Goal: Information Seeking & Learning: Learn about a topic

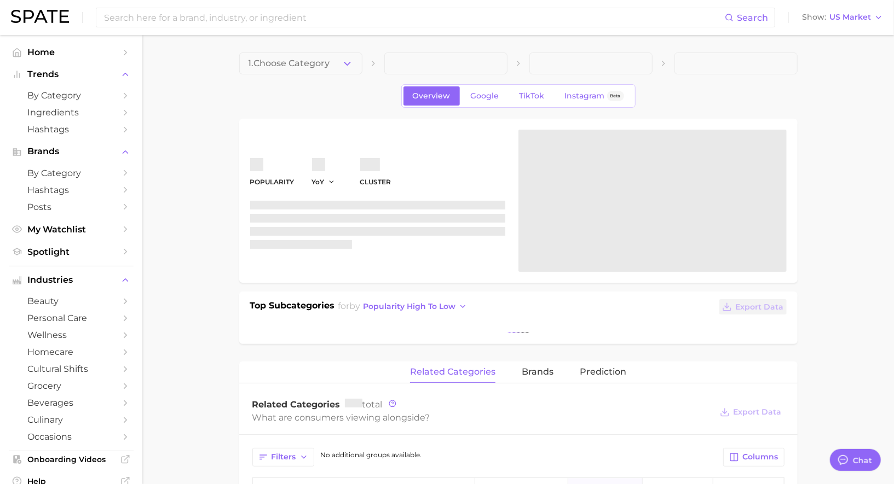
scroll to position [1068, 0]
click at [50, 95] on span "by Category" at bounding box center [71, 95] width 88 height 10
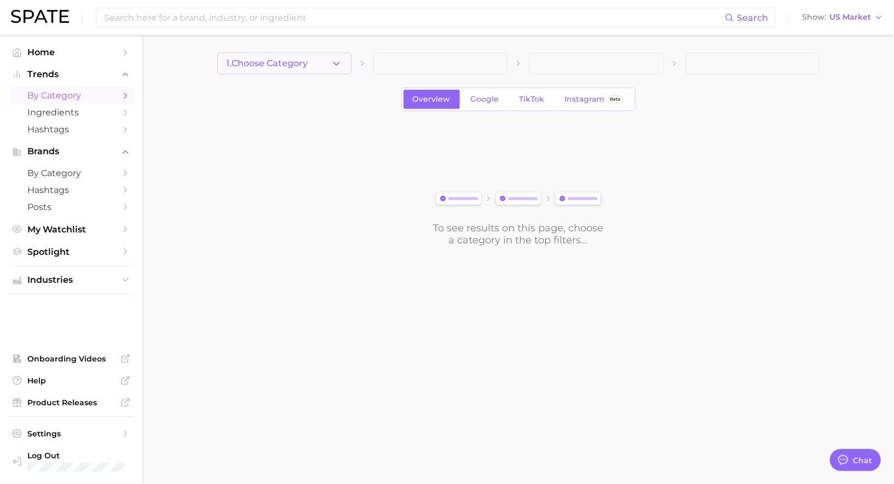
click at [297, 63] on span "1. Choose Category" at bounding box center [268, 64] width 82 height 10
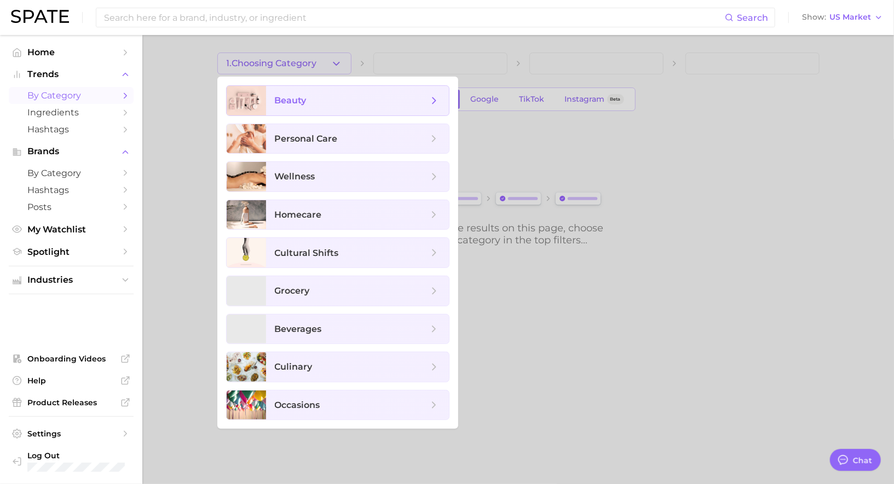
click at [305, 95] on span "beauty" at bounding box center [351, 101] width 153 height 12
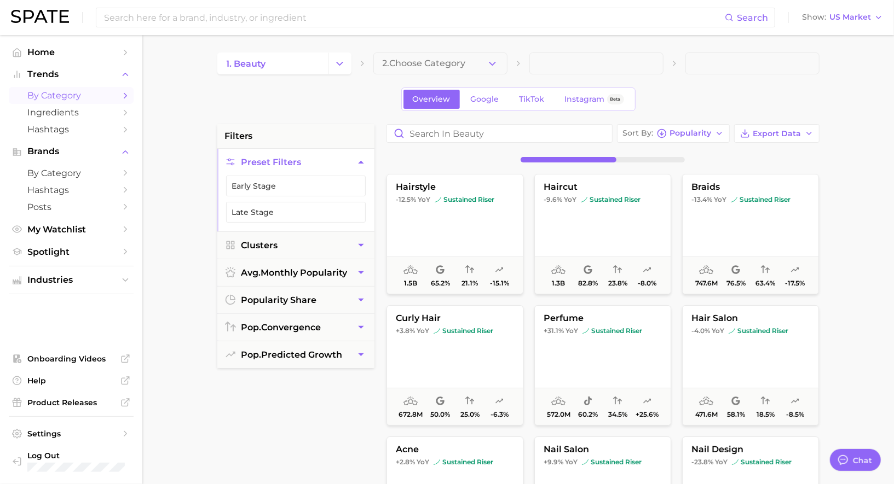
click at [490, 61] on icon "button" at bounding box center [492, 63] width 11 height 11
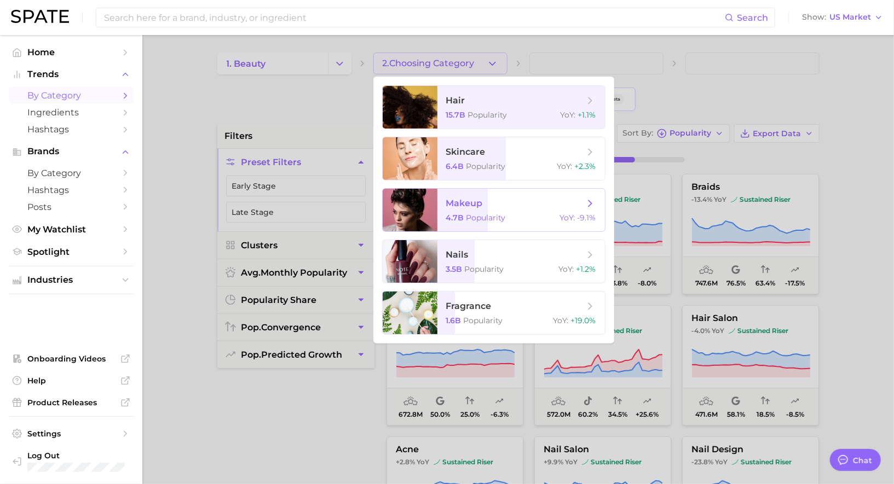
click at [473, 204] on span "makeup" at bounding box center [464, 203] width 37 height 10
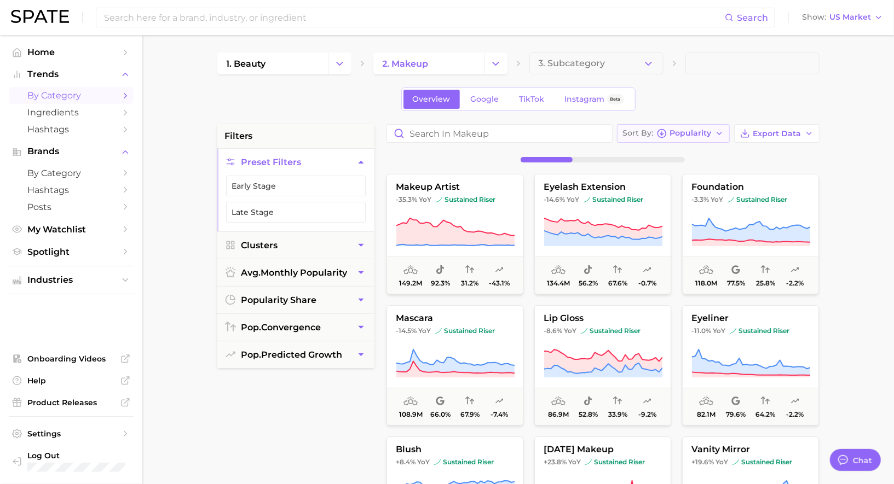
click at [663, 129] on icon "button" at bounding box center [662, 134] width 10 height 10
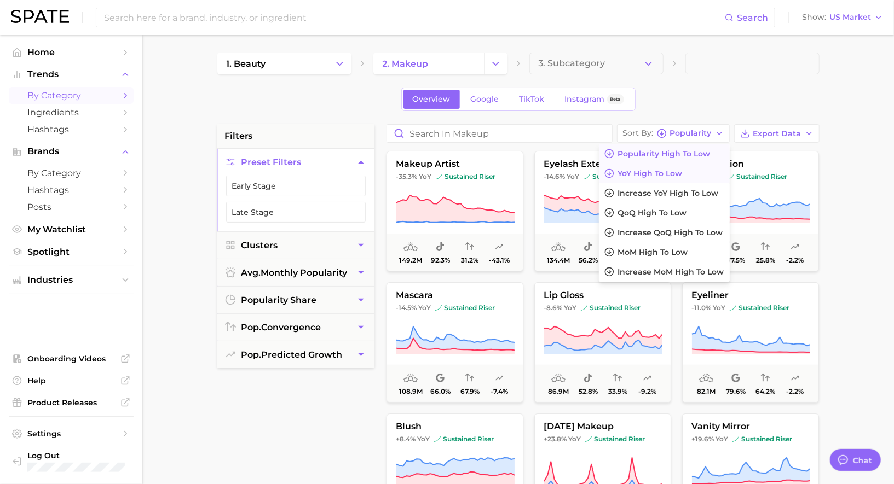
click at [646, 175] on span "YoY high to low" at bounding box center [650, 173] width 65 height 9
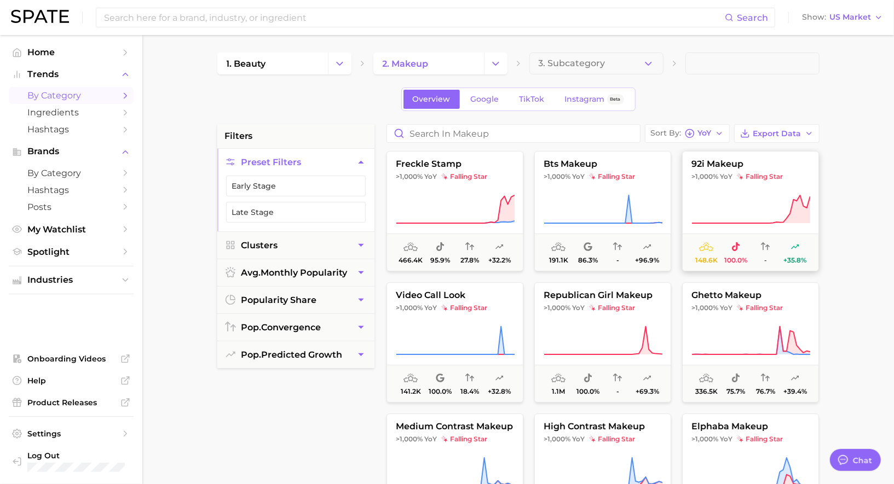
click at [718, 185] on button "92i makeup >1,000% YoY falling star 148.6k 100.0% - +35.8%" at bounding box center [750, 211] width 137 height 120
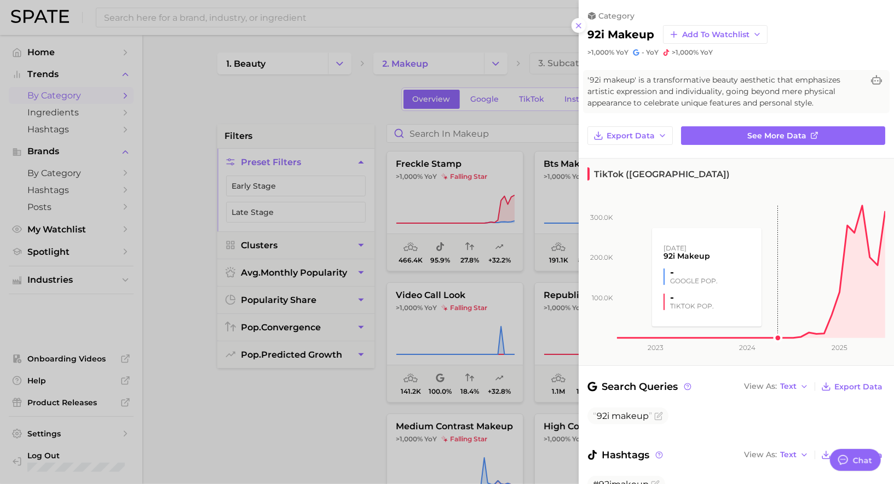
scroll to position [49, 0]
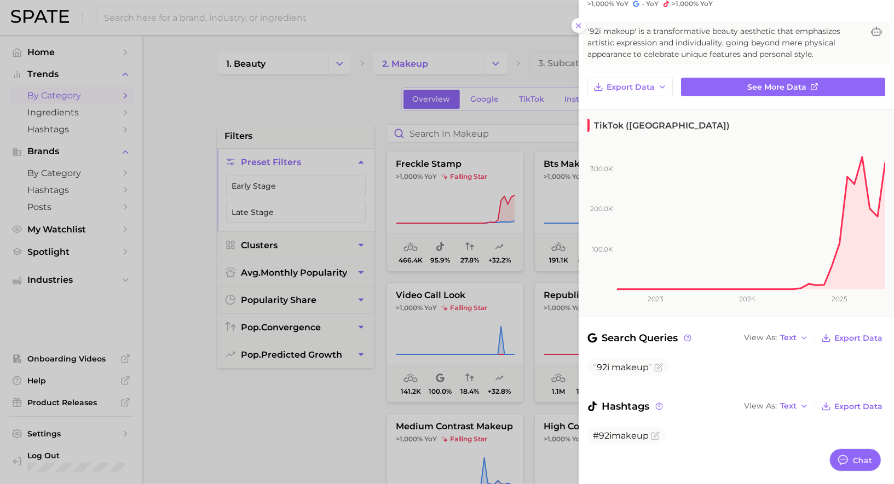
click at [521, 330] on div at bounding box center [447, 242] width 894 height 484
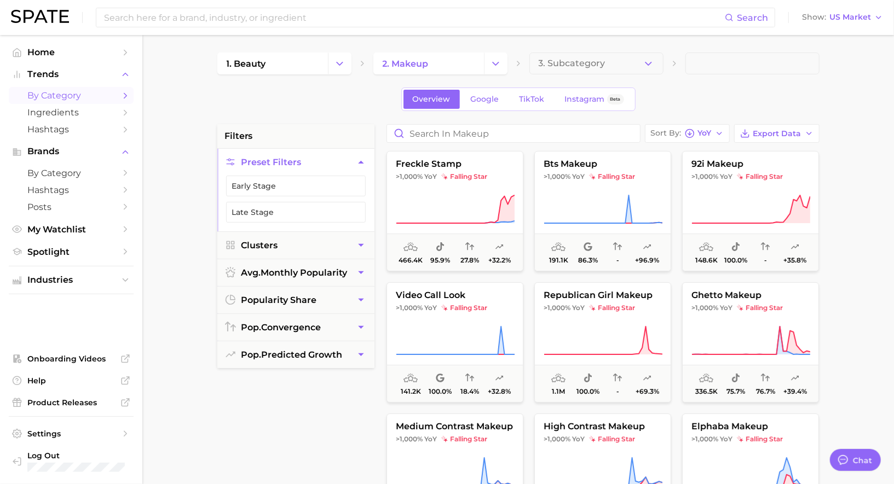
scroll to position [2, 0]
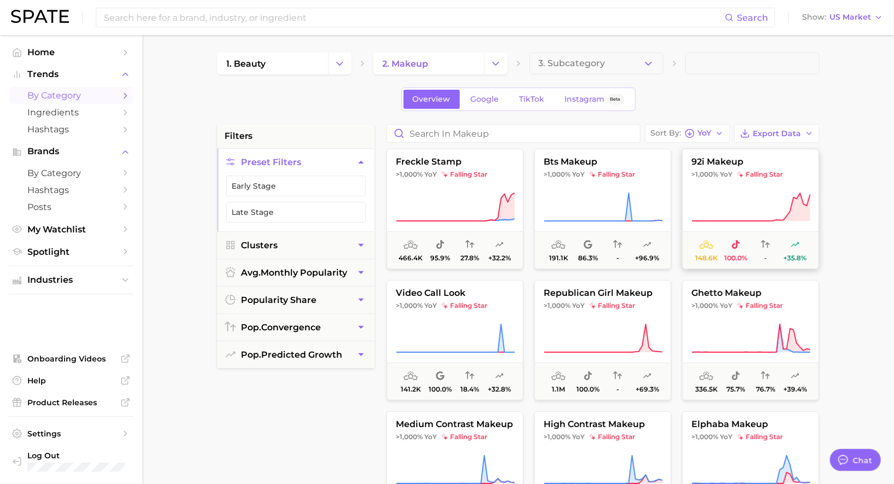
click at [745, 176] on span "falling star" at bounding box center [760, 174] width 46 height 9
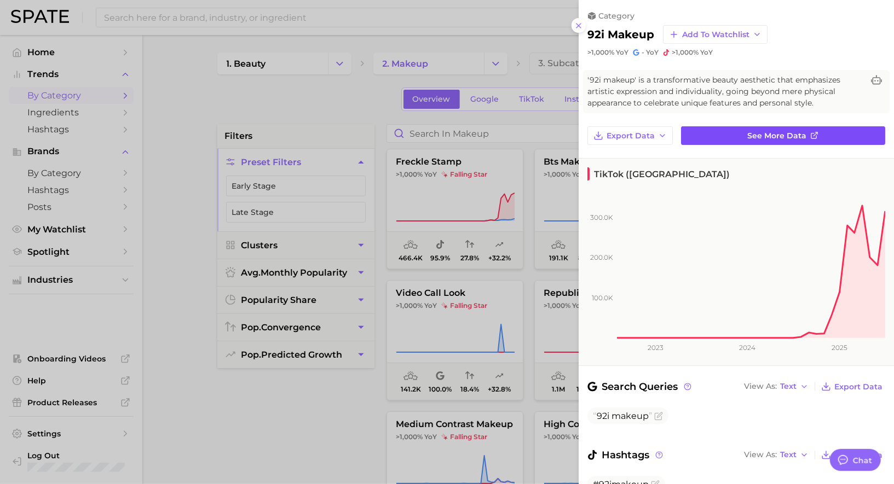
click at [719, 137] on link "See more data" at bounding box center [783, 135] width 204 height 19
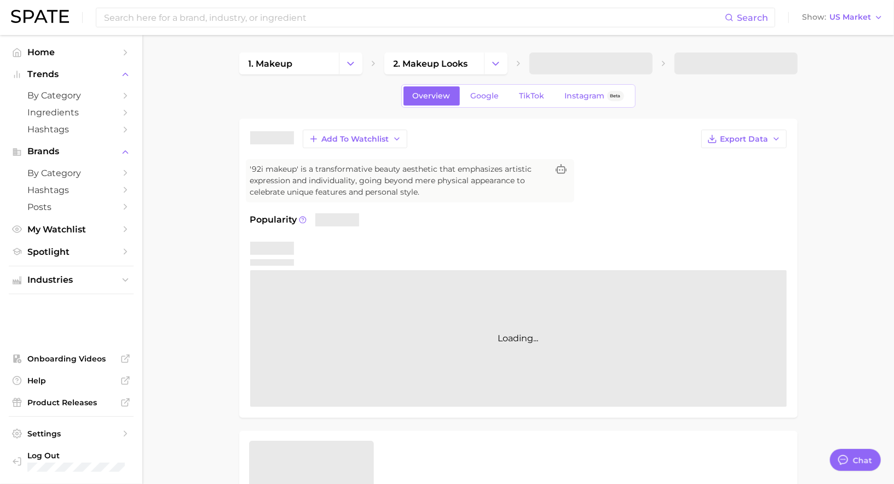
type textarea "x"
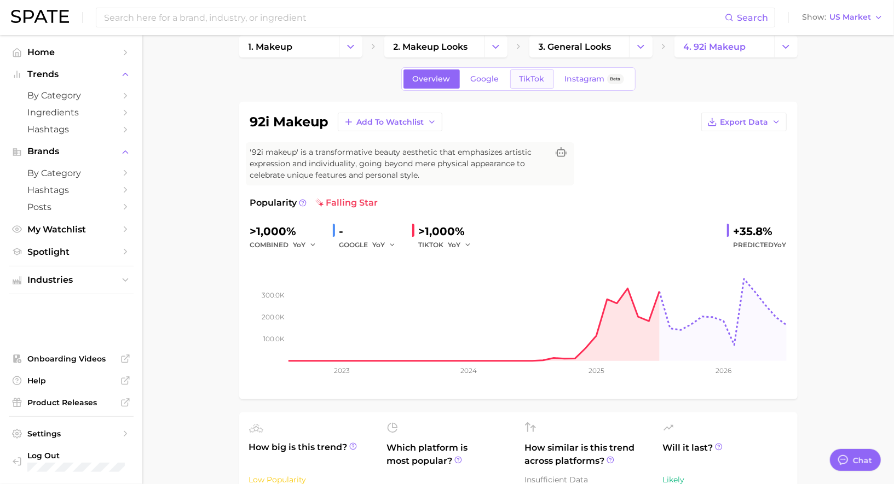
click at [528, 73] on link "TikTok" at bounding box center [532, 79] width 44 height 19
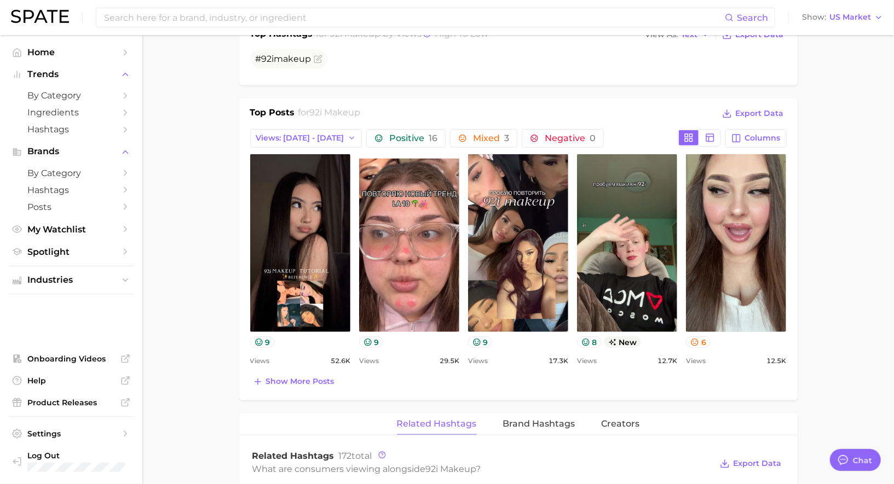
scroll to position [468, 0]
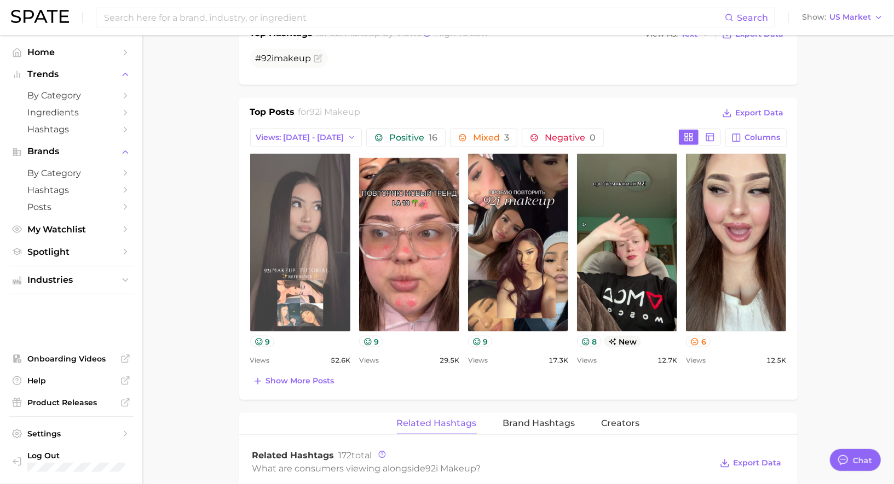
click at [304, 227] on link "view post on TikTok" at bounding box center [300, 243] width 100 height 178
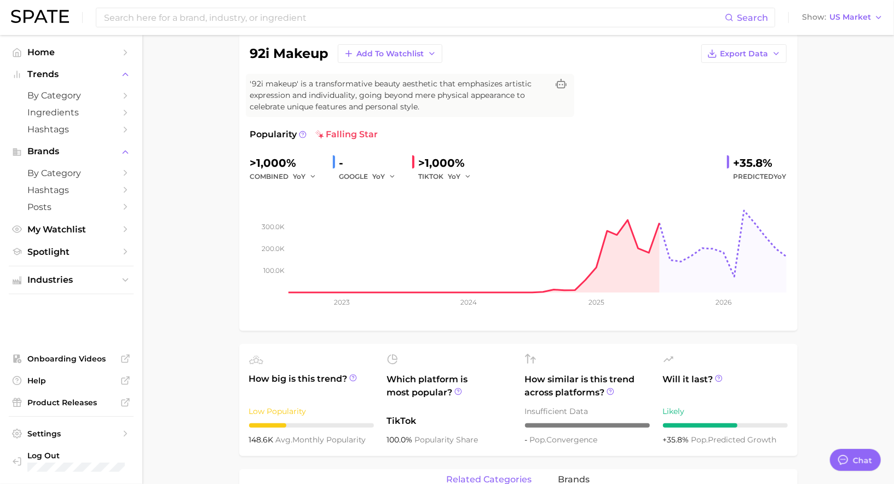
scroll to position [89, 0]
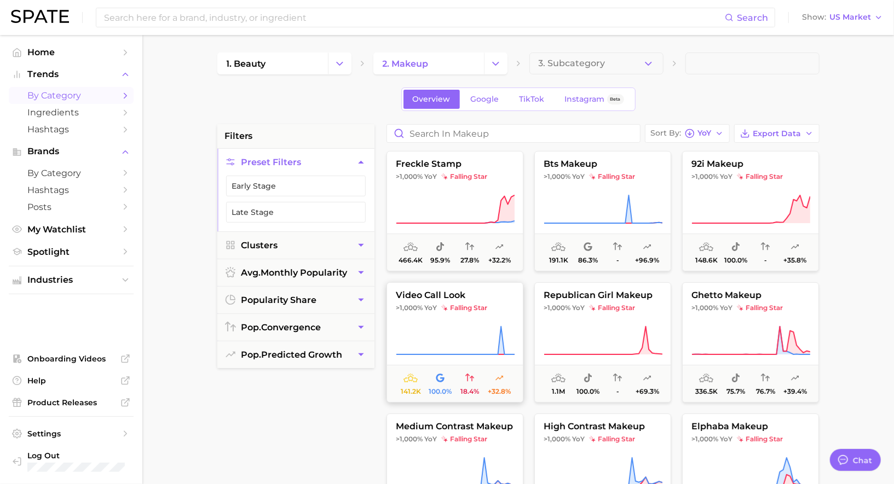
click at [499, 308] on span ">1,000% YoY falling star" at bounding box center [455, 308] width 136 height 9
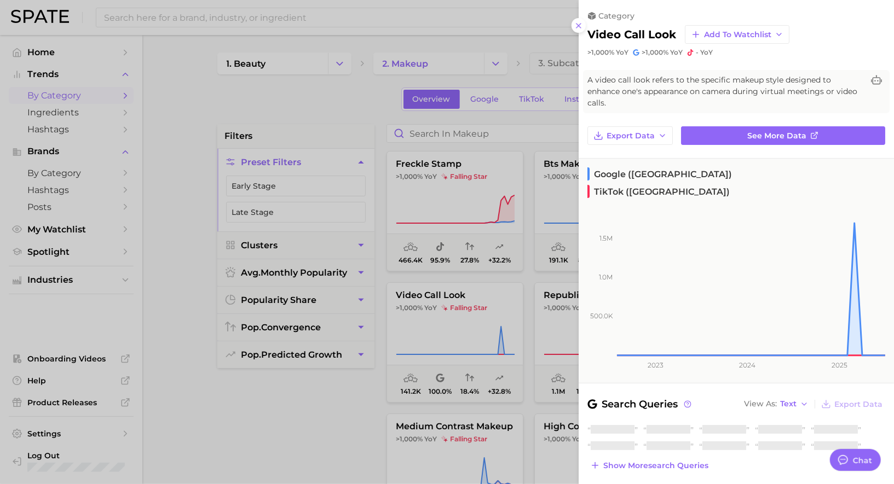
click at [481, 299] on div at bounding box center [447, 242] width 894 height 484
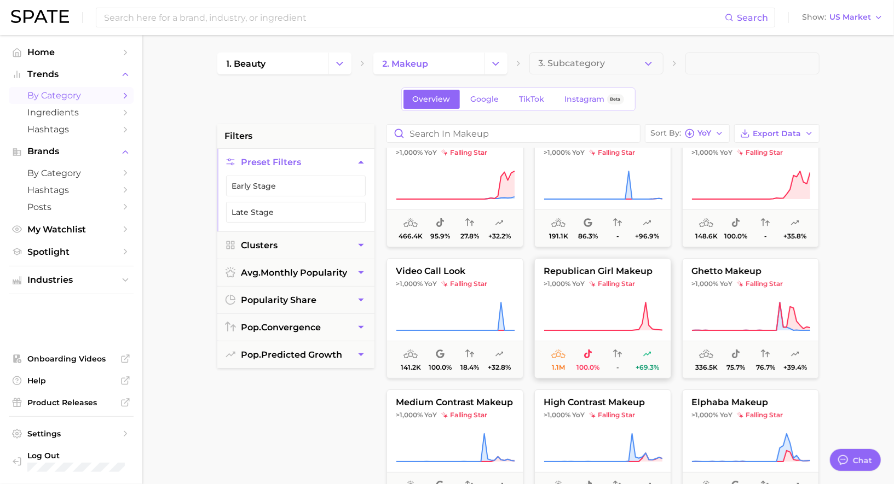
scroll to position [29, 0]
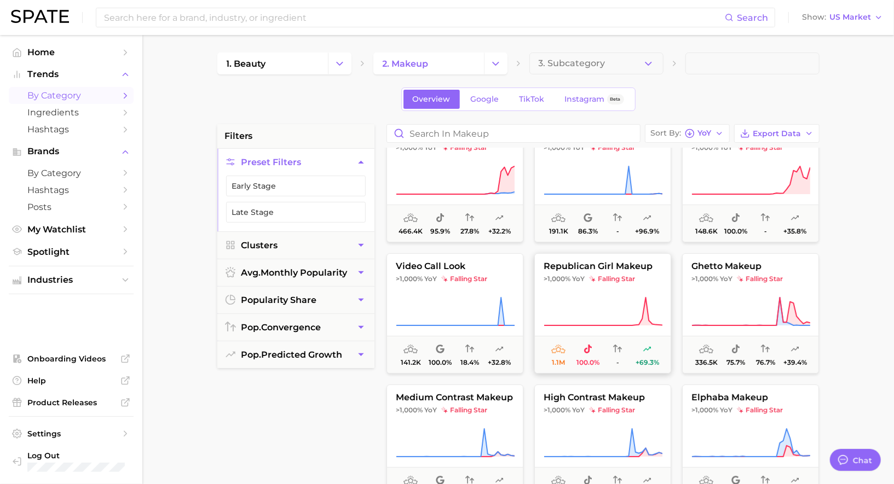
click at [594, 287] on button "republican girl makeup >1,000% YoY falling star 1.1m 100.0% - +69.3%" at bounding box center [602, 313] width 137 height 120
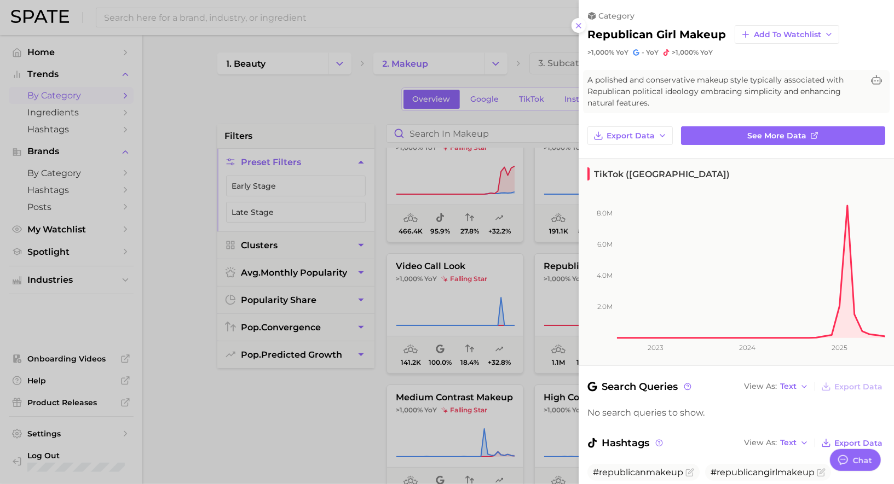
click at [534, 280] on div at bounding box center [447, 242] width 894 height 484
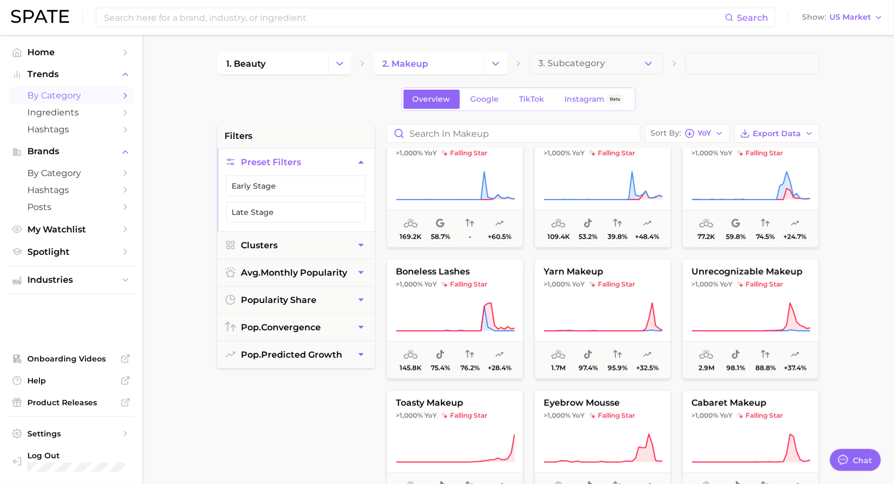
scroll to position [292, 0]
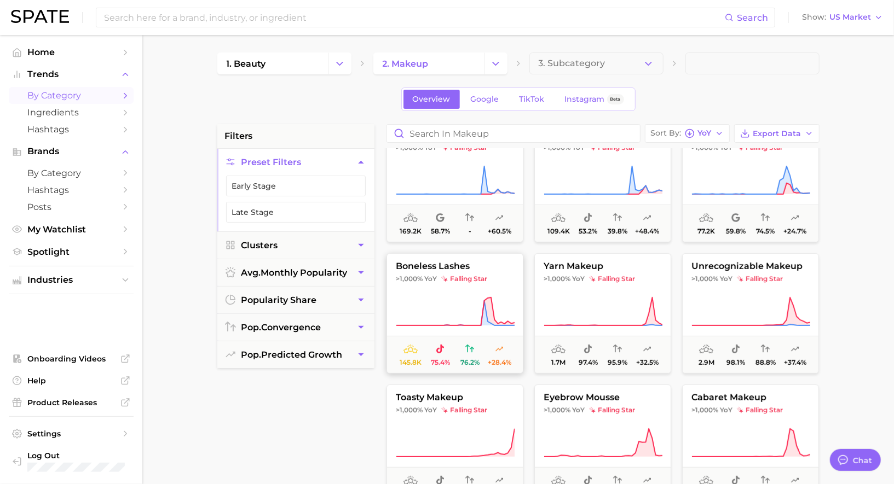
click at [450, 294] on button "boneless lashes >1,000% YoY falling star 145.8k 75.4% 76.2% +28.4%" at bounding box center [454, 313] width 137 height 120
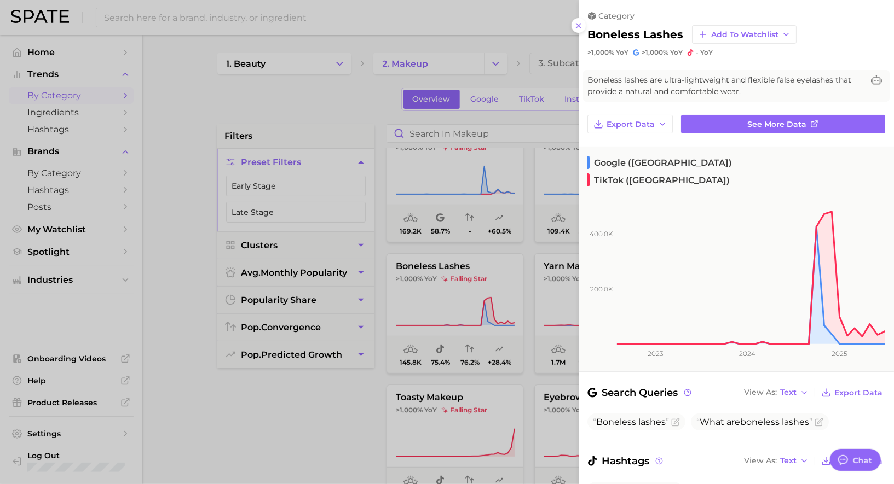
click at [447, 289] on div at bounding box center [447, 242] width 894 height 484
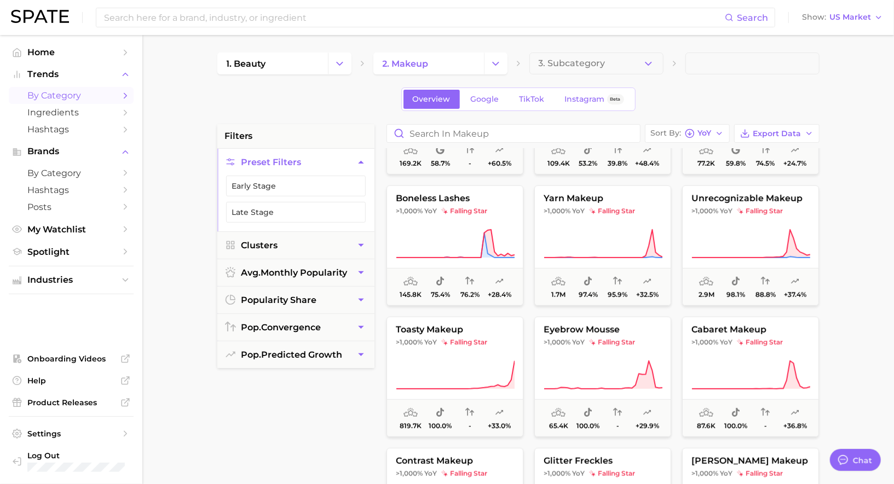
scroll to position [363, 0]
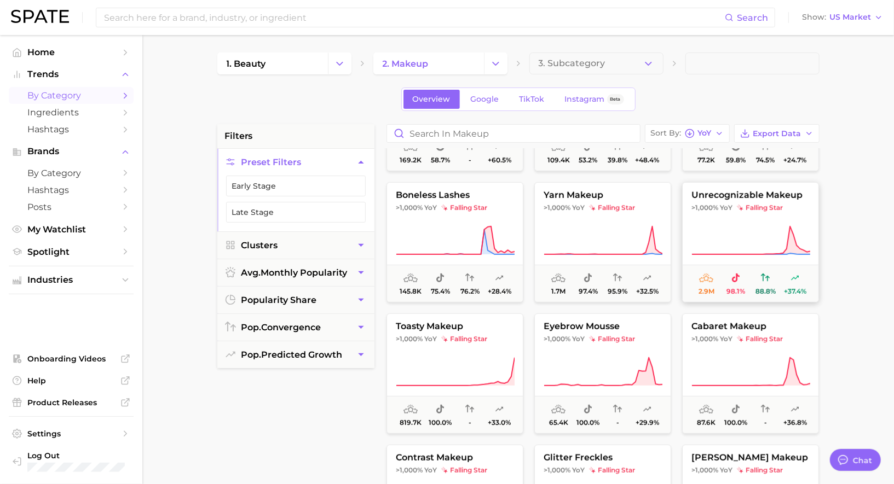
click at [719, 206] on span ">1,000% YoY" at bounding box center [711, 208] width 41 height 9
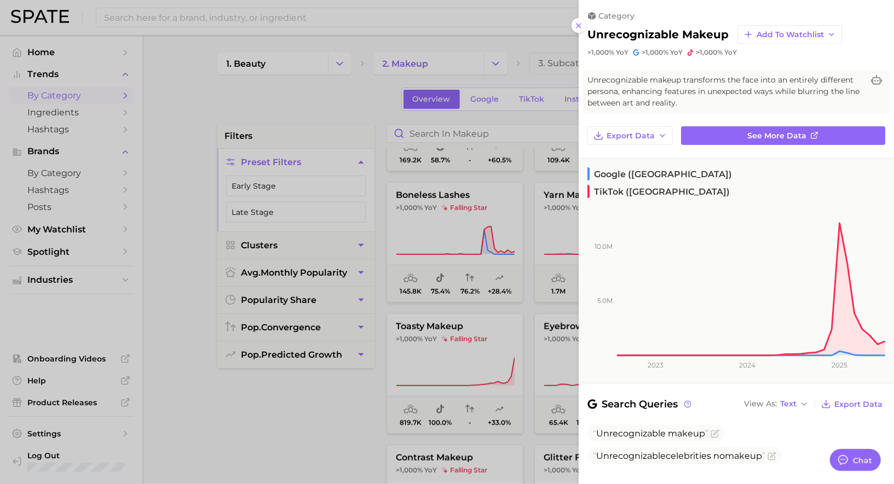
scroll to position [2, 0]
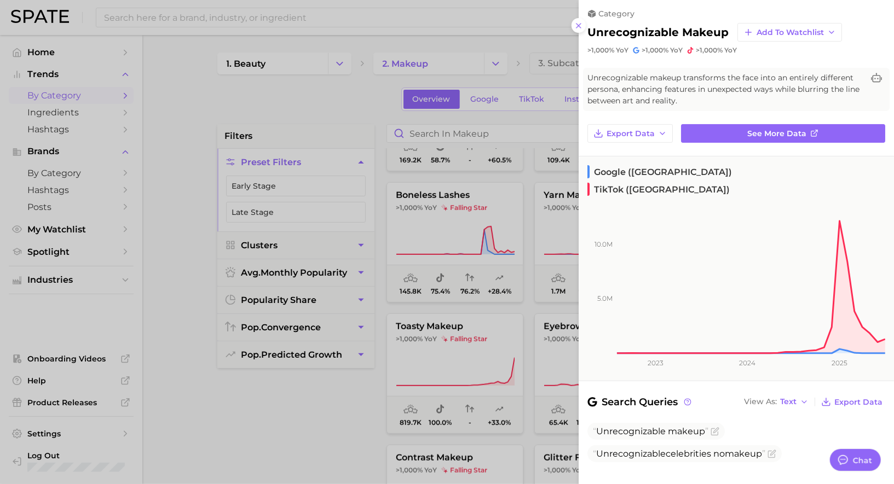
click at [552, 232] on div at bounding box center [447, 242] width 894 height 484
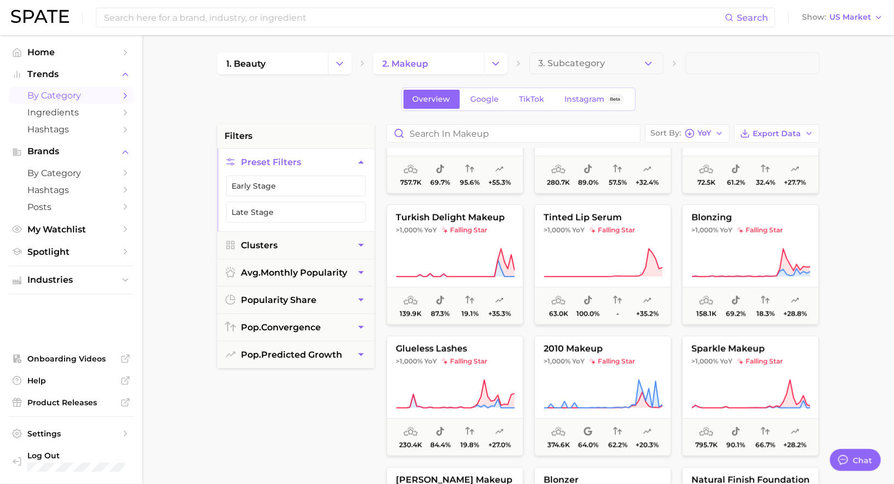
scroll to position [737, 0]
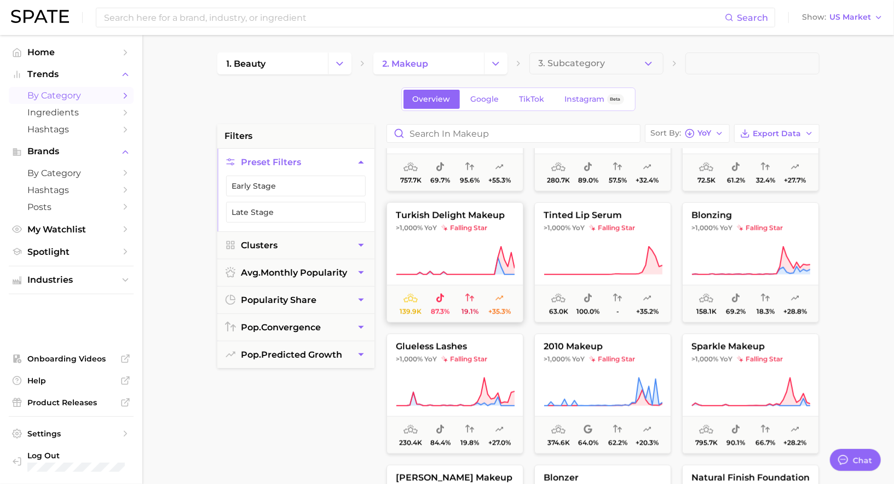
click at [490, 239] on button "turkish delight makeup >1,000% YoY falling star 139.9k 87.3% 19.1% +35.3%" at bounding box center [454, 263] width 137 height 120
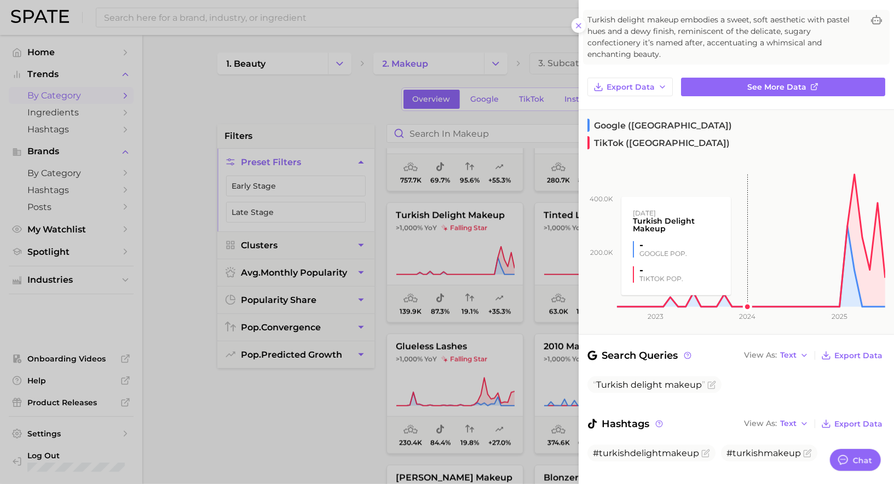
scroll to position [0, 0]
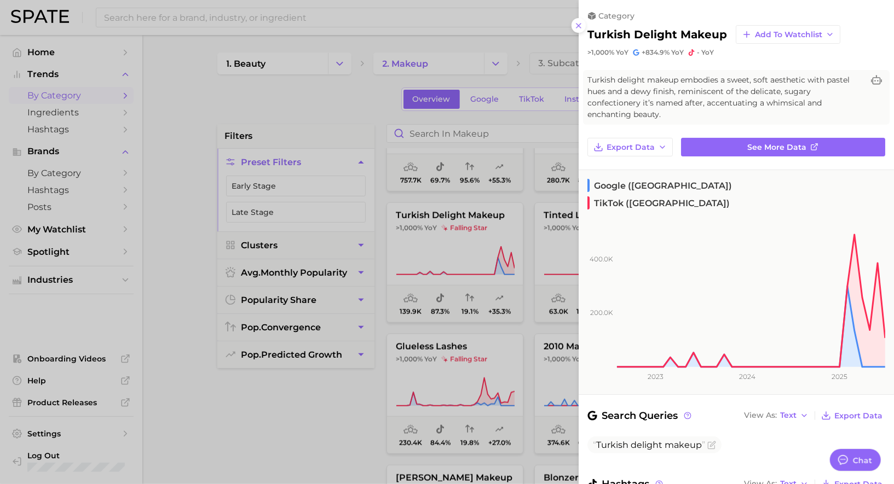
click at [539, 265] on div at bounding box center [447, 242] width 894 height 484
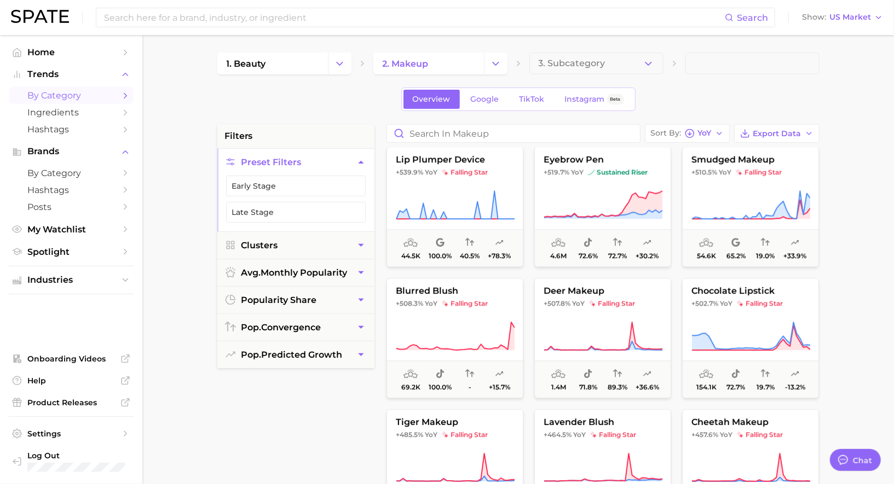
scroll to position [2111, 0]
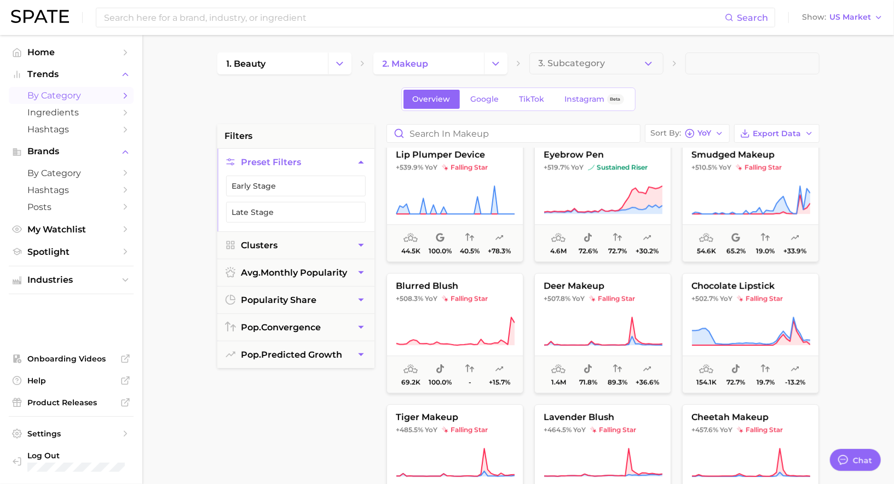
click at [749, 144] on div "Sort By YoY Export Data feather eyelashes +570.5% YoY falling star 37.1k 99.9% …" at bounding box center [603, 401] width 444 height 555
click at [749, 160] on button "smudged makeup +510.5% YoY falling star 54.6k 65.2% 19.0% +33.9%" at bounding box center [750, 202] width 137 height 120
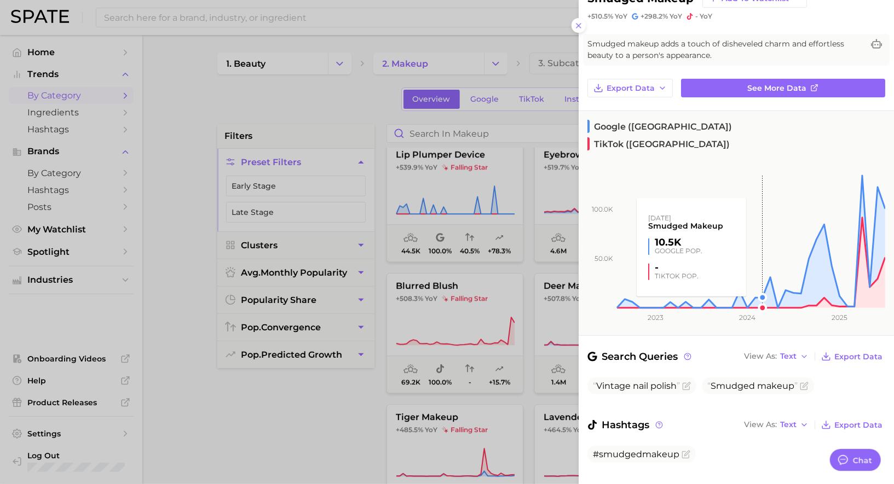
scroll to position [37, 0]
click at [512, 346] on div at bounding box center [447, 242] width 894 height 484
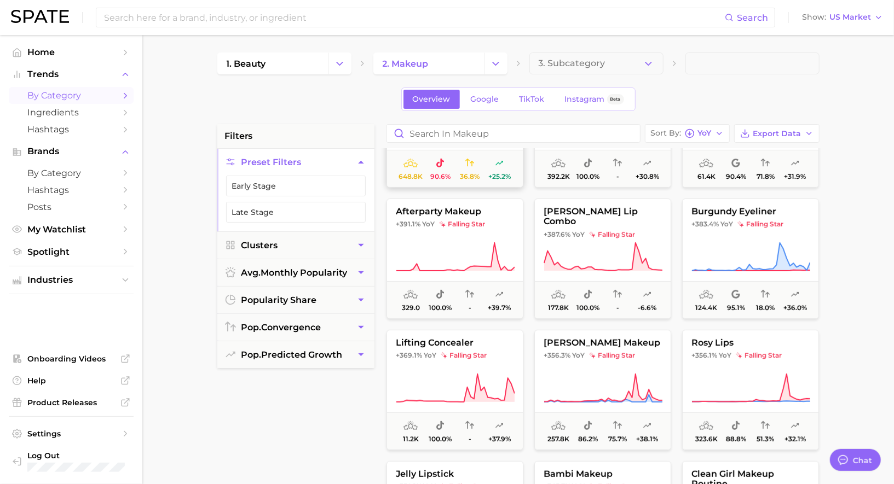
scroll to position [2975, 0]
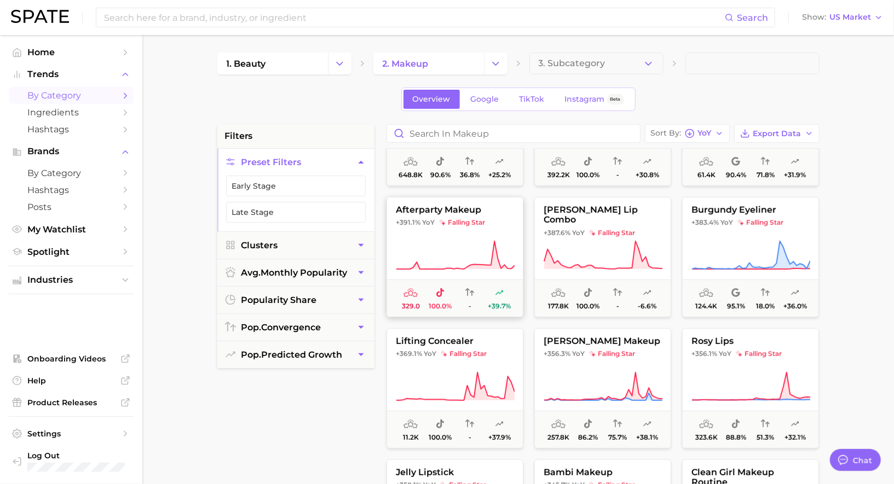
click at [485, 236] on button "afterparty makeup +391.1% YoY falling star 329.0 100.0% - +39.7%" at bounding box center [454, 257] width 137 height 120
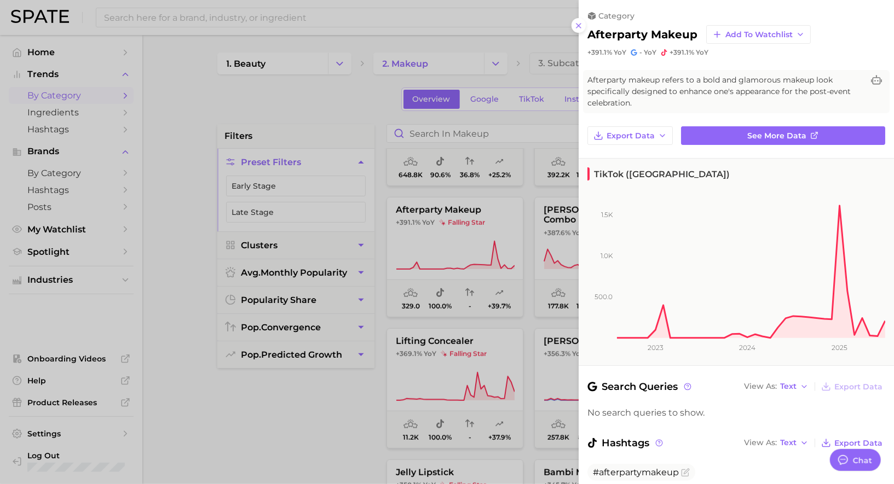
click at [465, 236] on div at bounding box center [447, 242] width 894 height 484
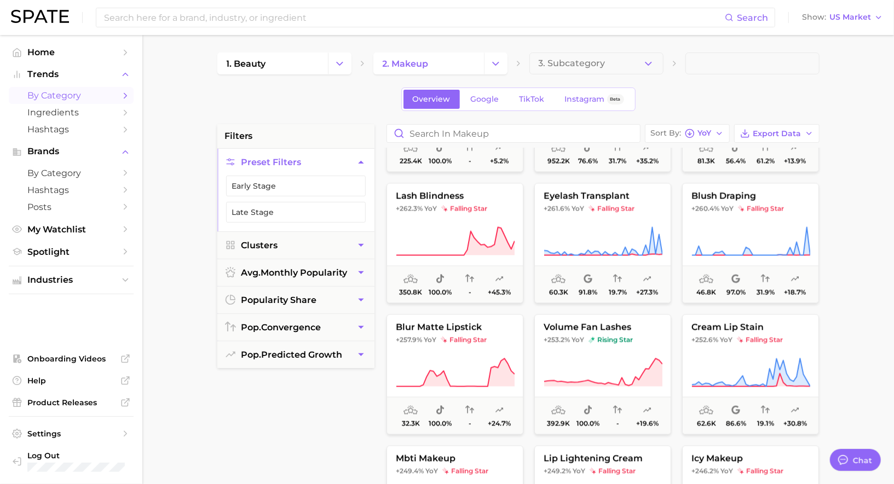
scroll to position [4043, 0]
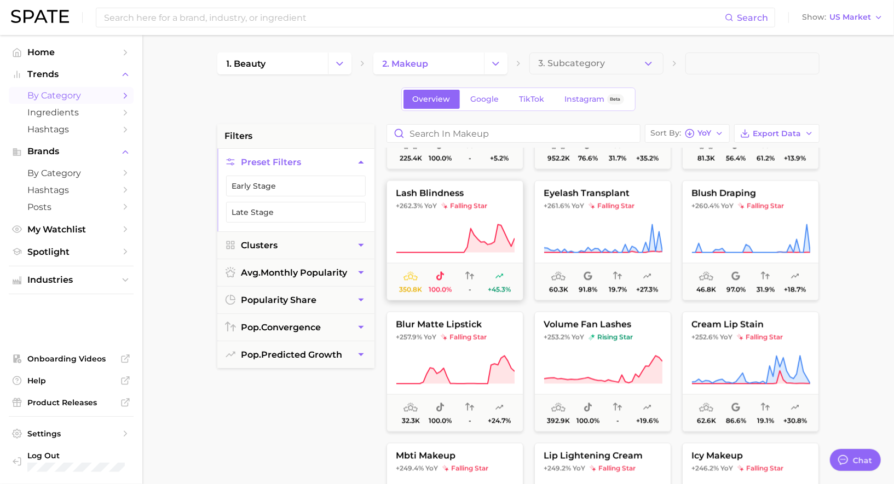
click at [471, 205] on span "falling star" at bounding box center [464, 206] width 46 height 9
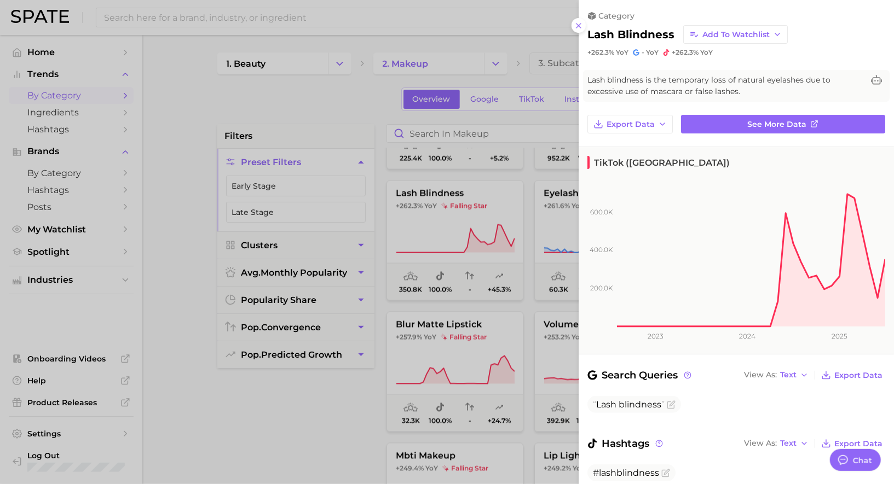
click at [465, 204] on div at bounding box center [447, 242] width 894 height 484
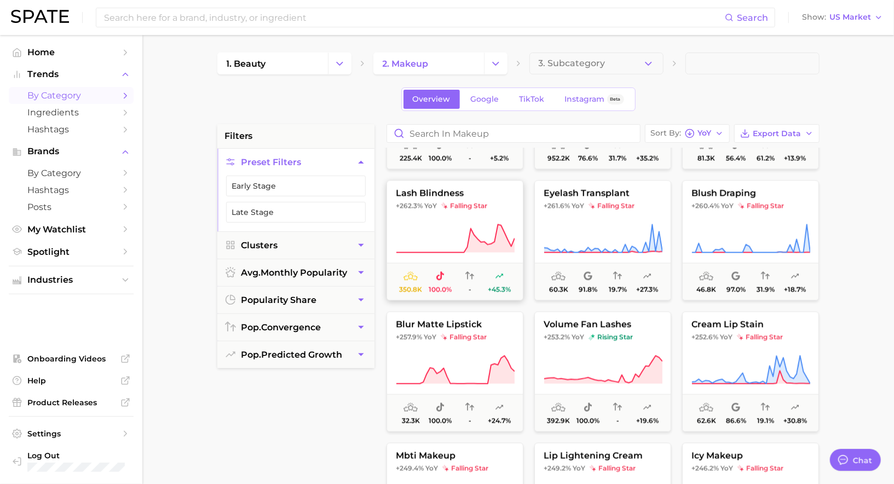
click at [465, 204] on span "falling star" at bounding box center [464, 206] width 46 height 9
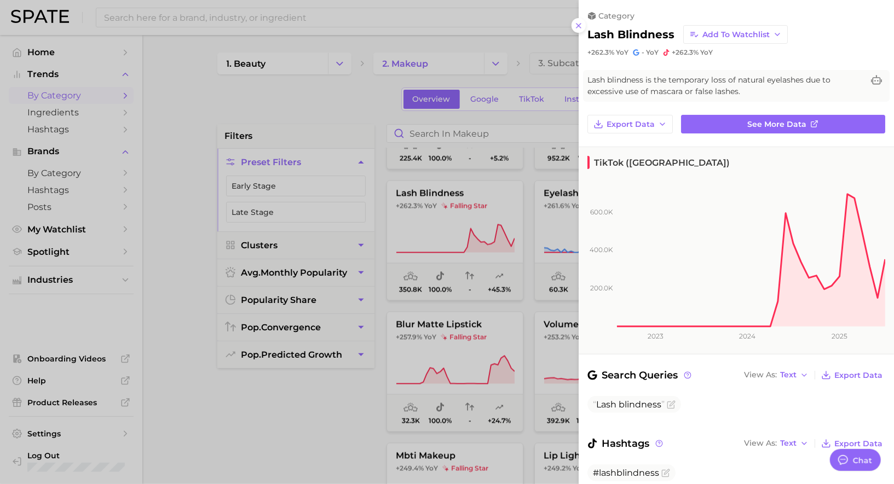
click at [465, 204] on div at bounding box center [447, 242] width 894 height 484
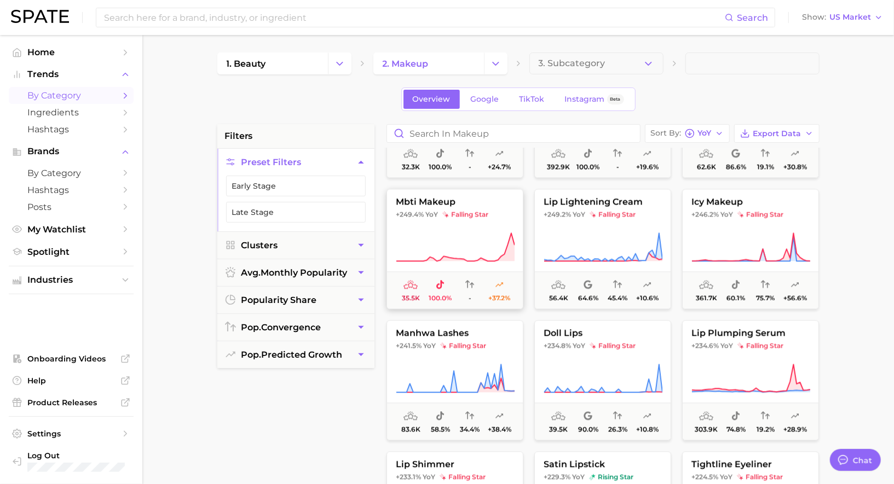
scroll to position [4298, 0]
click at [459, 222] on button "mbti makeup +249.4% YoY falling star 35.5k 100.0% - +37.2%" at bounding box center [454, 248] width 137 height 120
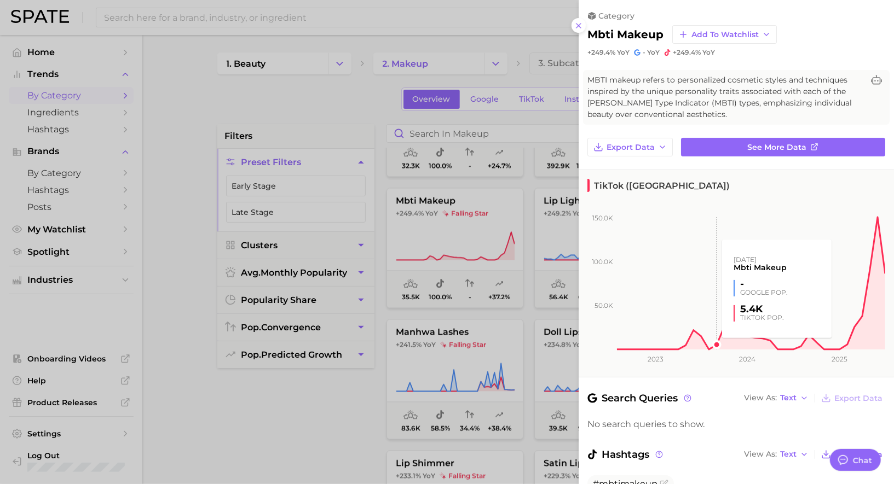
scroll to position [41, 0]
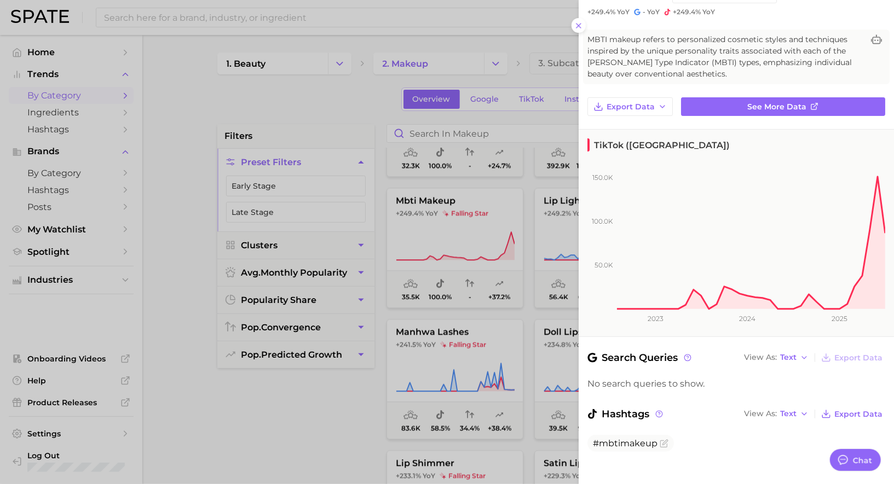
click at [478, 302] on div at bounding box center [447, 242] width 894 height 484
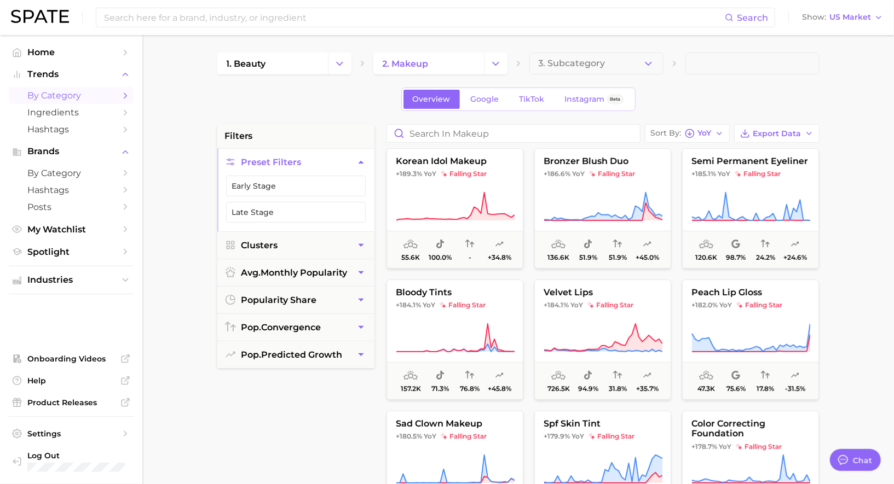
scroll to position [5540, 0]
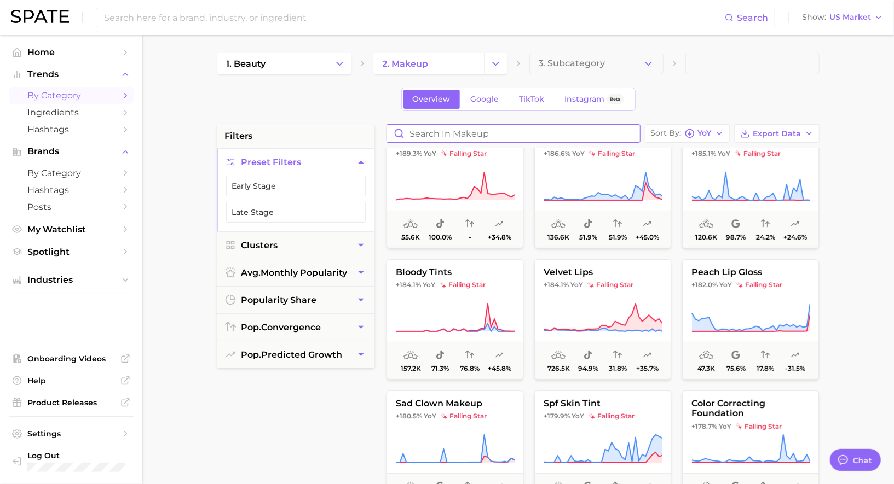
click at [471, 128] on input "Search in makeup" at bounding box center [513, 134] width 253 height 18
type input "blindness"
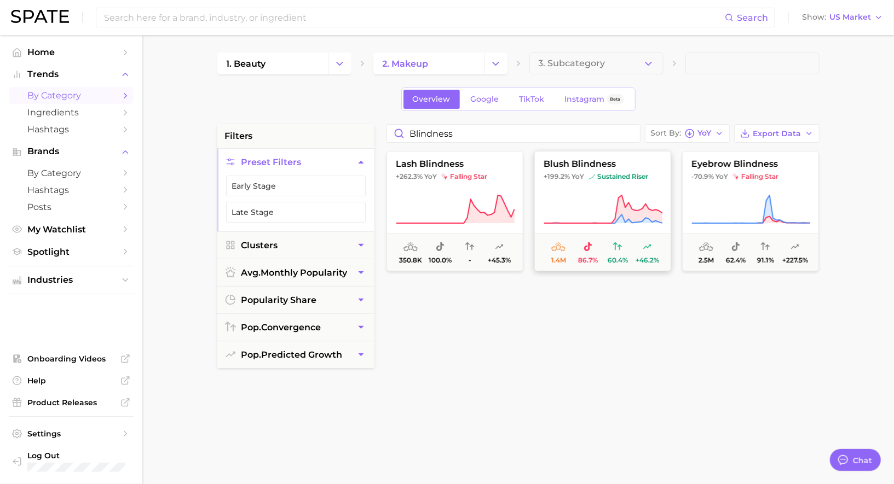
click at [573, 177] on span "YoY" at bounding box center [577, 176] width 13 height 9
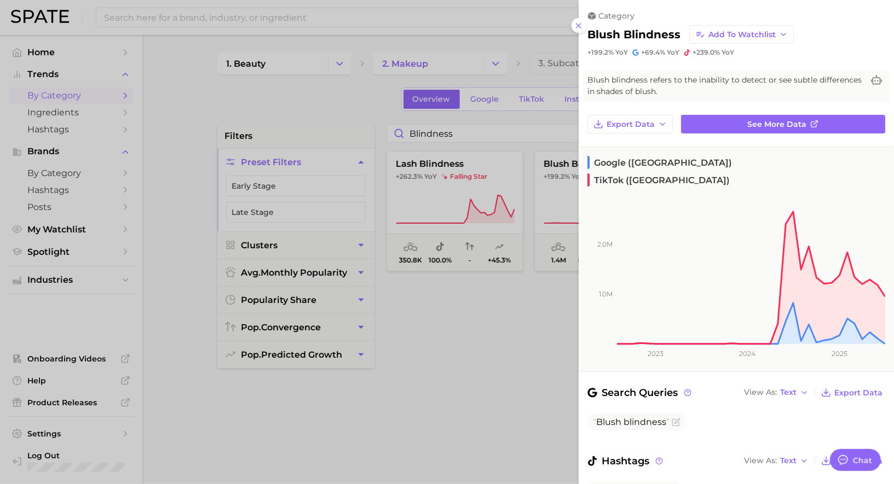
click at [488, 196] on div at bounding box center [447, 242] width 894 height 484
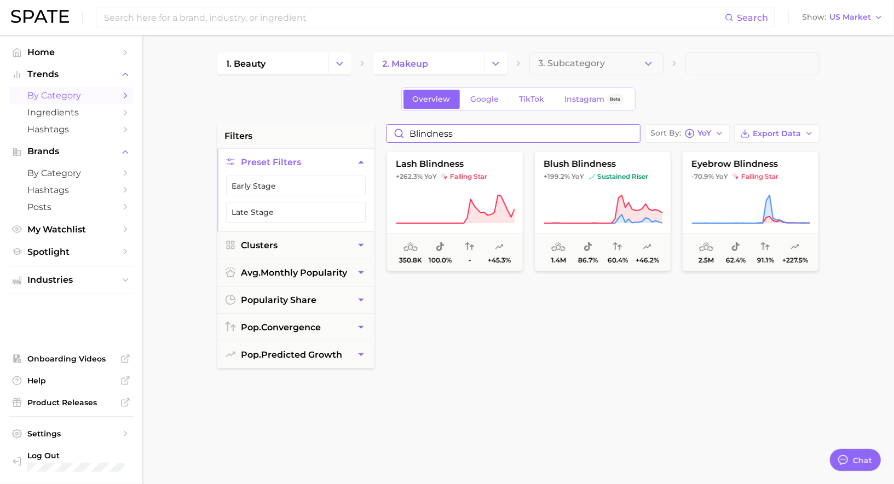
click at [628, 131] on input "blindness" at bounding box center [513, 134] width 253 height 18
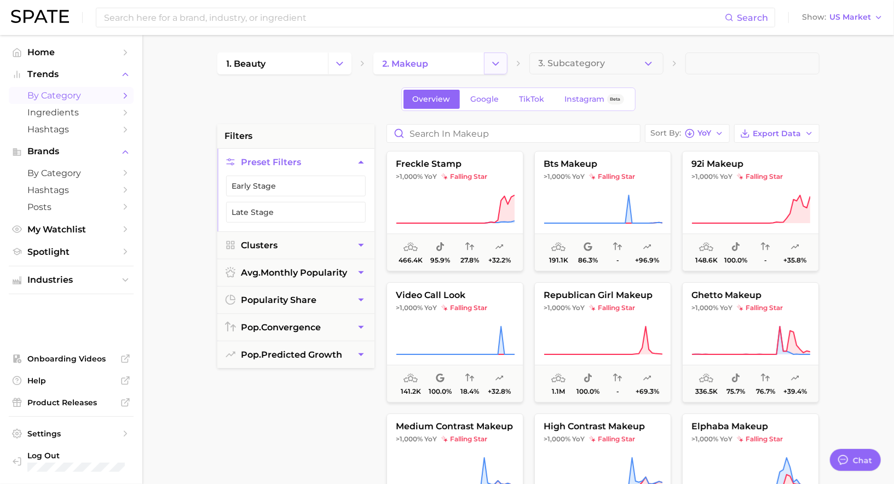
click at [501, 66] on icon "Change Category" at bounding box center [495, 63] width 11 height 11
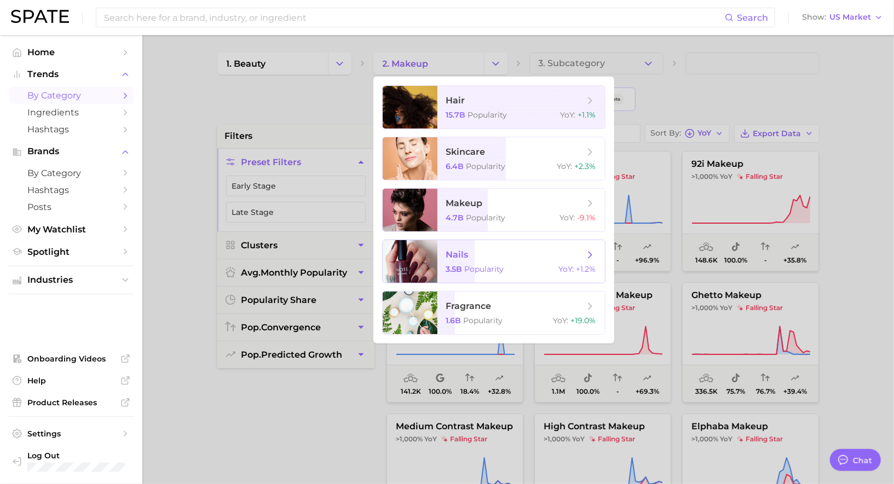
click at [484, 258] on span "nails" at bounding box center [515, 255] width 138 height 12
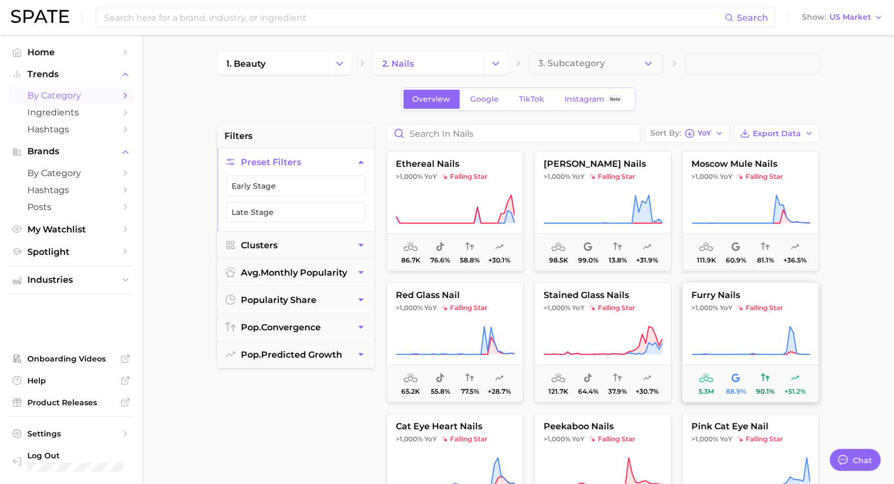
click at [732, 304] on span ">1,000% YoY falling star" at bounding box center [751, 308] width 136 height 9
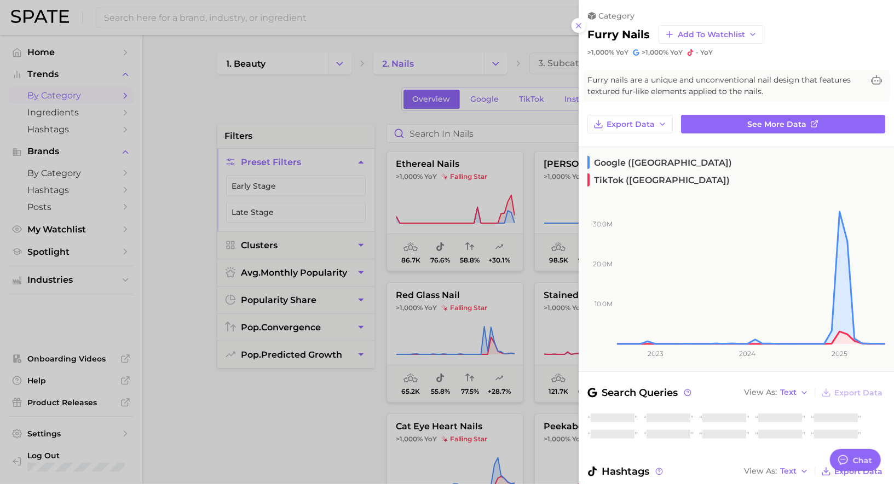
click at [523, 257] on div at bounding box center [447, 242] width 894 height 484
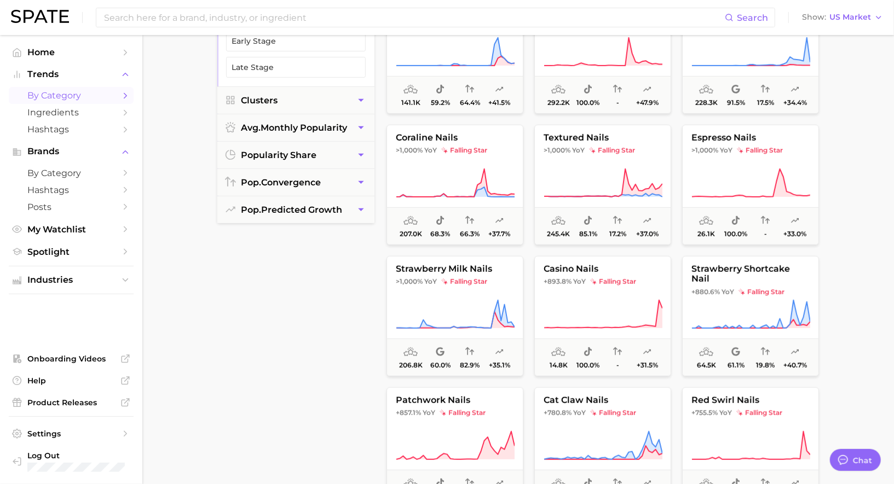
scroll to position [280, 0]
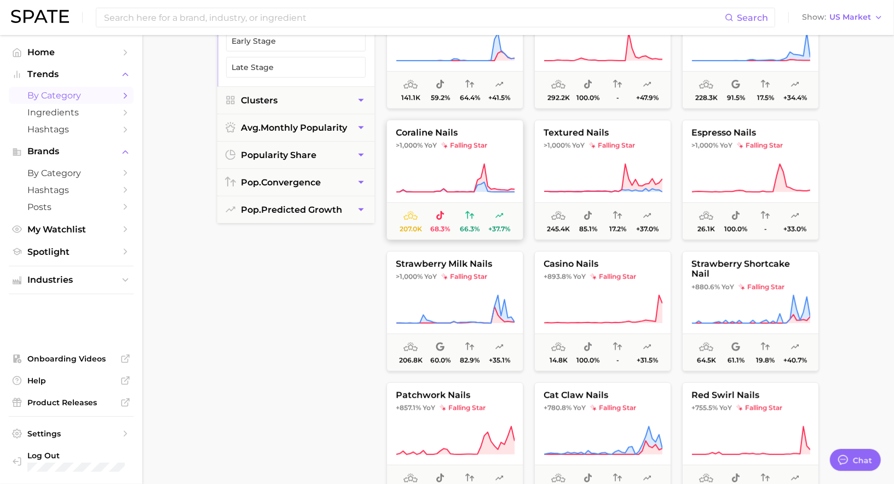
click at [443, 177] on icon at bounding box center [455, 178] width 119 height 31
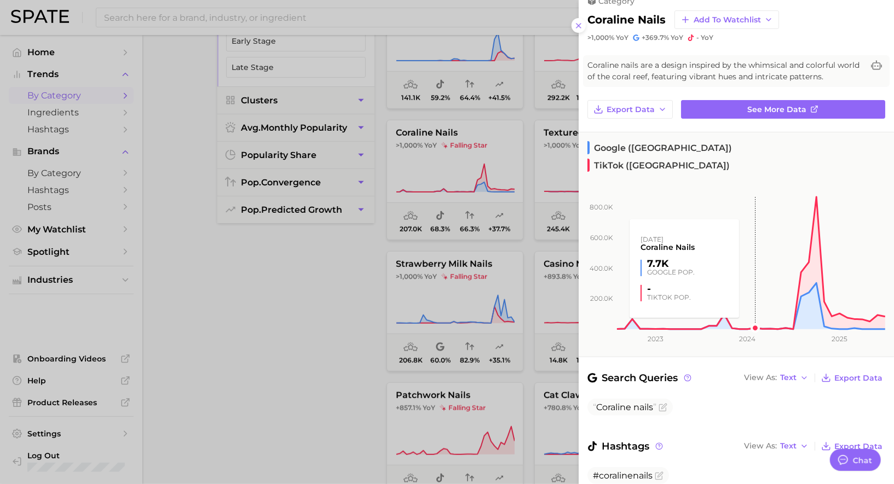
scroll to position [18, 0]
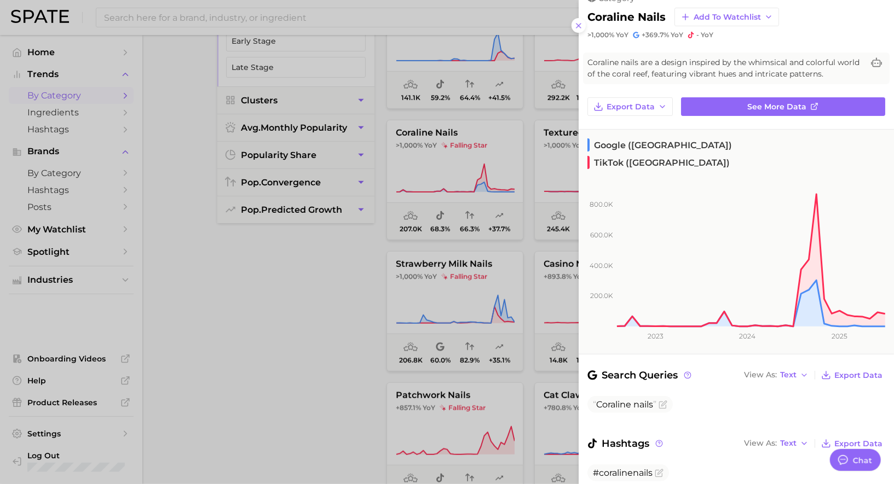
click at [563, 314] on div at bounding box center [447, 242] width 894 height 484
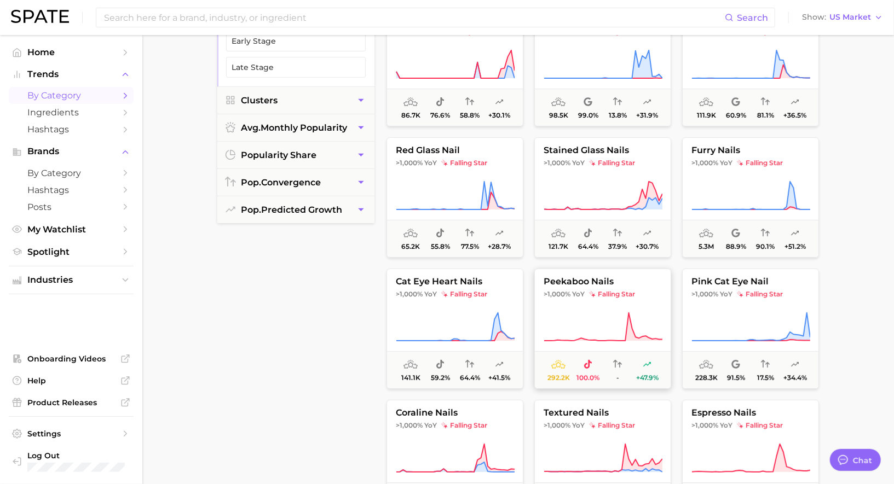
scroll to position [0, 0]
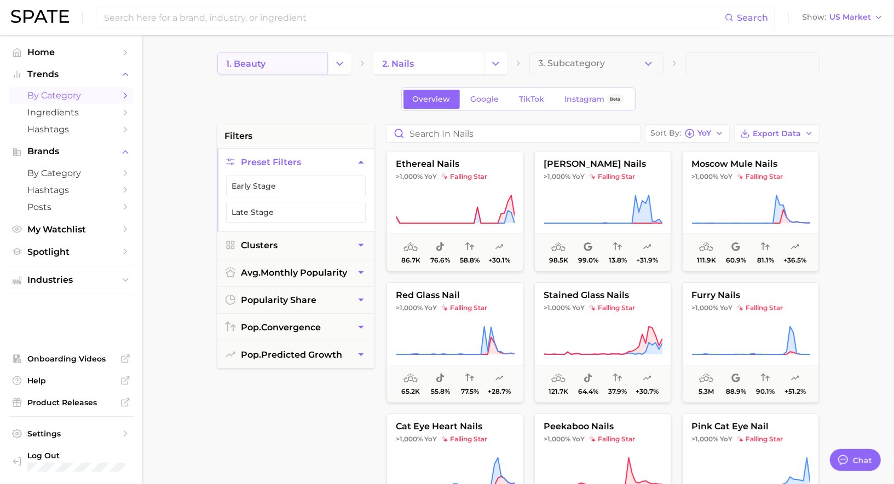
click at [282, 55] on link "1. beauty" at bounding box center [272, 64] width 111 height 22
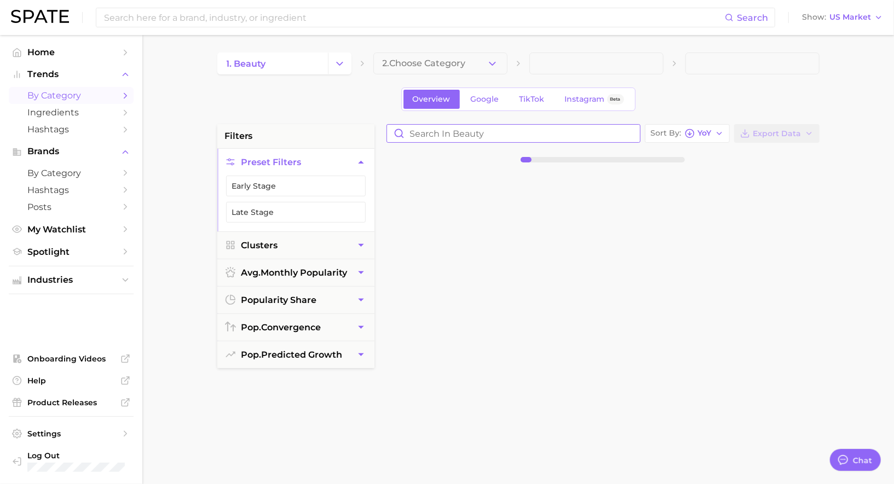
click at [443, 136] on input "Search in beauty" at bounding box center [513, 134] width 253 height 18
type input "e"
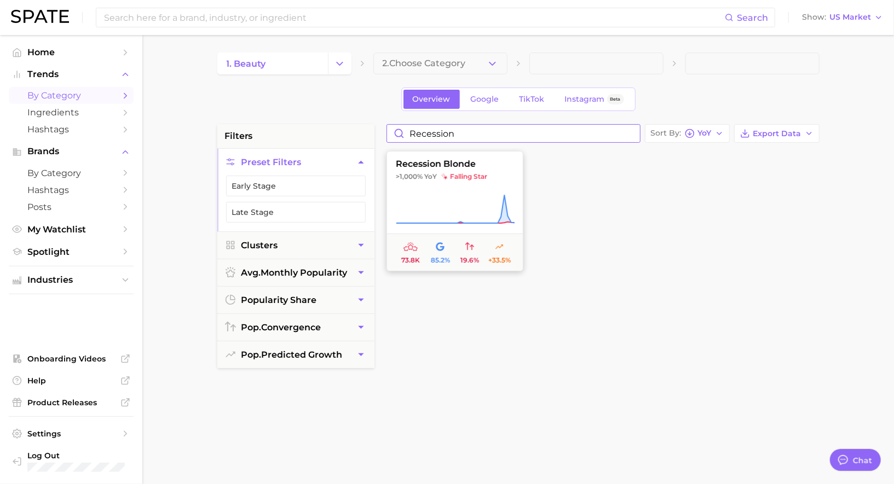
type input "recession"
click at [487, 172] on span "falling star" at bounding box center [464, 176] width 46 height 9
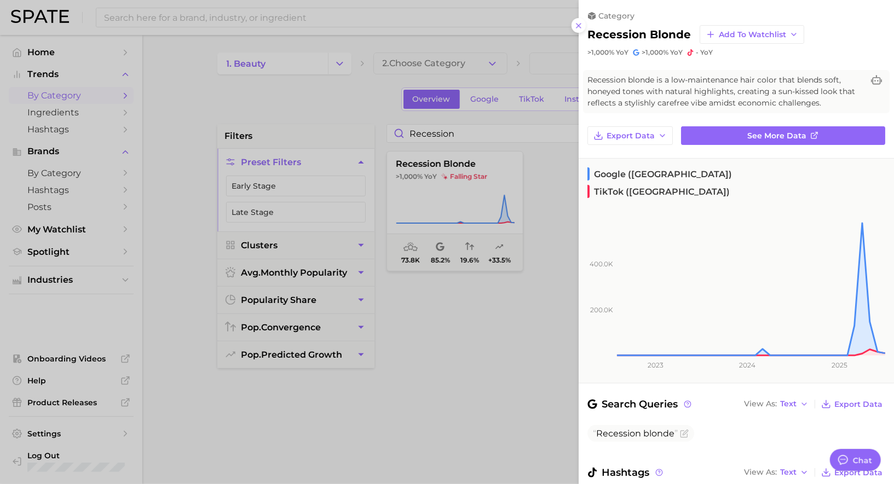
click at [523, 272] on div at bounding box center [447, 242] width 894 height 484
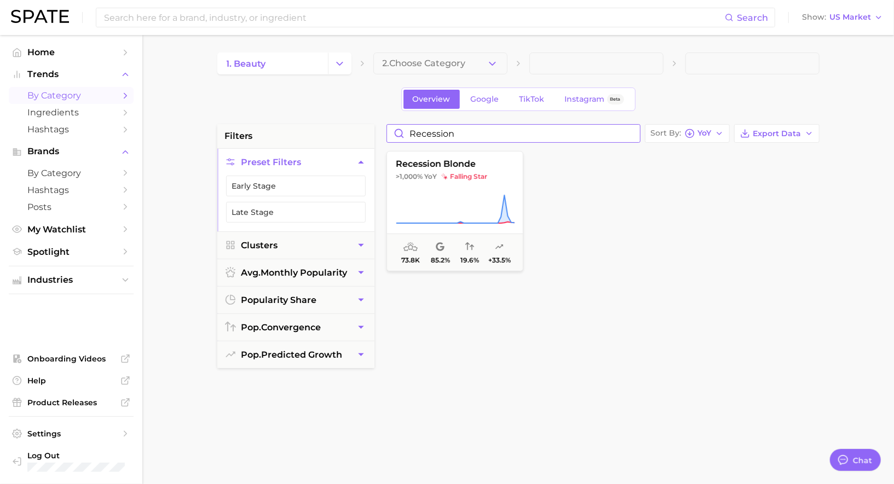
click at [479, 131] on input "recession" at bounding box center [513, 134] width 253 height 18
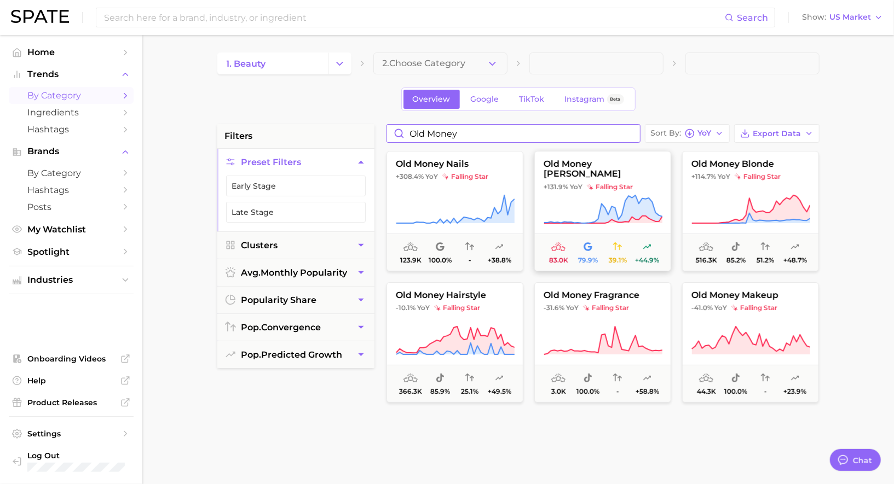
type input "old money"
click at [579, 194] on icon at bounding box center [603, 209] width 119 height 31
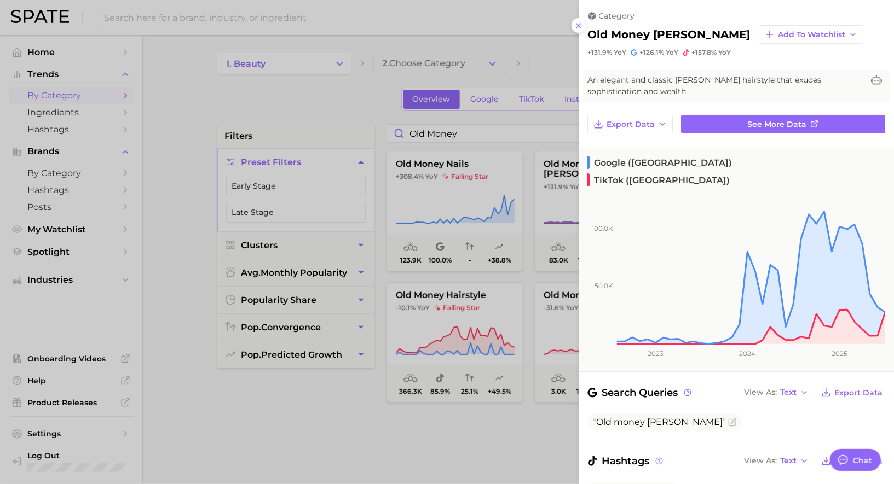
click at [513, 210] on div at bounding box center [447, 242] width 894 height 484
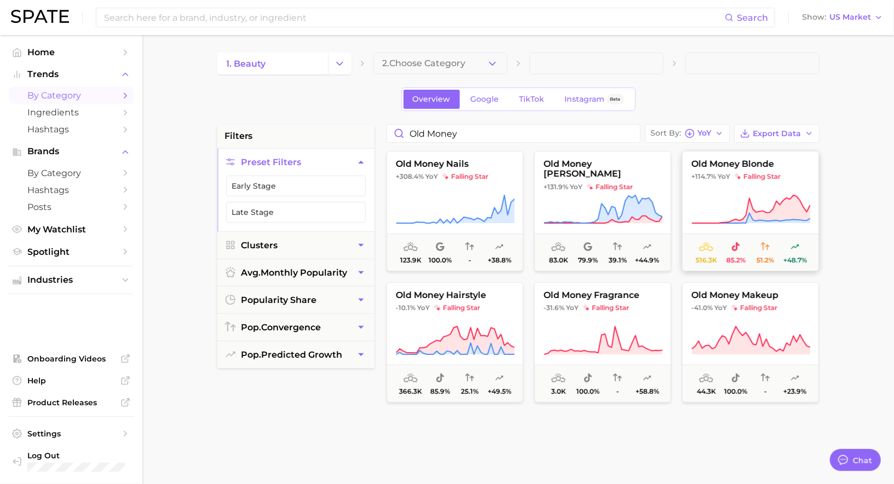
click at [721, 188] on button "old money blonde +114.7% YoY falling star 516.3k 85.2% 51.2% +48.7%" at bounding box center [750, 211] width 137 height 120
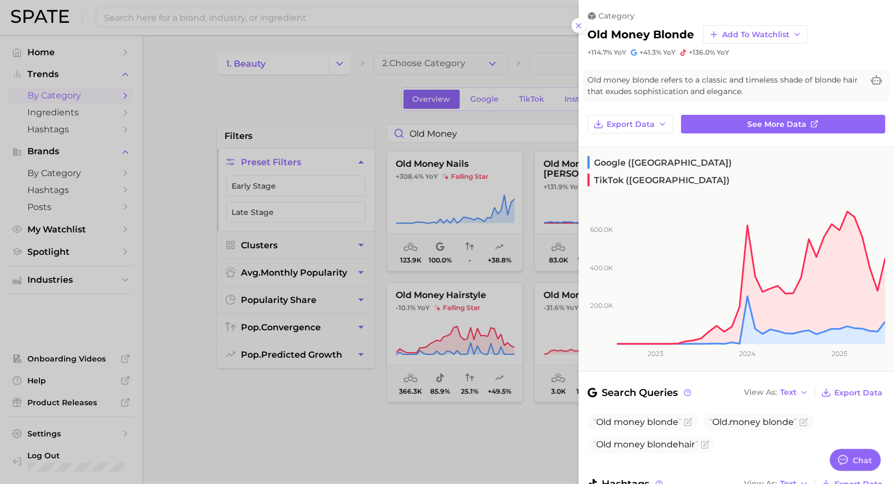
click at [522, 170] on div at bounding box center [447, 242] width 894 height 484
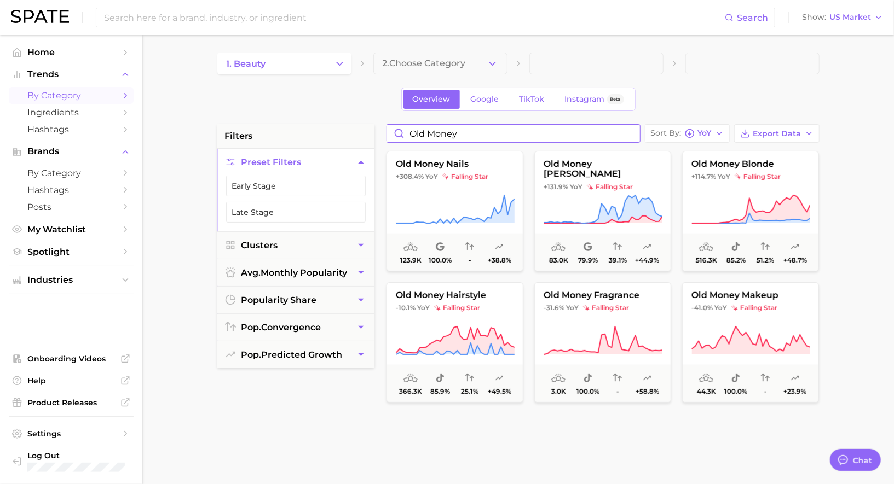
click at [477, 129] on input "old money" at bounding box center [513, 134] width 253 height 18
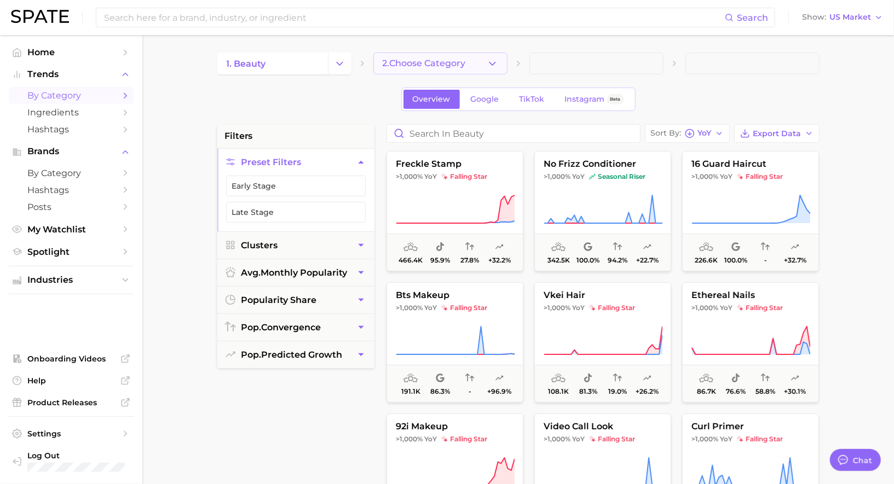
click at [436, 65] on span "2. Choose Category" at bounding box center [424, 64] width 83 height 10
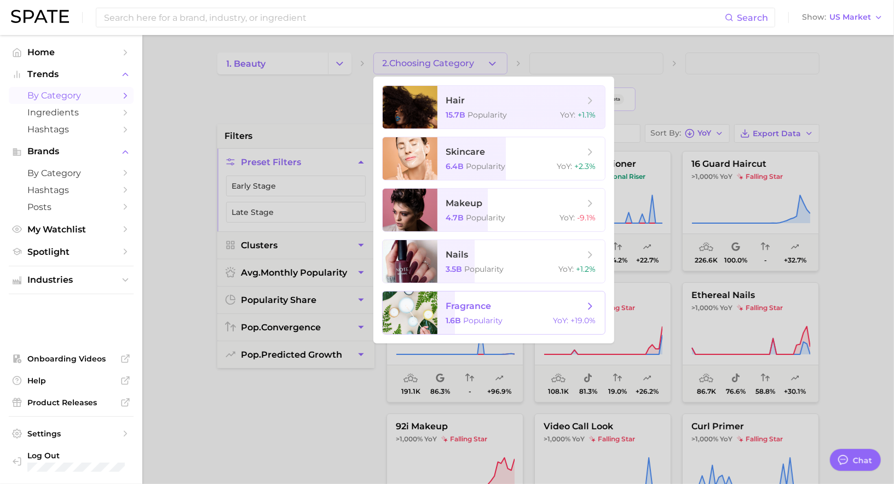
click at [513, 323] on div "1.6b Popularity YoY : +19.0%" at bounding box center [521, 321] width 150 height 10
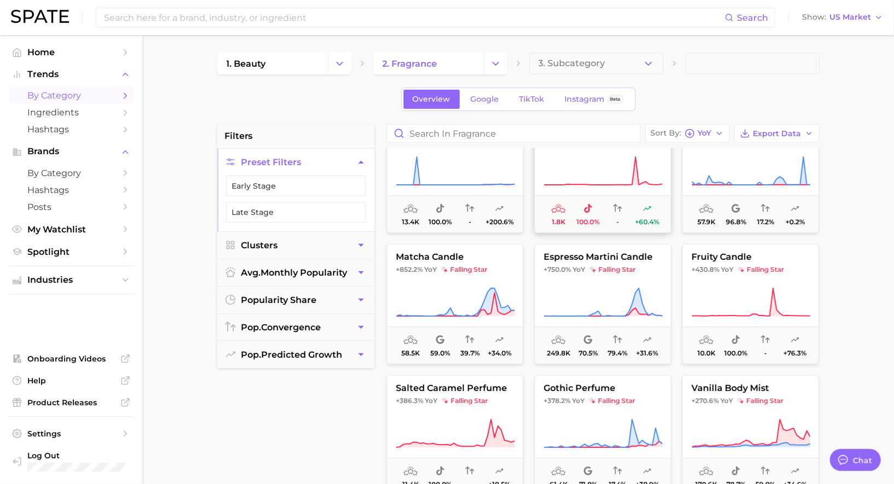
scroll to position [34, 0]
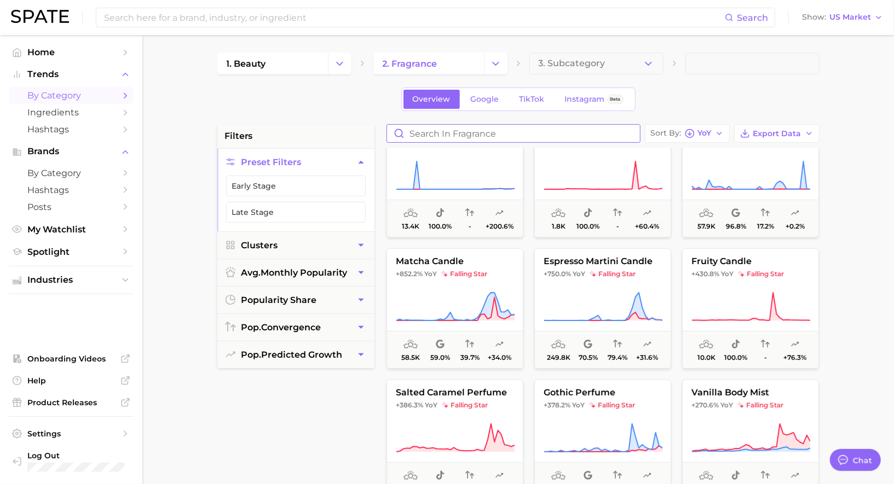
click at [472, 130] on input "Search in fragrance" at bounding box center [513, 134] width 253 height 18
type input ","
type input "matcha"
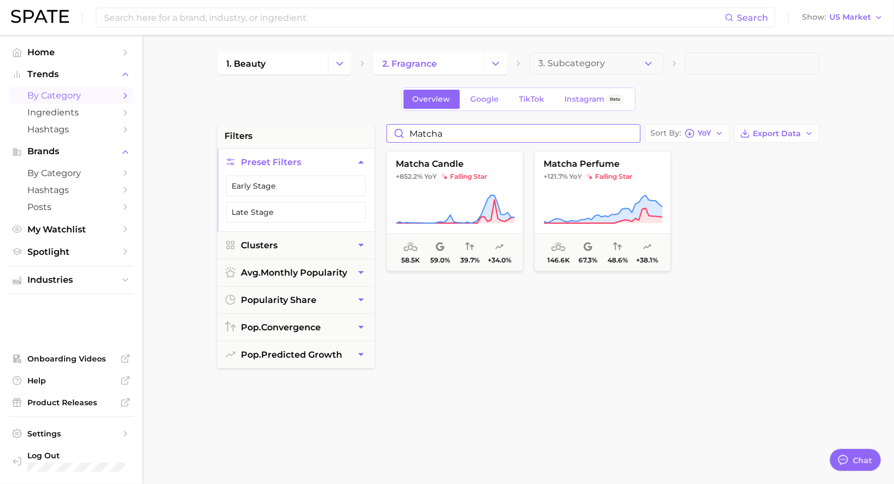
click at [631, 131] on input "matcha" at bounding box center [513, 134] width 253 height 18
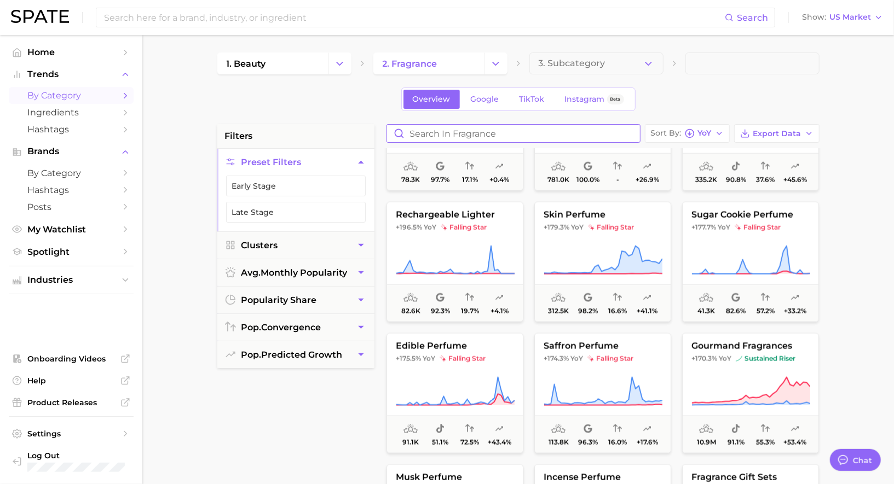
scroll to position [1003, 0]
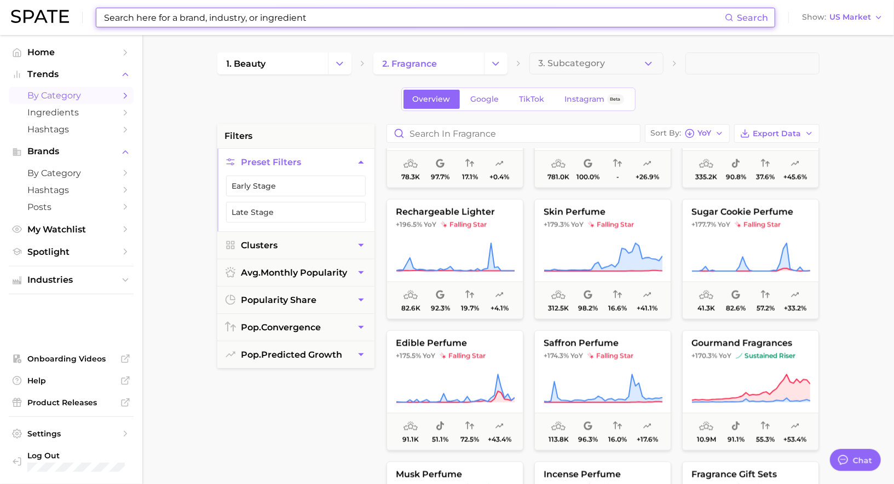
click at [316, 25] on input at bounding box center [414, 17] width 622 height 19
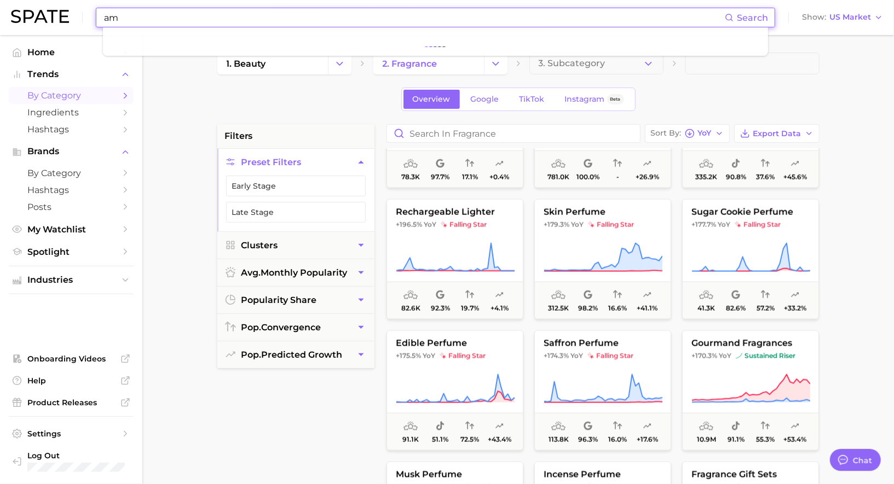
type input "a"
click at [140, 19] on input "dubai xchocolate" at bounding box center [414, 17] width 622 height 19
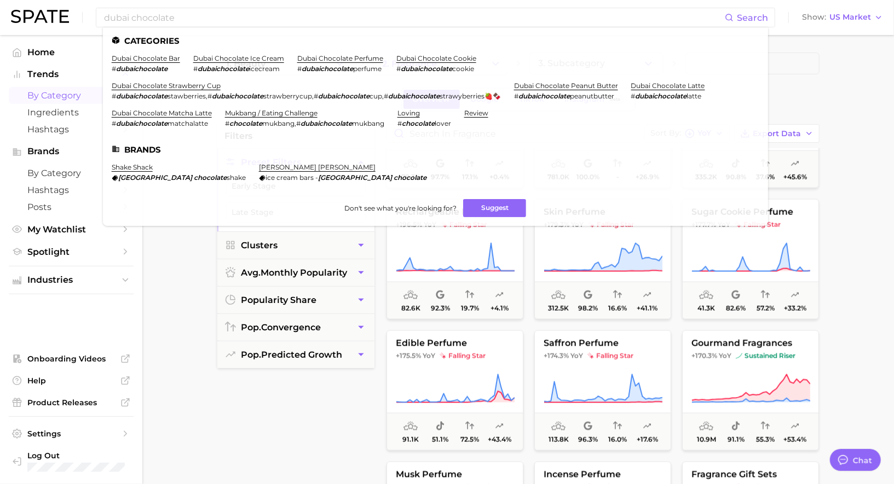
click at [168, 250] on main "1. beauty 2. fragrance 3. Subcategory Overview Google TikTok Instagram Beta fil…" at bounding box center [517, 450] width 751 height 830
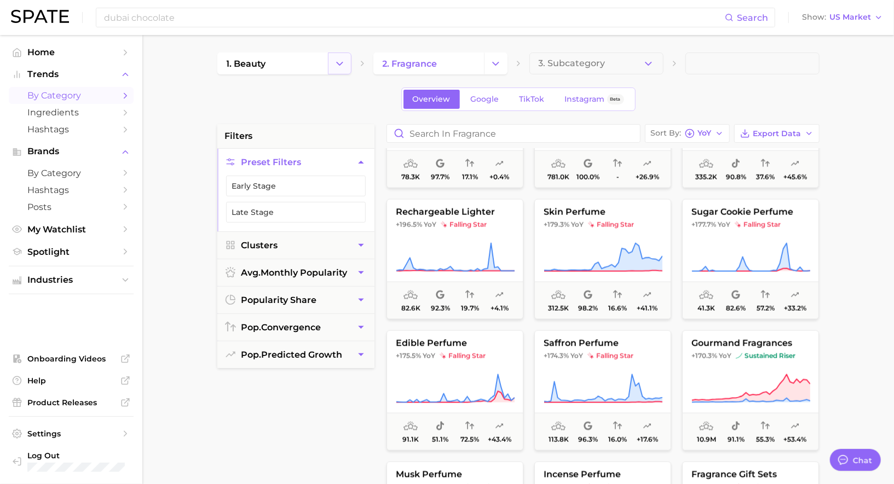
click at [345, 60] on button "Change Category" at bounding box center [340, 64] width 24 height 22
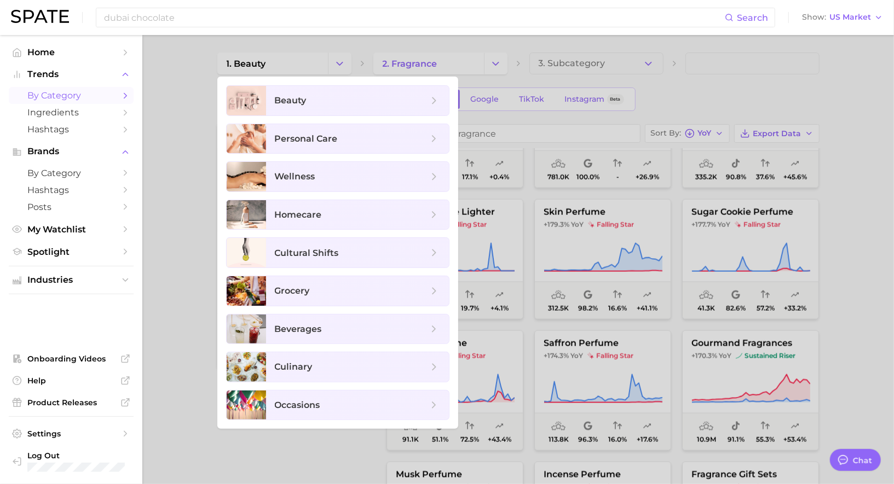
click at [345, 61] on div at bounding box center [447, 242] width 894 height 484
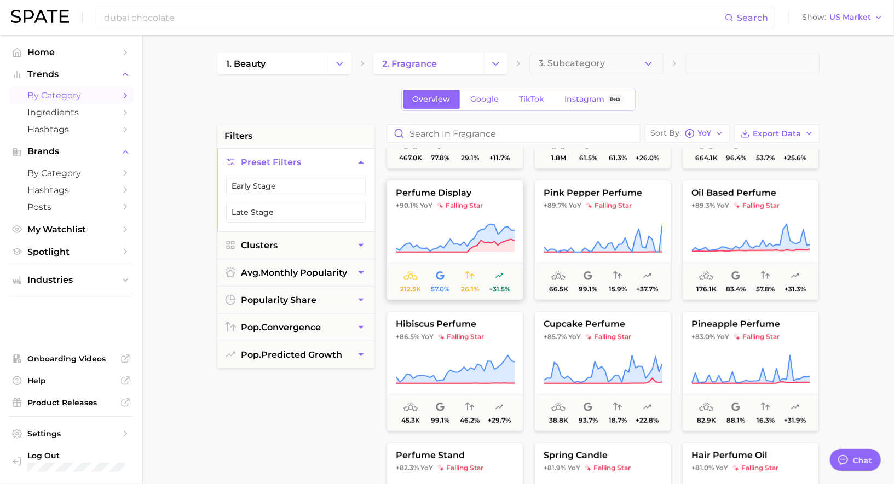
scroll to position [3263, 0]
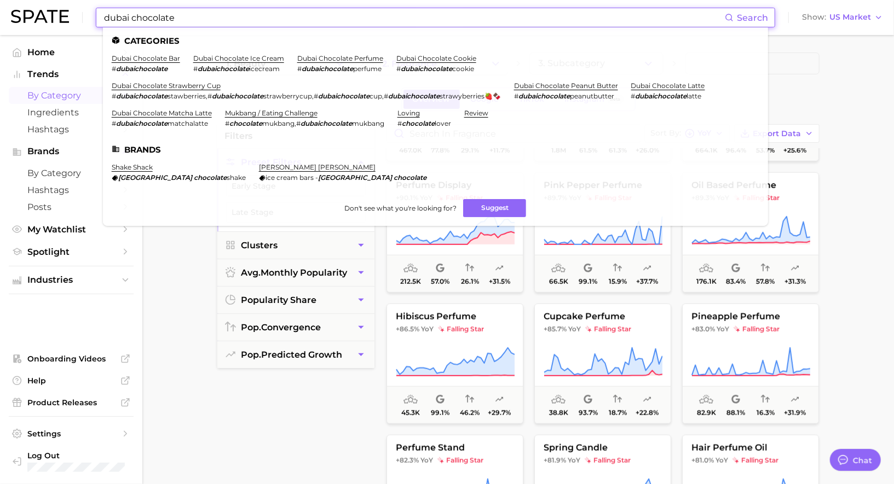
click at [308, 21] on input "dubai chocolate" at bounding box center [414, 17] width 622 height 19
click at [305, 21] on input "dubai chocolate" at bounding box center [414, 17] width 622 height 19
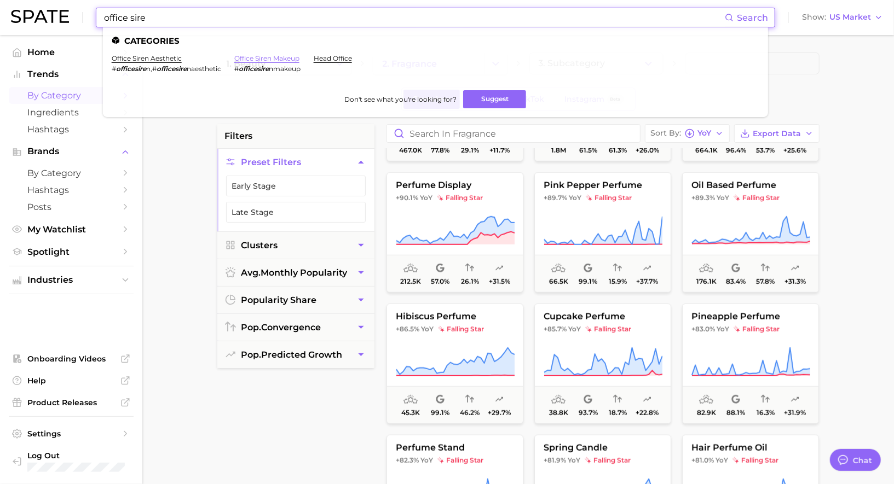
type input "office sire"
click at [275, 57] on link "office siren makeup" at bounding box center [266, 58] width 65 height 8
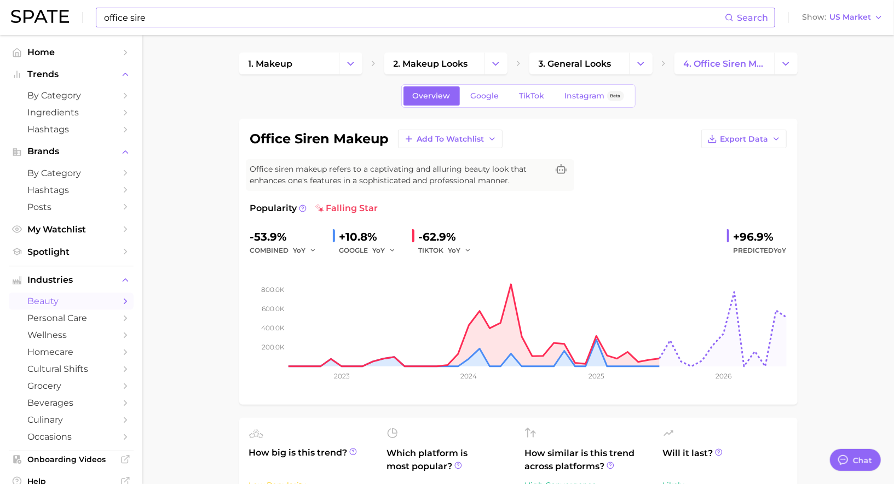
click at [253, 19] on input "office sire" at bounding box center [414, 17] width 622 height 19
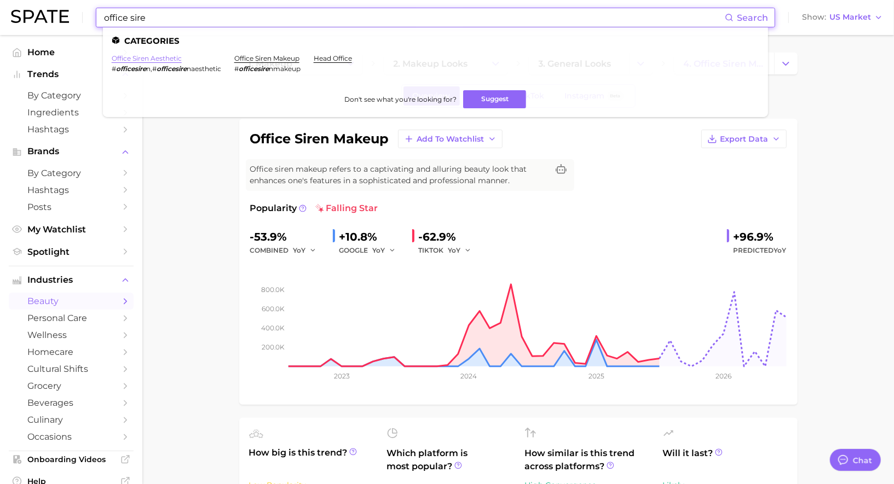
click at [158, 55] on link "office siren aesthetic" at bounding box center [147, 58] width 70 height 8
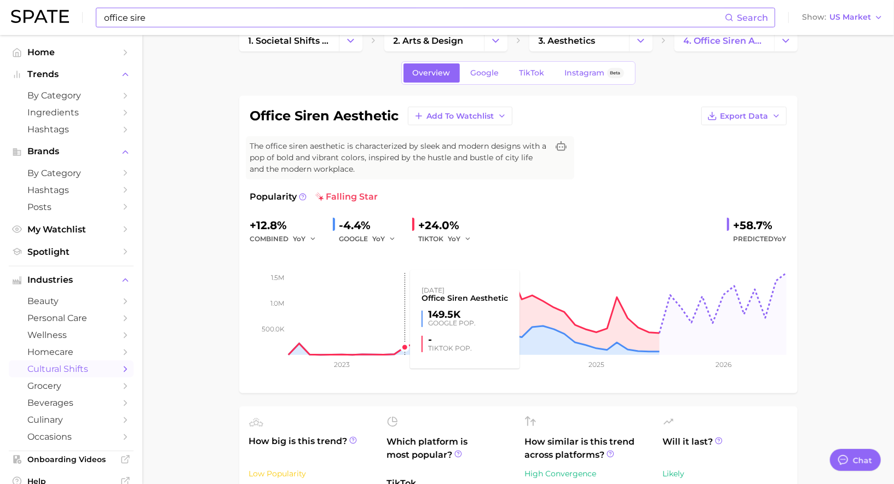
scroll to position [24, 0]
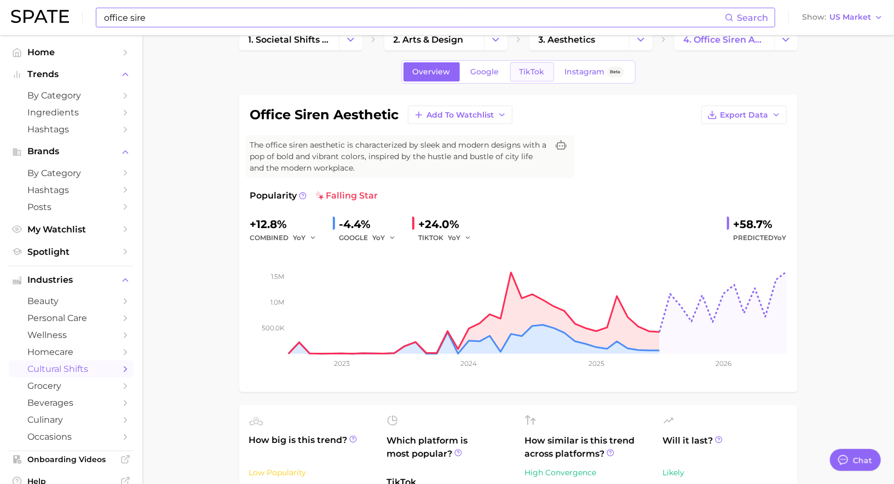
click at [530, 63] on link "TikTok" at bounding box center [532, 71] width 44 height 19
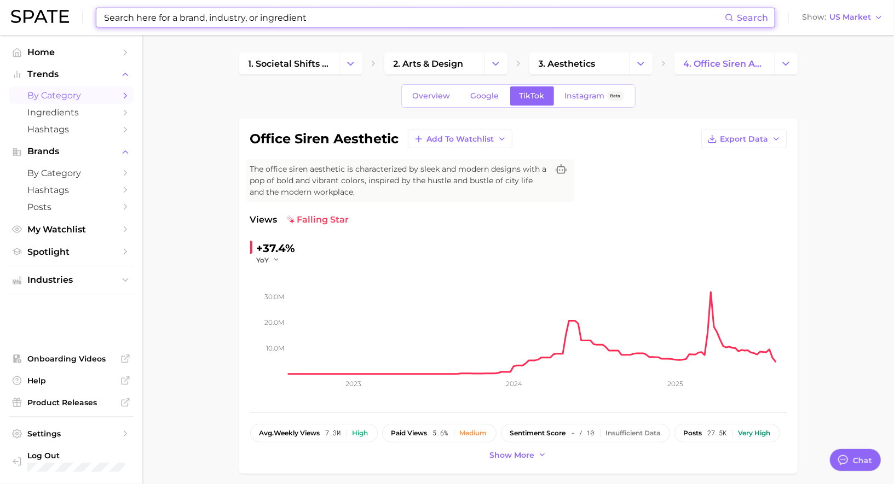
click at [81, 96] on span "by Category" at bounding box center [71, 95] width 88 height 10
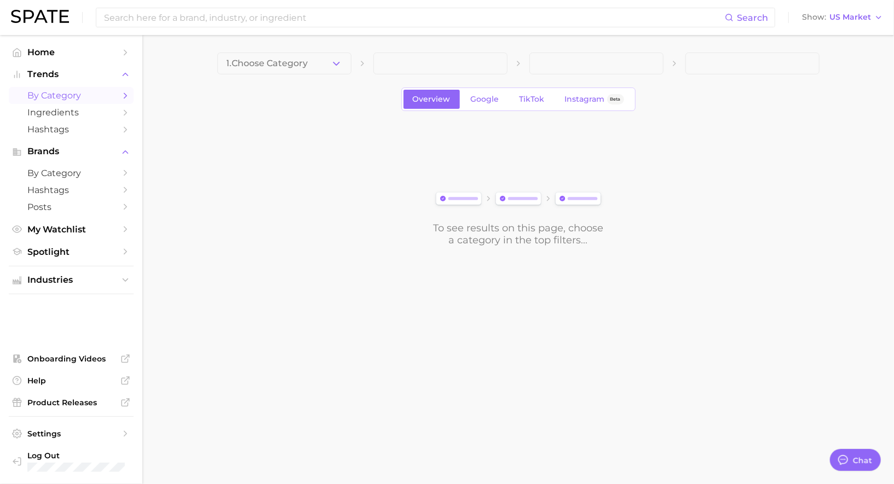
click at [274, 55] on button "1. Choose Category" at bounding box center [284, 64] width 134 height 22
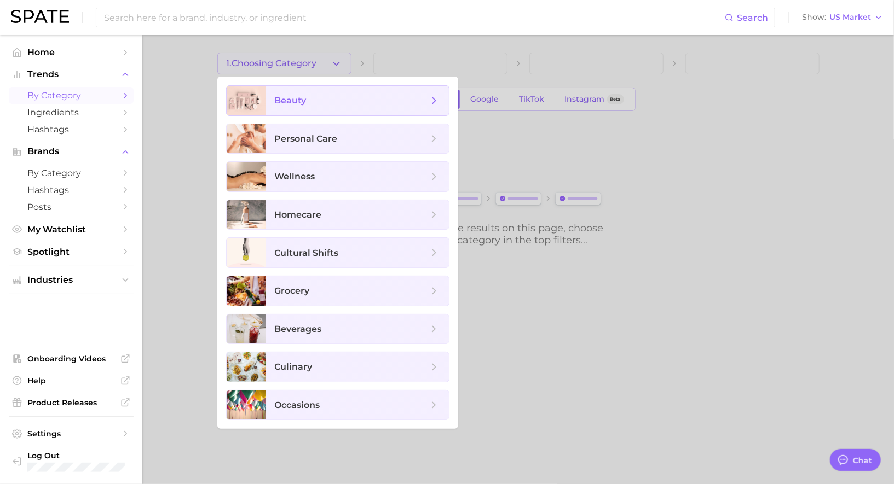
click at [289, 103] on span "beauty" at bounding box center [291, 100] width 32 height 10
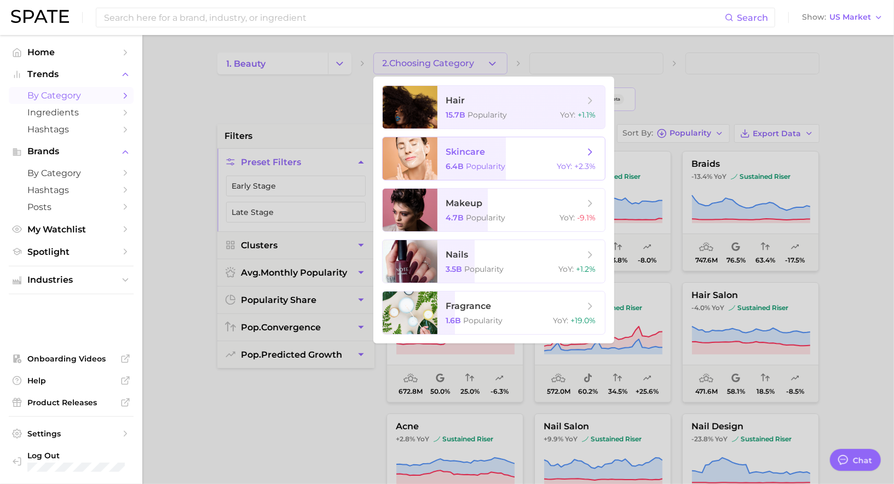
click at [460, 163] on span "6.4b" at bounding box center [455, 166] width 18 height 10
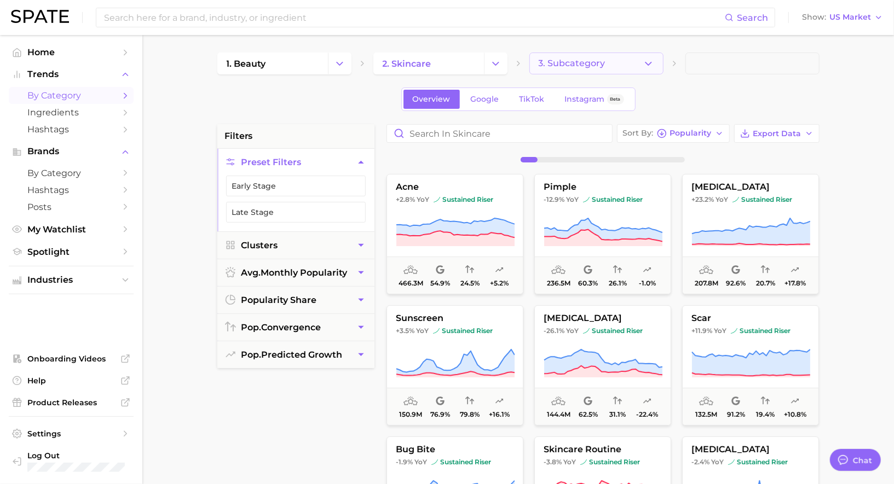
click at [563, 63] on span "3. Subcategory" at bounding box center [572, 64] width 67 height 10
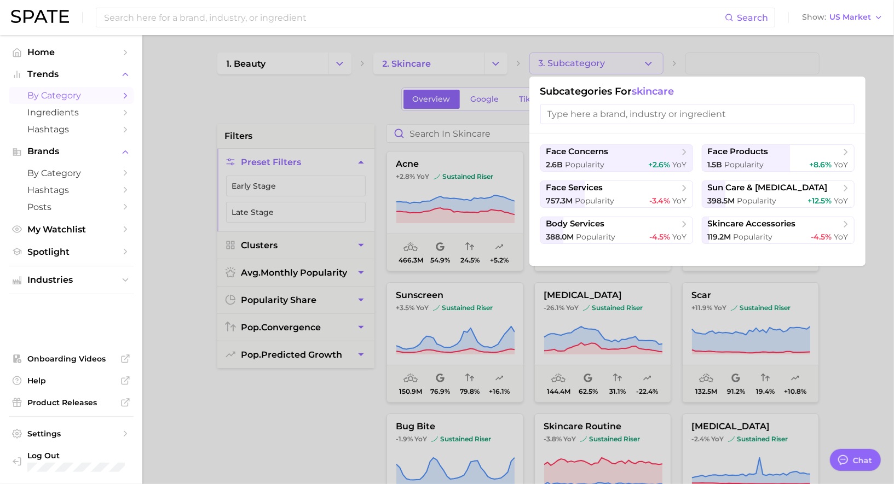
click at [563, 63] on div at bounding box center [447, 242] width 894 height 484
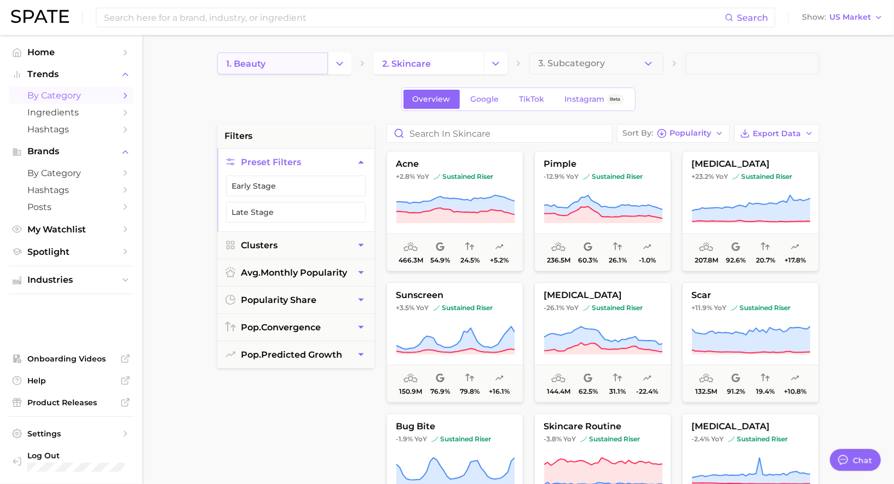
click at [303, 61] on link "1. beauty" at bounding box center [272, 64] width 111 height 22
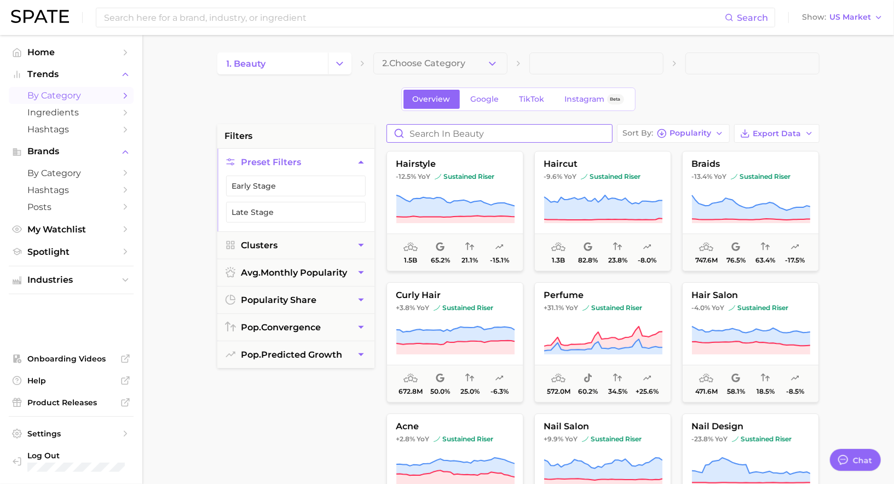
click at [435, 133] on input "Search in beauty" at bounding box center [499, 134] width 225 height 18
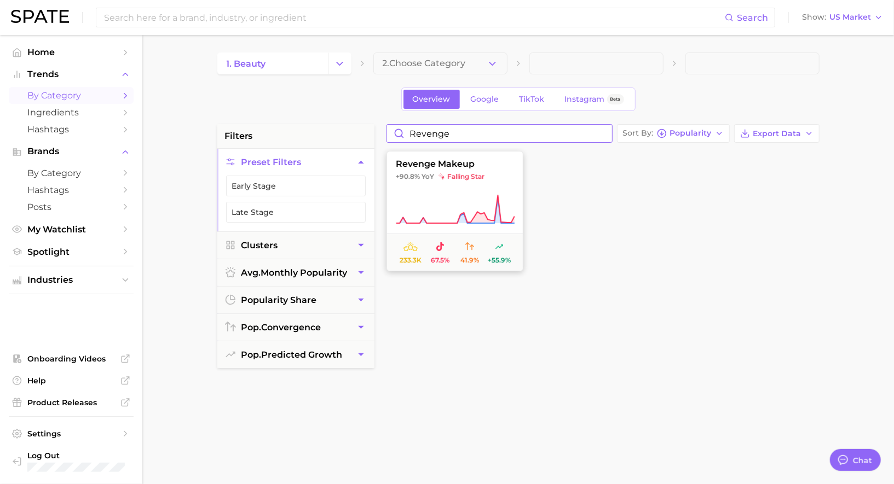
type input "revenge"
click at [470, 172] on span "falling star" at bounding box center [461, 176] width 46 height 9
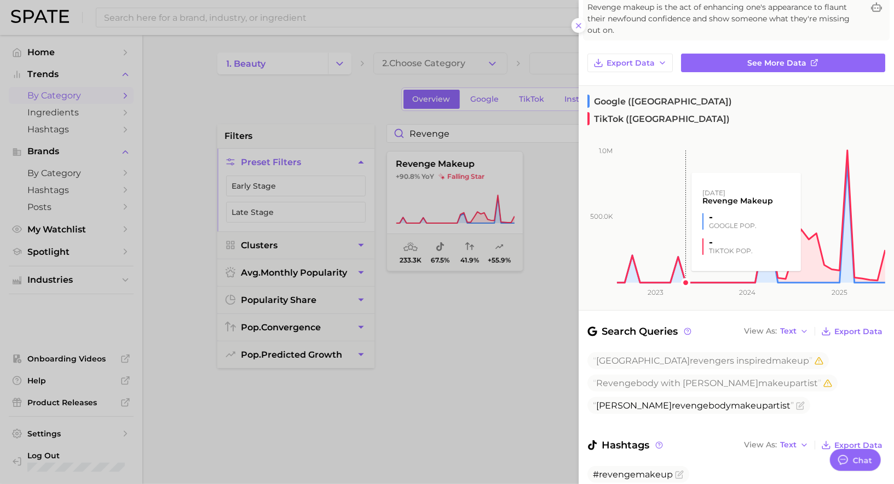
scroll to position [94, 0]
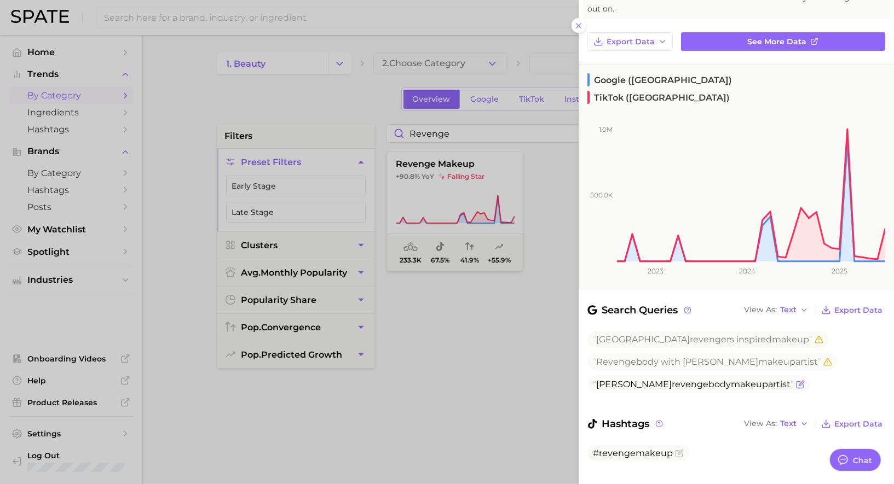
click at [805, 380] on icon "Flag as miscategorized or irrelevant" at bounding box center [800, 384] width 9 height 9
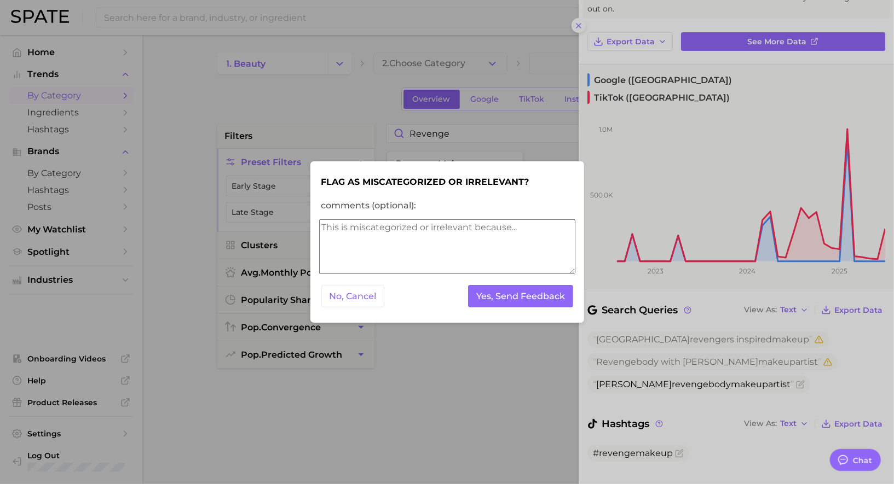
click at [489, 255] on textarea "comments (optional):" at bounding box center [447, 246] width 256 height 55
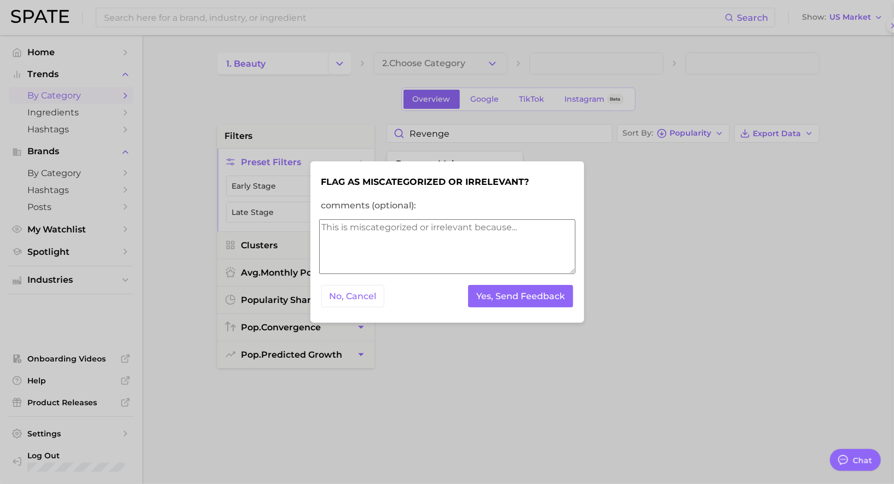
scroll to position [0, 0]
click at [486, 255] on textarea "comments (optional):" at bounding box center [447, 246] width 256 height 55
type textarea "irrelevant"
click at [533, 310] on form "Flag as miscategorized or irrelevant? comments (optional): irrelevant No, Cance…" at bounding box center [447, 242] width 256 height 144
click at [533, 304] on button "Yes, Send Feedback" at bounding box center [520, 296] width 105 height 22
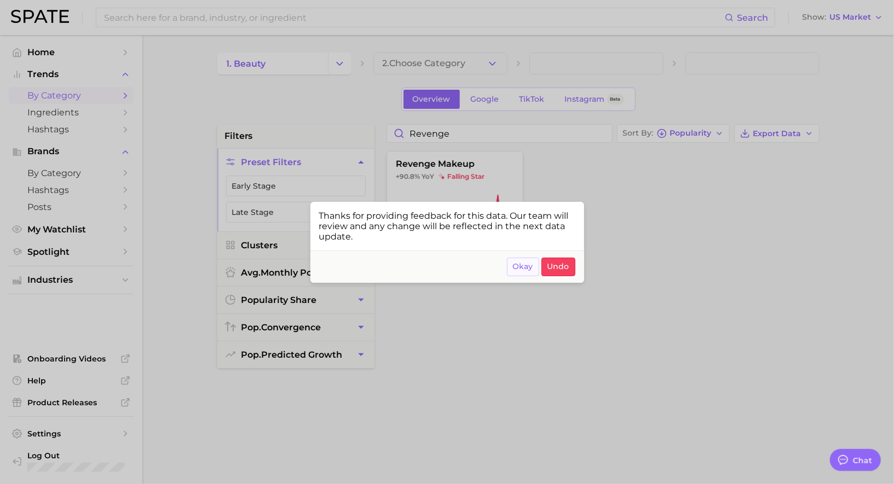
click at [521, 271] on span "Okay" at bounding box center [523, 266] width 20 height 9
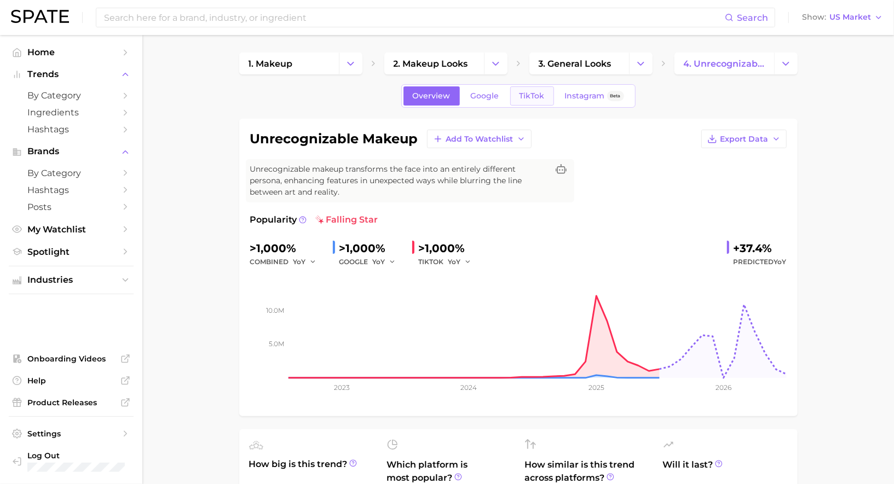
click at [537, 97] on span "TikTok" at bounding box center [531, 95] width 25 height 9
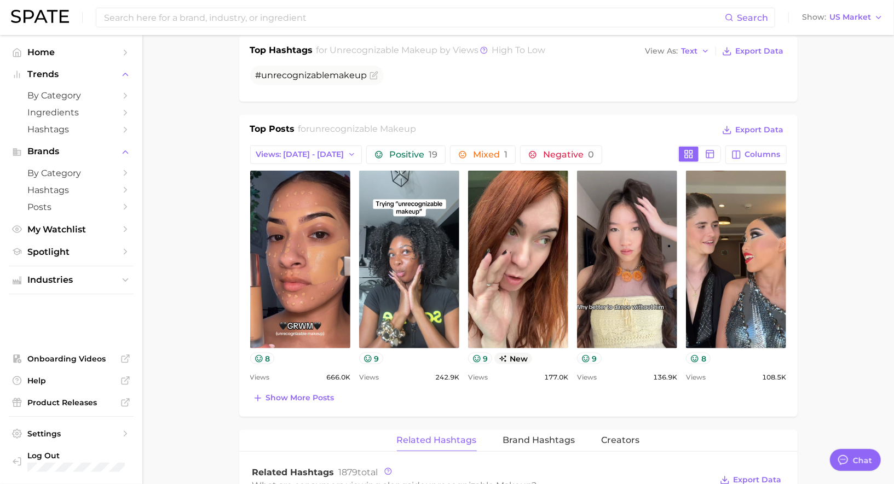
scroll to position [449, 0]
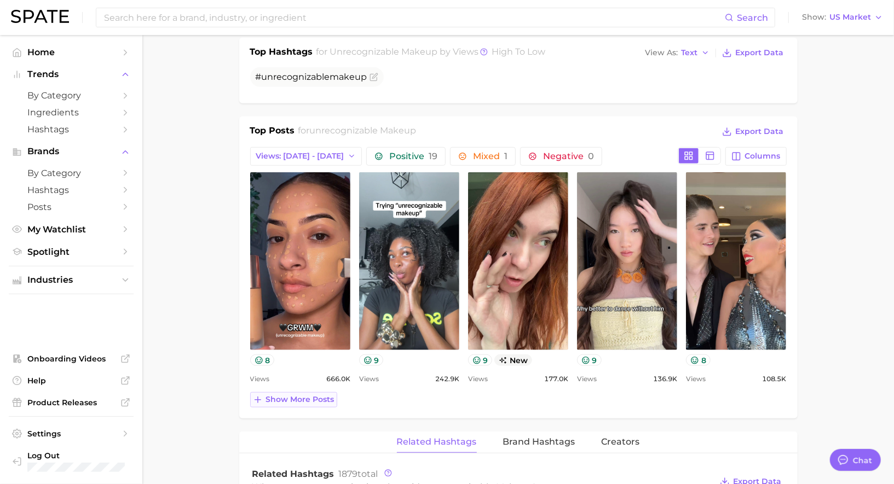
click at [318, 392] on button "Show more posts" at bounding box center [293, 399] width 87 height 15
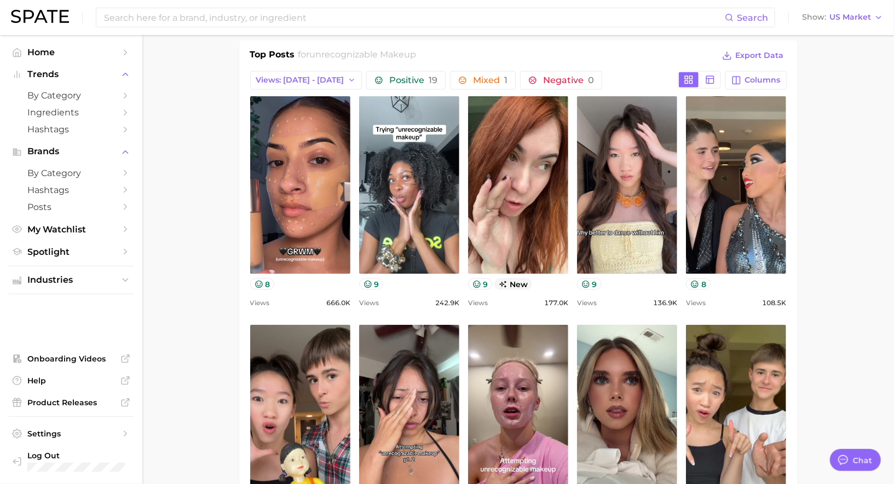
scroll to position [520, 0]
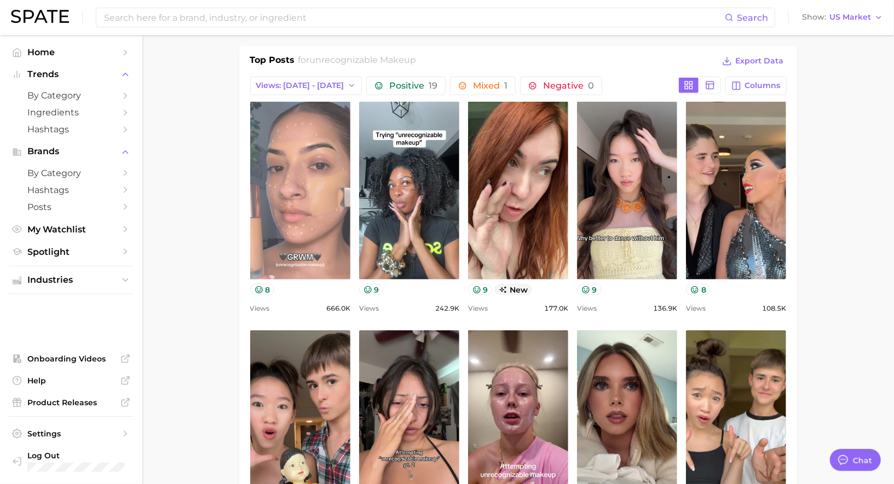
click at [302, 236] on link "view post on TikTok" at bounding box center [300, 191] width 100 height 178
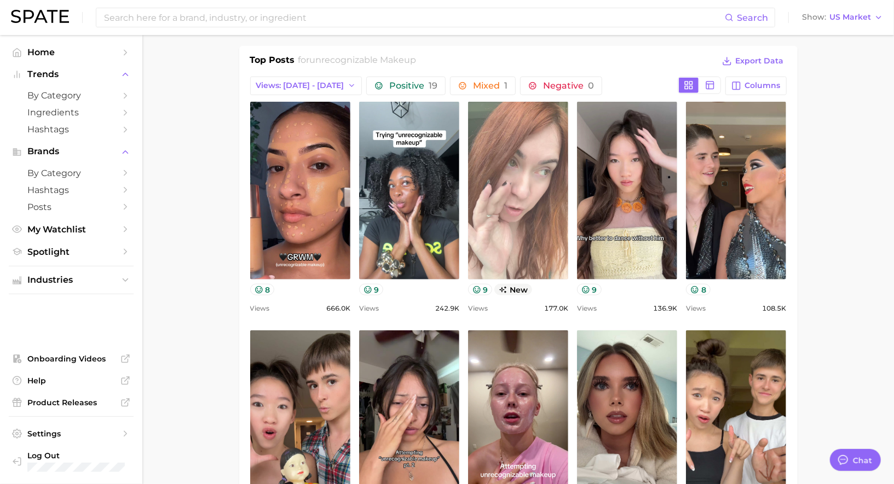
click at [553, 154] on link "view post on TikTok" at bounding box center [518, 191] width 100 height 178
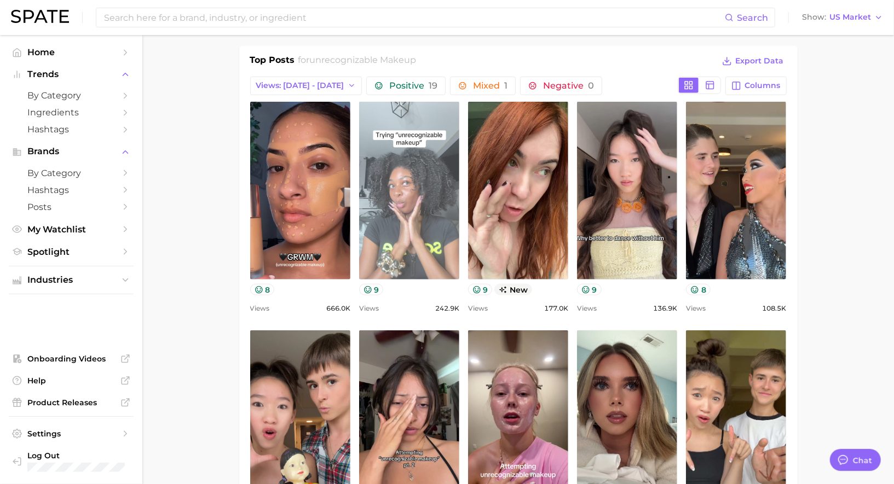
click at [449, 208] on link "view post on TikTok" at bounding box center [409, 191] width 100 height 178
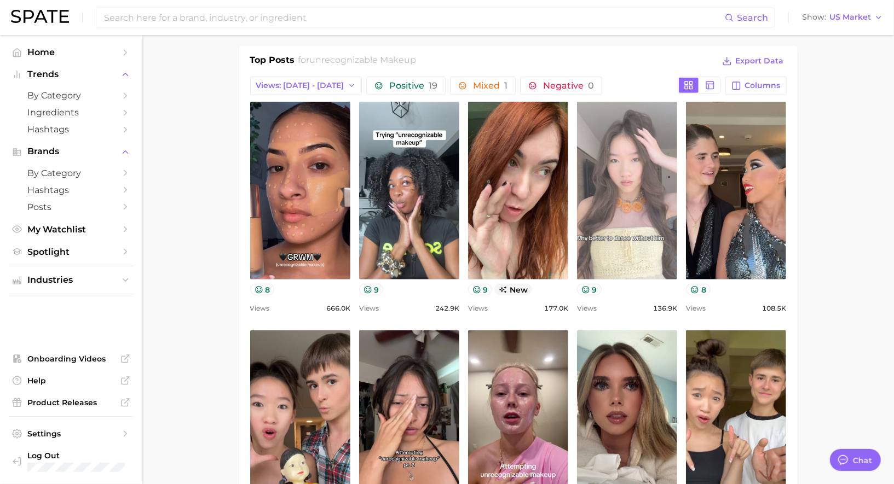
click at [652, 205] on link "view post on TikTok" at bounding box center [627, 191] width 100 height 178
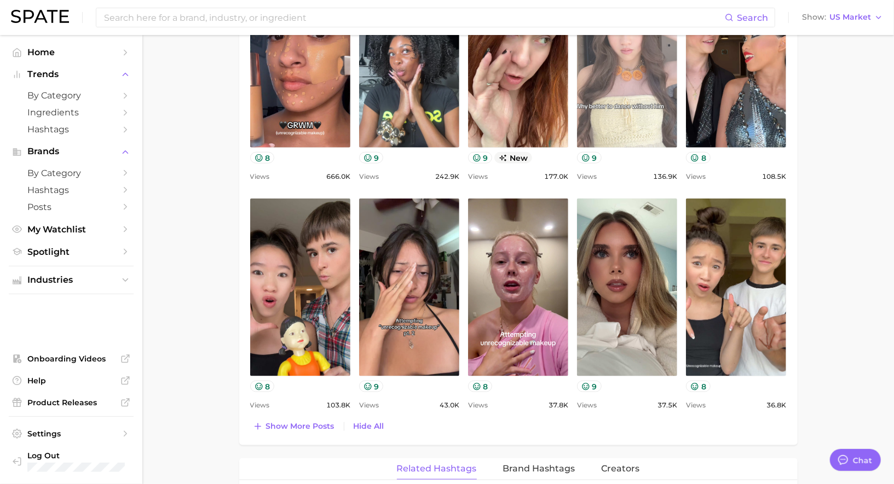
scroll to position [652, 0]
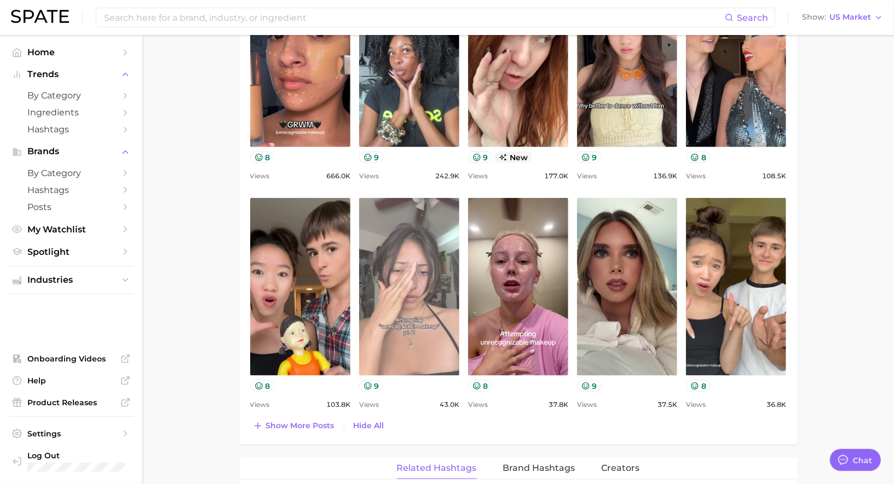
click at [386, 293] on link "view post on TikTok" at bounding box center [409, 287] width 100 height 178
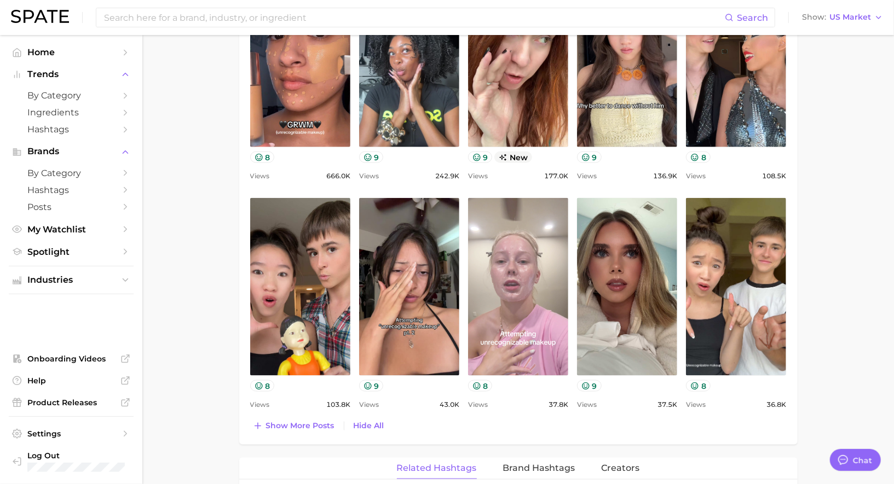
click at [521, 281] on link "view post on TikTok" at bounding box center [518, 287] width 100 height 178
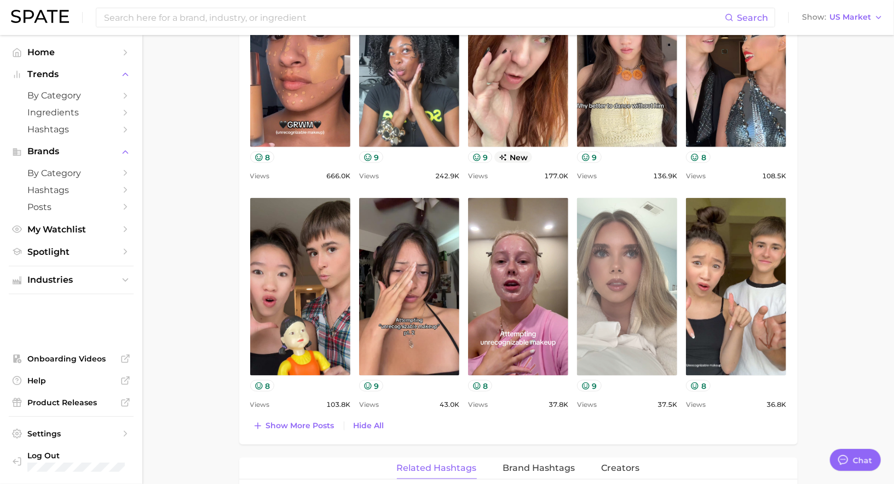
click at [621, 264] on link "view post on TikTok" at bounding box center [627, 287] width 100 height 178
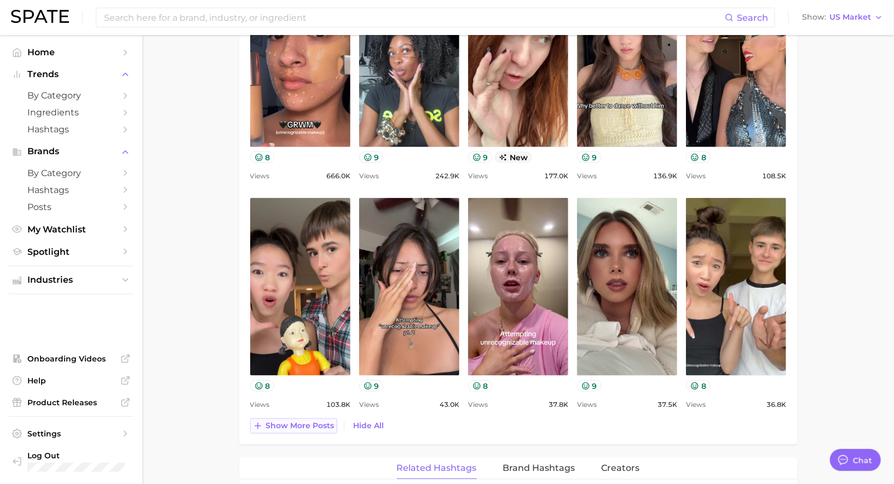
click at [313, 423] on span "Show more posts" at bounding box center [300, 425] width 68 height 9
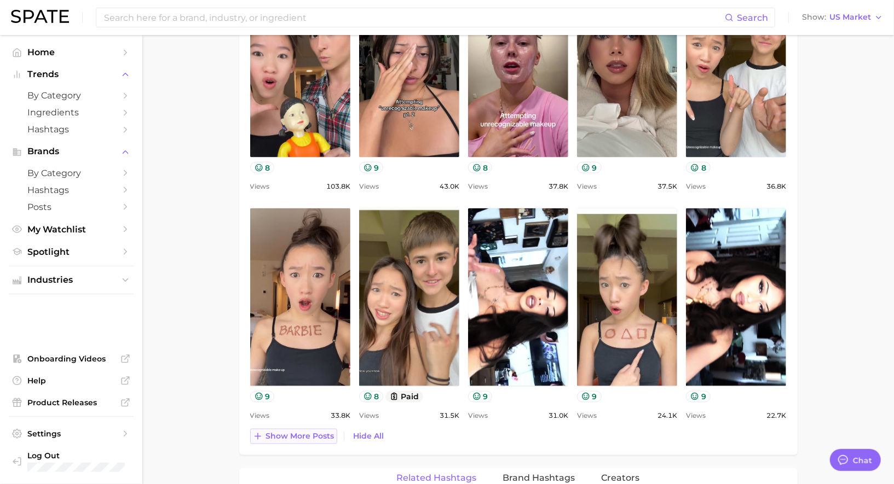
scroll to position [871, 0]
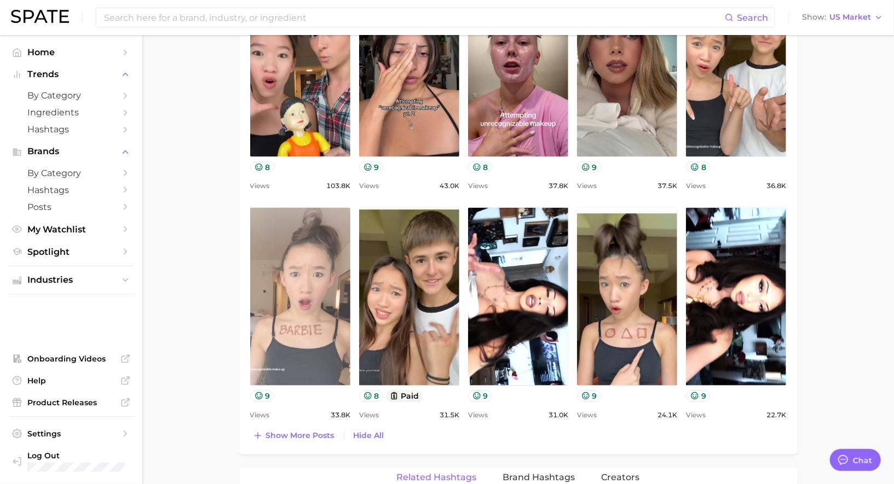
click at [329, 266] on link "view post on TikTok" at bounding box center [300, 297] width 100 height 178
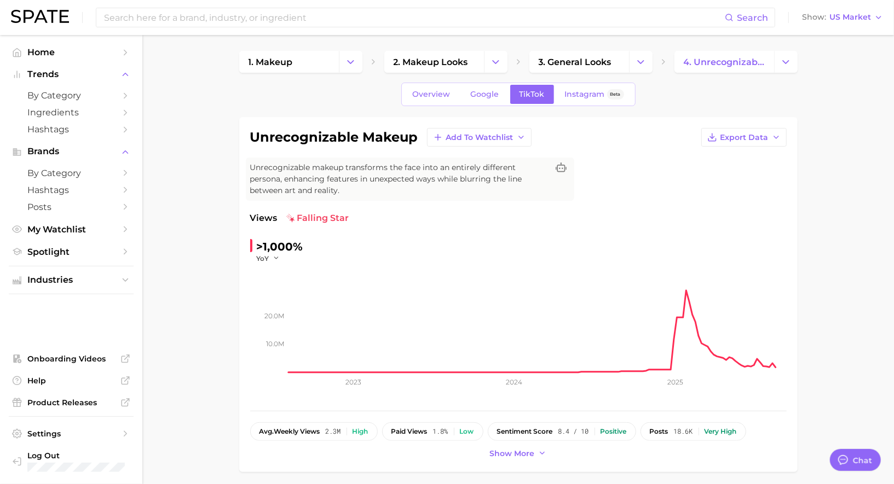
scroll to position [0, 0]
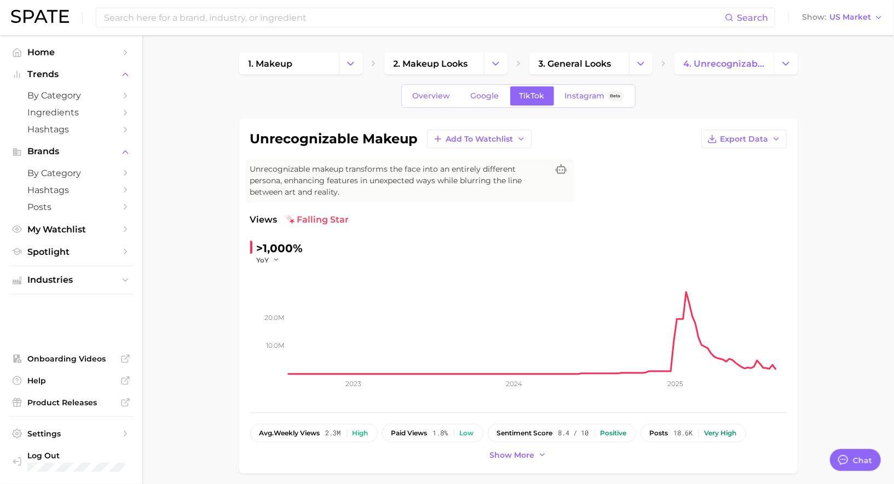
click at [259, 138] on h1 "unrecognizable makeup" at bounding box center [334, 138] width 168 height 13
copy div "unrecognizable makeup Add to Watchlist Export Data"
click at [327, 24] on input at bounding box center [414, 17] width 622 height 19
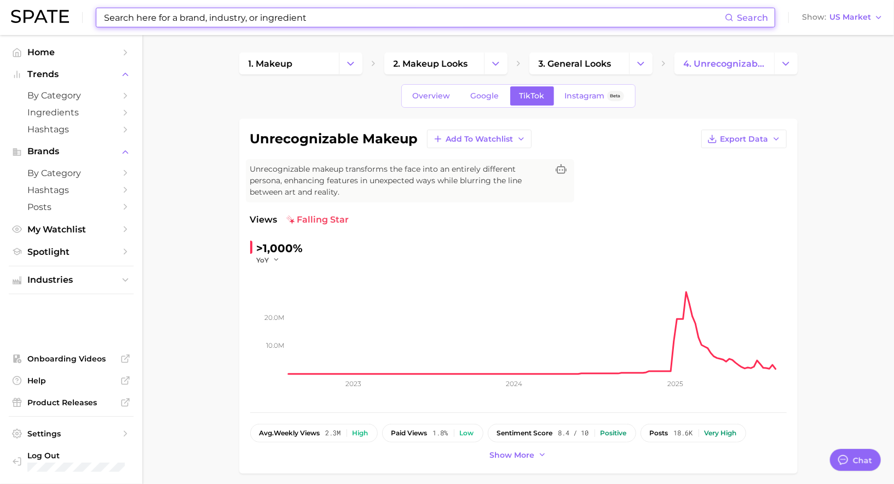
type input "g"
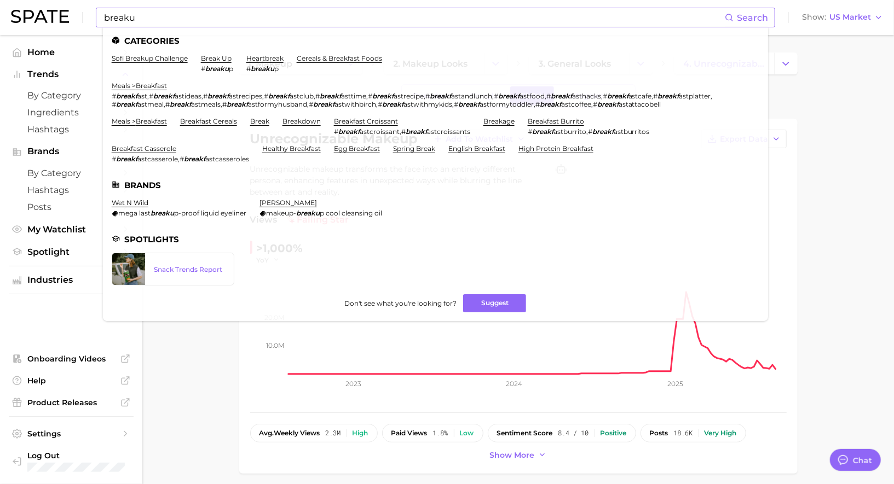
click at [146, 19] on input "breaku" at bounding box center [414, 17] width 622 height 19
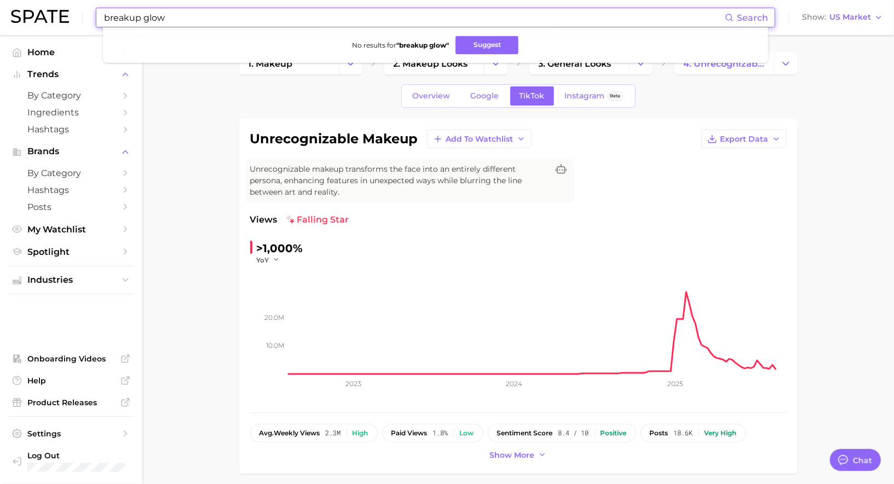
drag, startPoint x: 142, startPoint y: 18, endPoint x: 52, endPoint y: 17, distance: 90.3
click at [52, 17] on div "breakup glow Search No results for " breakup glow " Suggest Show US Market" at bounding box center [447, 17] width 872 height 35
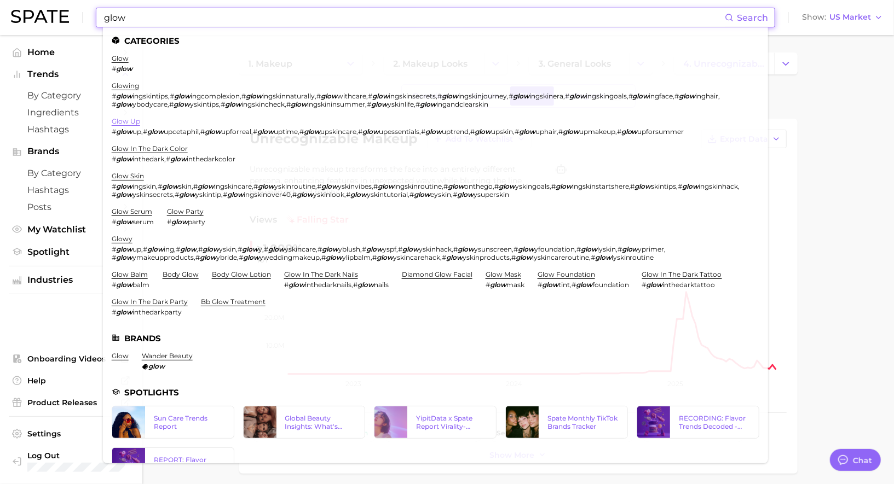
type input "glow"
click at [129, 119] on link "glow up" at bounding box center [126, 121] width 28 height 8
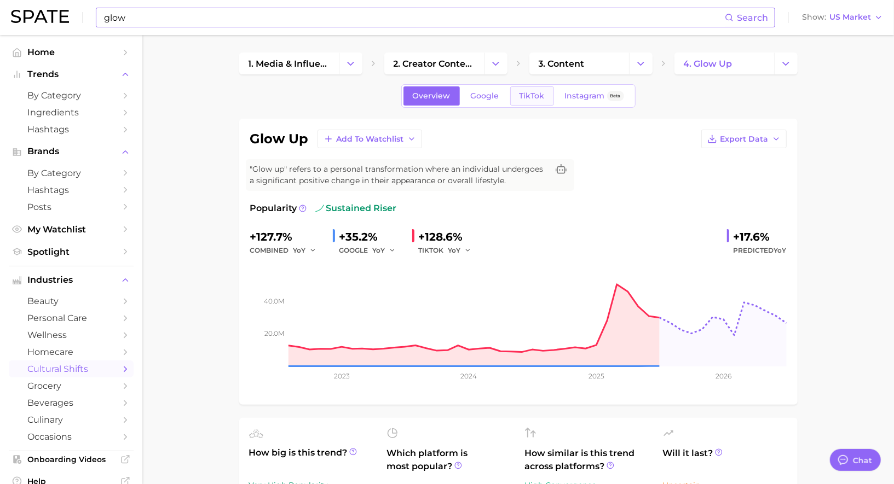
click at [534, 96] on span "TikTok" at bounding box center [531, 95] width 25 height 9
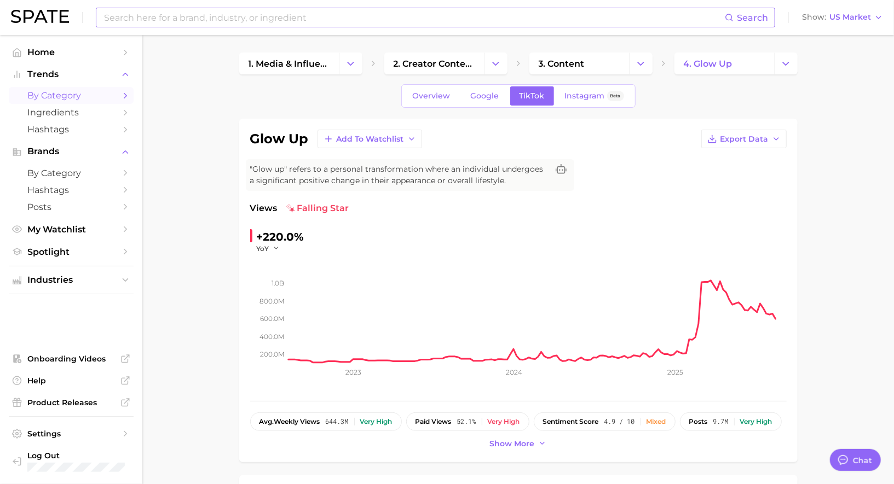
click at [63, 97] on span "by Category" at bounding box center [71, 95] width 88 height 10
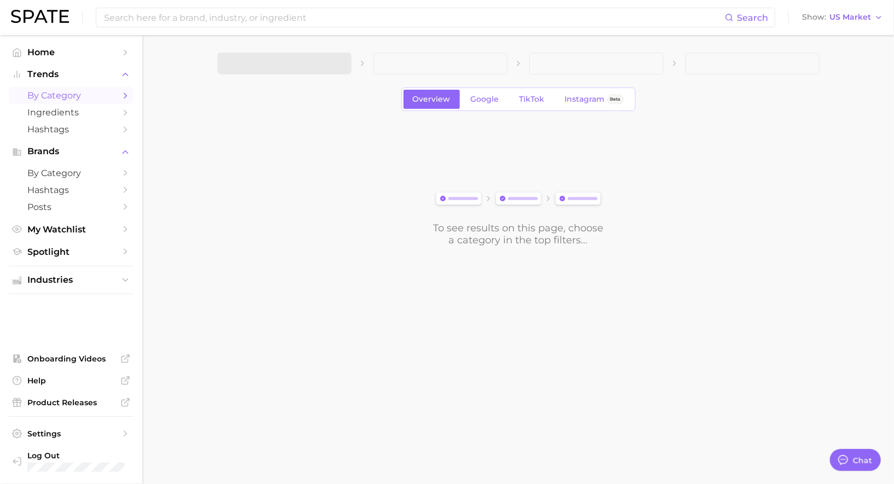
click at [250, 65] on span at bounding box center [284, 64] width 134 height 22
click at [299, 72] on button "1. Choose Category" at bounding box center [284, 64] width 134 height 22
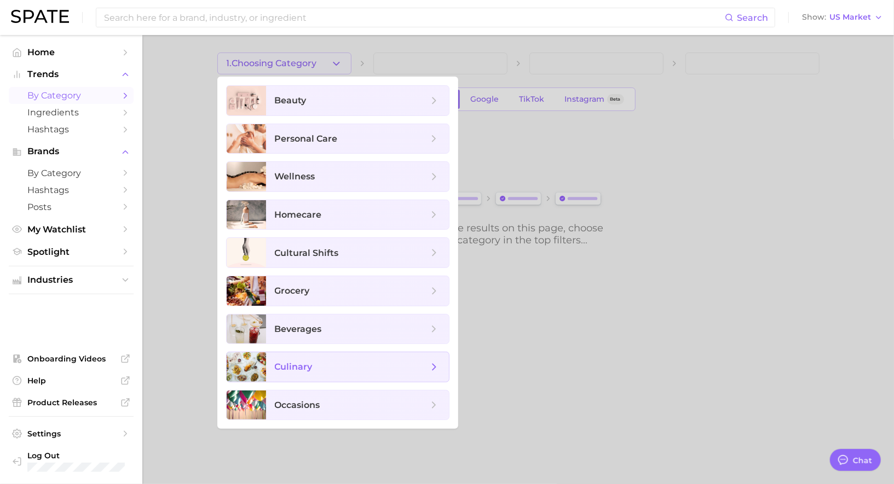
click at [308, 368] on span "culinary" at bounding box center [294, 367] width 38 height 10
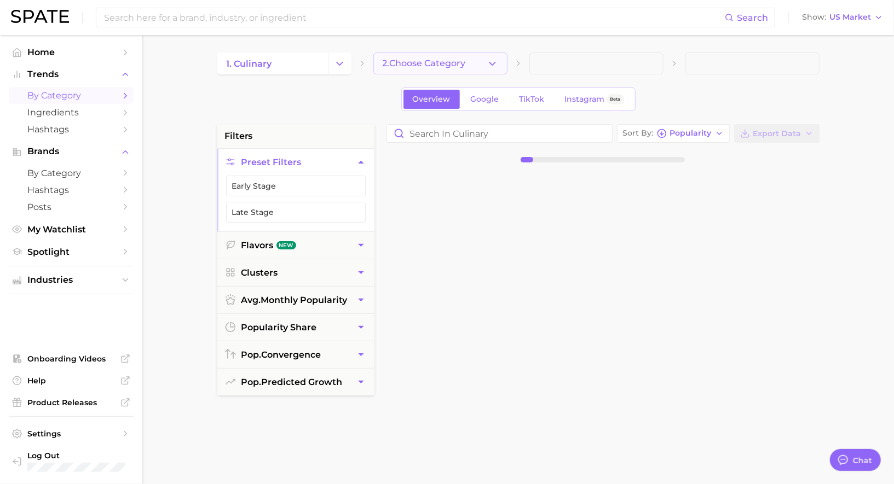
click at [435, 67] on span "2. Choose Category" at bounding box center [424, 64] width 83 height 10
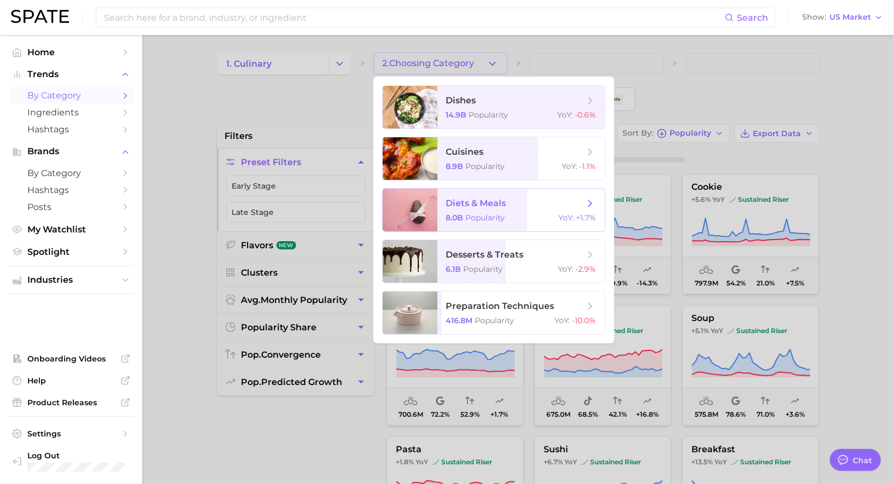
click at [463, 213] on span "diets & meals 8.0b Popularity YoY : +1.7%" at bounding box center [520, 210] width 167 height 43
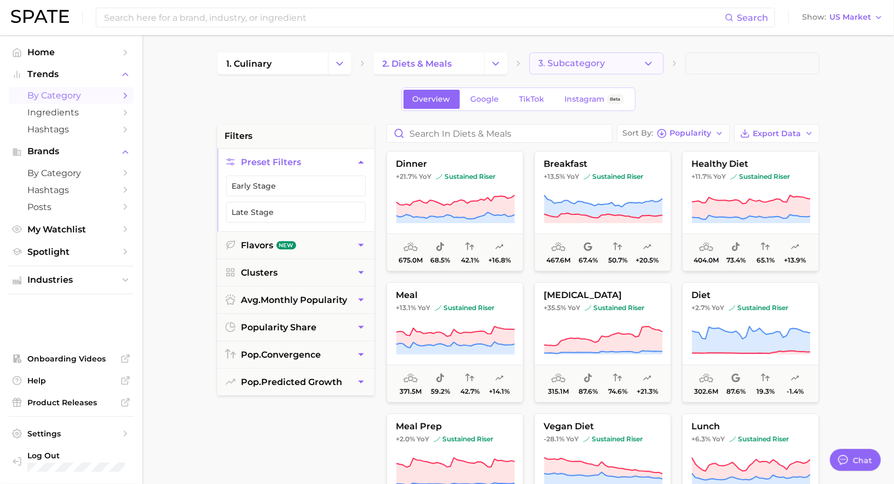
click at [551, 65] on span "3. Subcategory" at bounding box center [572, 64] width 67 height 10
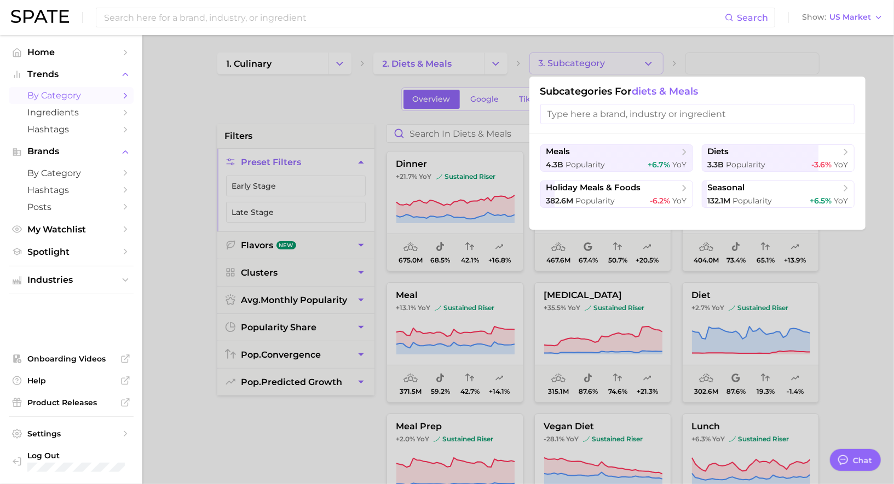
click at [551, 65] on div at bounding box center [447, 242] width 894 height 484
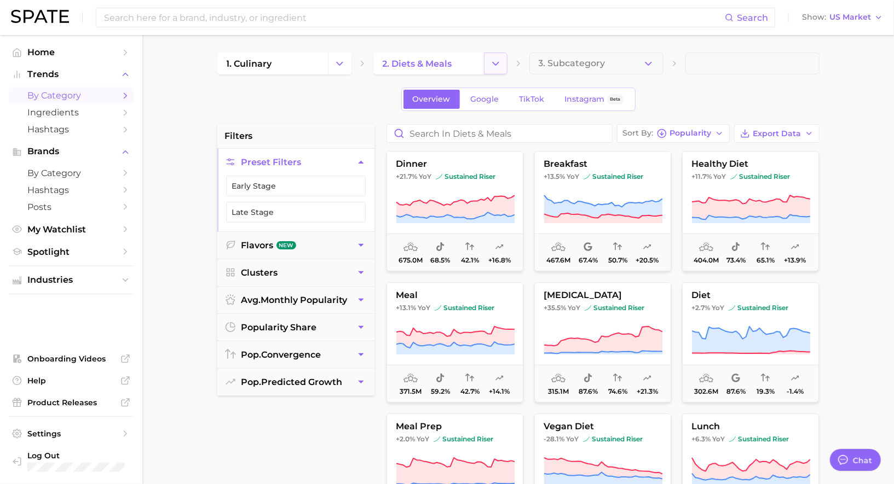
click at [494, 66] on icon "Change Category" at bounding box center [495, 63] width 11 height 11
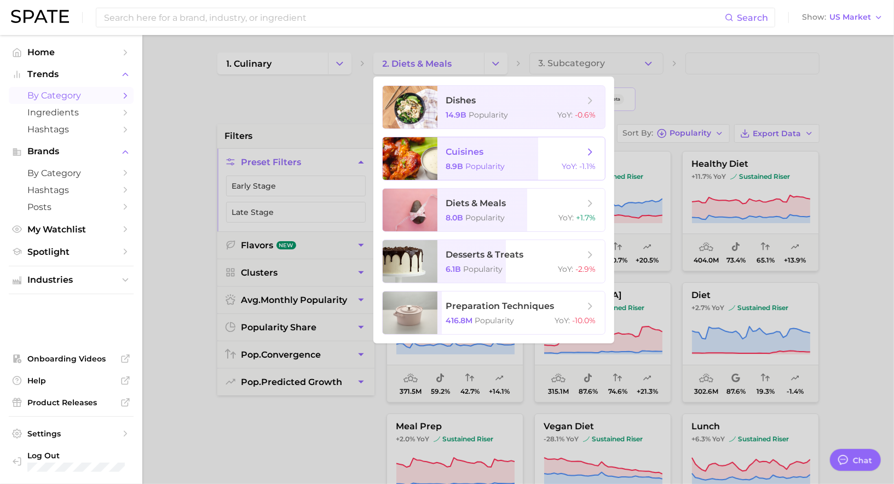
click at [490, 152] on span "cuisines" at bounding box center [515, 152] width 138 height 12
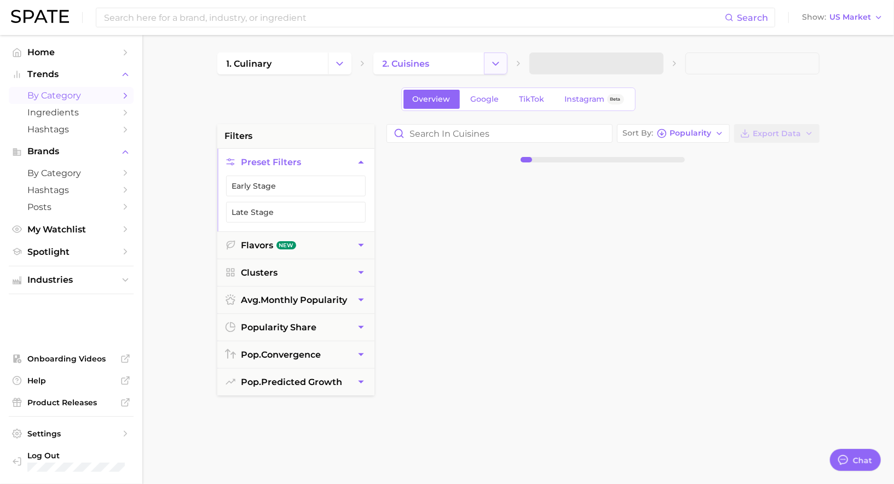
click at [501, 68] on button "Change Category" at bounding box center [496, 64] width 24 height 22
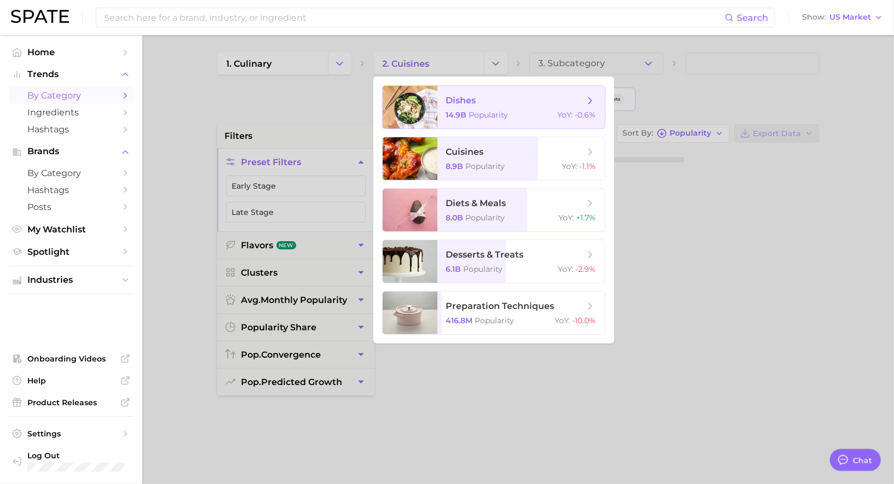
click at [500, 110] on span "dishes 14.9b Popularity YoY : -0.6%" at bounding box center [520, 107] width 167 height 43
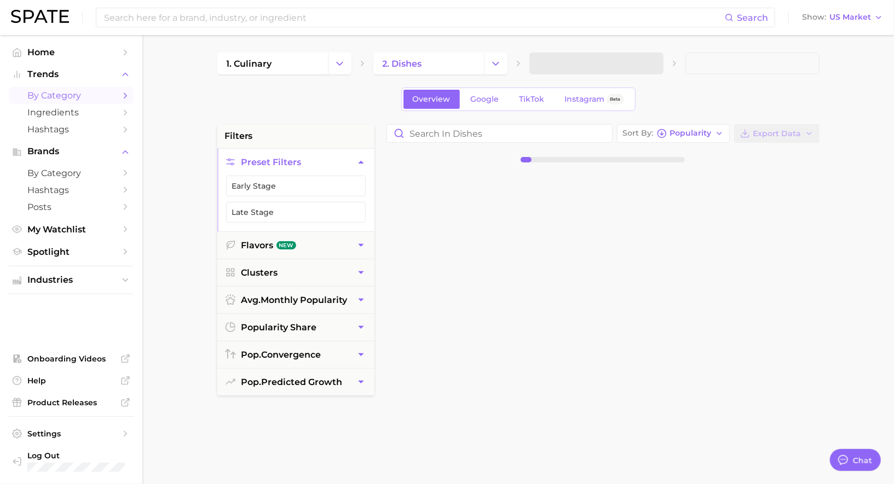
click at [569, 61] on span at bounding box center [596, 64] width 134 height 22
click at [589, 61] on span "3. Subcategory" at bounding box center [572, 64] width 67 height 10
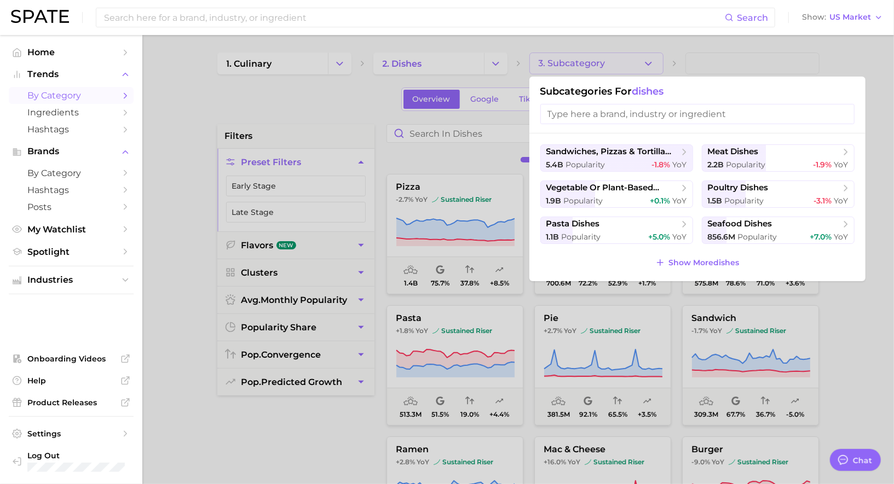
click at [589, 61] on div at bounding box center [447, 242] width 894 height 484
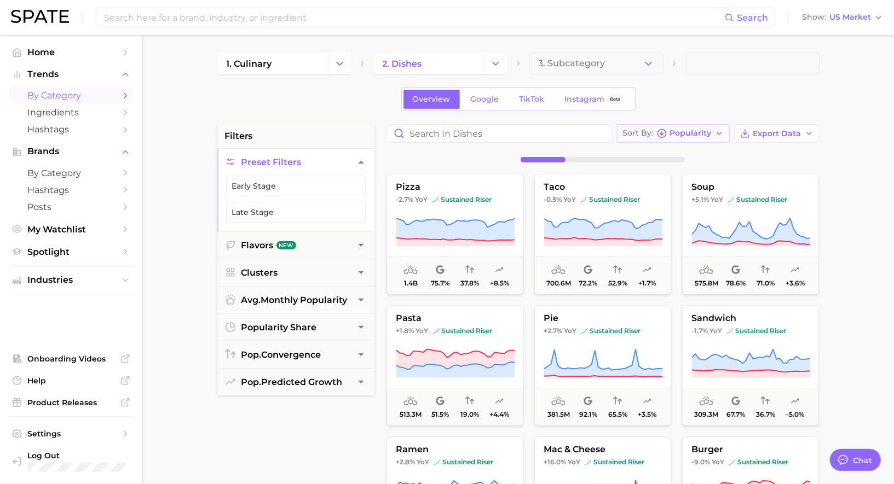
click at [677, 131] on span "Popularity" at bounding box center [691, 133] width 42 height 6
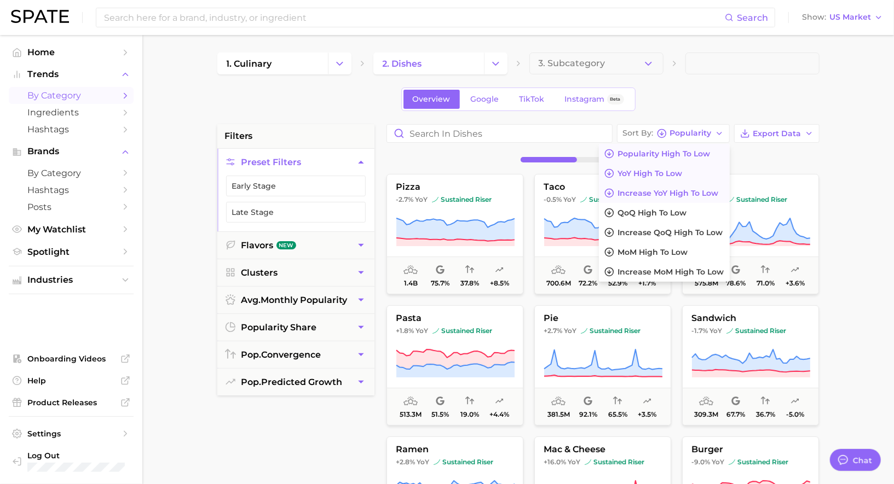
click at [662, 170] on span "YoY high to low" at bounding box center [650, 173] width 65 height 9
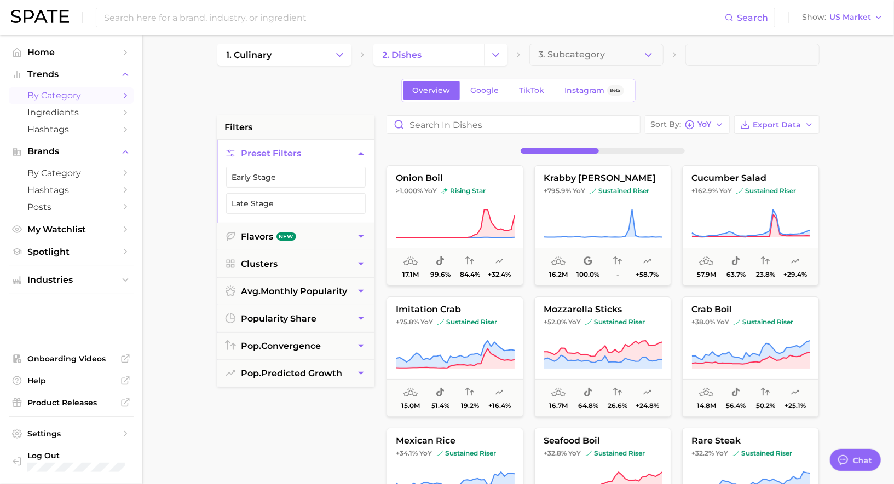
scroll to position [11, 0]
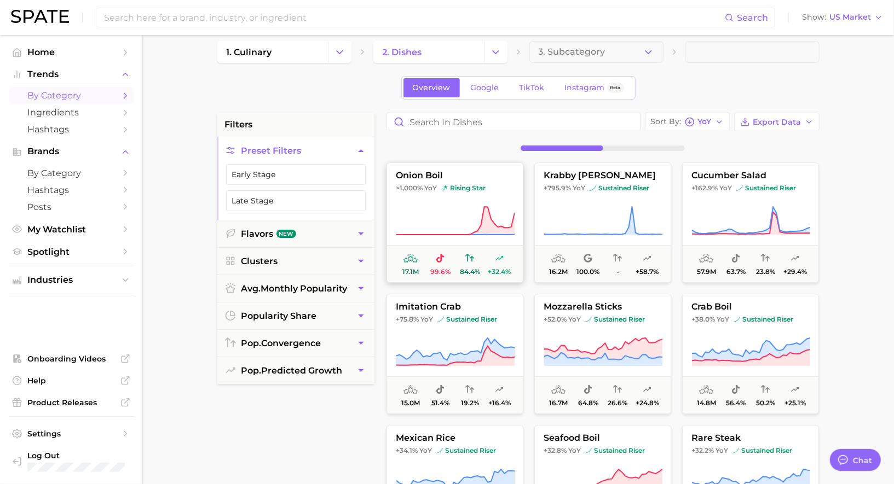
click at [456, 213] on icon at bounding box center [455, 221] width 119 height 31
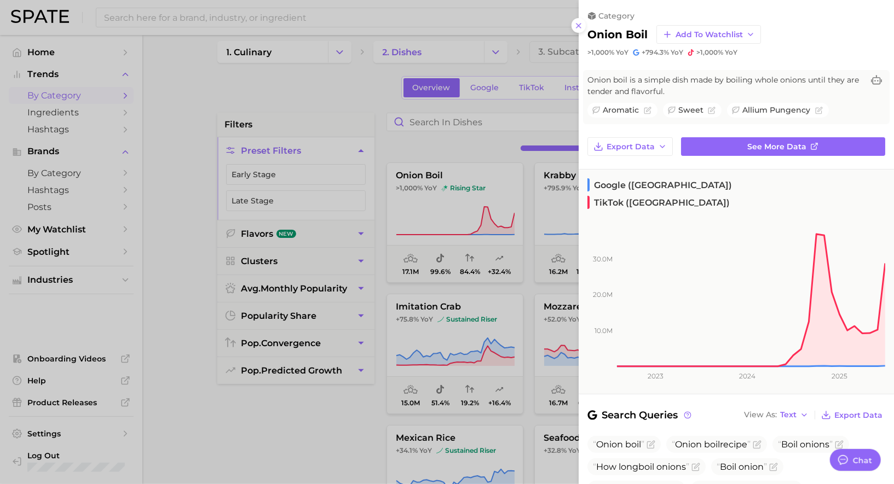
click at [455, 211] on div at bounding box center [447, 242] width 894 height 484
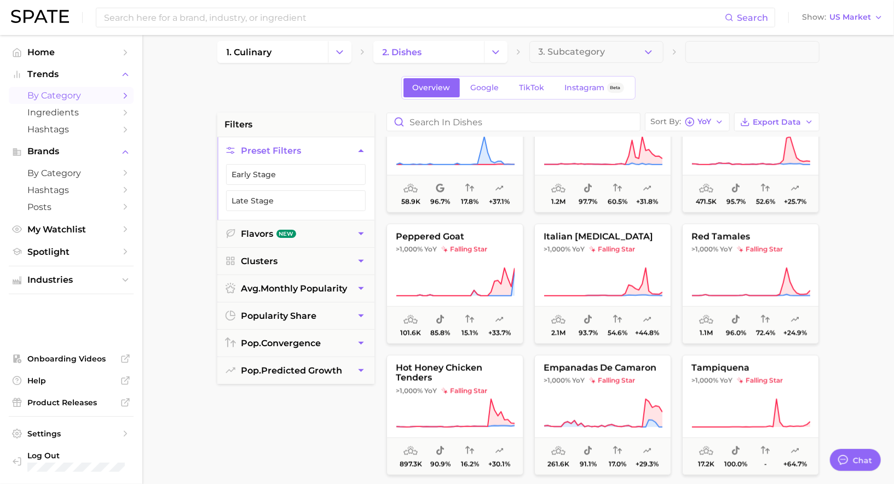
scroll to position [712, 0]
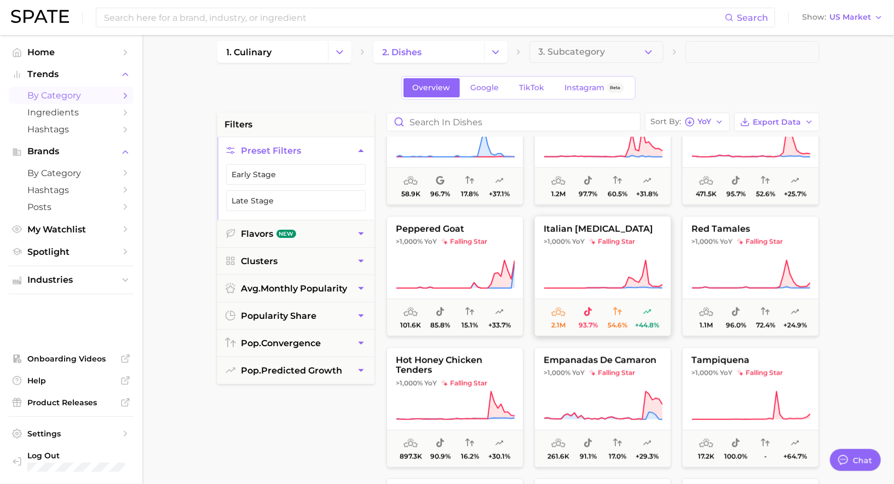
click at [598, 247] on button "italian penicillin >1,000% YoY falling star 2.1m 93.7% 54.6% +44.8%" at bounding box center [602, 276] width 137 height 120
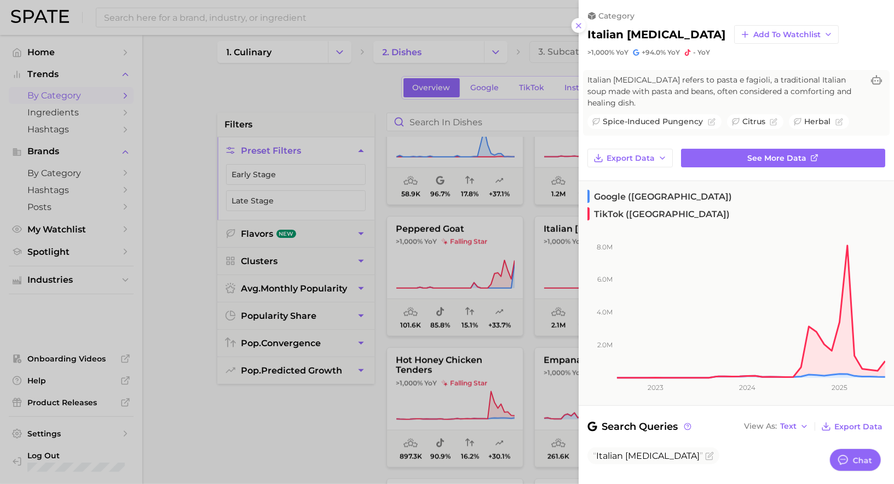
click at [475, 271] on div at bounding box center [447, 242] width 894 height 484
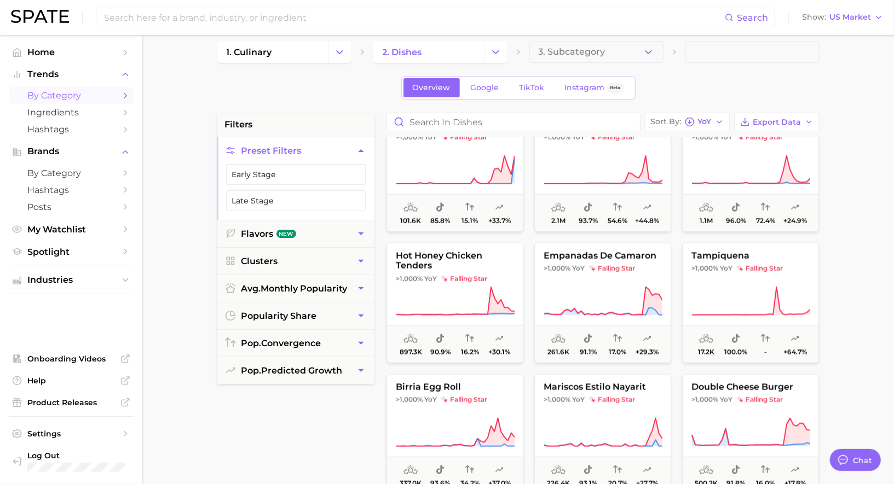
scroll to position [840, 0]
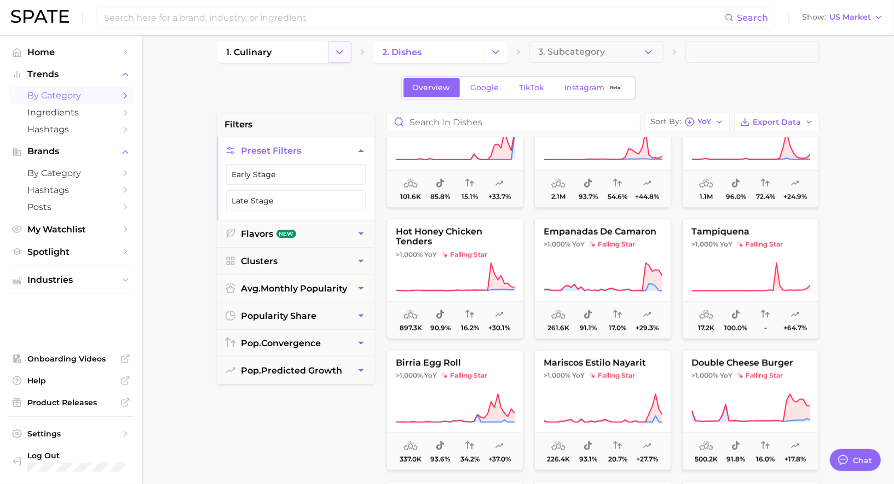
click at [339, 45] on button "Change Category" at bounding box center [340, 52] width 24 height 22
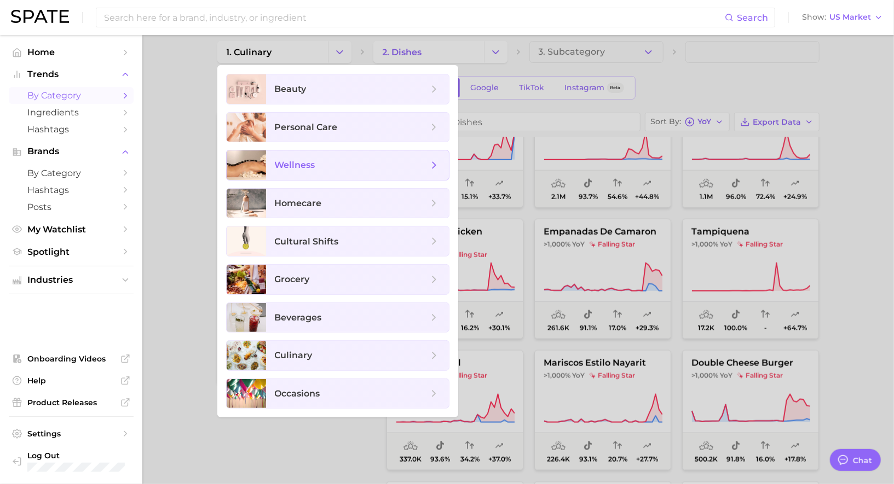
click at [332, 168] on span "wellness" at bounding box center [351, 165] width 153 height 12
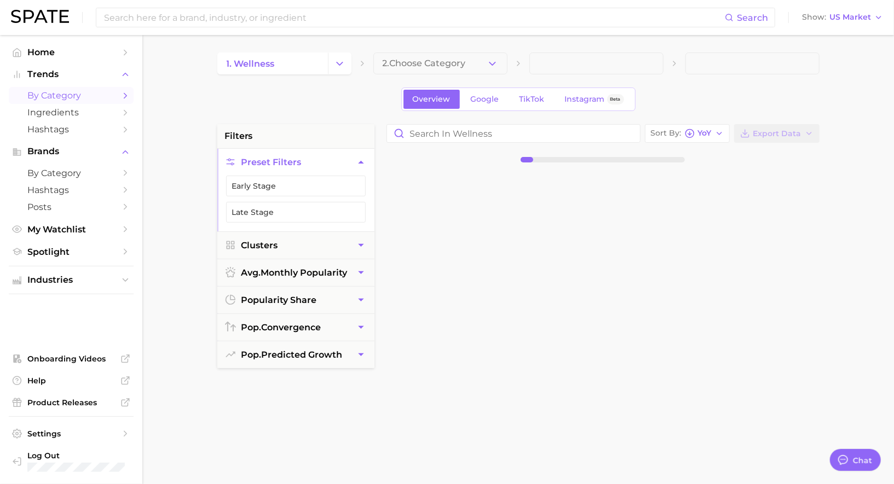
click at [420, 63] on span "2. Choose Category" at bounding box center [424, 64] width 83 height 10
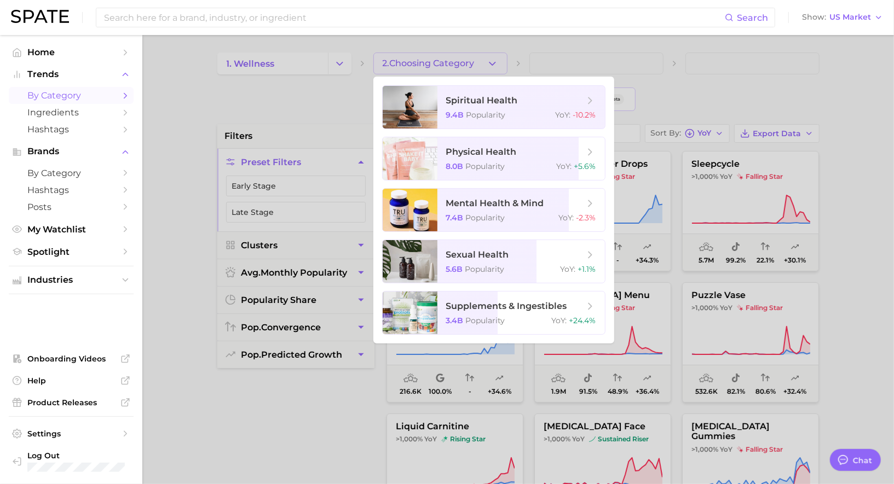
click at [343, 92] on div at bounding box center [447, 242] width 894 height 484
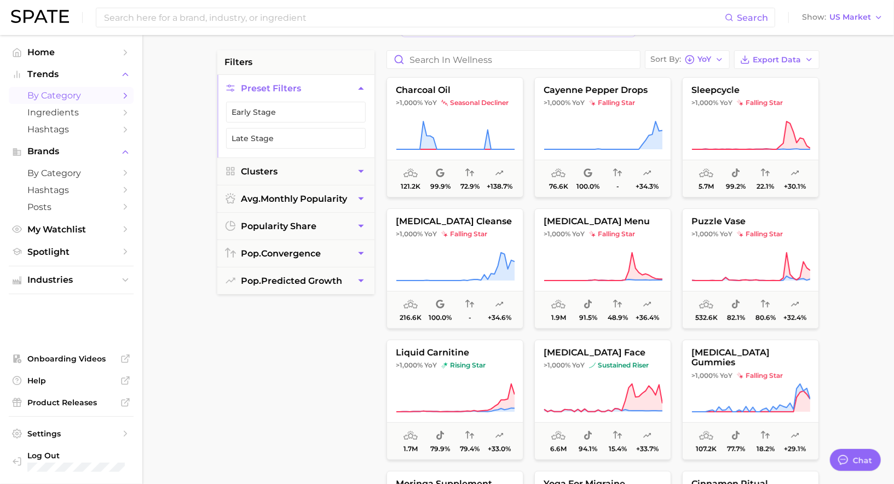
scroll to position [81, 0]
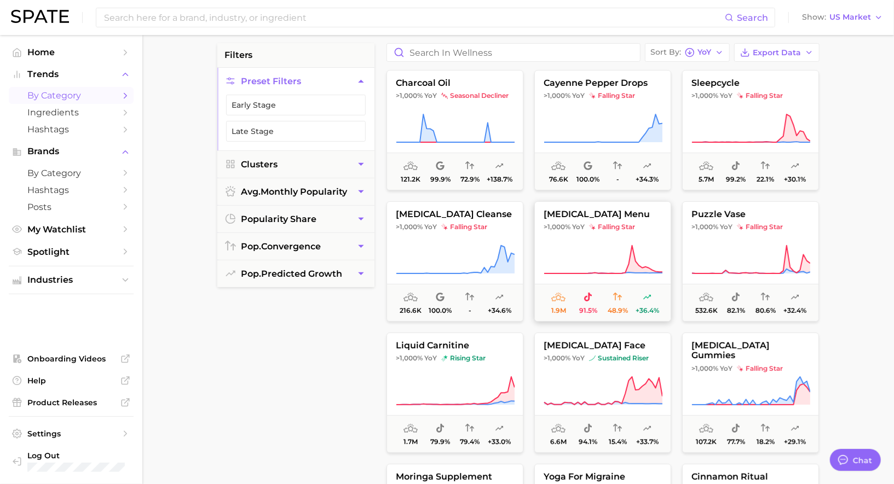
click at [597, 219] on button "dopamine menu >1,000% YoY falling star 1.9m 91.5% 48.9% +36.4%" at bounding box center [602, 261] width 137 height 120
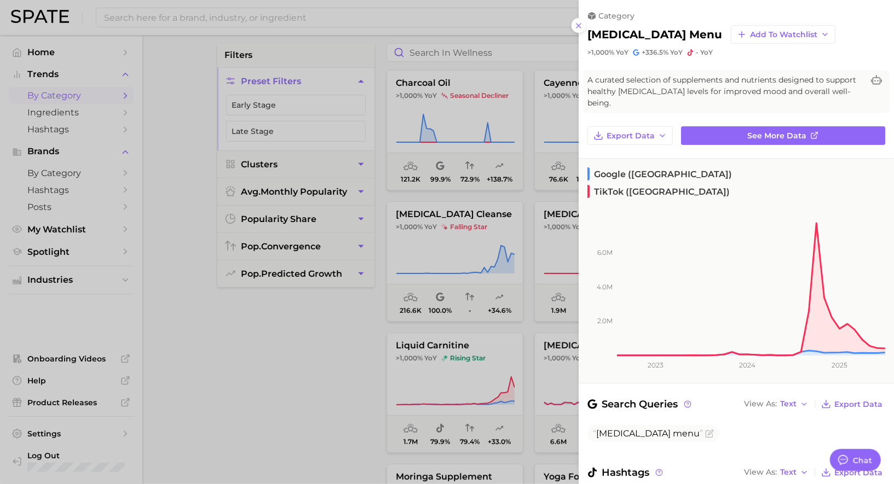
click at [515, 247] on div at bounding box center [447, 242] width 894 height 484
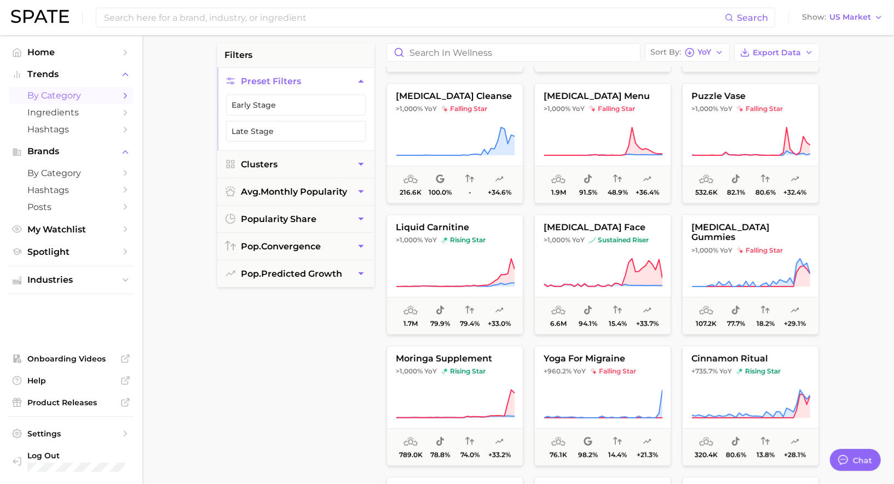
scroll to position [122, 0]
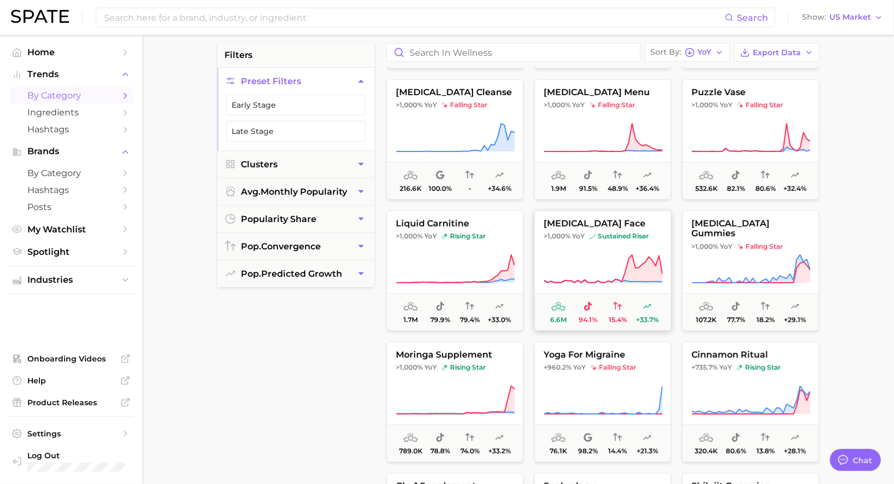
click at [594, 226] on span "cortisol face" at bounding box center [603, 224] width 136 height 10
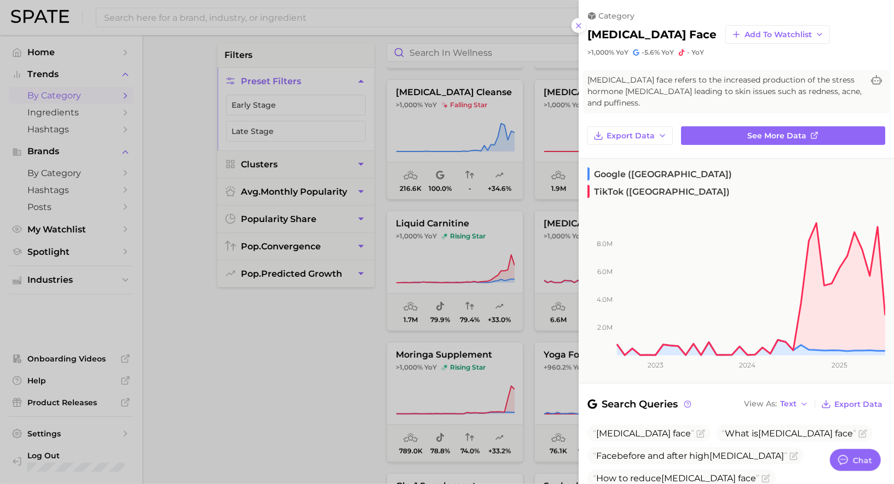
click at [519, 247] on div at bounding box center [447, 242] width 894 height 484
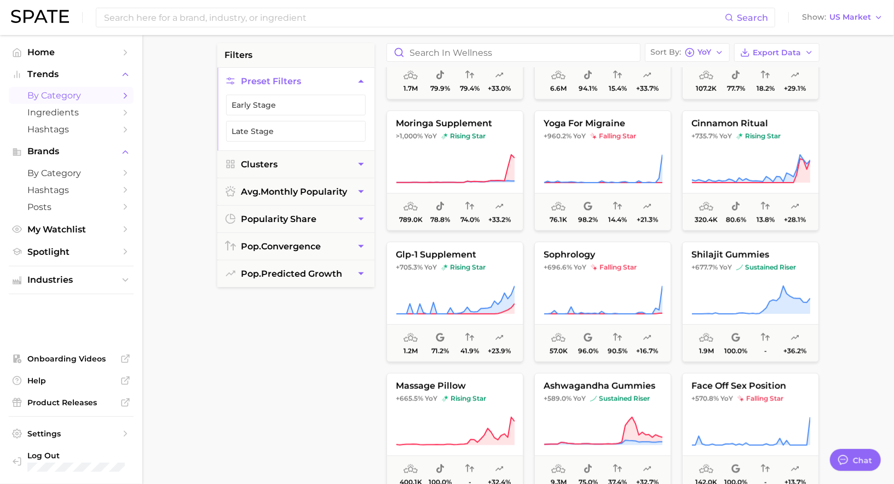
scroll to position [354, 0]
click at [721, 138] on button "cinnamon ritual +735.7% YoY rising star 320.4k 80.6% 13.8% +28.1%" at bounding box center [750, 170] width 137 height 120
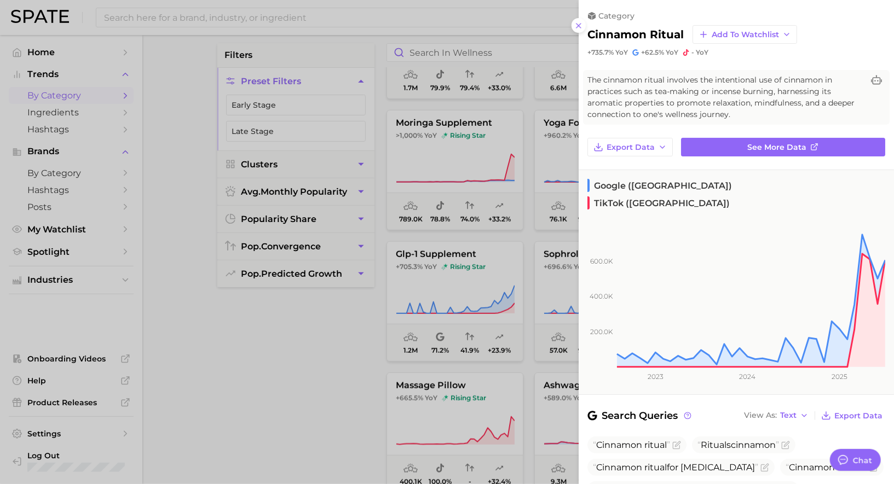
click at [508, 316] on div at bounding box center [447, 242] width 894 height 484
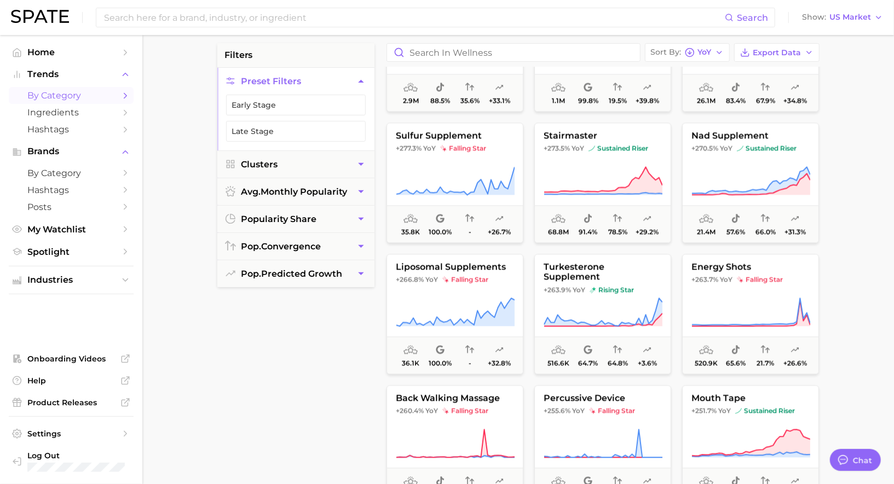
scroll to position [1528, 0]
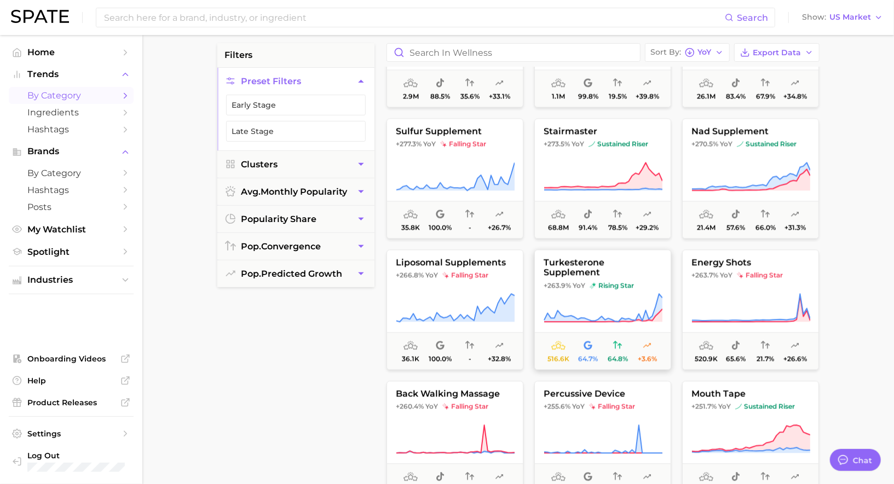
click at [578, 265] on span "turkesterone supplement" at bounding box center [603, 268] width 136 height 20
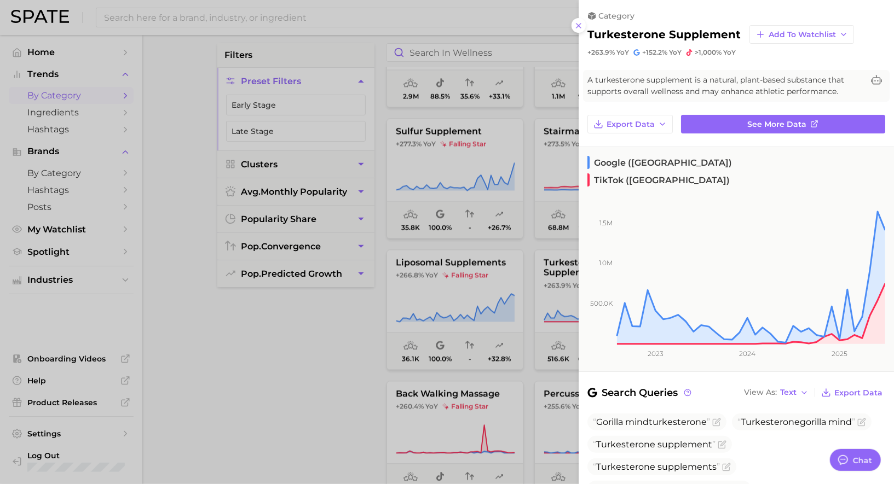
click at [512, 290] on div at bounding box center [447, 242] width 894 height 484
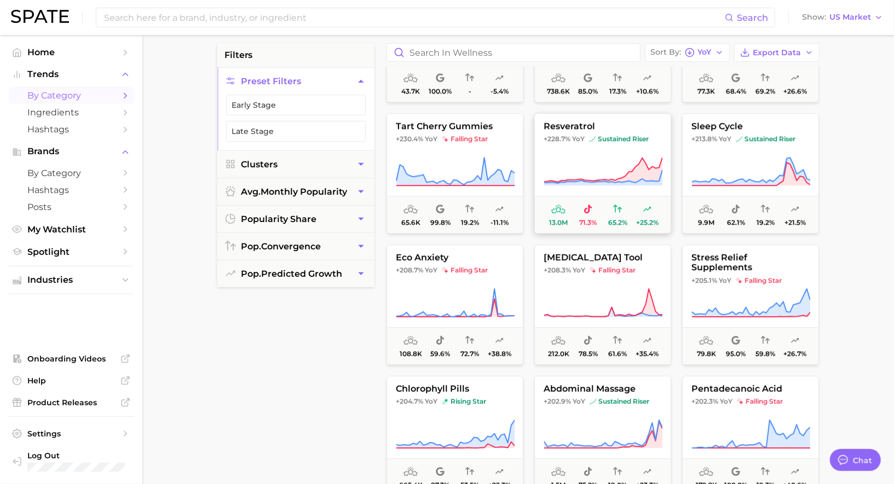
scroll to position [2060, 0]
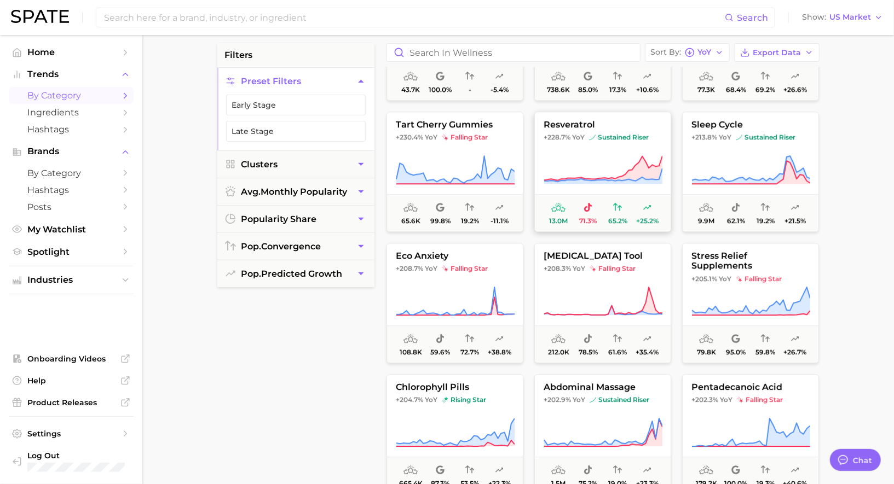
click at [565, 153] on button "resveratrol +228.7% YoY sustained riser 13.0m 71.3% 65.2% +25.2%" at bounding box center [602, 172] width 137 height 120
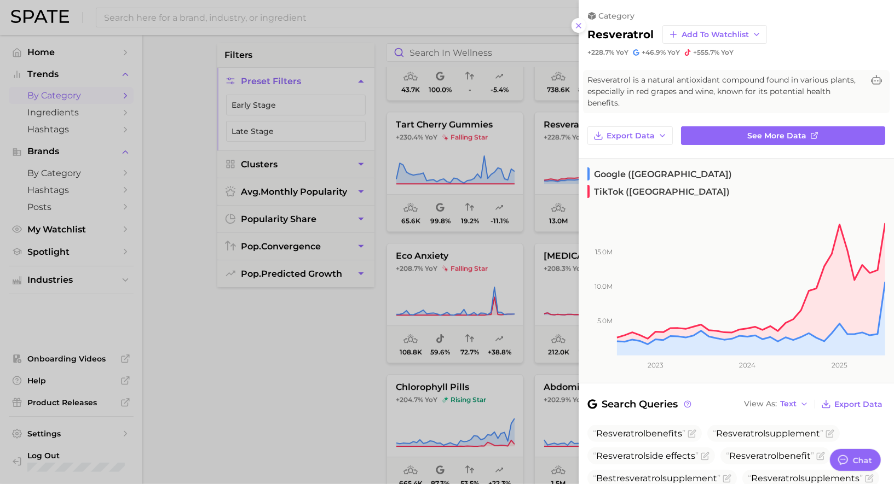
click at [534, 157] on div at bounding box center [447, 242] width 894 height 484
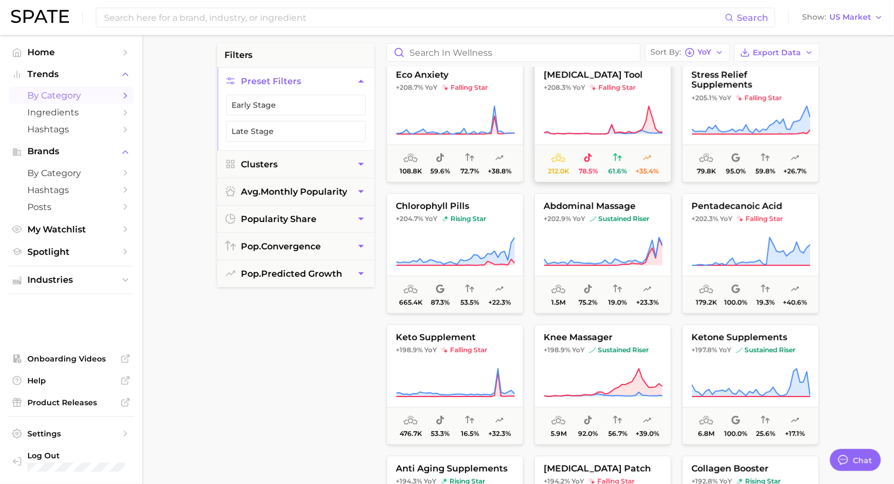
scroll to position [2240, 0]
click at [465, 113] on icon at bounding box center [455, 121] width 119 height 31
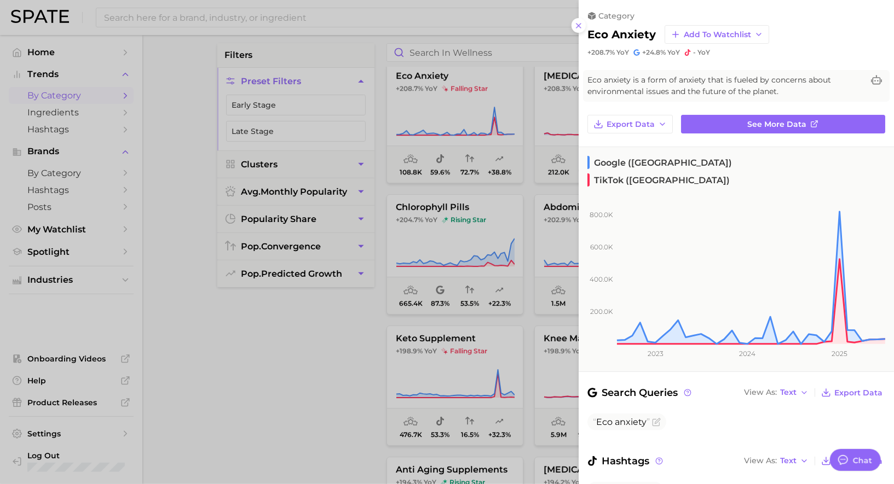
click at [443, 119] on div at bounding box center [447, 242] width 894 height 484
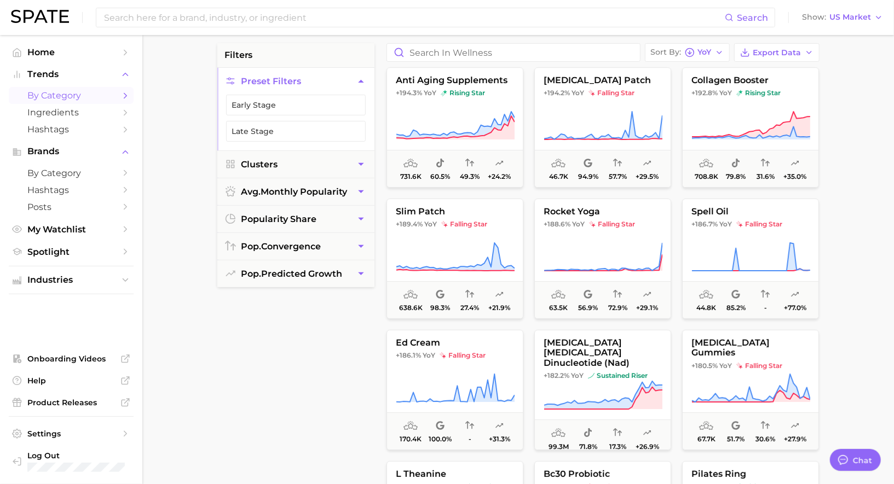
scroll to position [2631, 0]
click at [588, 234] on button "rocket yoga +188.6% YoY falling star 63.5k 56.9% 72.9% +29.1%" at bounding box center [602, 258] width 137 height 120
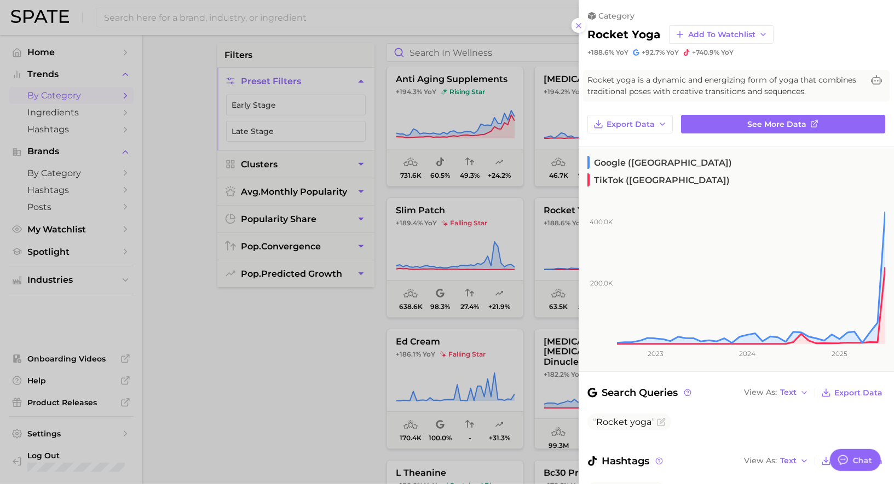
click at [536, 244] on div at bounding box center [447, 242] width 894 height 484
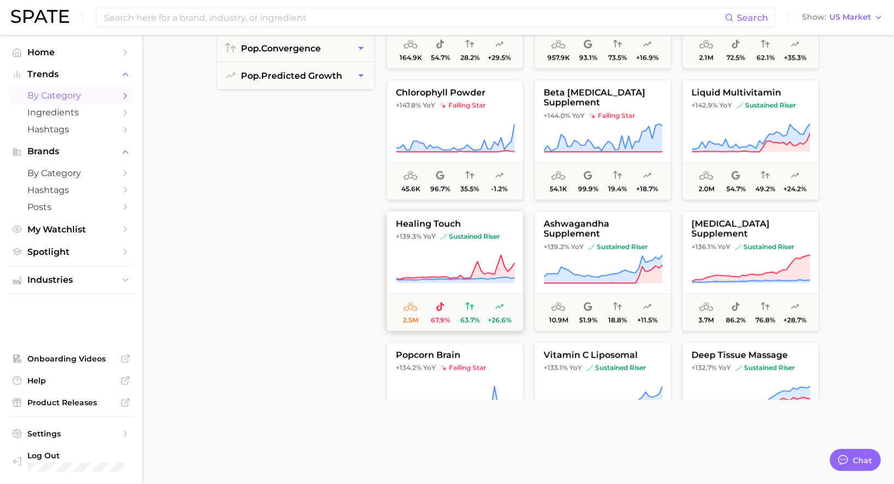
scroll to position [3664, 0]
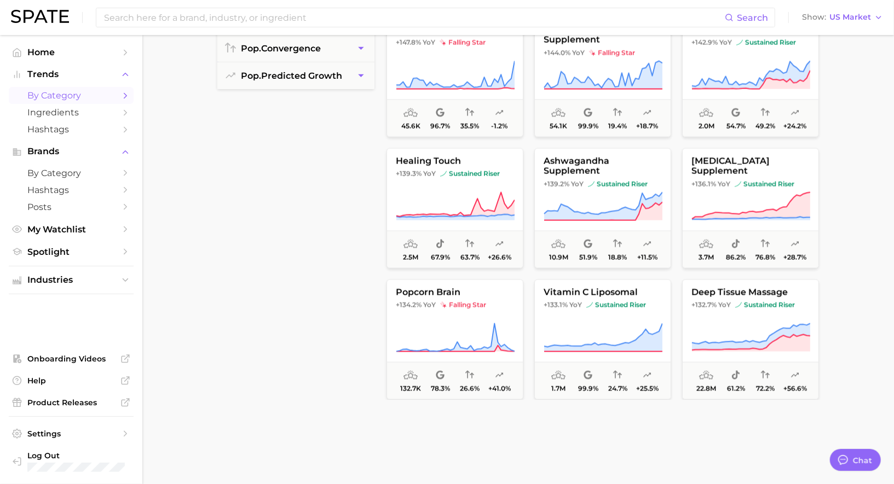
click at [455, 326] on icon at bounding box center [455, 338] width 119 height 31
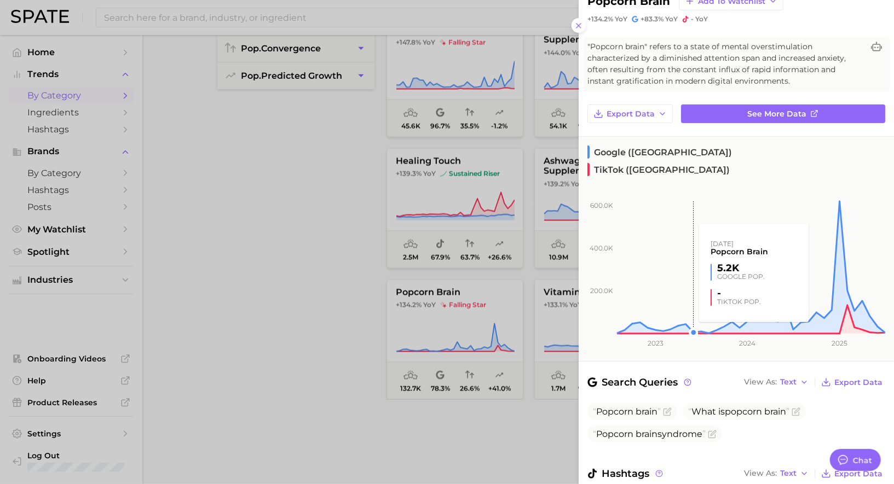
scroll to position [0, 0]
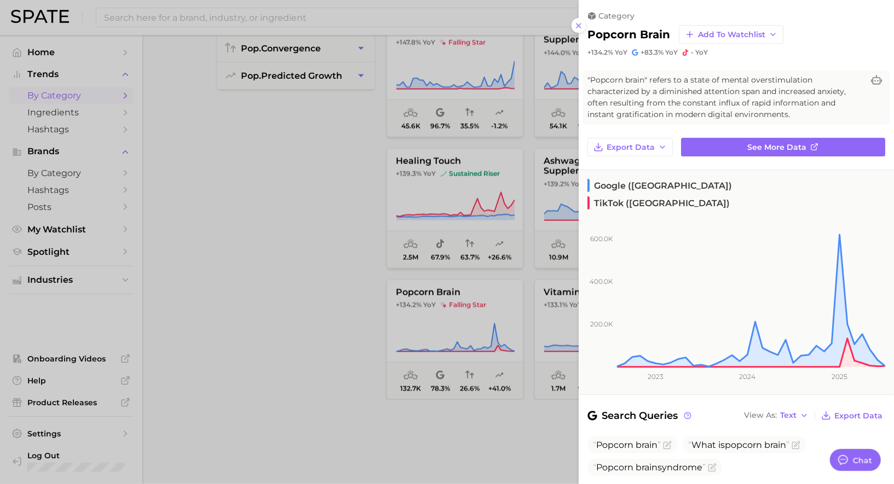
click at [465, 191] on div at bounding box center [447, 242] width 894 height 484
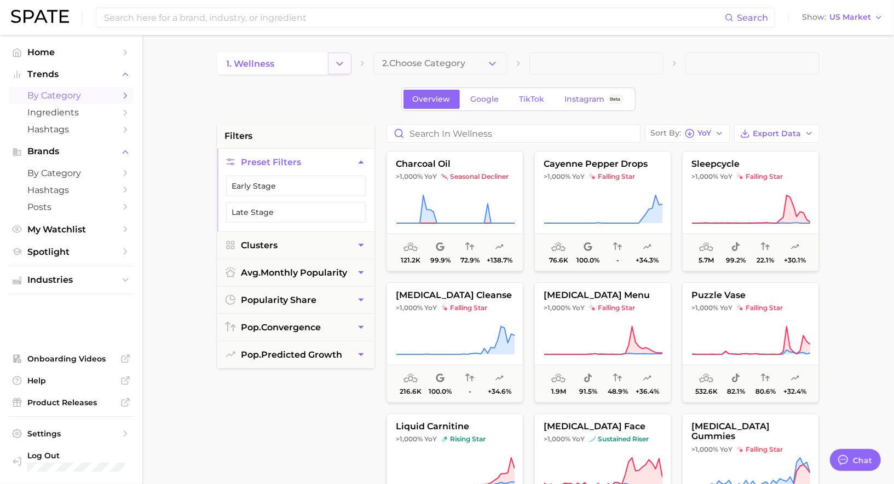
click at [340, 61] on icon "Change Category" at bounding box center [339, 63] width 11 height 11
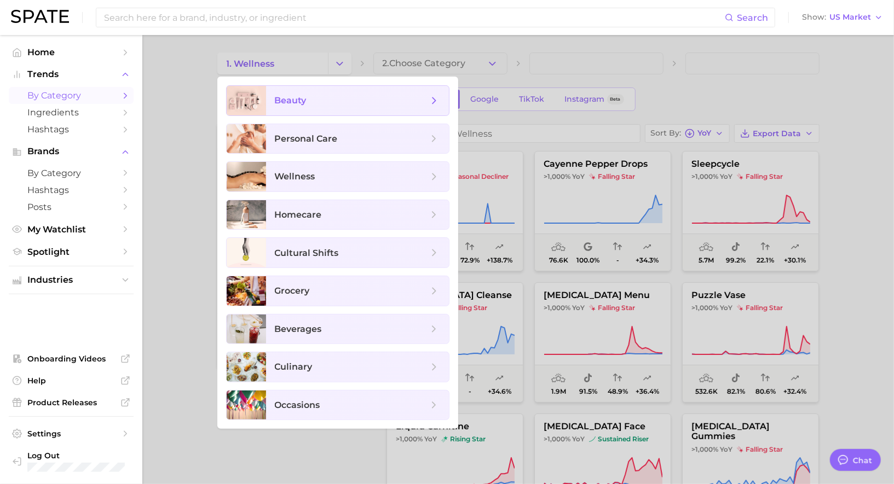
click at [314, 108] on span "beauty" at bounding box center [357, 101] width 183 height 30
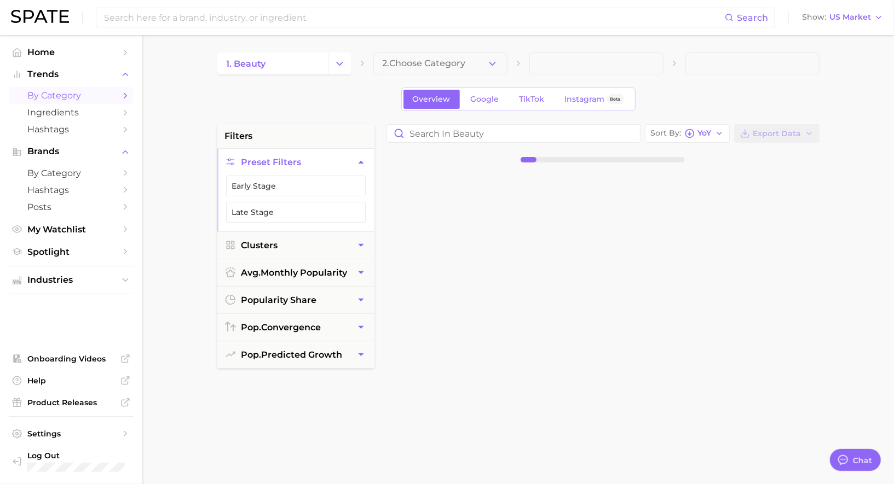
click at [450, 66] on span "2. Choose Category" at bounding box center [424, 64] width 83 height 10
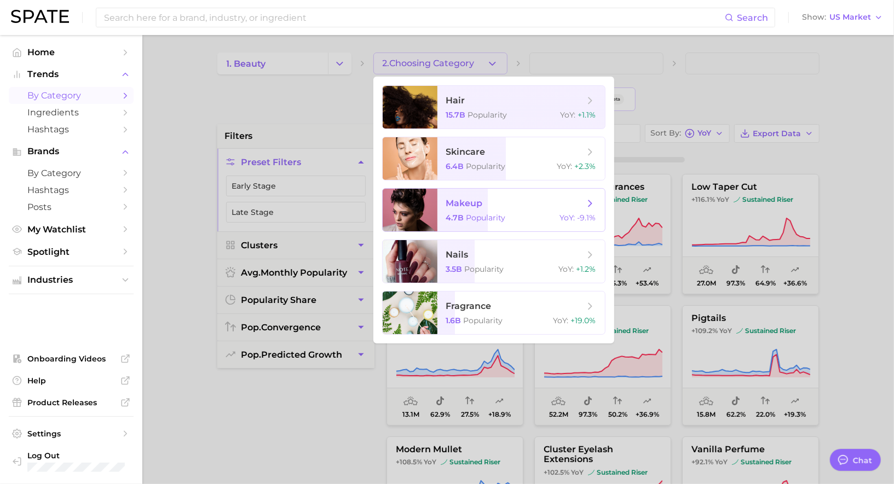
click at [466, 211] on span "makeup 4.7b Popularity YoY : -9.1%" at bounding box center [520, 210] width 167 height 43
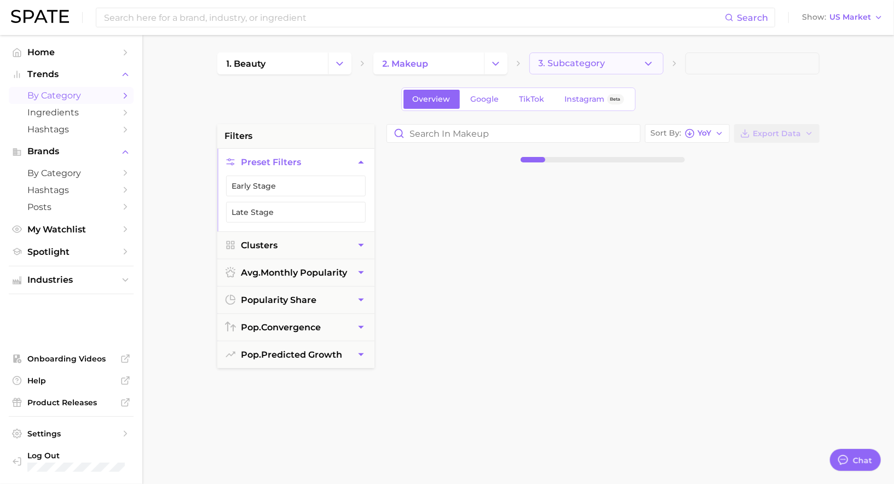
click at [591, 63] on span "3. Subcategory" at bounding box center [572, 64] width 67 height 10
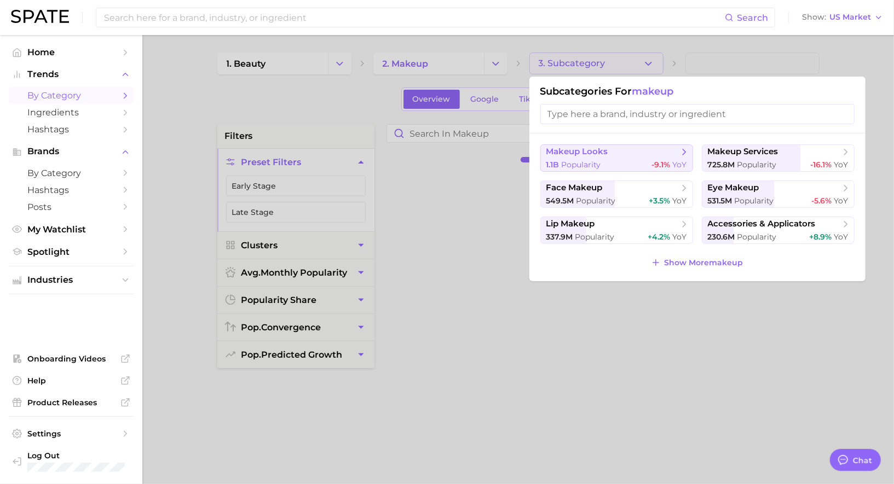
click at [604, 160] on div "1.1b Popularity -9.1% YoY" at bounding box center [616, 165] width 141 height 10
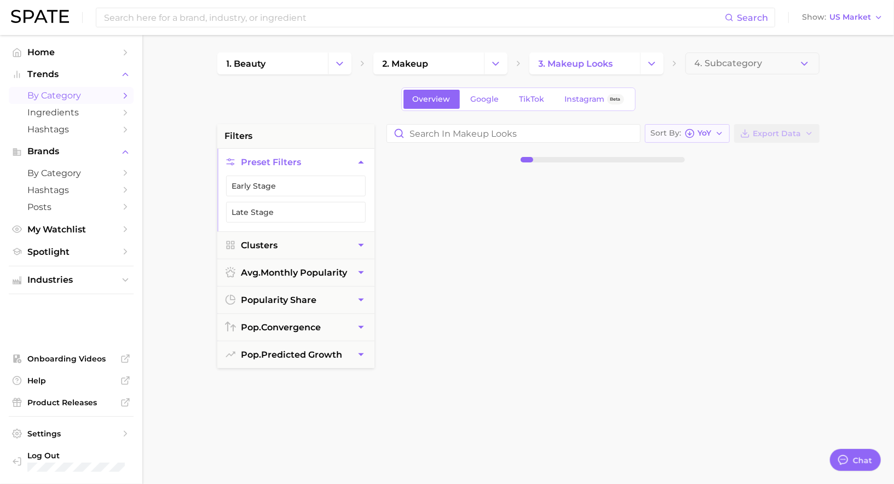
click at [681, 136] on span "Sort By" at bounding box center [666, 133] width 31 height 6
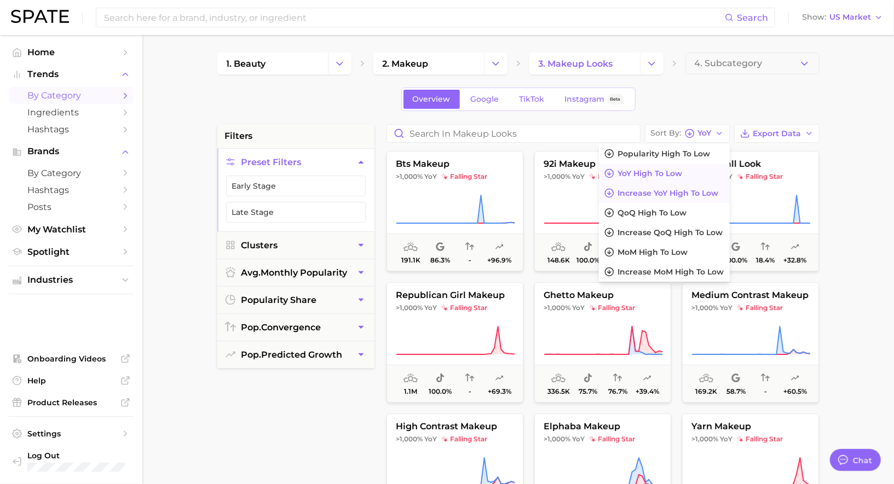
click at [663, 189] on span "Increase YoY high to low" at bounding box center [668, 193] width 101 height 9
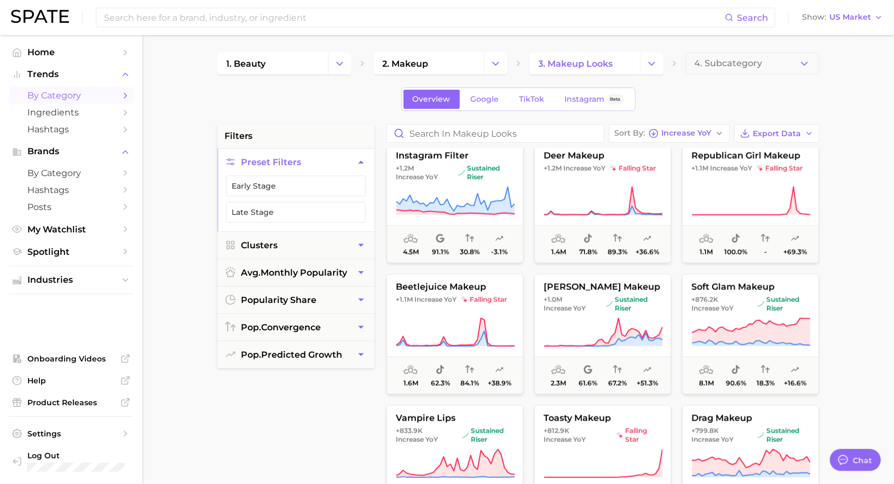
scroll to position [668, 0]
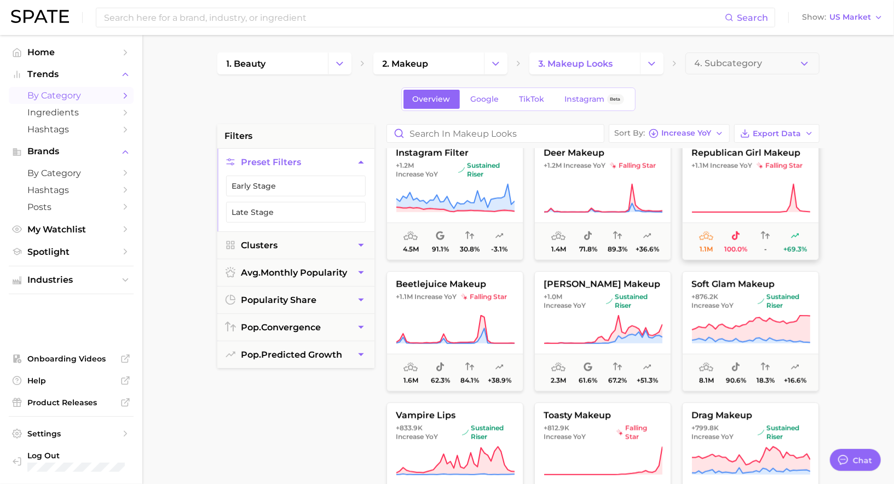
click at [706, 181] on button "republican girl makeup +1.1m Increase YoY falling star 1.1m 100.0% - +69.3%" at bounding box center [750, 200] width 137 height 120
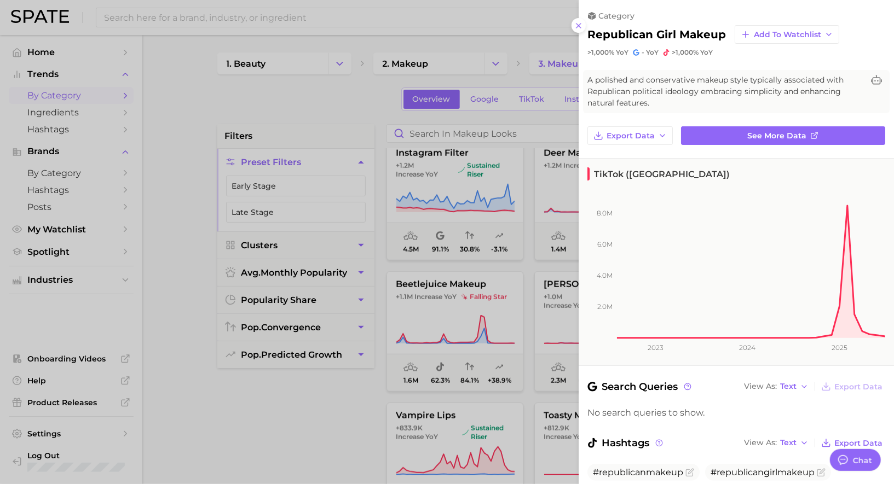
click at [542, 212] on div at bounding box center [447, 242] width 894 height 484
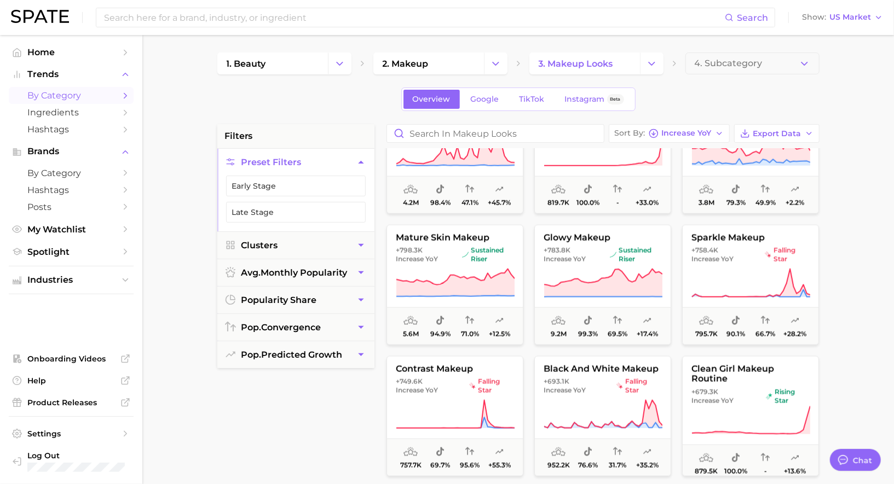
scroll to position [981, 0]
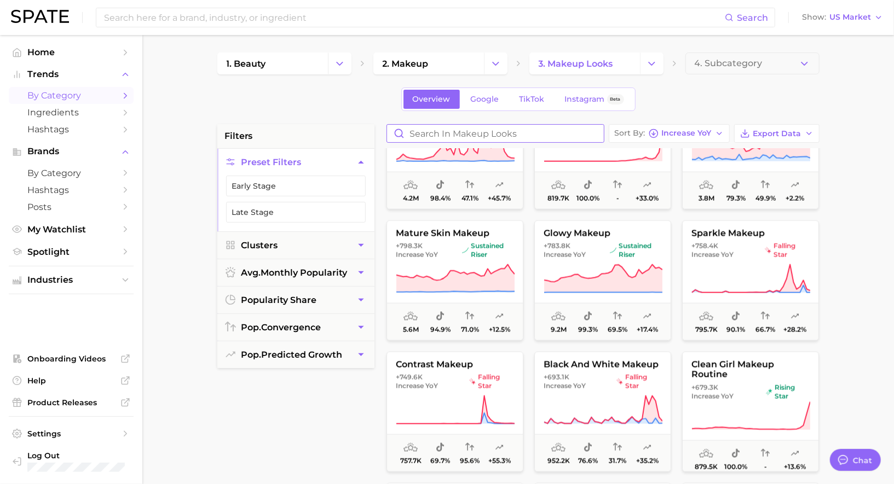
click at [477, 126] on input "Search in makeup looks" at bounding box center [495, 134] width 217 height 18
type input "trad"
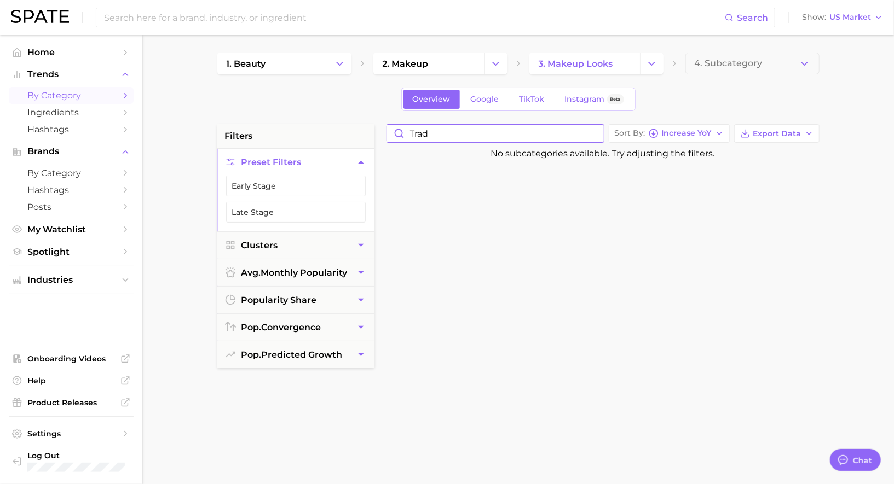
drag, startPoint x: 488, startPoint y: 130, endPoint x: 407, endPoint y: 130, distance: 81.0
click at [407, 130] on input "trad" at bounding box center [495, 134] width 217 height 18
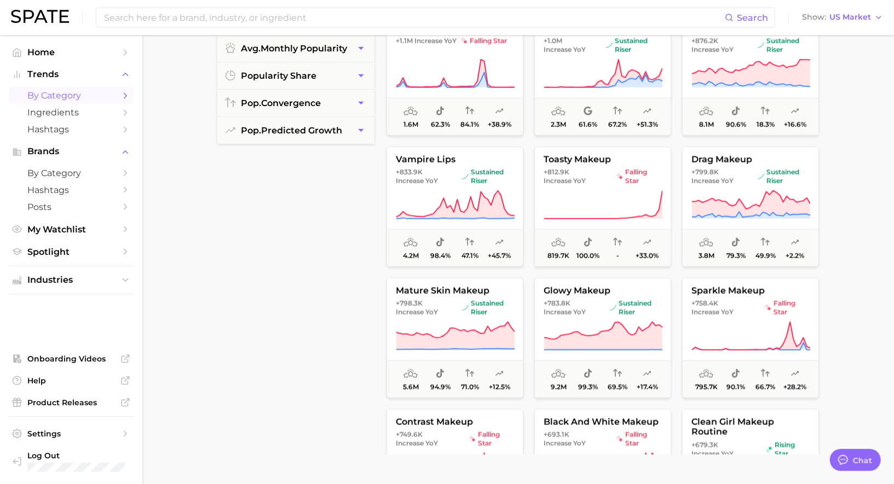
scroll to position [713, 0]
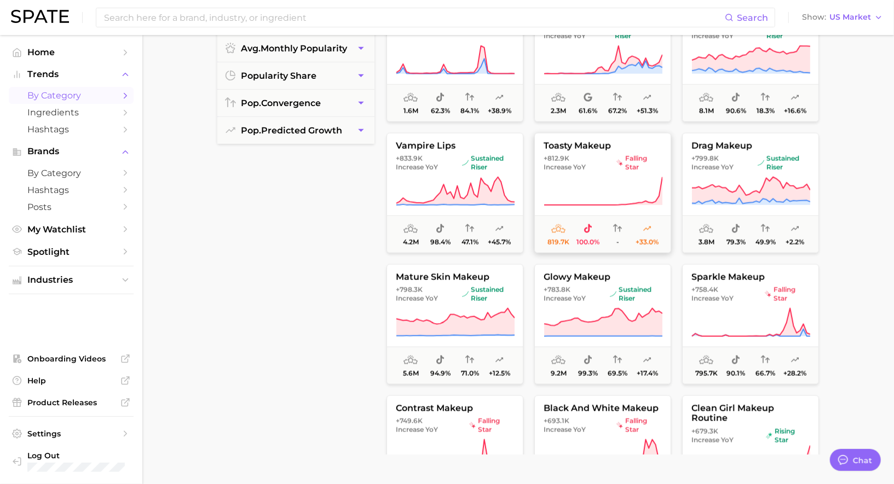
click at [635, 164] on span "falling star" at bounding box center [638, 163] width 45 height 18
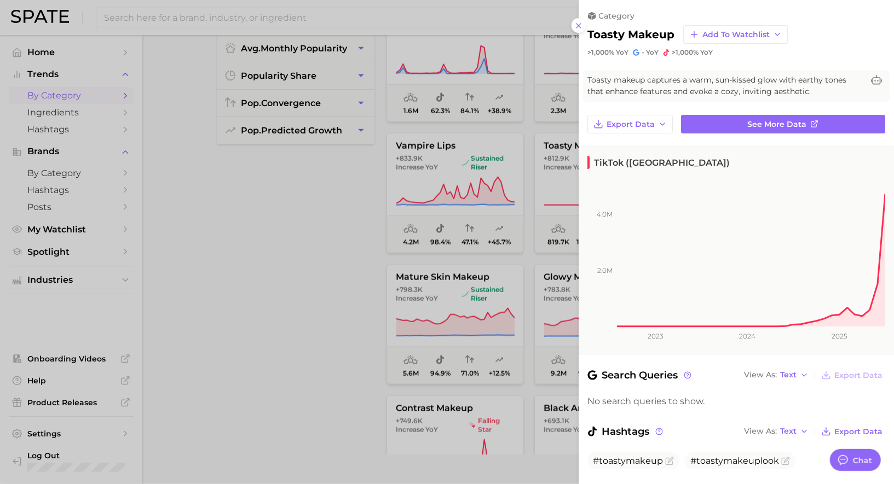
click at [518, 175] on div at bounding box center [447, 242] width 894 height 484
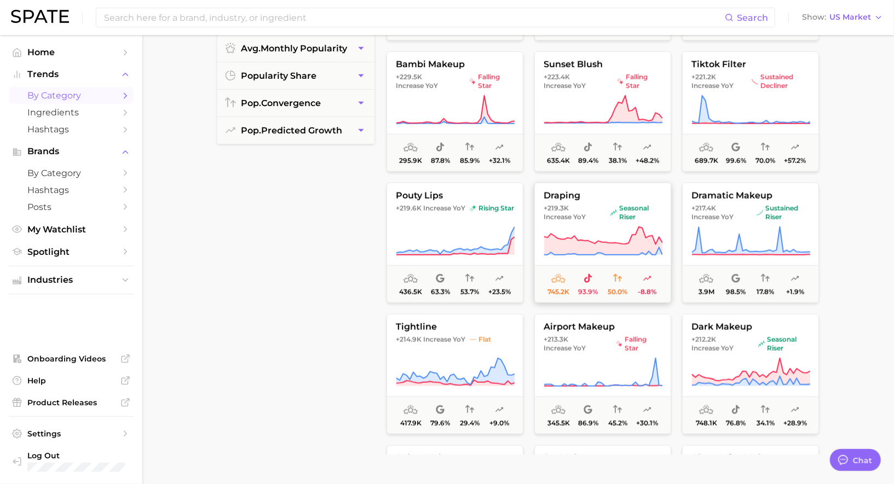
scroll to position [3166, 0]
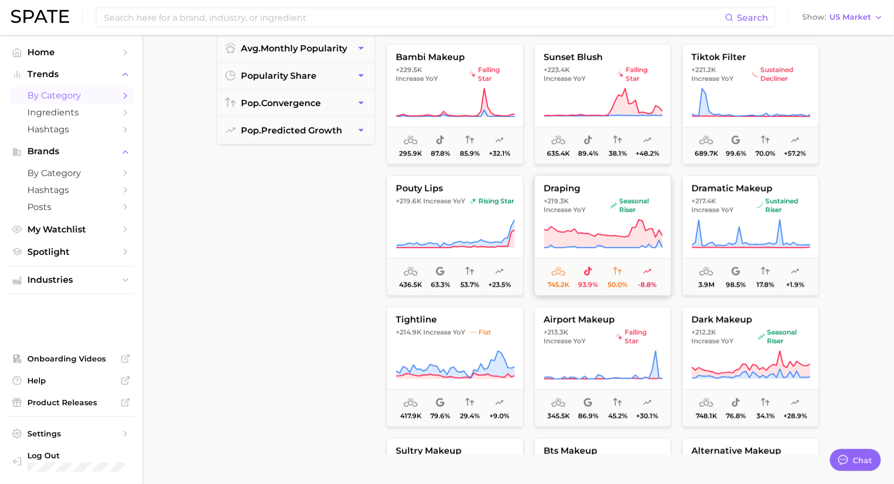
click at [587, 203] on span "+219.3k Increase YoY" at bounding box center [575, 206] width 62 height 18
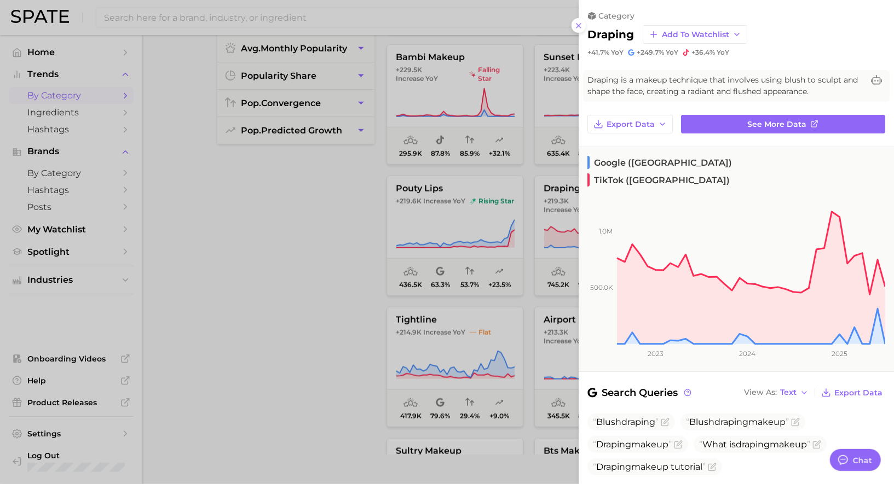
click at [529, 218] on div at bounding box center [447, 242] width 894 height 484
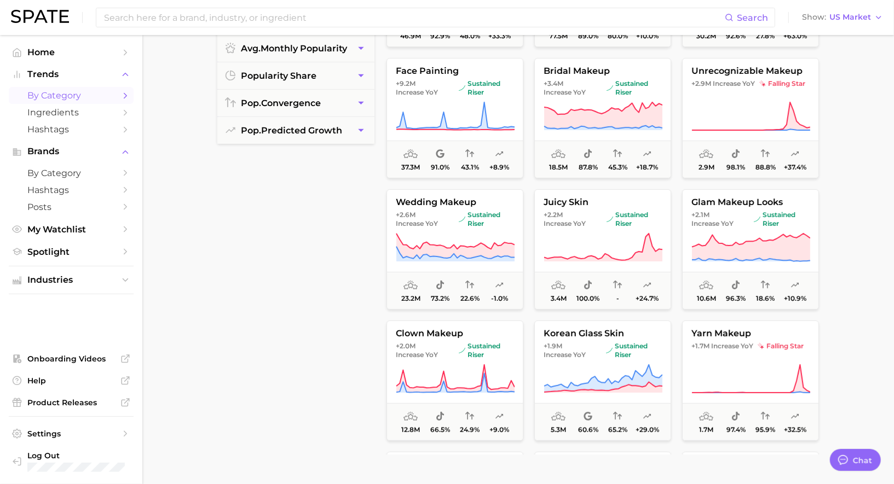
scroll to position [0, 0]
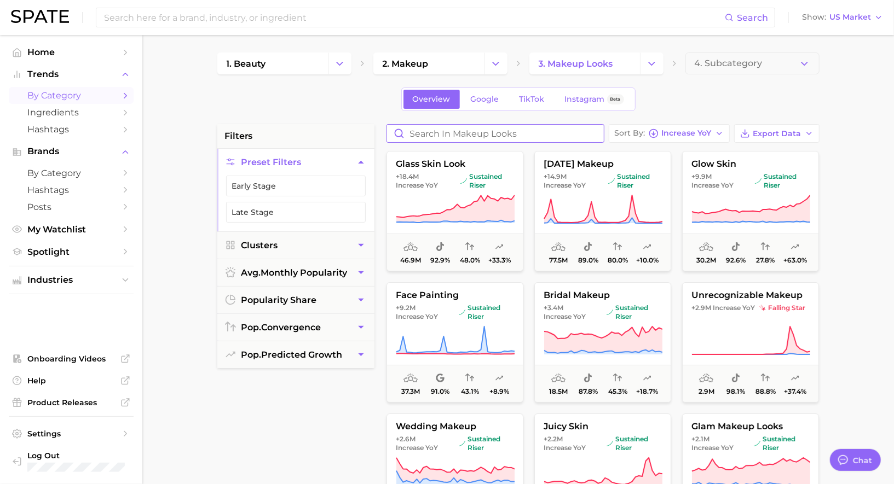
click at [466, 134] on input "Search in makeup looks" at bounding box center [495, 134] width 217 height 18
click at [293, 57] on link "1. beauty" at bounding box center [272, 64] width 111 height 22
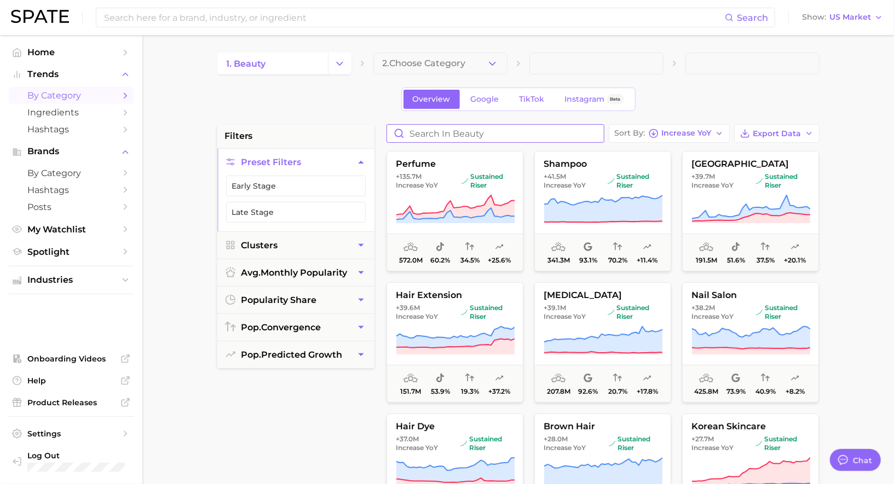
click at [427, 132] on input "Search in beauty" at bounding box center [495, 134] width 217 height 18
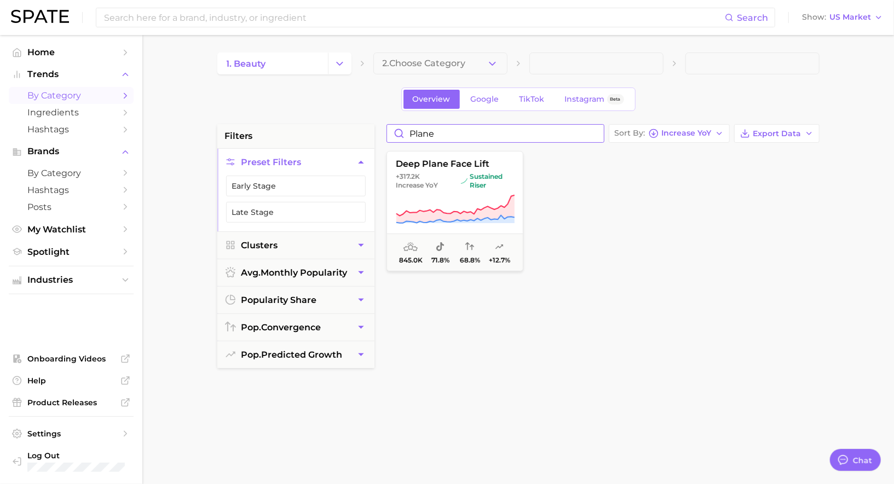
drag, startPoint x: 451, startPoint y: 136, endPoint x: 391, endPoint y: 132, distance: 59.8
click at [391, 132] on input "plane" at bounding box center [495, 134] width 217 height 18
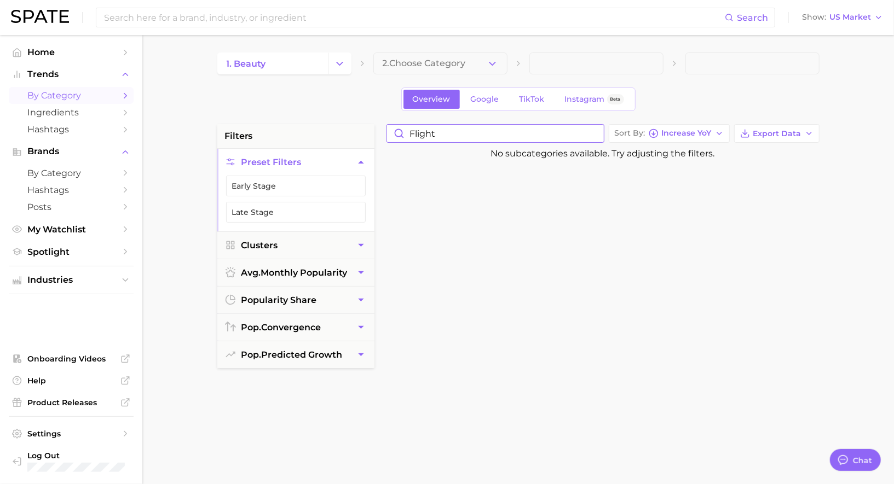
click at [429, 133] on input "flight" at bounding box center [495, 134] width 217 height 18
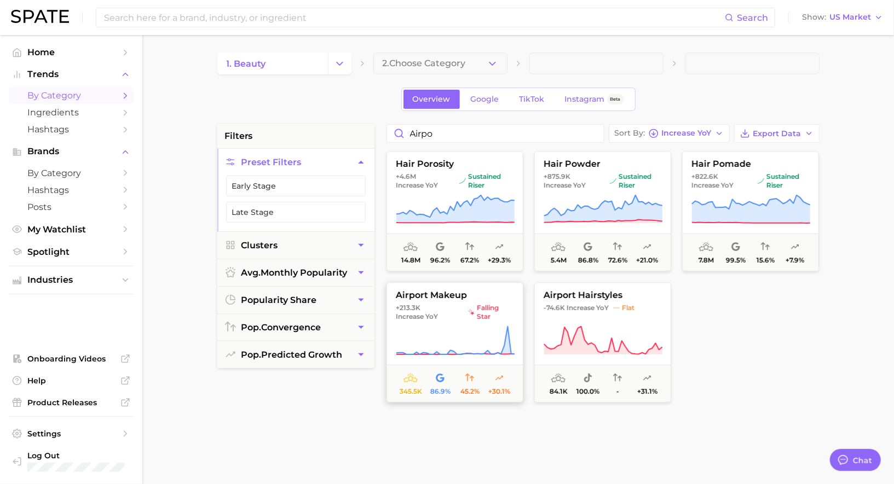
click at [469, 328] on icon at bounding box center [455, 341] width 119 height 31
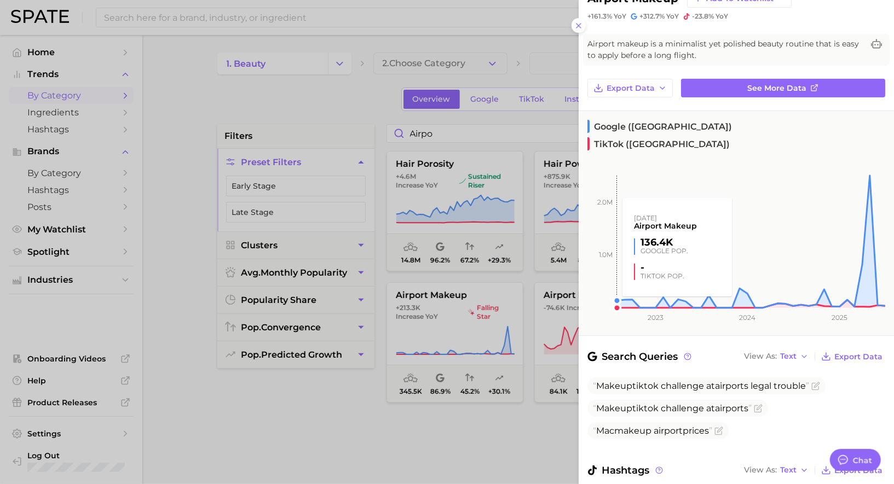
scroll to position [83, 0]
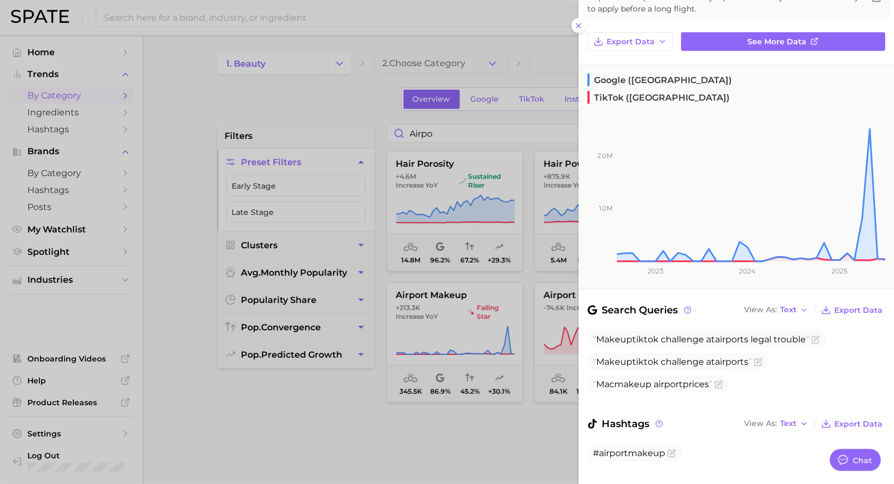
click at [464, 280] on div at bounding box center [447, 242] width 894 height 484
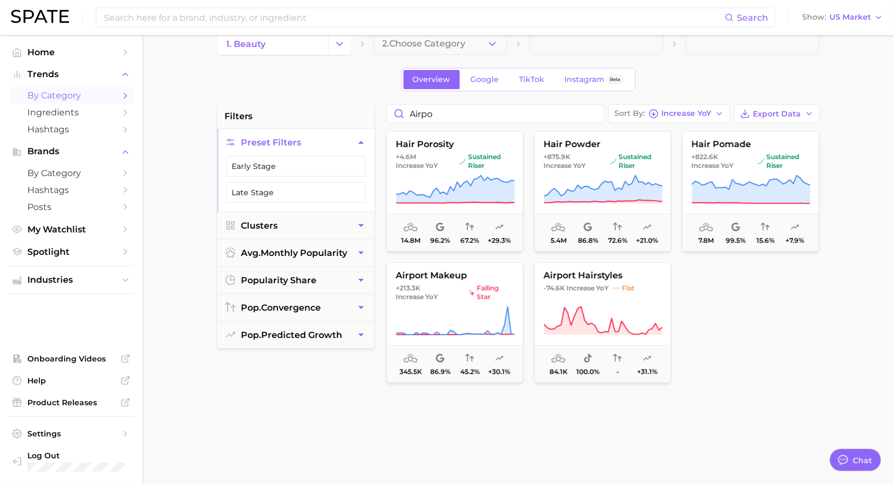
scroll to position [0, 0]
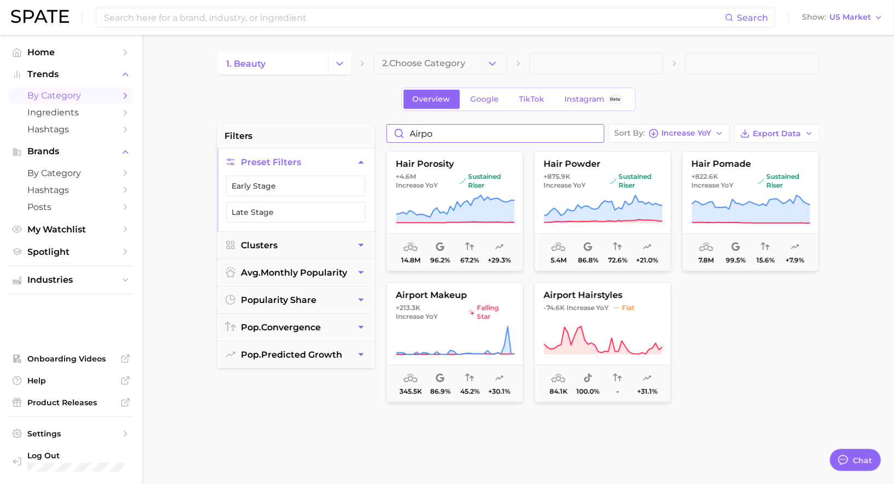
click at [479, 128] on input "airpo" at bounding box center [495, 134] width 217 height 18
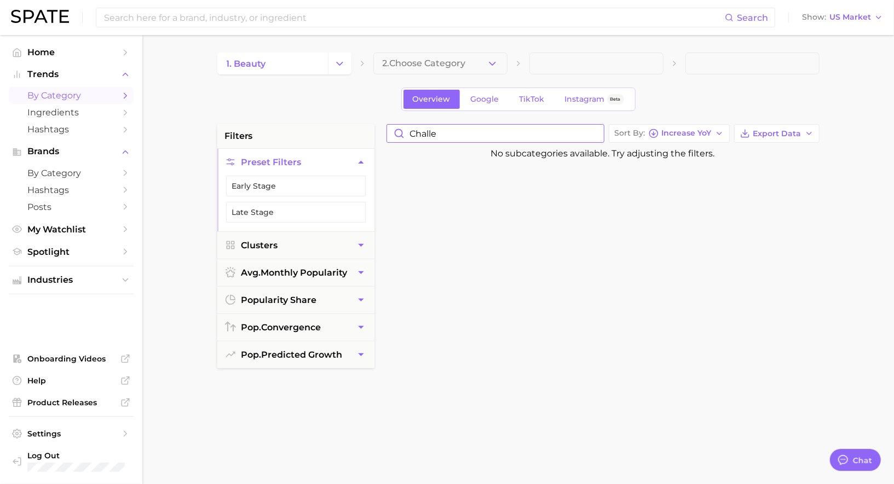
type input "challe"
click at [596, 133] on input "challe" at bounding box center [495, 134] width 217 height 18
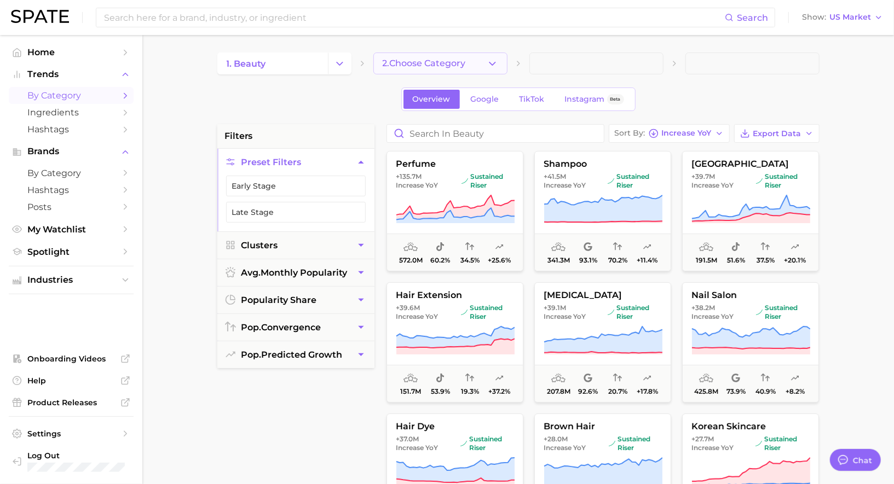
click at [467, 57] on button "2. Choose Category" at bounding box center [440, 64] width 134 height 22
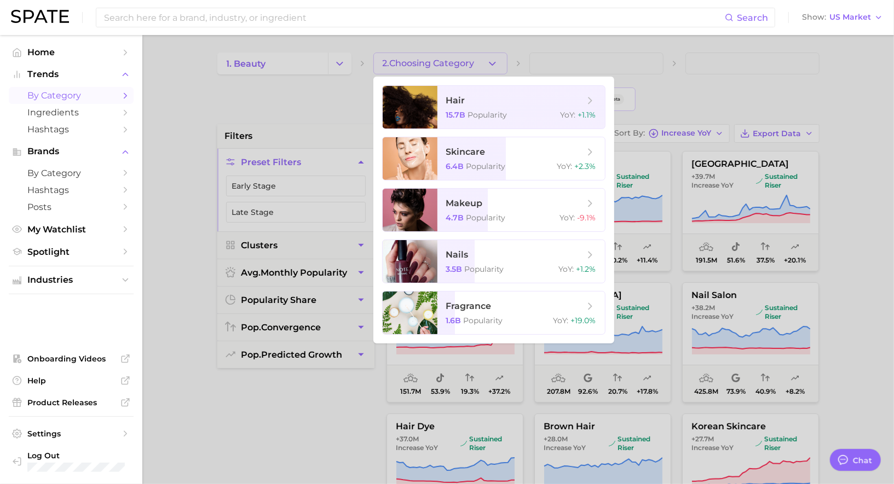
click at [468, 60] on div at bounding box center [447, 242] width 894 height 484
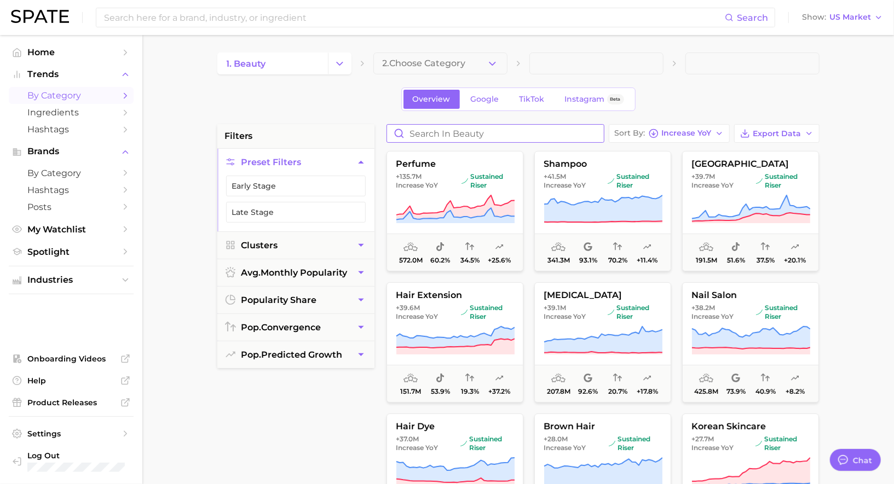
click at [461, 135] on input "Search in beauty" at bounding box center [495, 134] width 217 height 18
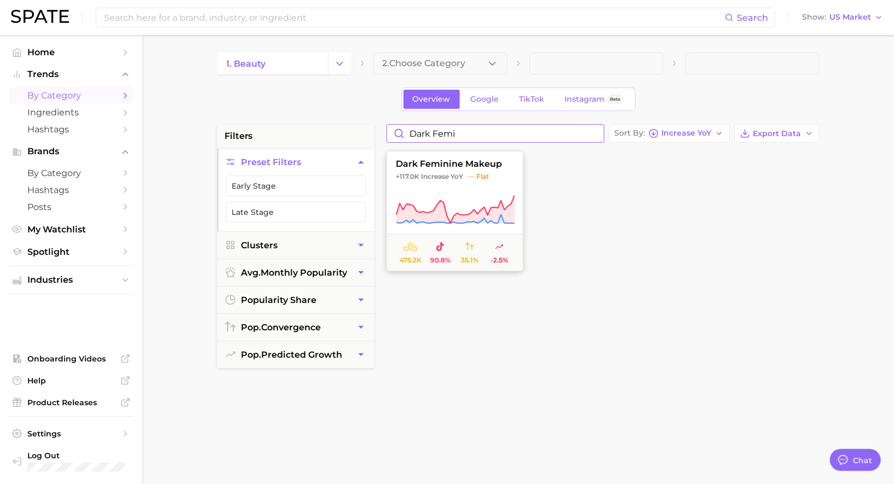
type input "dark femi"
click at [469, 167] on span "dark feminine makeup" at bounding box center [455, 164] width 136 height 10
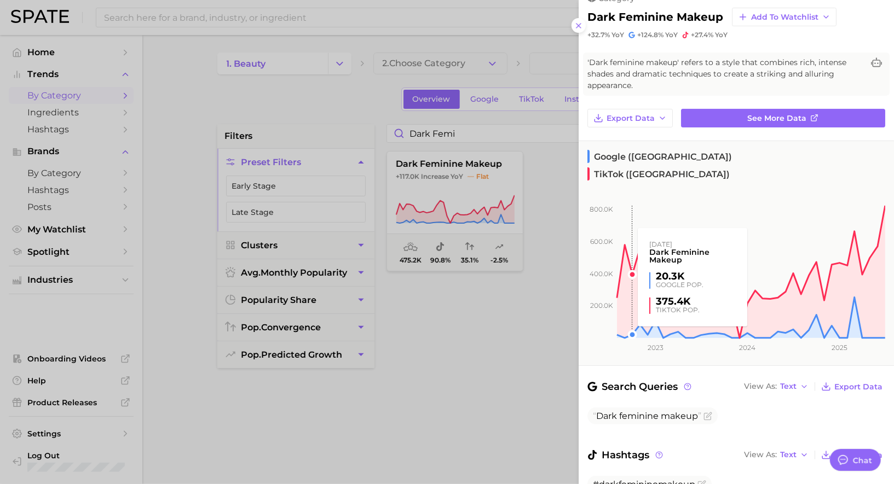
scroll to position [49, 0]
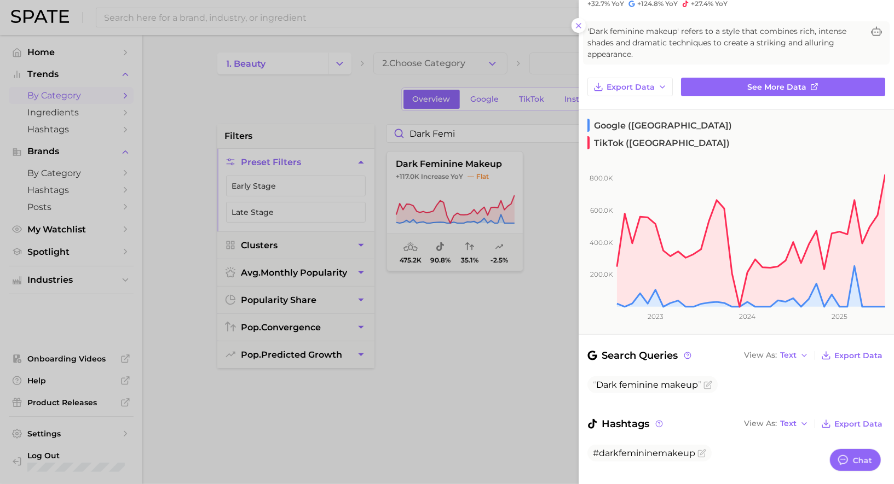
click at [476, 229] on div at bounding box center [447, 242] width 894 height 484
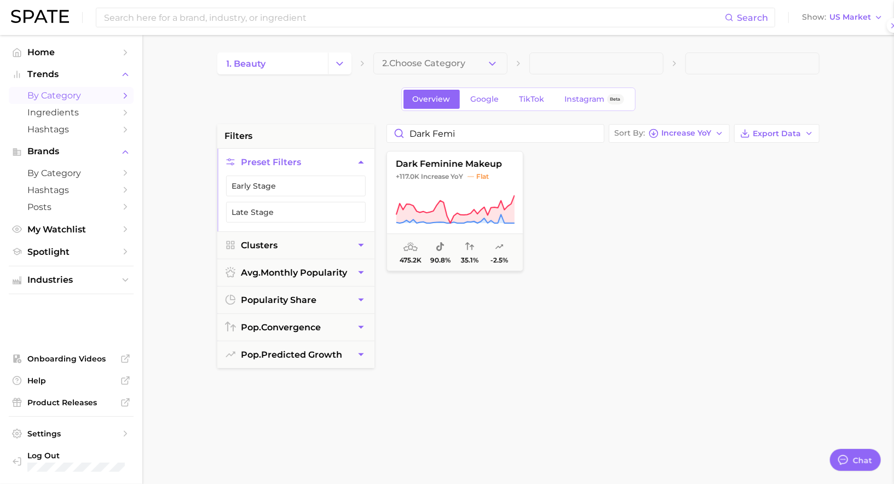
scroll to position [0, 0]
click at [595, 132] on input "dark femi" at bounding box center [495, 134] width 217 height 18
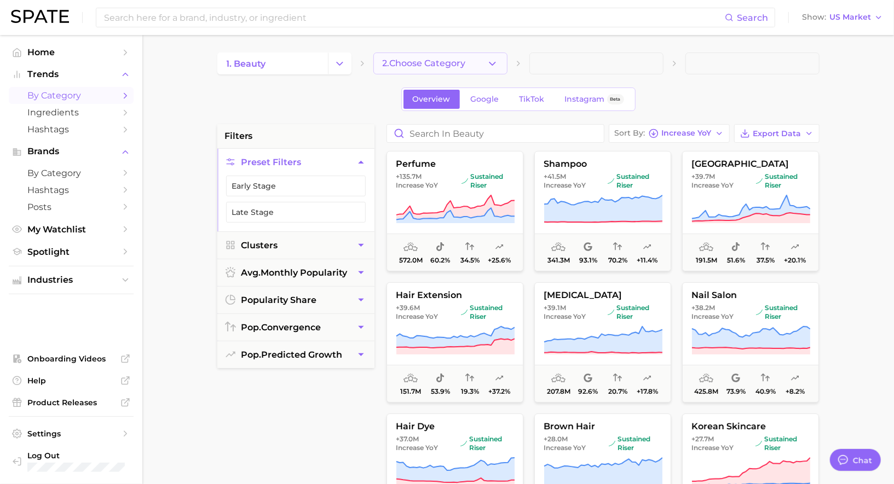
click at [458, 72] on button "2. Choose Category" at bounding box center [440, 64] width 134 height 22
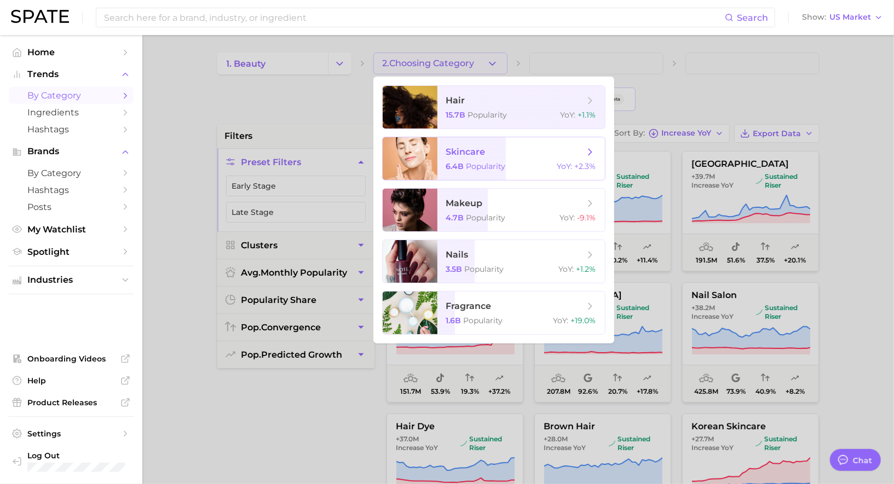
click at [476, 160] on span "skincare 6.4b Popularity YoY : +2.3%" at bounding box center [520, 158] width 167 height 43
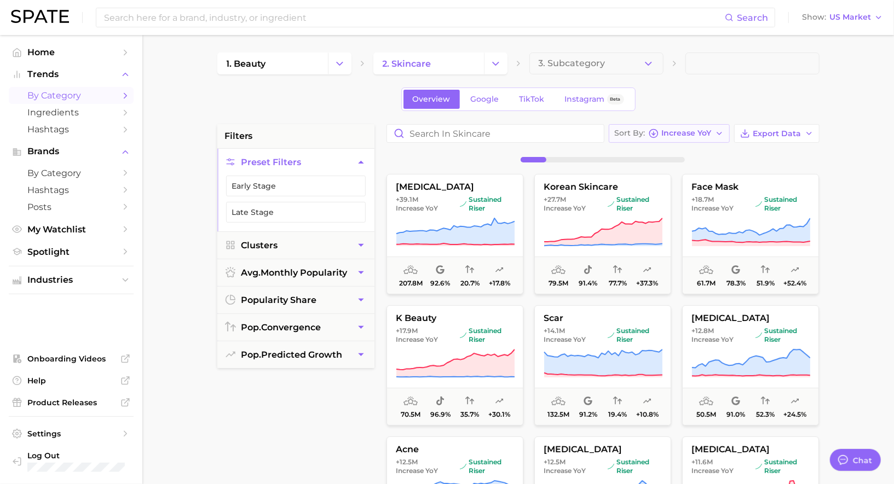
click at [661, 132] on div "Sort By Increase YoY" at bounding box center [663, 134] width 97 height 10
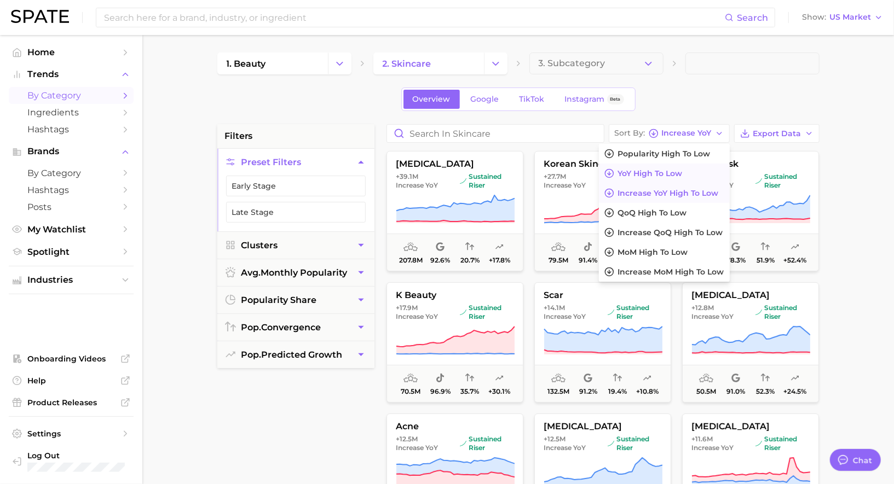
click at [659, 175] on span "YoY high to low" at bounding box center [650, 173] width 65 height 9
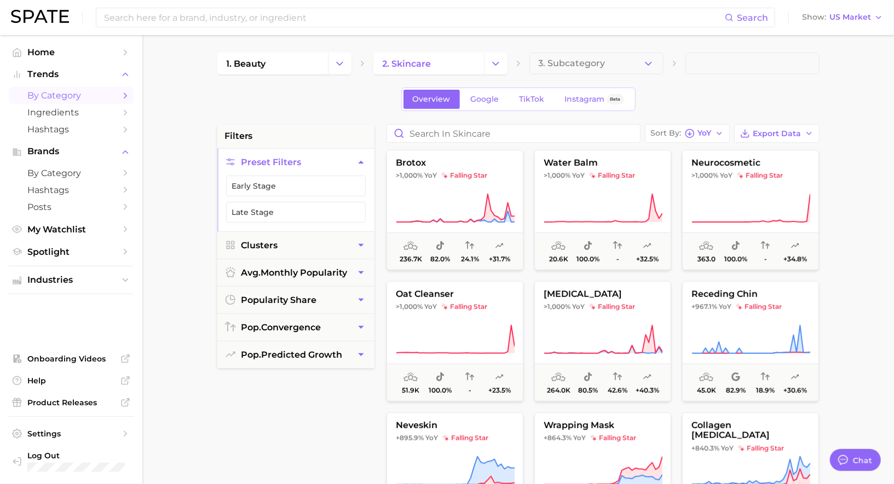
scroll to position [397, 0]
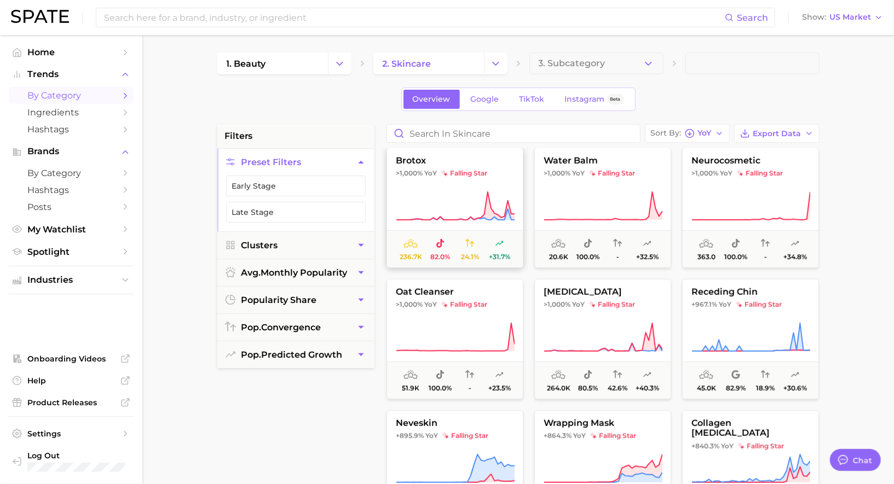
click at [472, 186] on button "brotox >1,000% YoY falling star 236.7k 82.0% 24.1% +31.7%" at bounding box center [454, 208] width 137 height 120
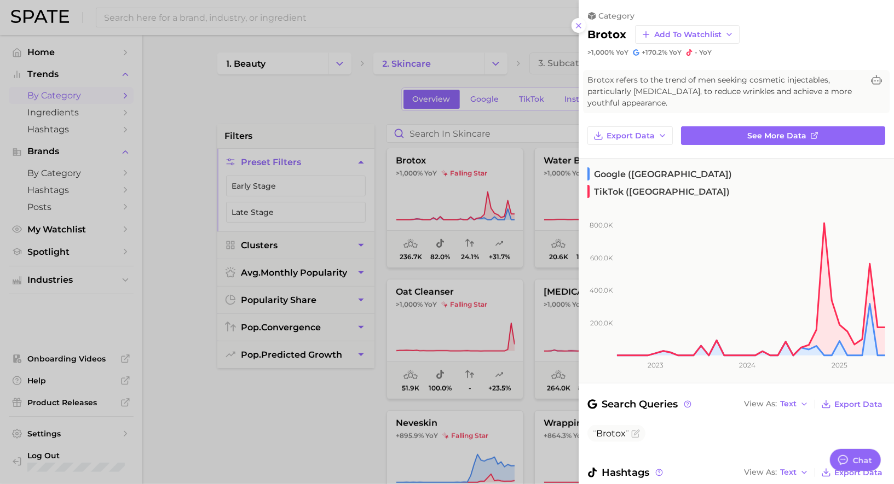
click at [469, 199] on div at bounding box center [447, 242] width 894 height 484
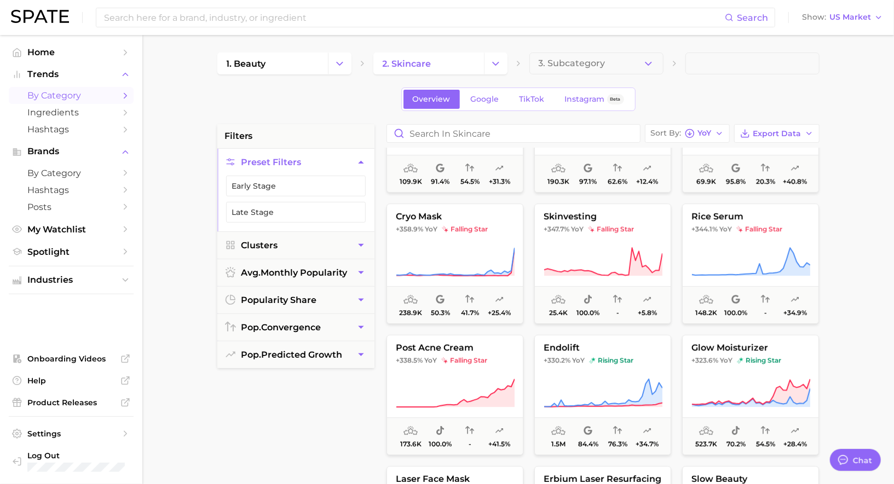
scroll to position [2190, 0]
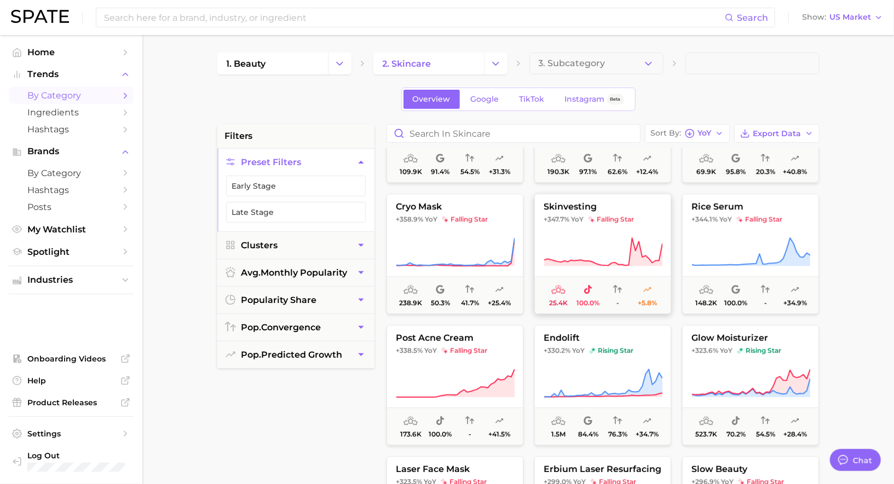
click at [586, 219] on span "+347.7% YoY falling star" at bounding box center [603, 219] width 136 height 9
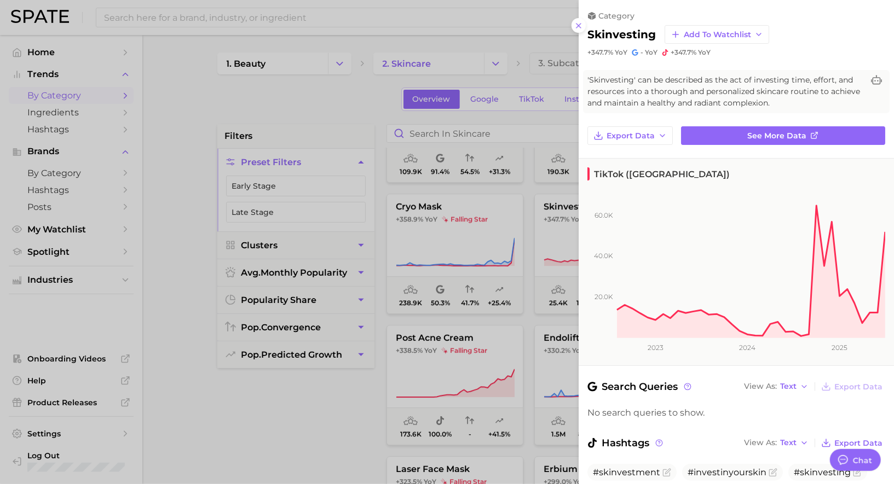
click at [473, 239] on div at bounding box center [447, 242] width 894 height 484
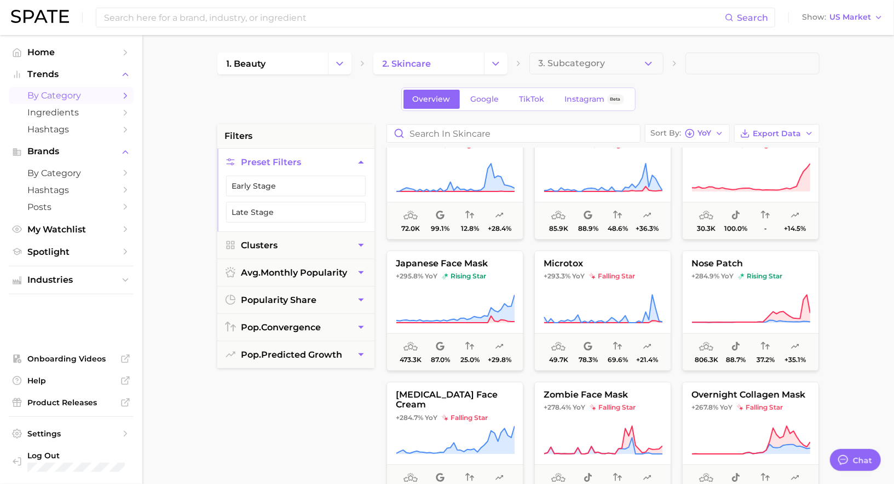
scroll to position [2464, 0]
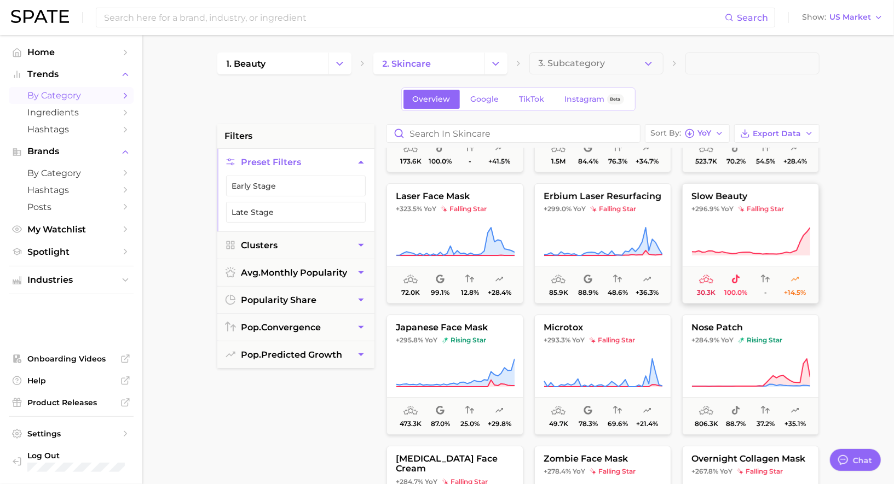
click at [726, 196] on span "slow beauty" at bounding box center [751, 197] width 136 height 10
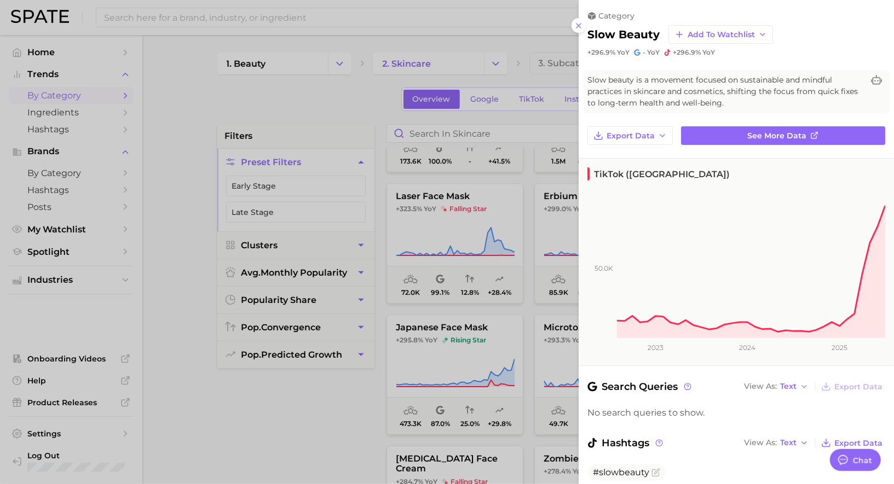
click at [532, 259] on div at bounding box center [447, 242] width 894 height 484
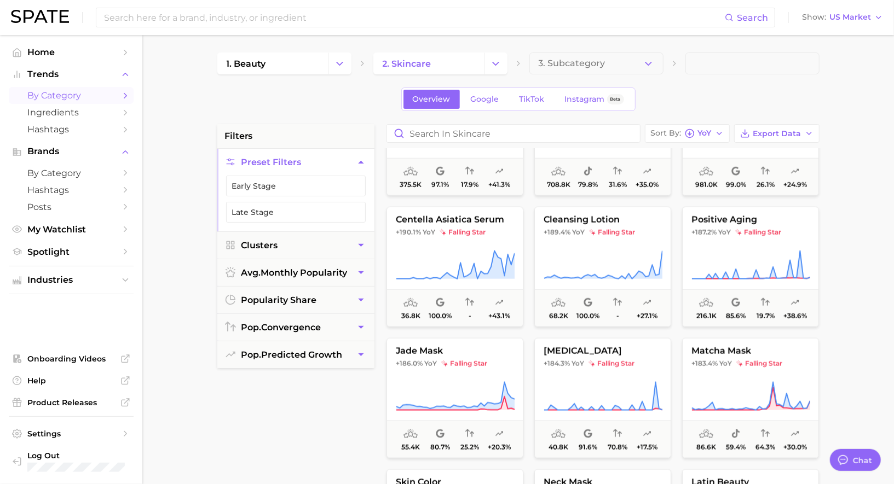
scroll to position [3632, 0]
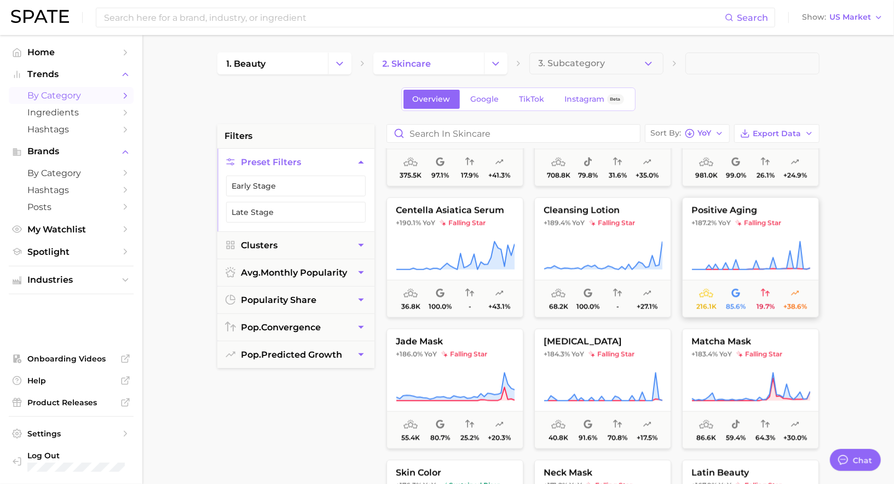
click at [742, 211] on span "positive aging" at bounding box center [751, 211] width 136 height 10
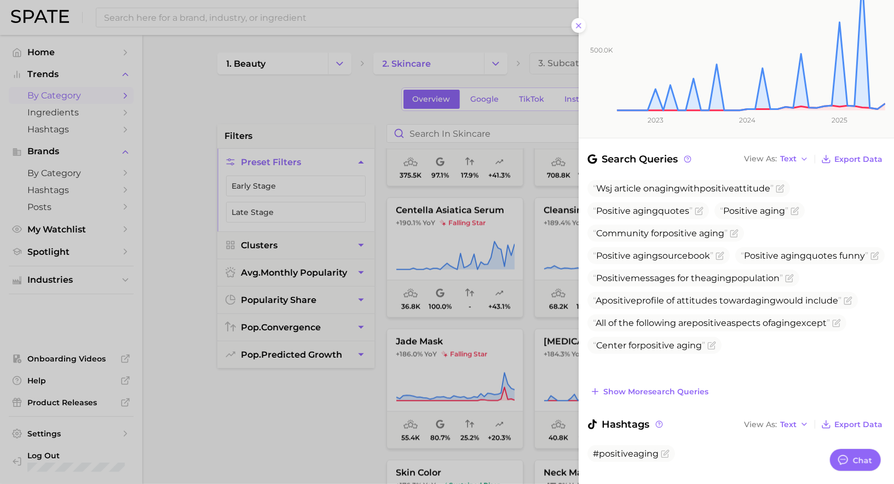
scroll to position [0, 0]
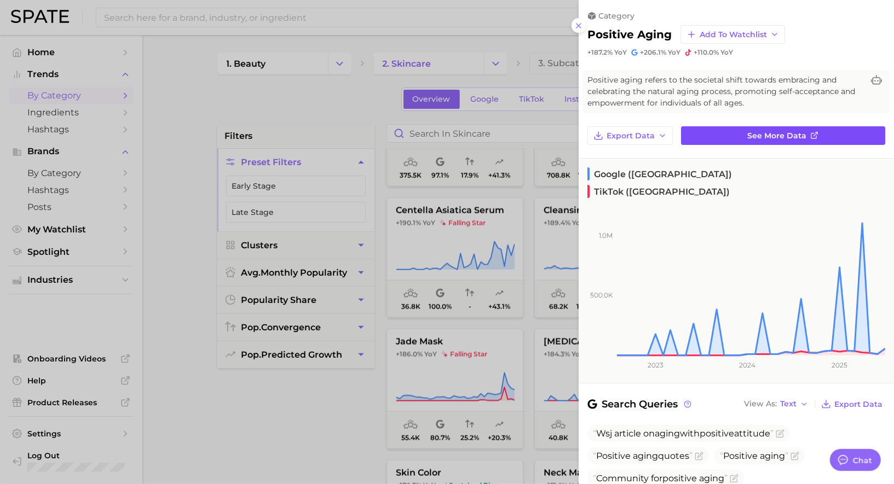
click at [725, 136] on link "See more data" at bounding box center [783, 135] width 204 height 19
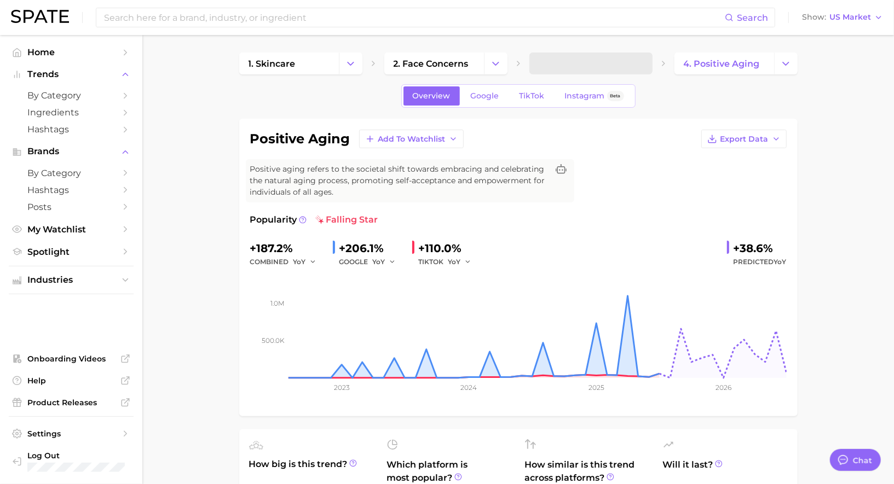
scroll to position [5, 0]
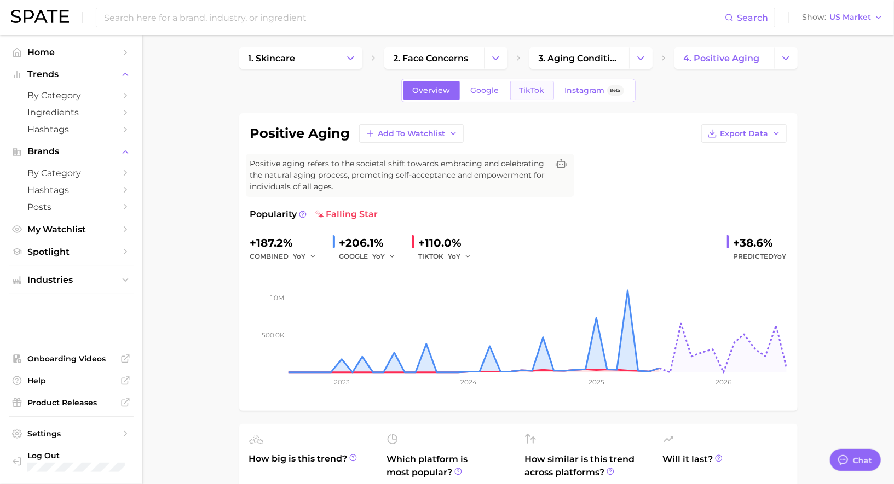
click at [528, 89] on span "TikTok" at bounding box center [531, 90] width 25 height 9
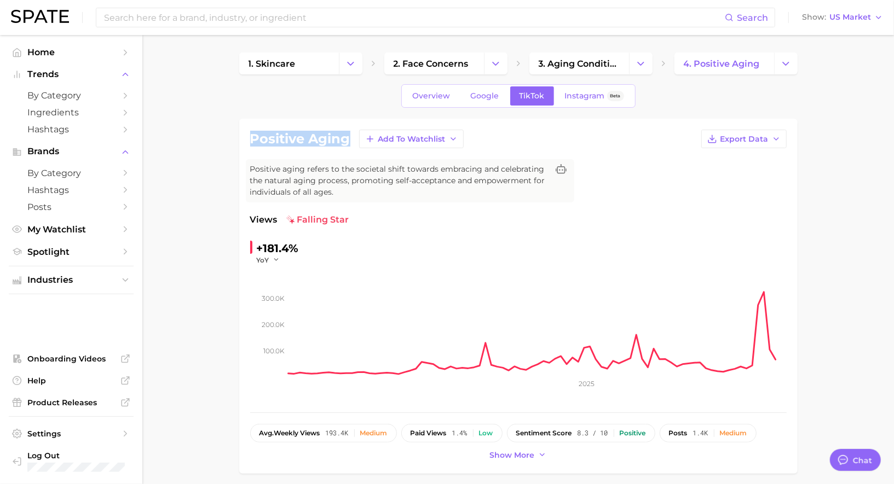
drag, startPoint x: 350, startPoint y: 141, endPoint x: 249, endPoint y: 140, distance: 100.7
click at [249, 140] on div "positive aging Add to Watchlist Export Data Positive aging refers to the societ…" at bounding box center [518, 296] width 558 height 355
copy h1 "positive aging"
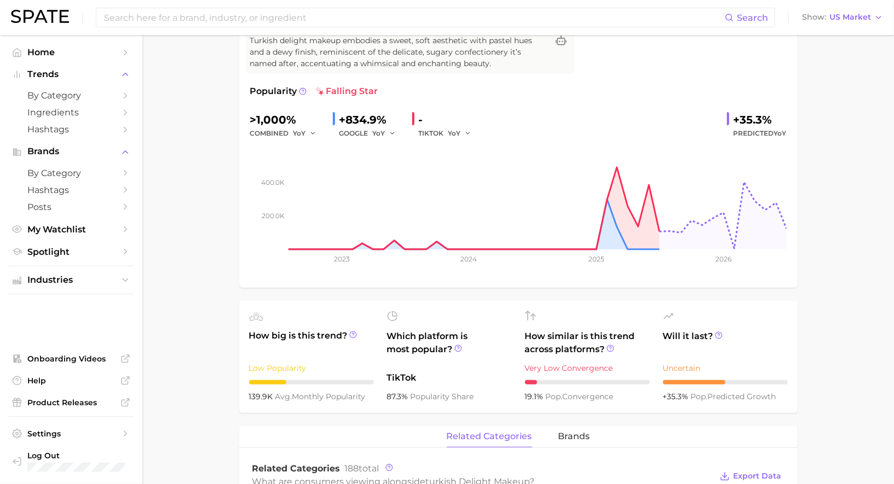
scroll to position [26, 0]
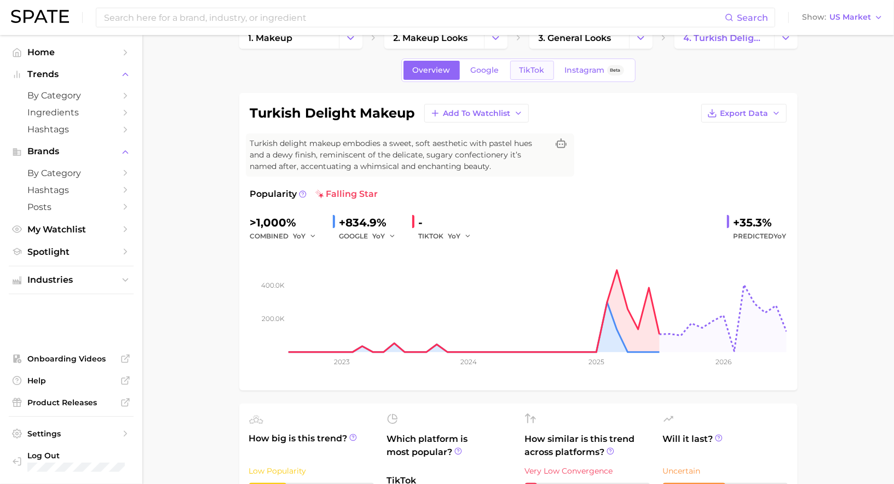
click at [528, 72] on span "TikTok" at bounding box center [531, 70] width 25 height 9
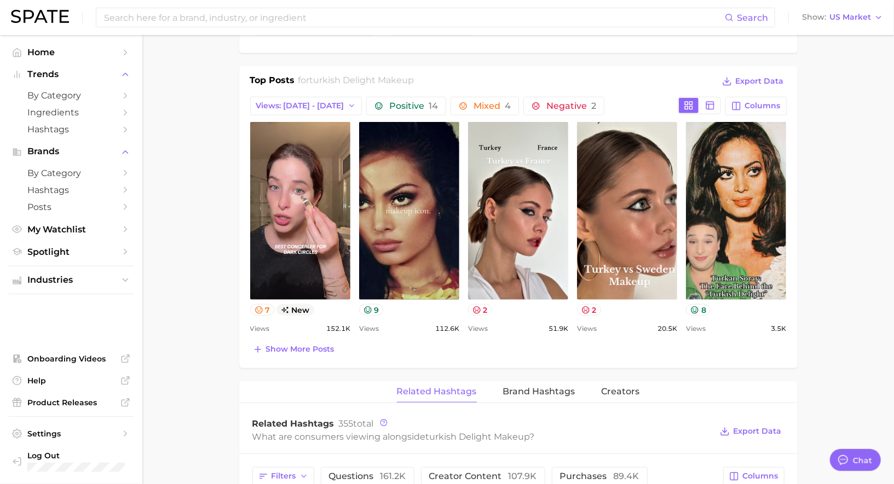
scroll to position [1068, 0]
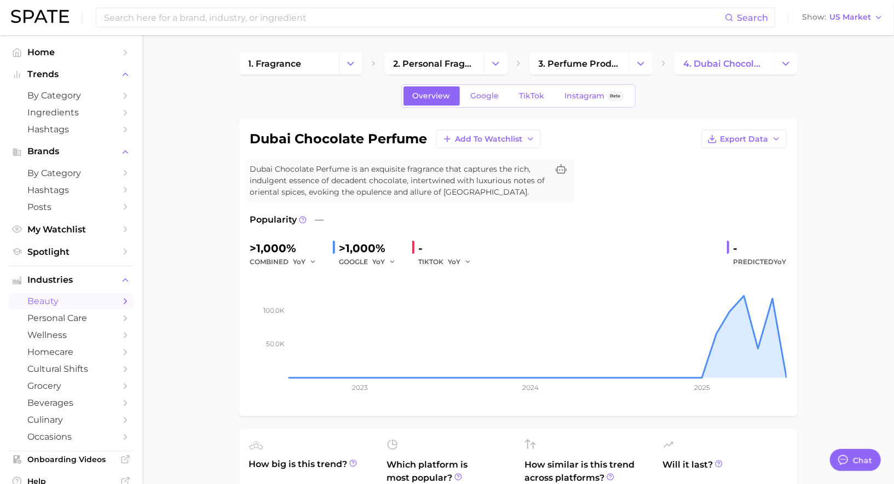
scroll to position [1068, 0]
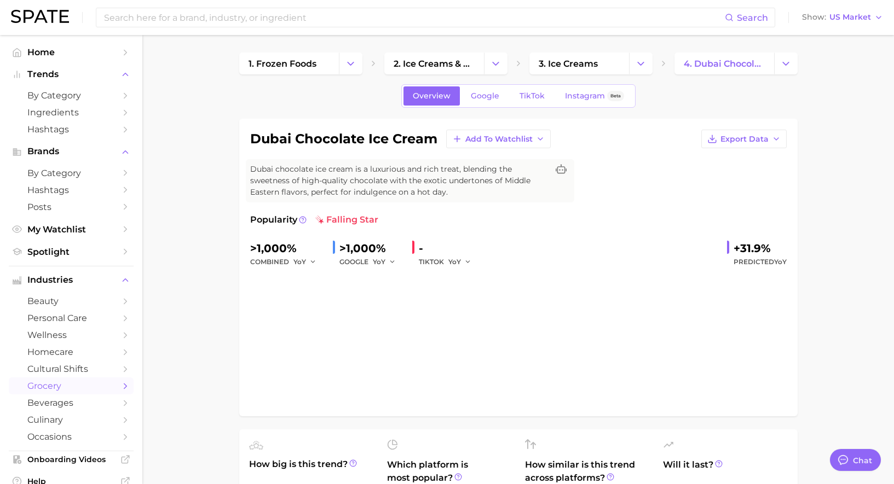
type textarea "x"
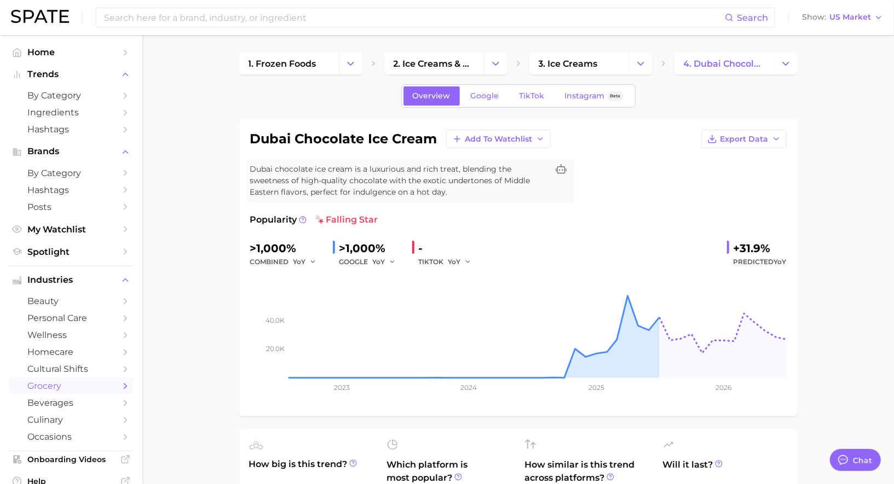
scroll to position [1068, 0]
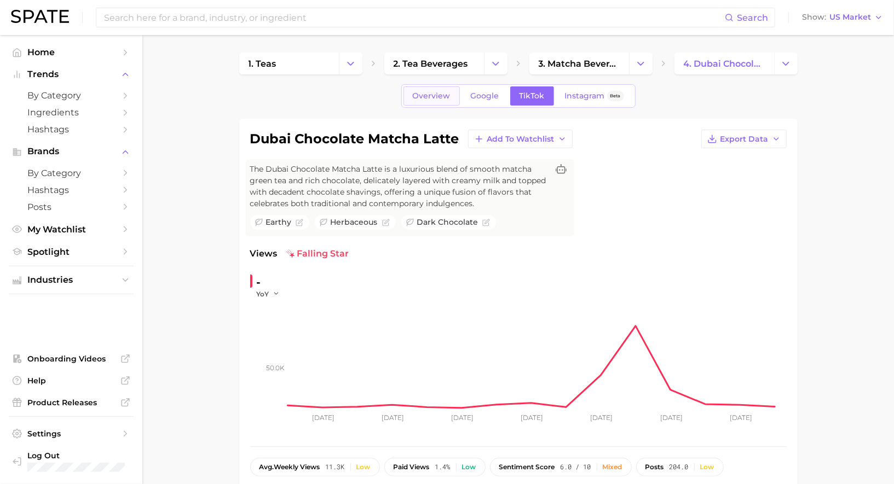
click at [432, 95] on span "Overview" at bounding box center [432, 95] width 38 height 9
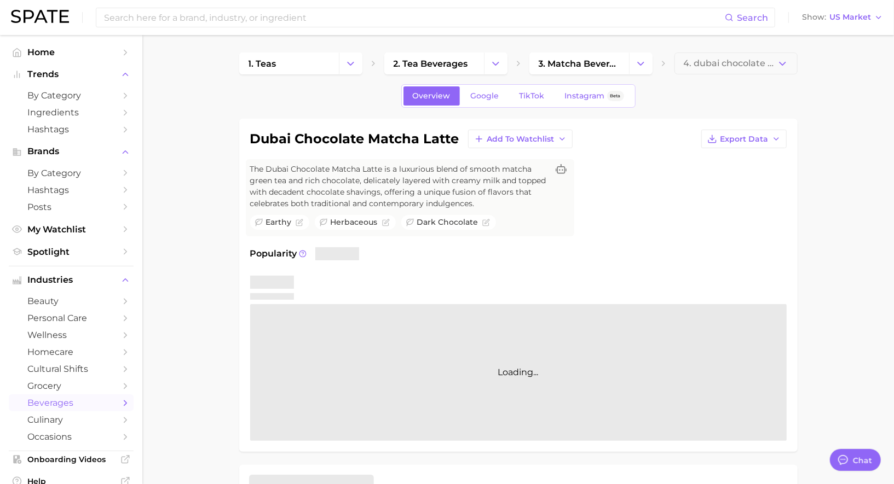
scroll to position [1044, 0]
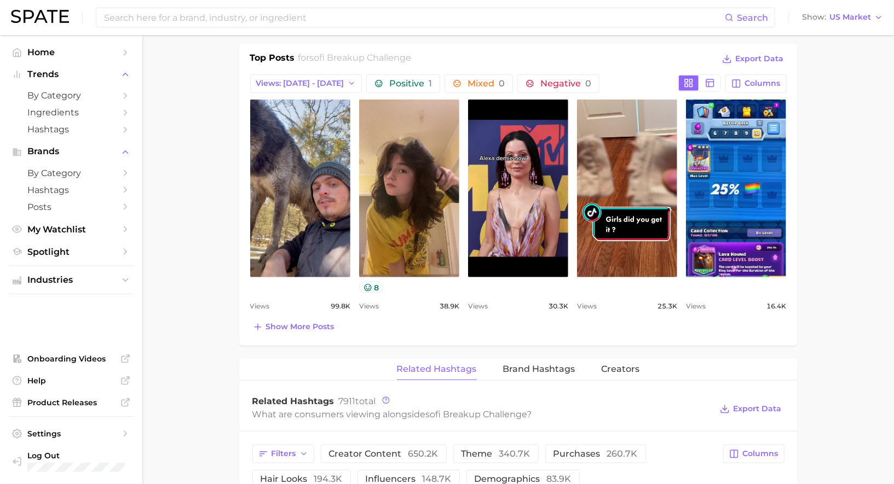
scroll to position [523, 0]
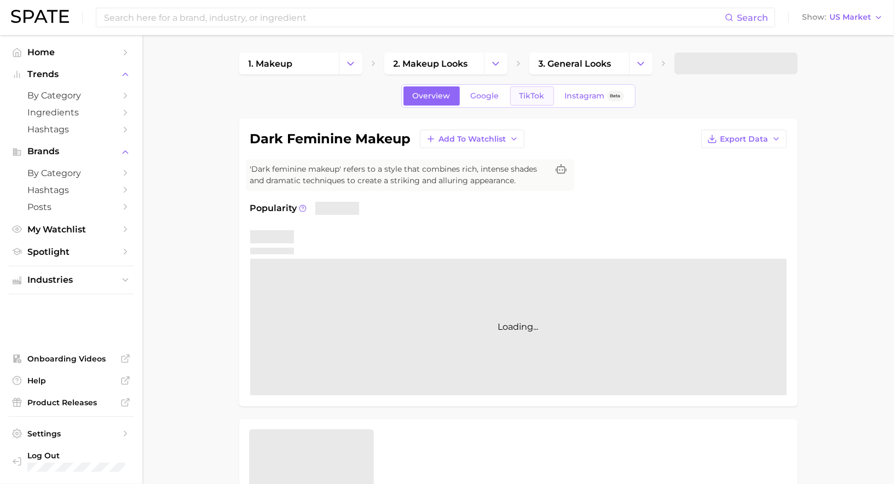
click at [539, 90] on link "TikTok" at bounding box center [532, 95] width 44 height 19
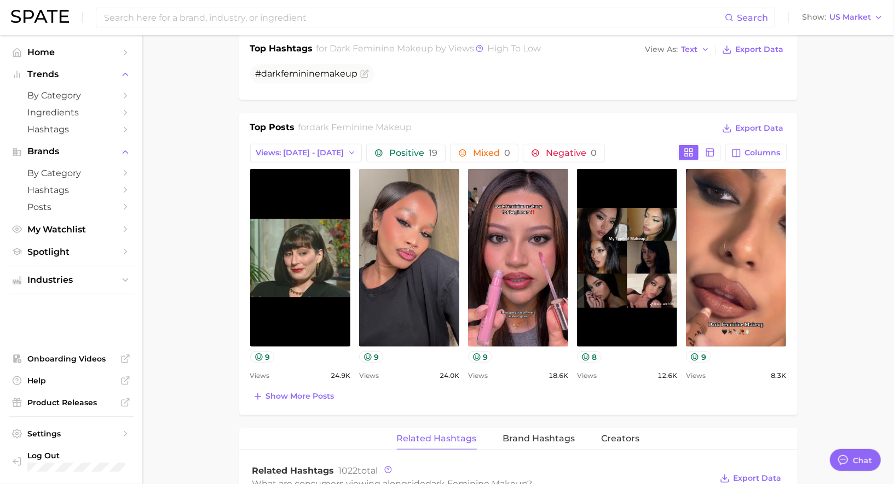
scroll to position [442, 0]
click at [282, 391] on span "Show more posts" at bounding box center [300, 395] width 68 height 9
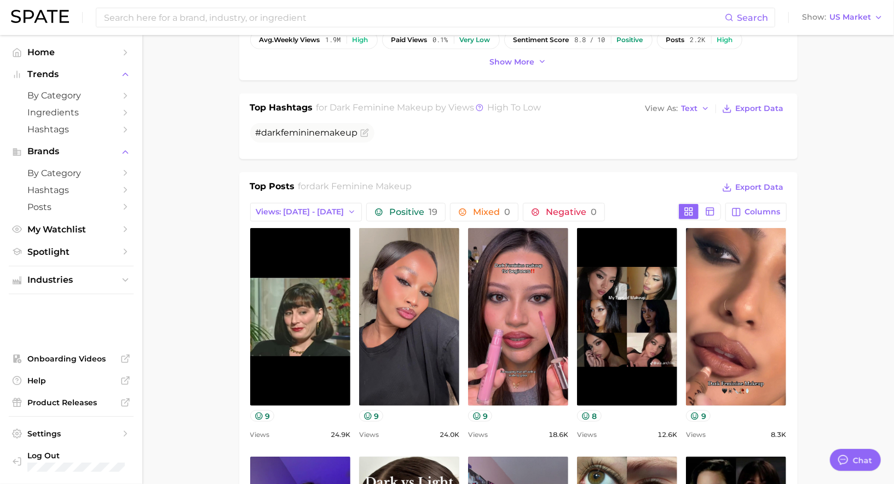
scroll to position [128, 0]
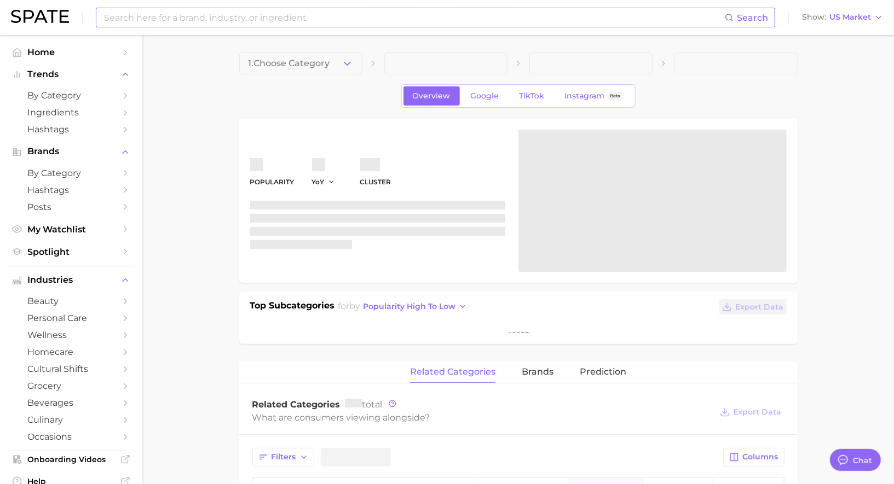
click at [148, 18] on input at bounding box center [414, 17] width 622 height 19
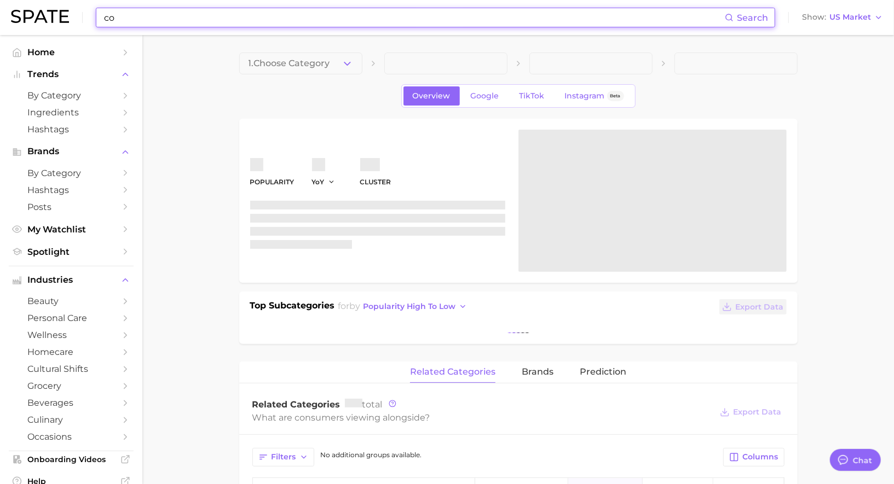
scroll to position [1068, 0]
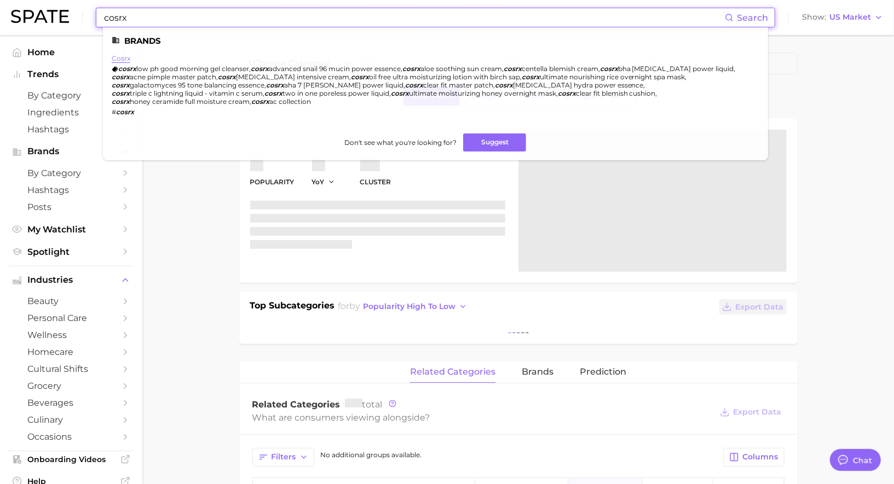
type input "cosrx"
click at [123, 59] on link "cosrx" at bounding box center [121, 58] width 19 height 8
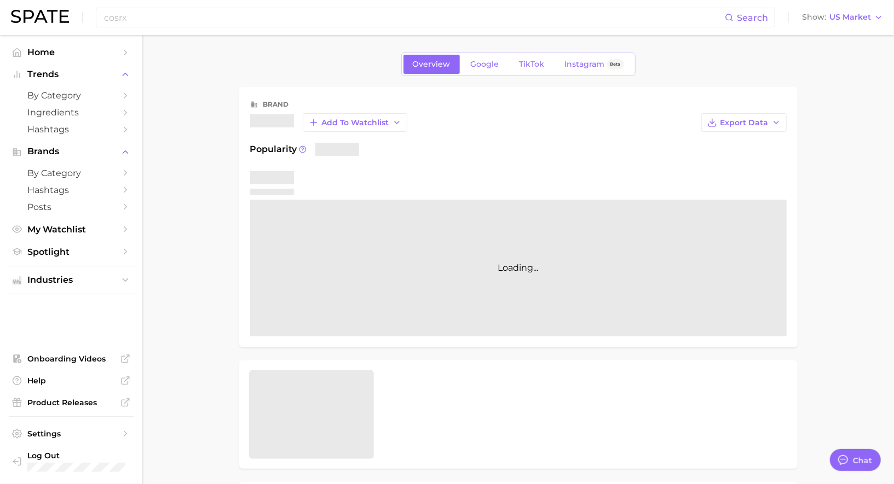
type textarea "x"
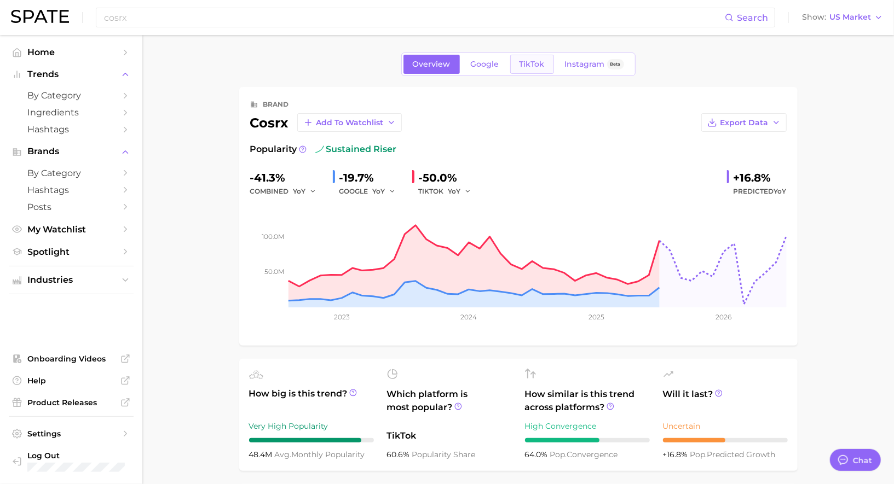
click at [524, 65] on span "TikTok" at bounding box center [531, 64] width 25 height 9
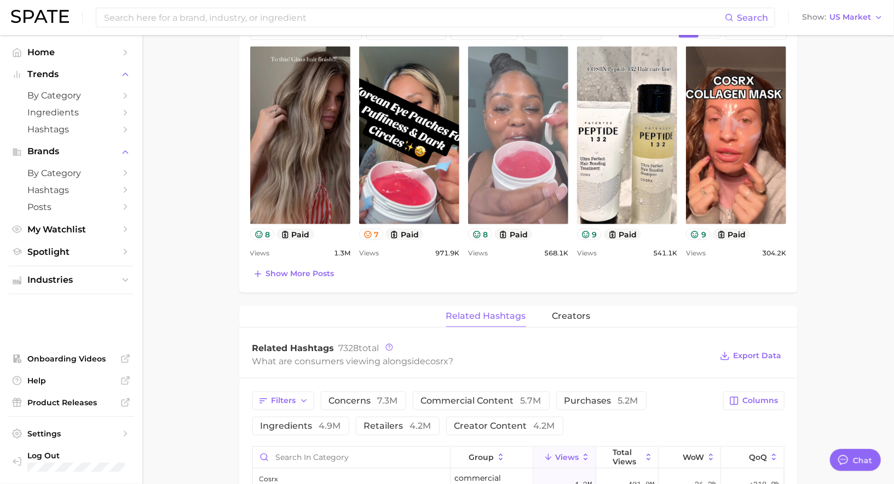
scroll to position [518, 0]
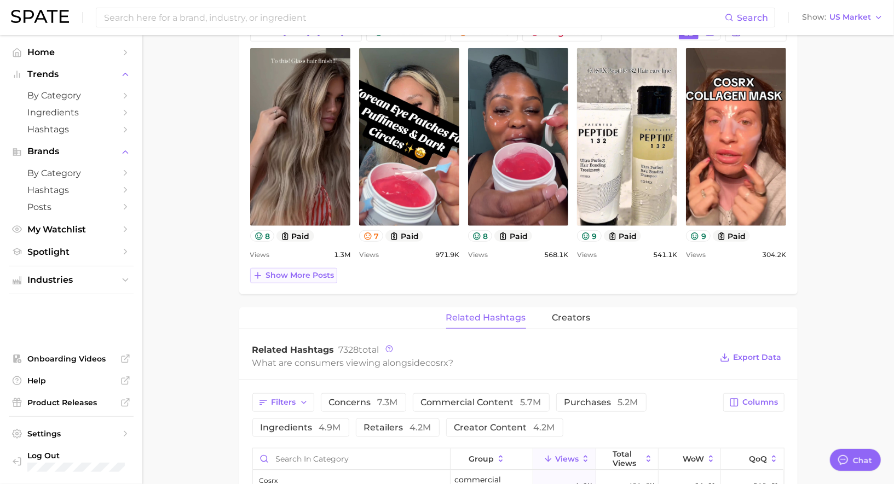
click at [306, 274] on span "Show more posts" at bounding box center [300, 275] width 68 height 9
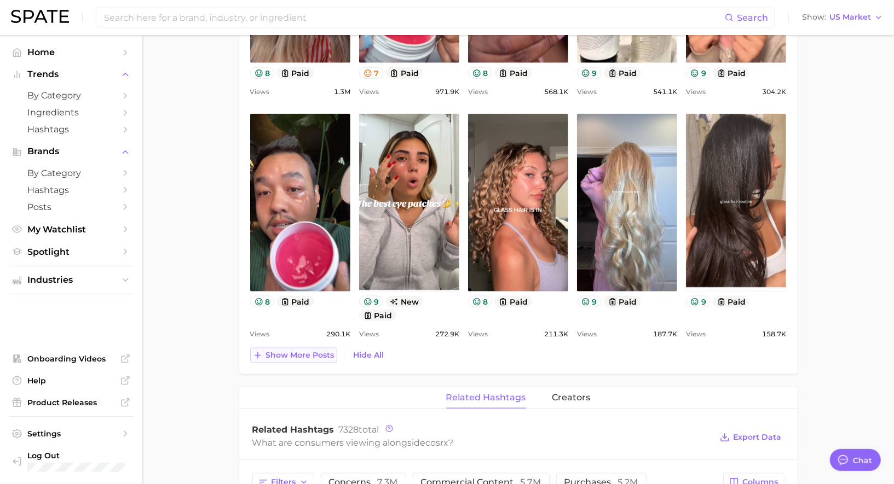
scroll to position [686, 0]
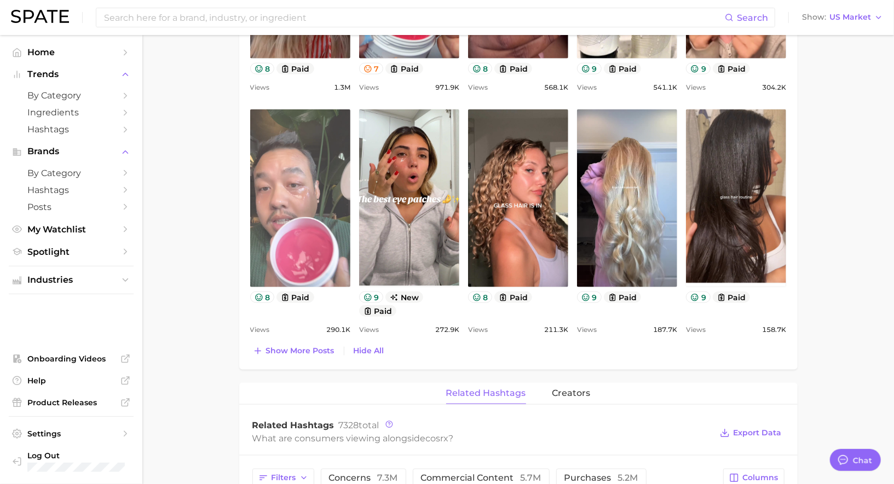
click at [315, 219] on link "view post on TikTok" at bounding box center [300, 198] width 100 height 178
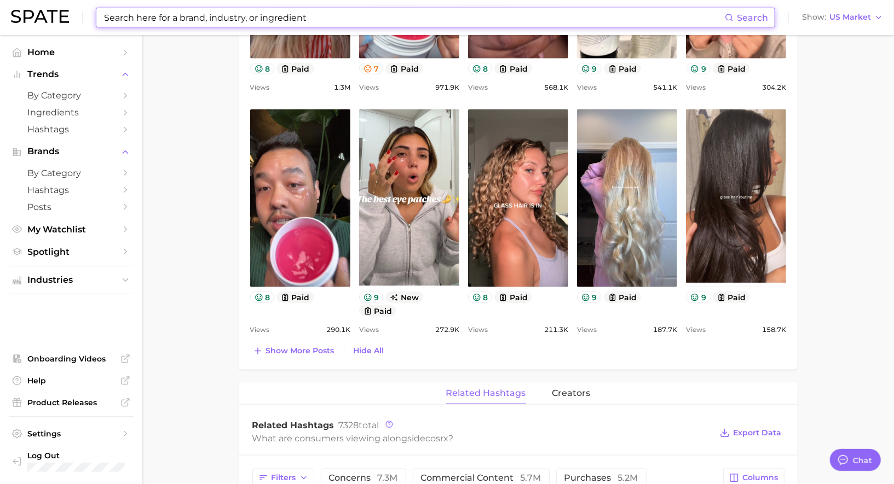
click at [270, 15] on input at bounding box center [414, 17] width 622 height 19
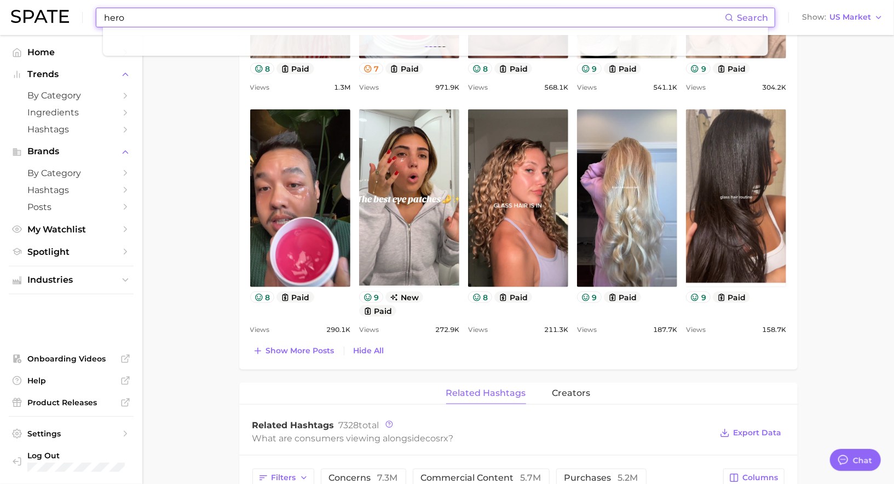
type input "hero"
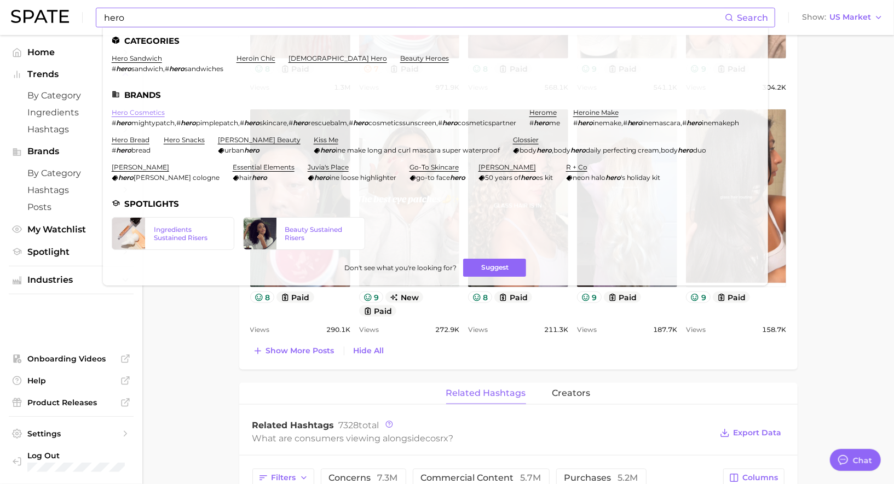
click at [143, 110] on link "hero cosmetics" at bounding box center [138, 112] width 53 height 8
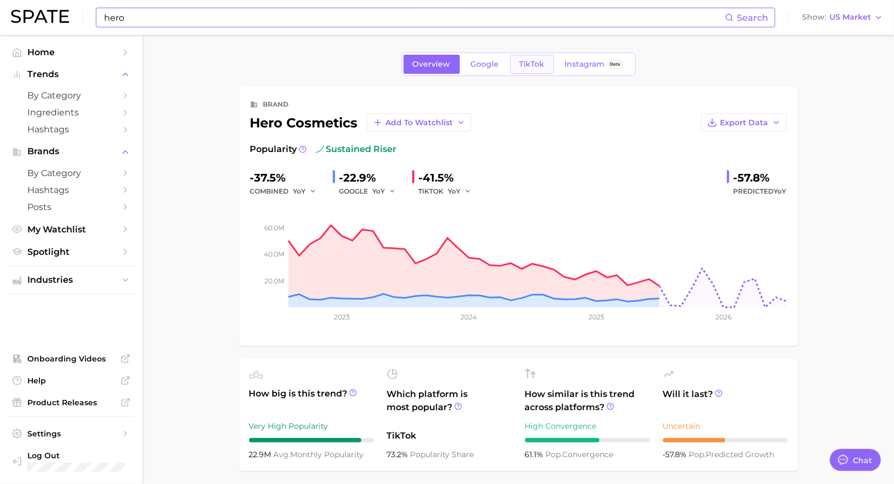
click at [532, 66] on span "TikTok" at bounding box center [531, 64] width 25 height 9
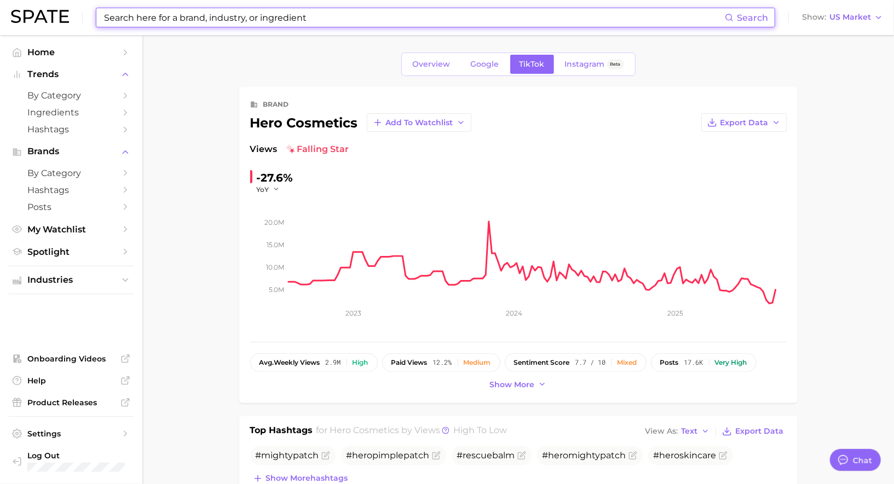
click at [354, 16] on input at bounding box center [414, 17] width 622 height 19
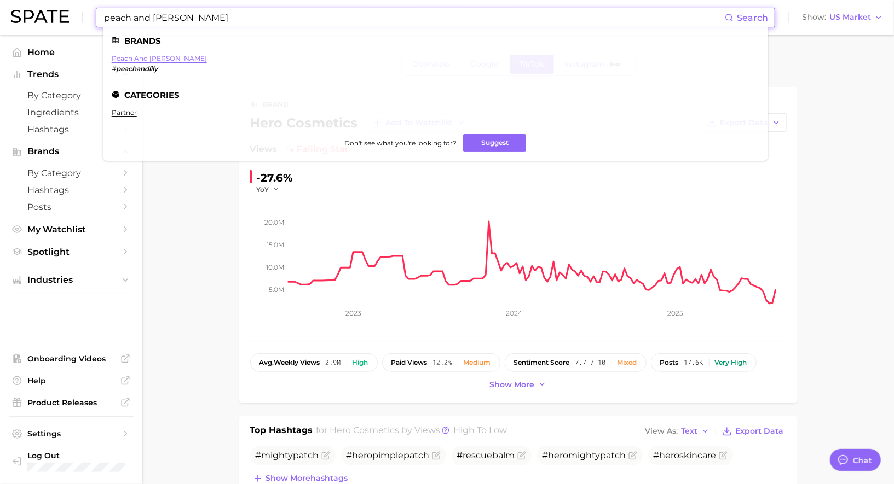
type input "peach and lily"
click at [138, 57] on link "peach and lily" at bounding box center [159, 58] width 95 height 8
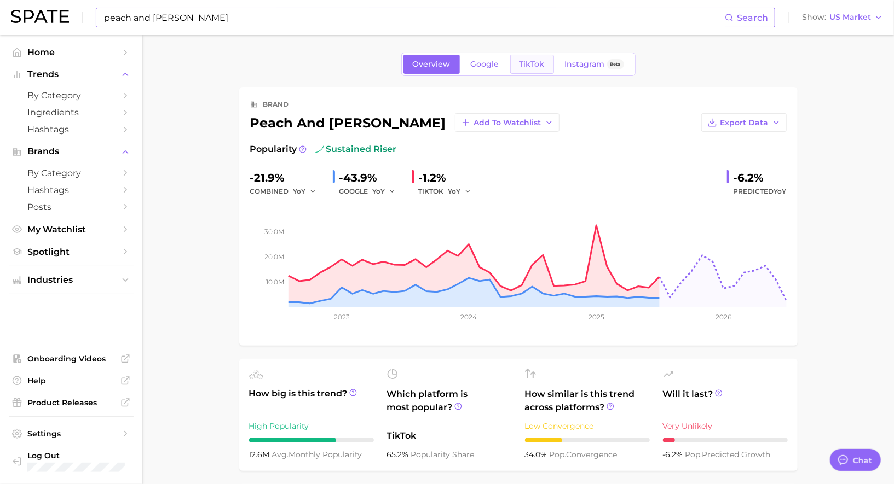
click at [539, 65] on span "TikTok" at bounding box center [531, 64] width 25 height 9
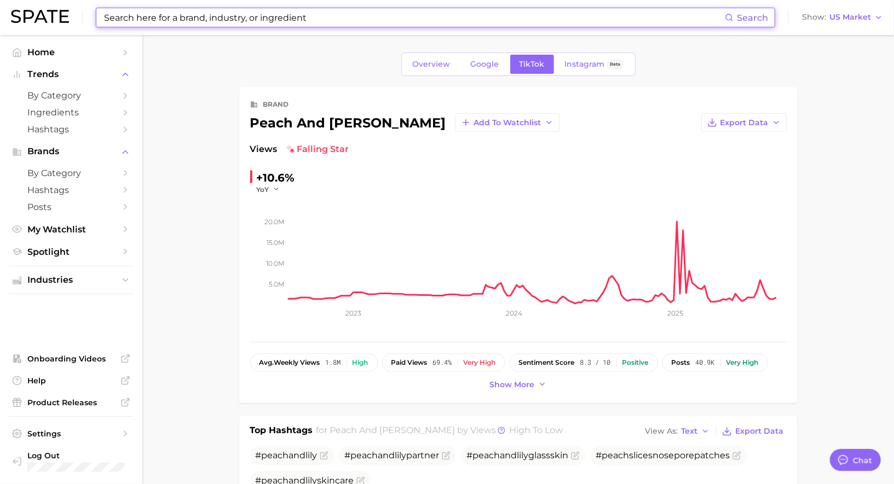
click at [246, 15] on input at bounding box center [414, 17] width 622 height 19
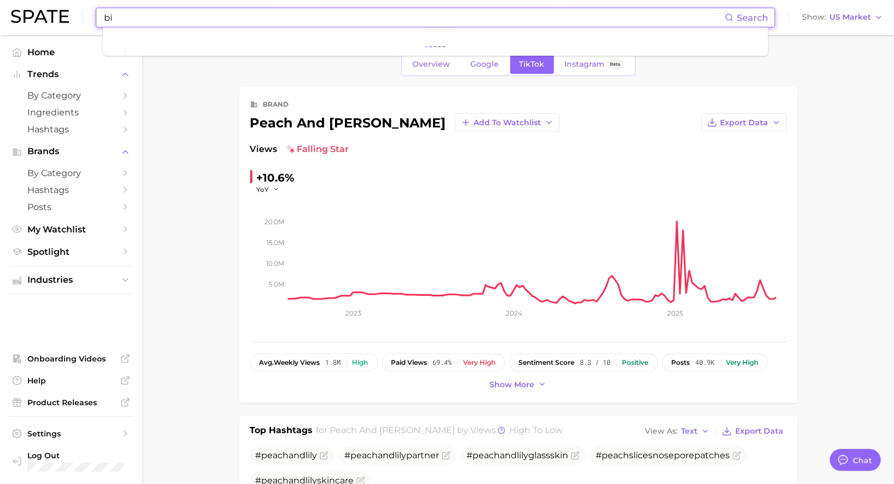
type input "b"
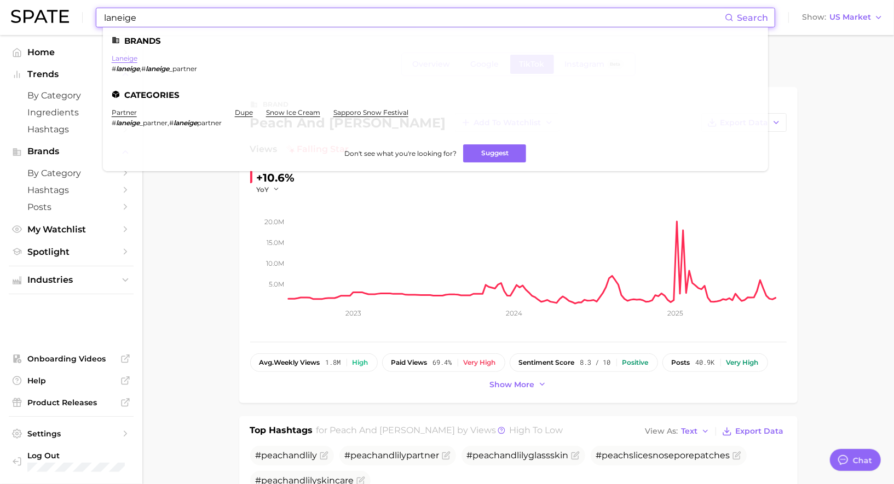
type input "laneige"
click at [128, 60] on link "laneige" at bounding box center [125, 58] width 26 height 8
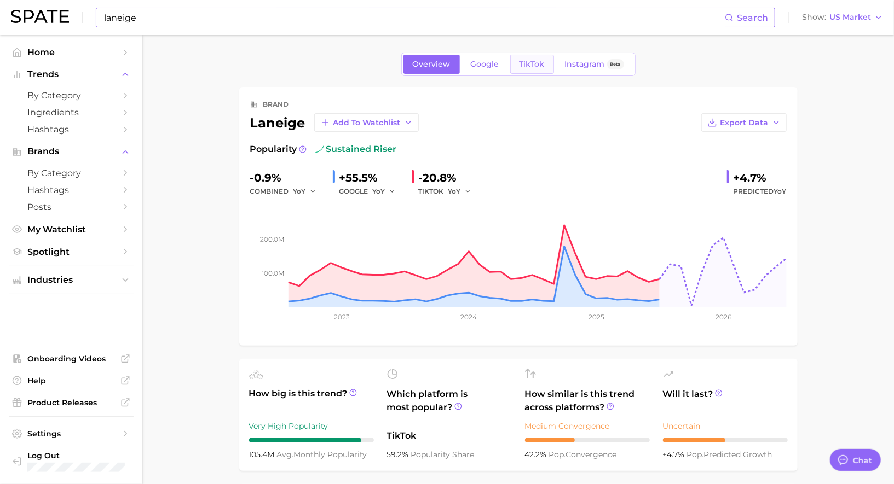
click at [528, 64] on span "TikTok" at bounding box center [531, 64] width 25 height 9
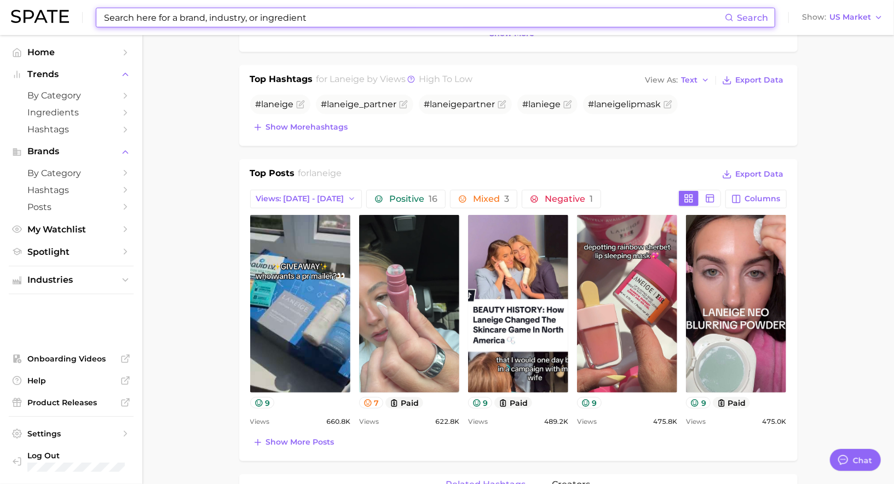
scroll to position [352, 0]
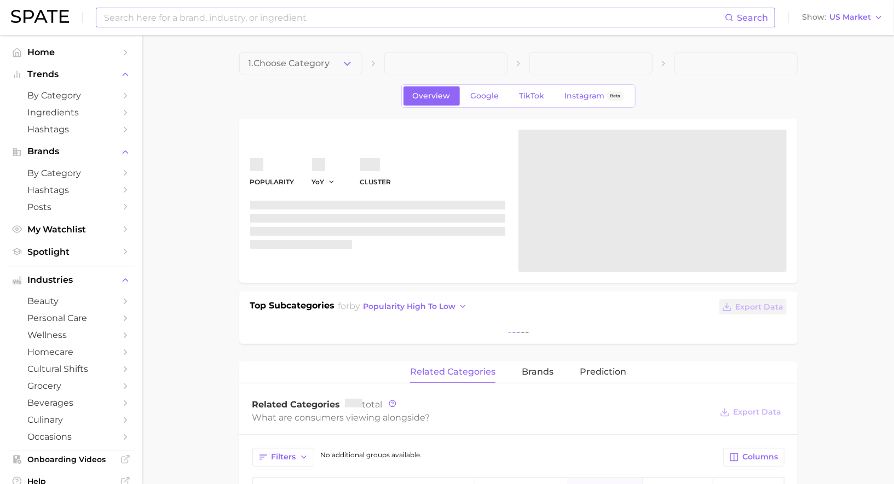
click at [265, 21] on input at bounding box center [414, 17] width 622 height 19
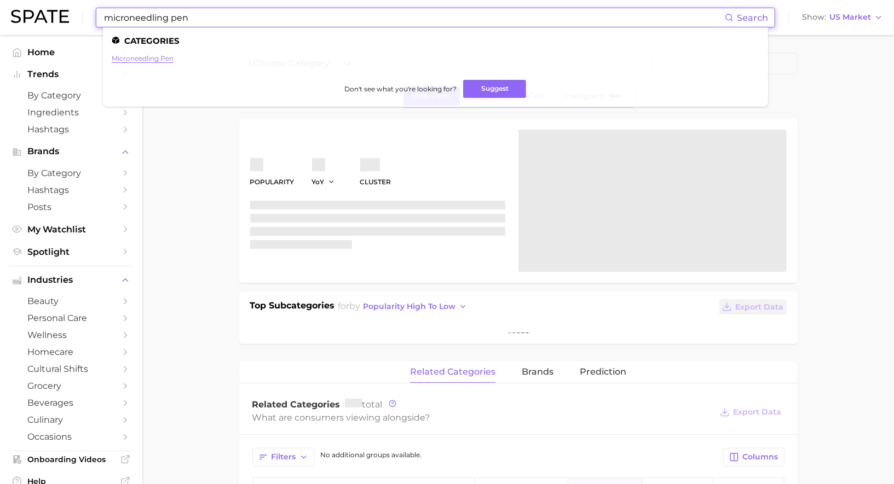
type input "microneedling pen"
click at [154, 57] on link "microneedling pen" at bounding box center [143, 58] width 62 height 8
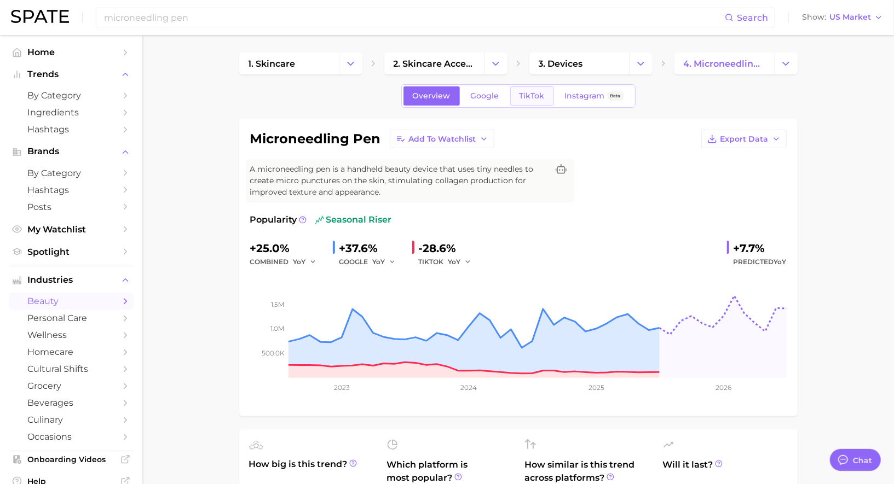
scroll to position [1068, 0]
click at [530, 99] on span "TikTok" at bounding box center [531, 95] width 25 height 9
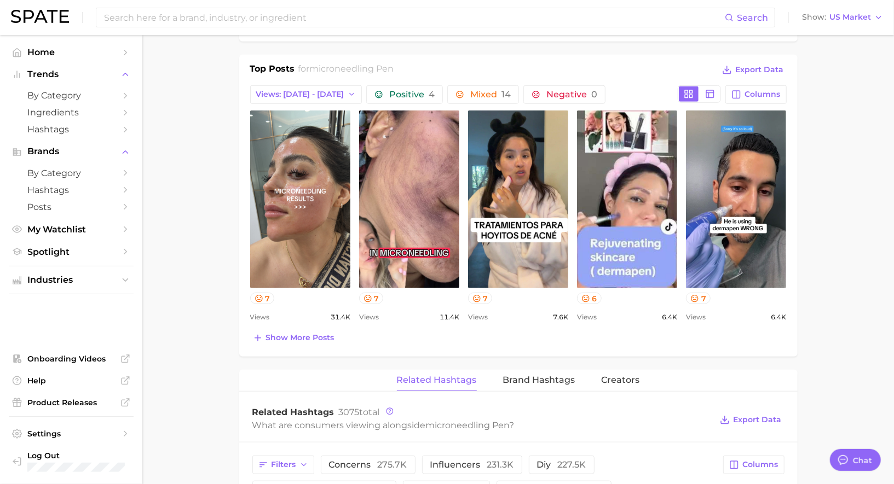
scroll to position [512, 0]
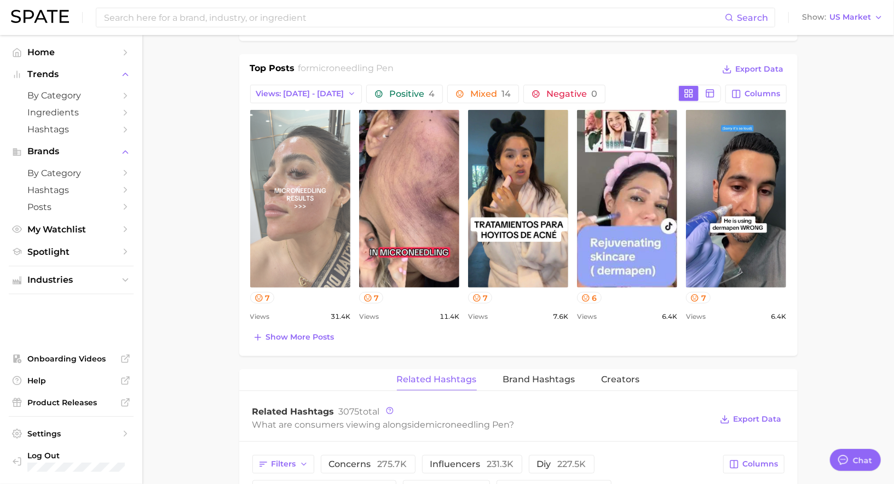
click at [317, 224] on link "view post on TikTok" at bounding box center [300, 199] width 100 height 178
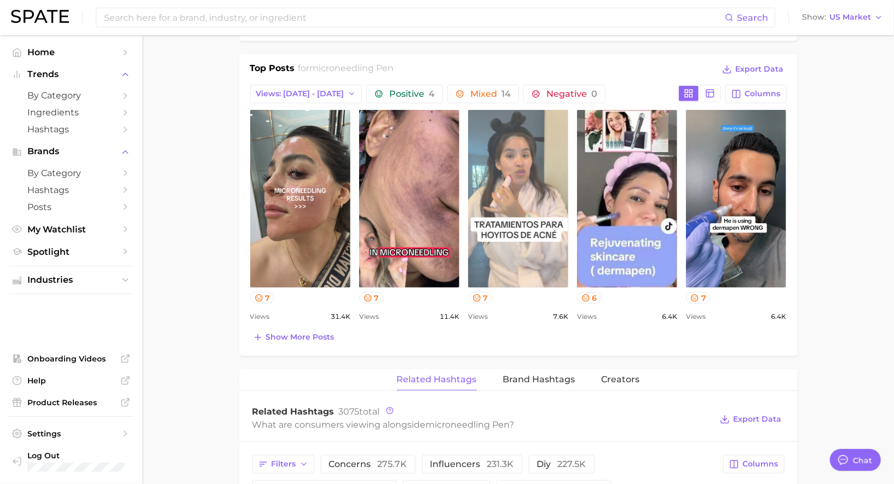
click at [541, 204] on link "view post on TikTok" at bounding box center [518, 199] width 100 height 178
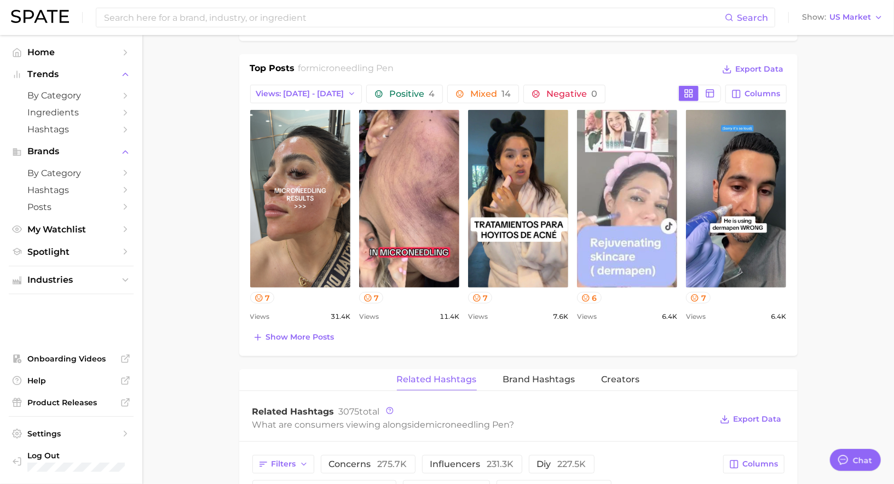
click at [614, 206] on link "view post on TikTok" at bounding box center [627, 199] width 100 height 178
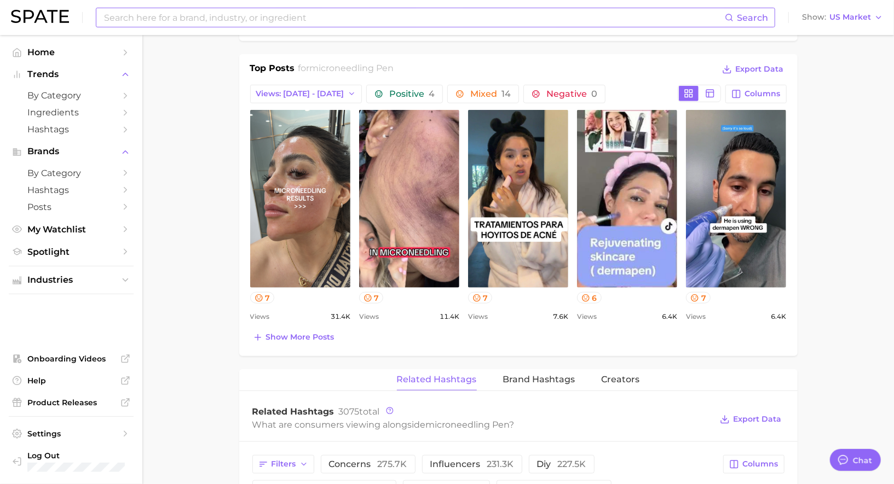
click at [310, 21] on input at bounding box center [414, 17] width 622 height 19
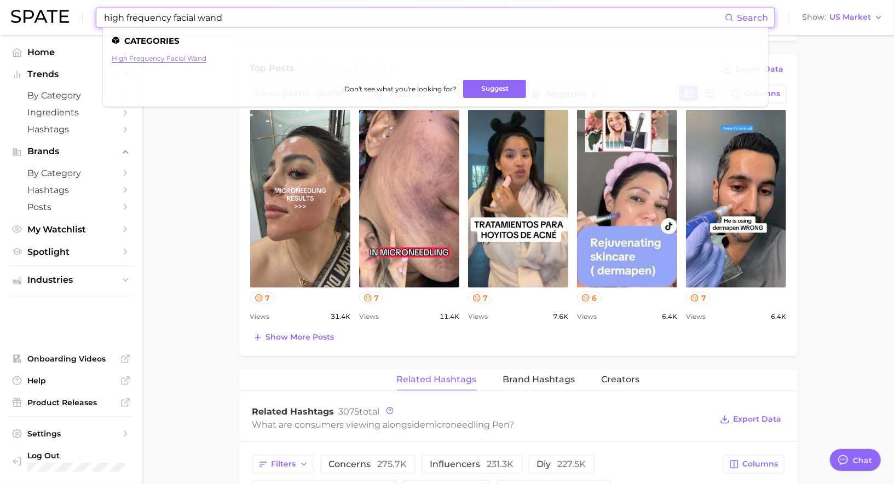
type input "high frequency facial wand"
click at [132, 59] on link "high frequency facial wand" at bounding box center [159, 58] width 95 height 8
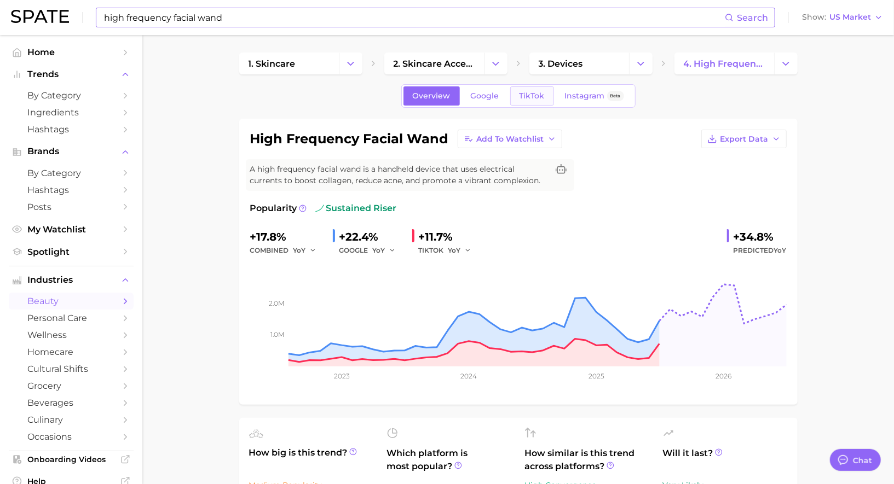
click at [532, 91] on span "TikTok" at bounding box center [531, 95] width 25 height 9
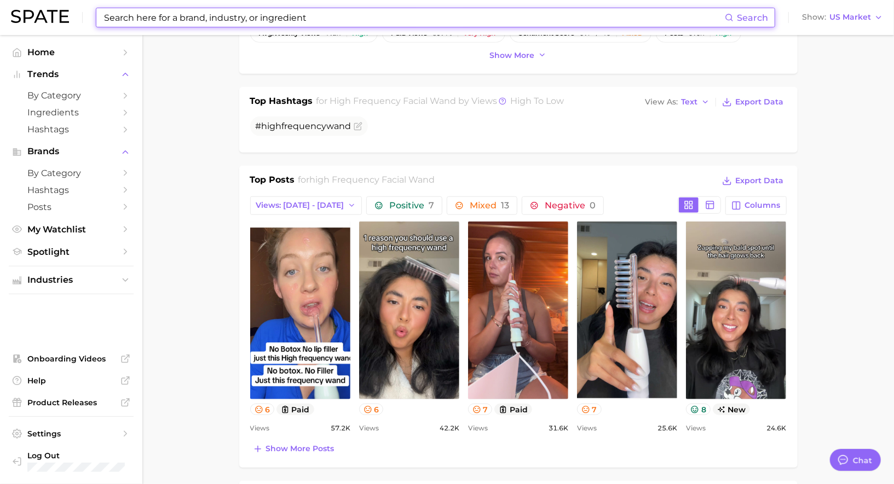
scroll to position [391, 0]
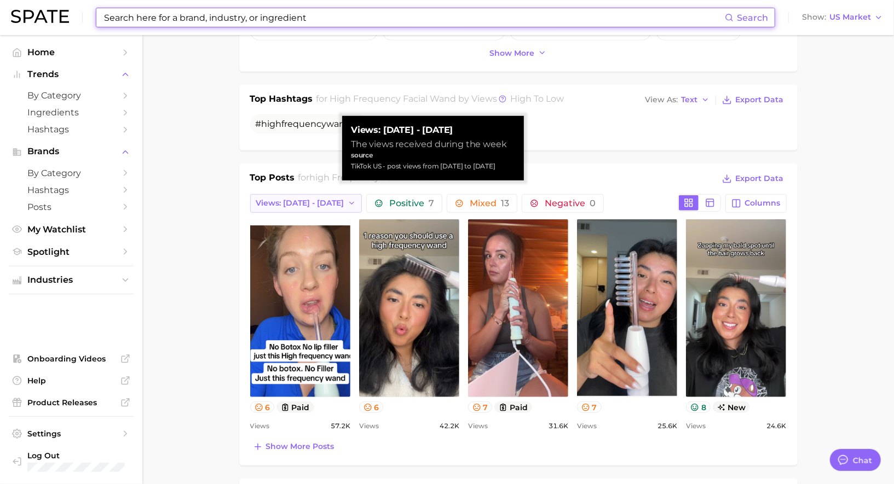
click at [325, 202] on button "Views: [DATE] - [DATE]" at bounding box center [306, 203] width 112 height 19
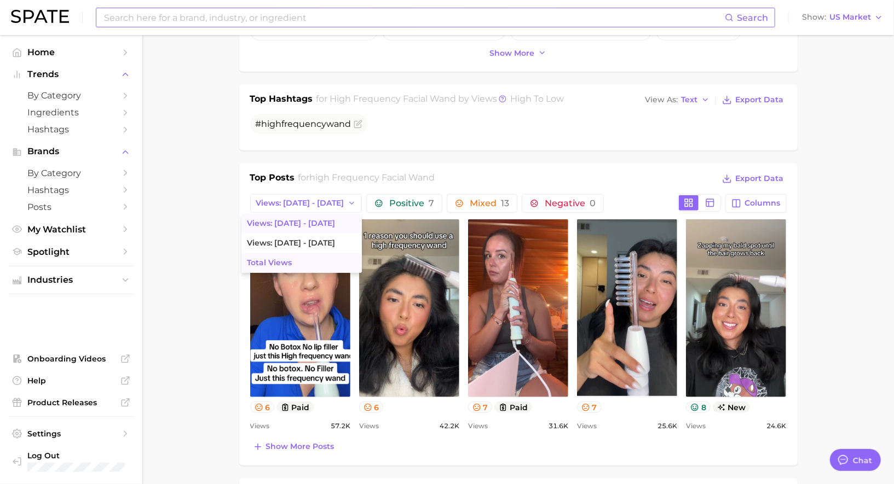
click at [274, 257] on button "Total Views" at bounding box center [301, 263] width 120 height 20
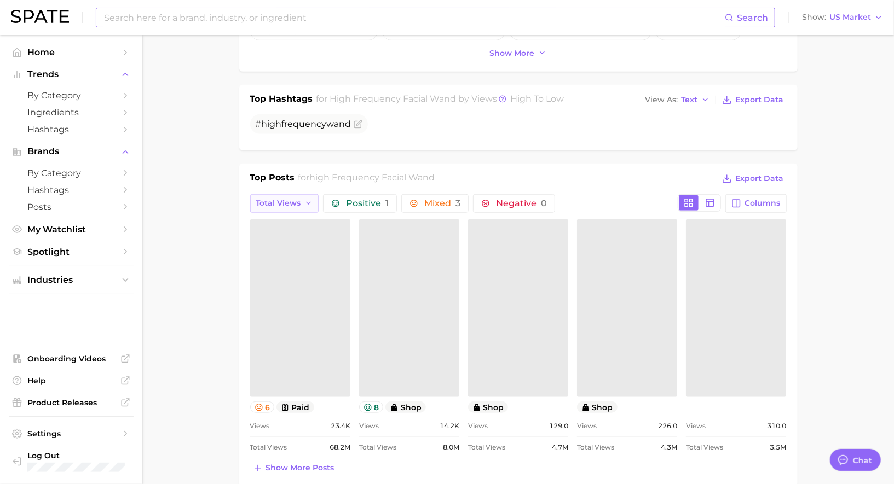
click at [288, 201] on span "Total Views" at bounding box center [278, 203] width 45 height 9
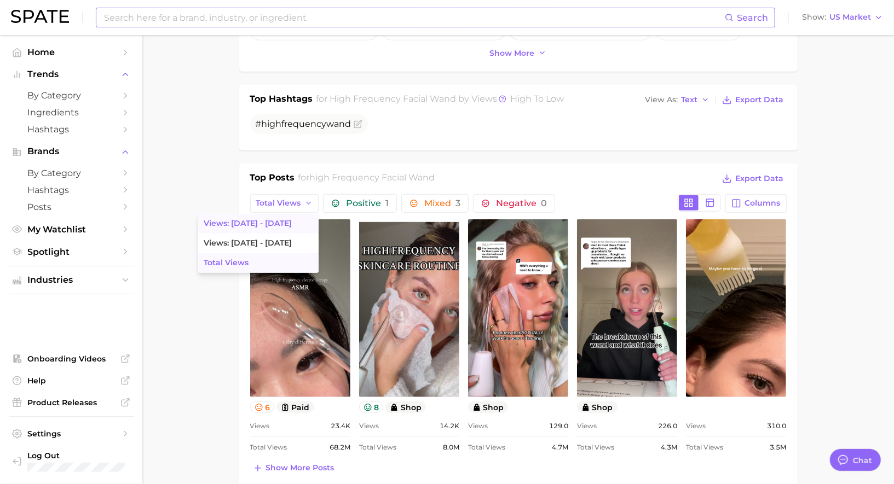
scroll to position [0, 0]
click at [287, 223] on button "Views: [DATE] - [DATE]" at bounding box center [258, 224] width 120 height 20
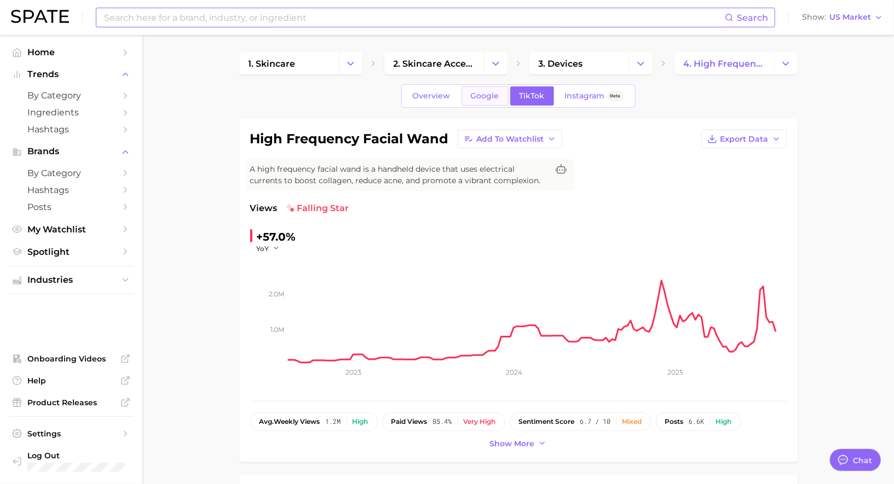
click at [476, 96] on span "Google" at bounding box center [485, 95] width 28 height 9
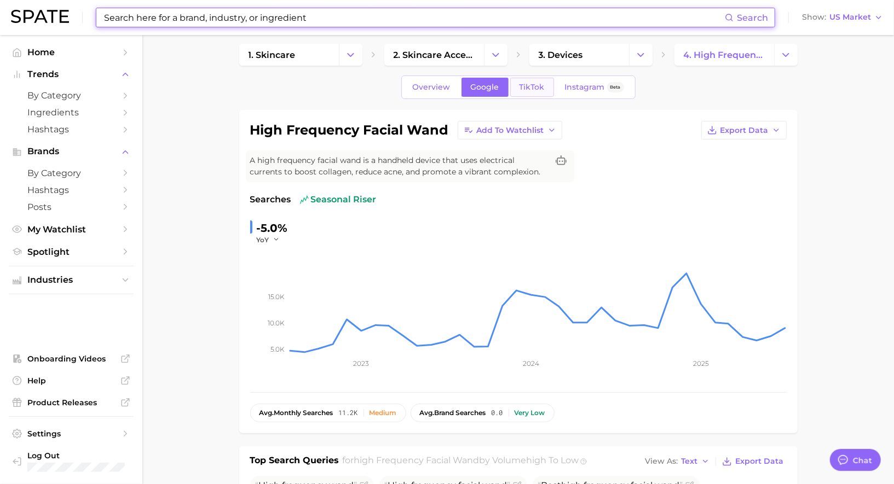
click at [530, 87] on span "TikTok" at bounding box center [531, 87] width 25 height 9
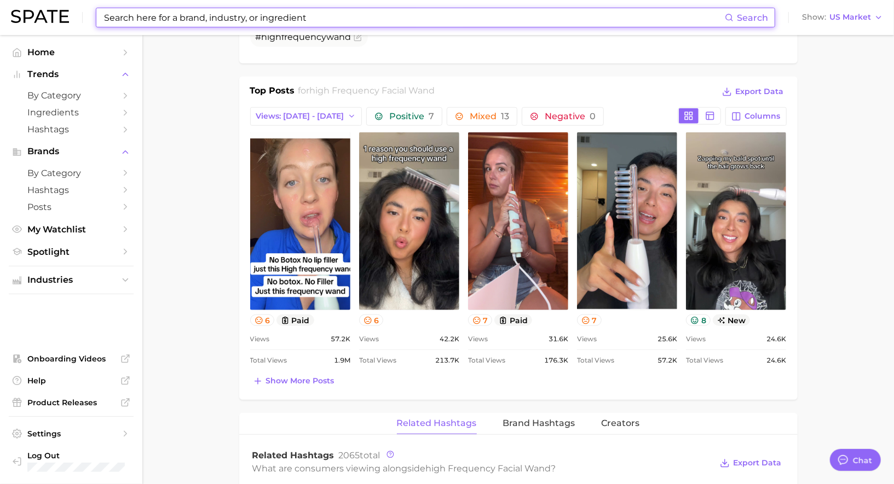
scroll to position [478, 0]
click at [304, 114] on span "Views: [DATE] - [DATE]" at bounding box center [300, 115] width 88 height 9
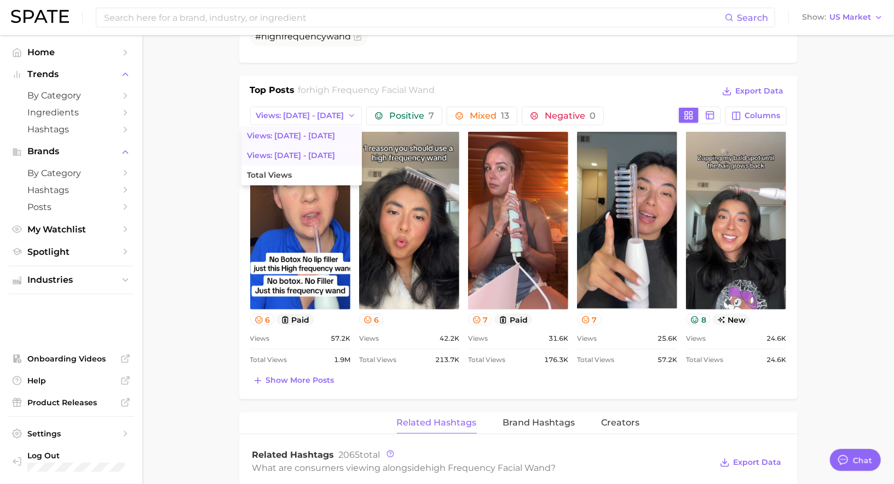
click at [297, 152] on button "Views: [DATE] - [DATE]" at bounding box center [301, 156] width 120 height 20
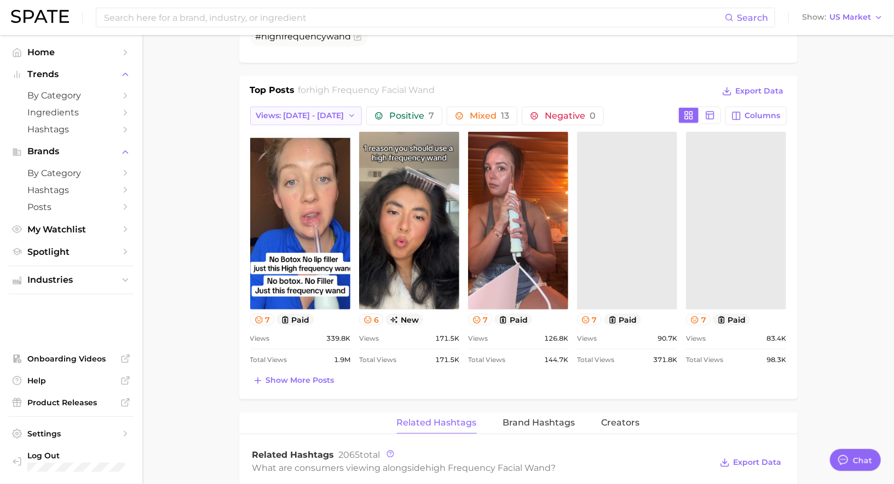
scroll to position [0, 0]
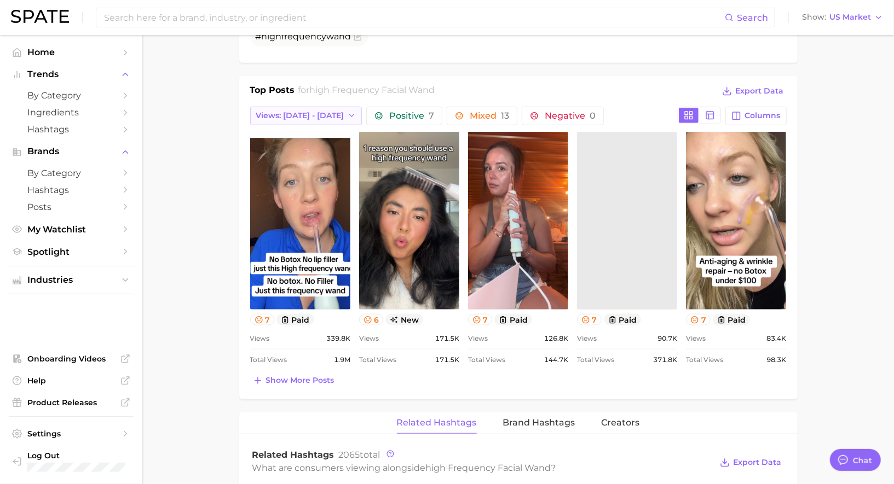
click at [300, 113] on span "Views: [DATE] - [DATE]" at bounding box center [300, 115] width 88 height 9
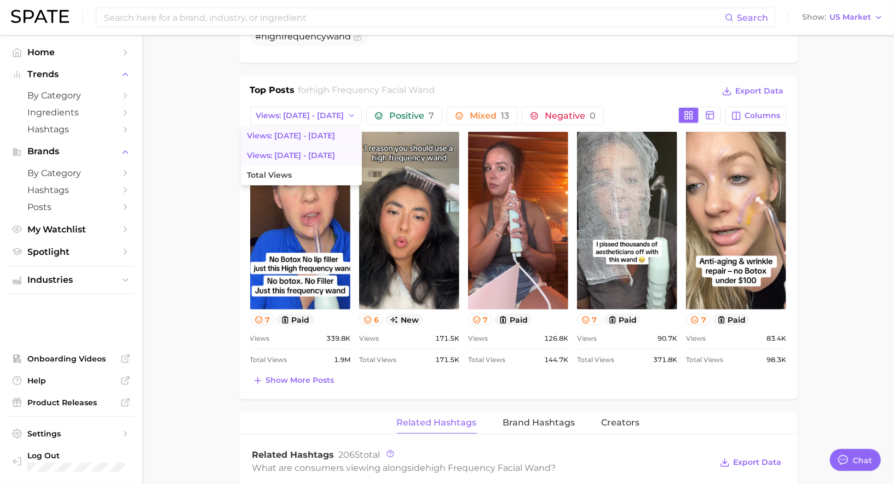
click at [297, 130] on button "Views: [DATE] - [DATE]" at bounding box center [301, 136] width 120 height 20
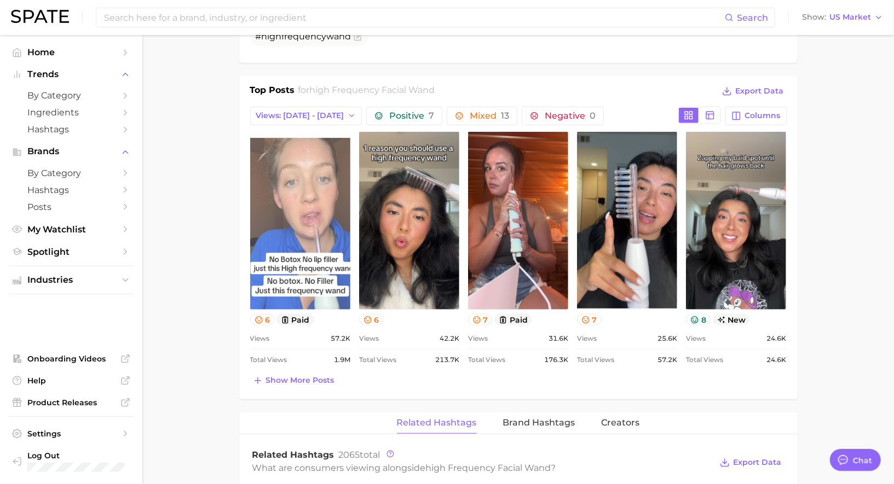
click at [284, 240] on link "view post on TikTok" at bounding box center [300, 221] width 100 height 178
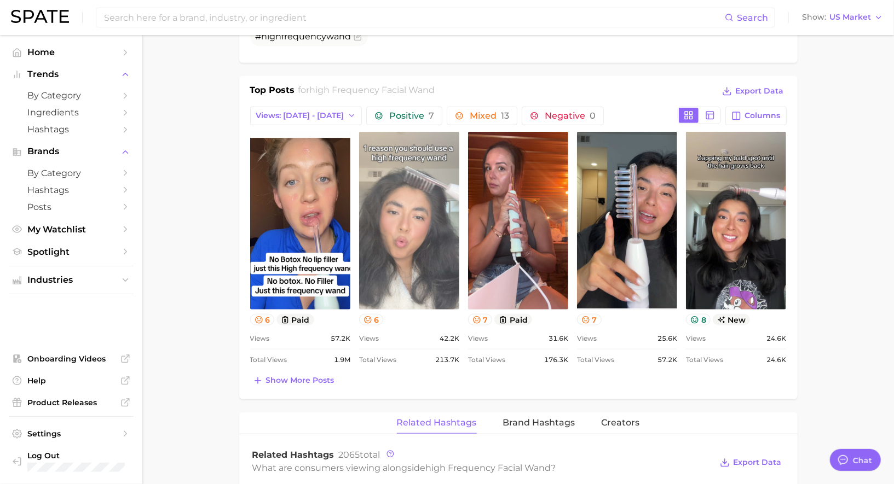
click at [419, 254] on link "view post on TikTok" at bounding box center [409, 221] width 100 height 178
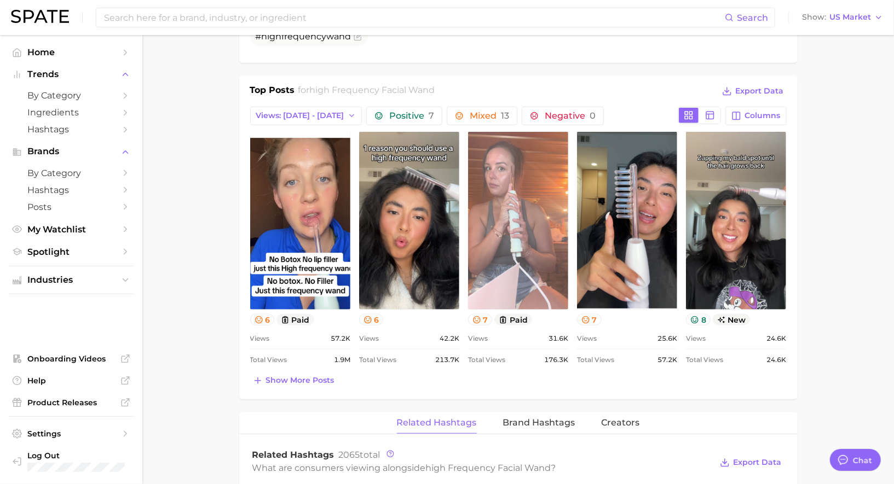
click at [546, 213] on link "view post on TikTok" at bounding box center [518, 221] width 100 height 178
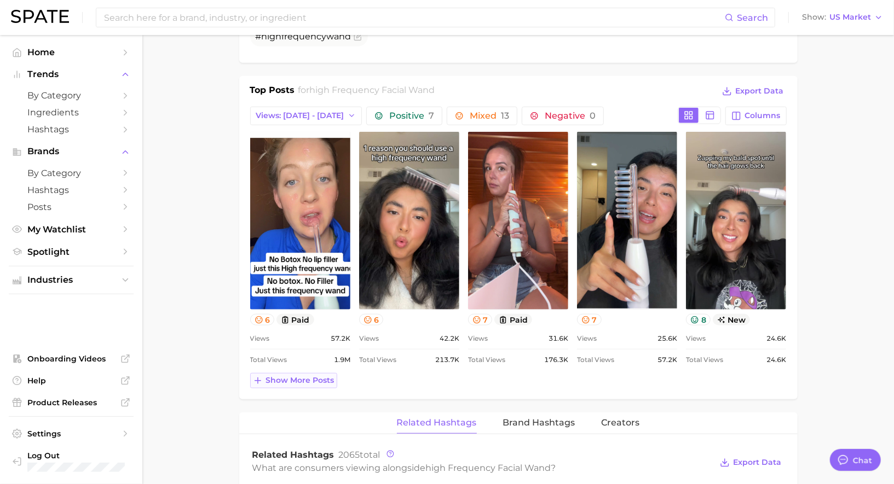
click at [276, 376] on span "Show more posts" at bounding box center [300, 380] width 68 height 9
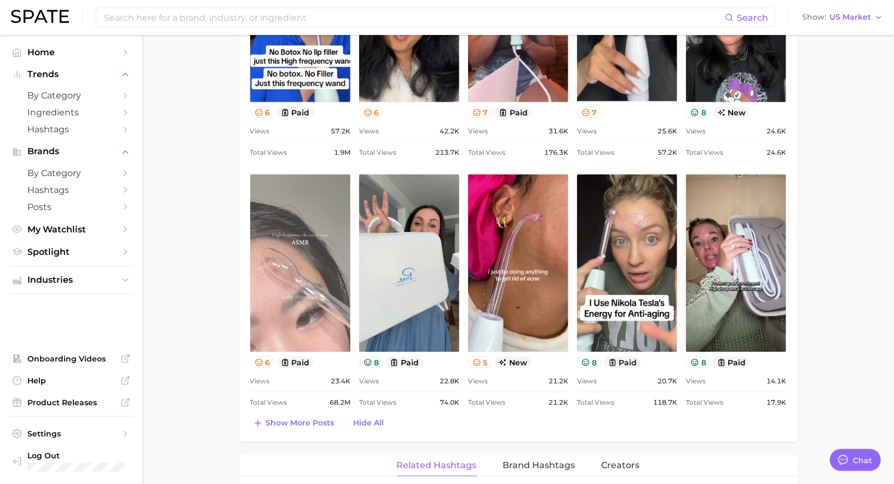
click at [285, 288] on link "view post on TikTok" at bounding box center [300, 264] width 100 height 178
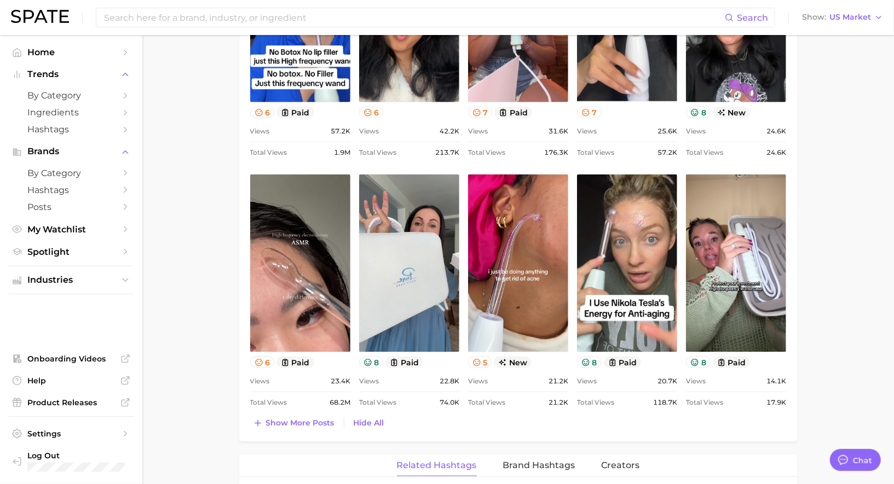
click at [176, 383] on main "1. skincare 2. skincare accessories 3. devices 4. high frequency facial wand Ov…" at bounding box center [517, 248] width 751 height 1799
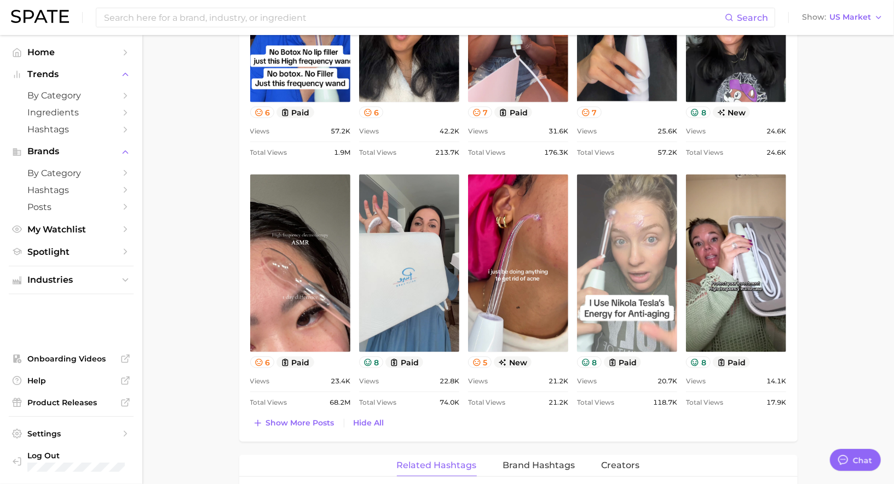
click at [604, 286] on link "view post on TikTok" at bounding box center [627, 264] width 100 height 178
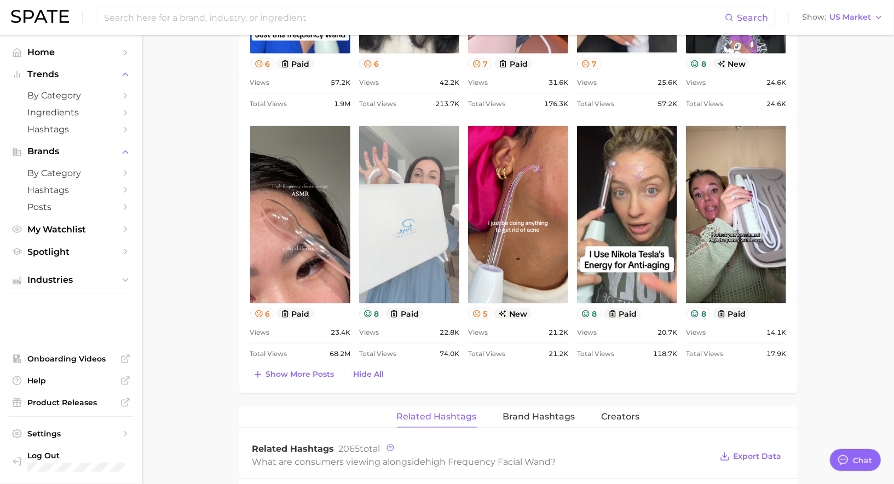
scroll to position [749, 0]
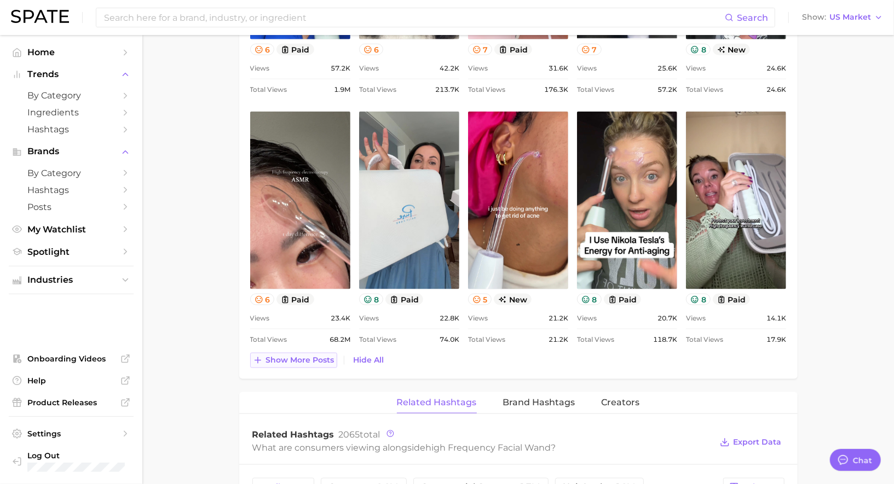
click at [295, 356] on span "Show more posts" at bounding box center [300, 360] width 68 height 9
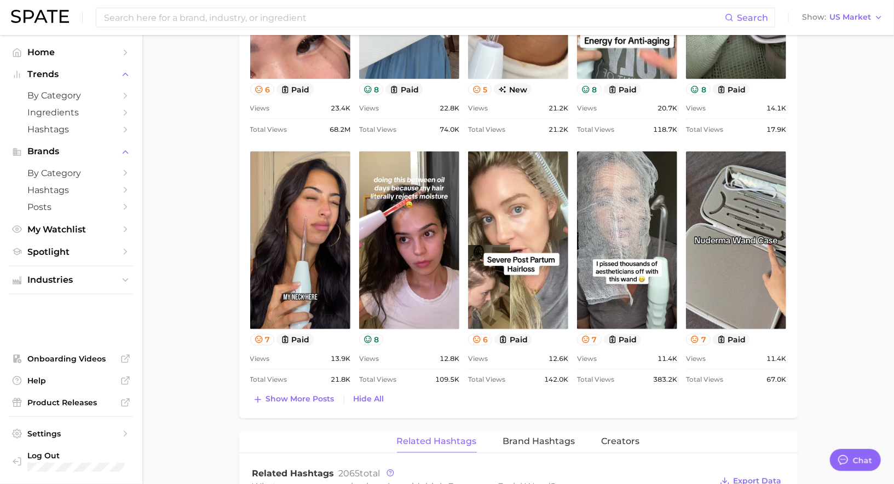
scroll to position [962, 0]
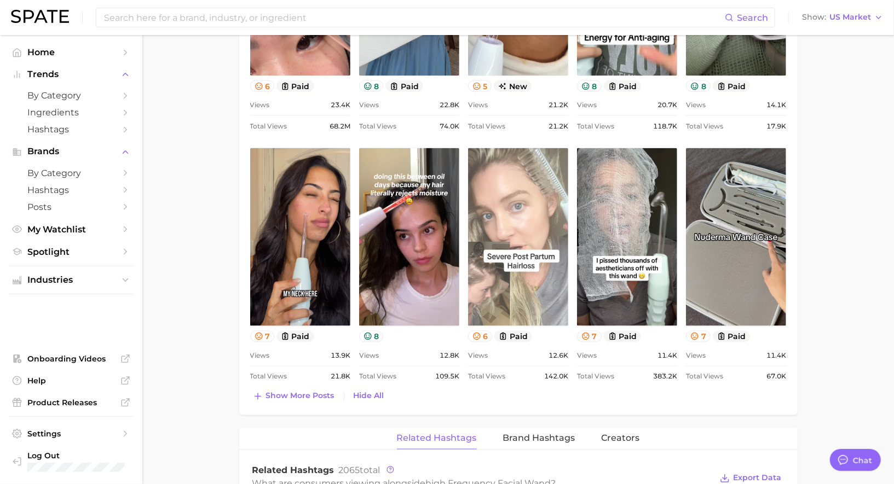
click at [529, 282] on link "view post on TikTok" at bounding box center [518, 237] width 100 height 178
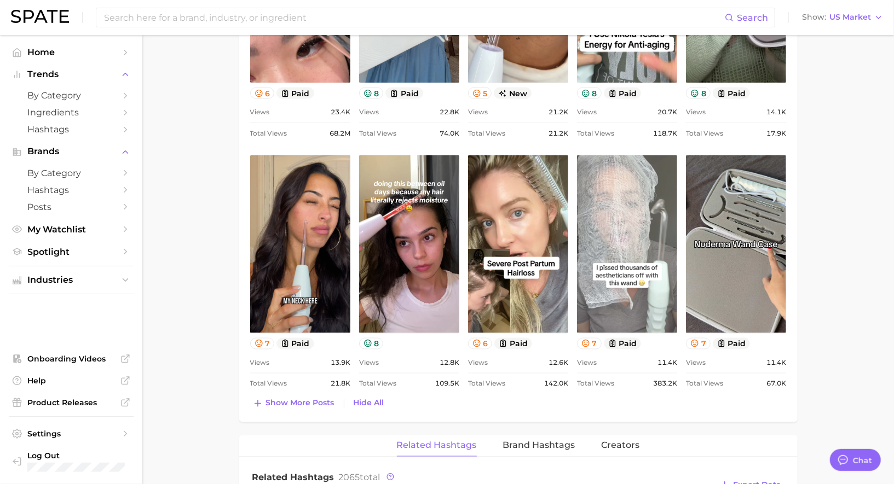
click at [614, 223] on link "view post on TikTok" at bounding box center [627, 244] width 100 height 178
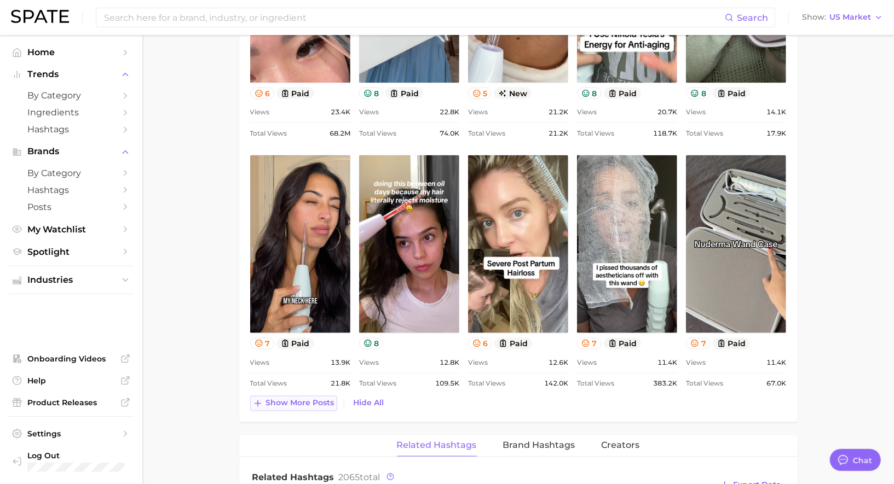
click at [316, 399] on span "Show more posts" at bounding box center [300, 403] width 68 height 9
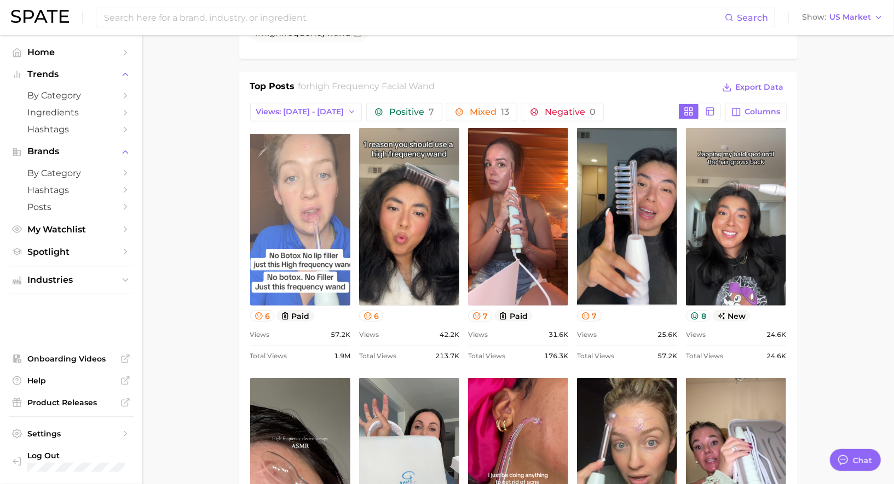
scroll to position [473, 0]
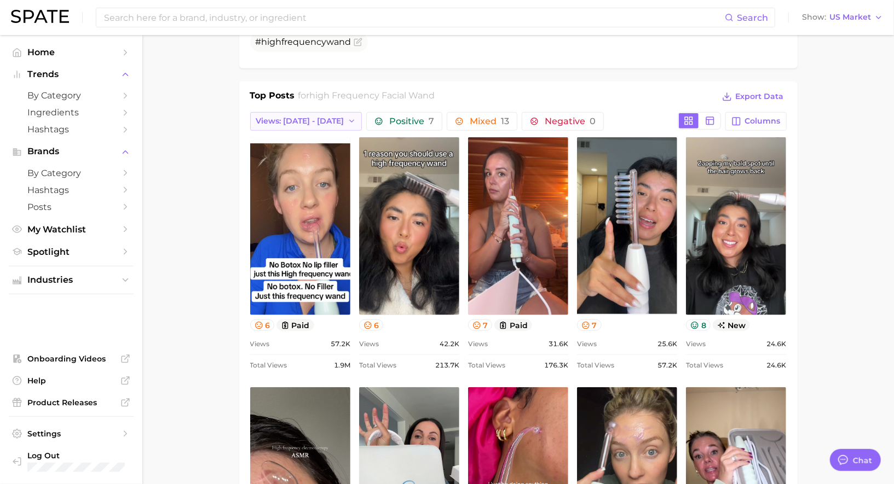
click at [311, 117] on span "Views: [DATE] - [DATE]" at bounding box center [300, 121] width 88 height 9
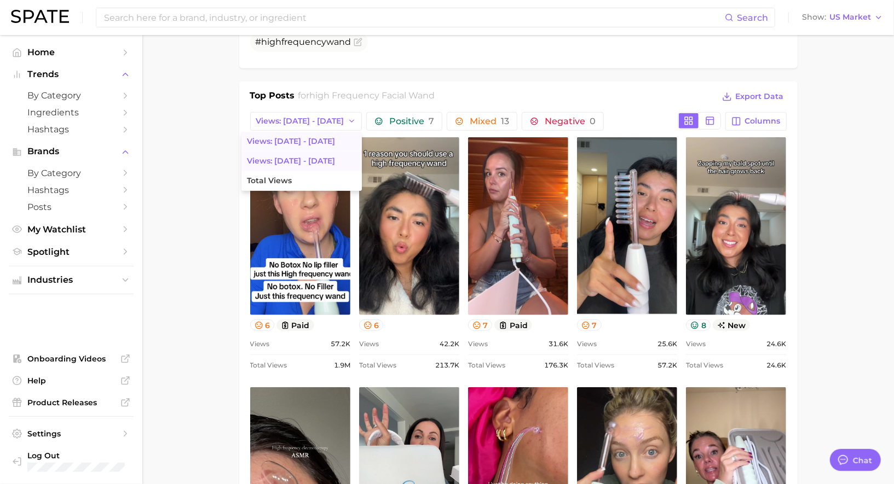
click at [306, 153] on button "Views: [DATE] - [DATE]" at bounding box center [301, 162] width 120 height 20
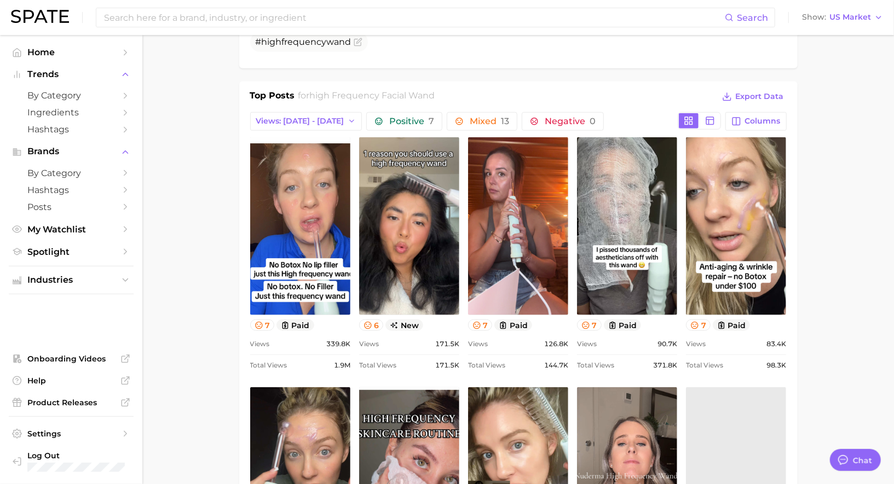
scroll to position [0, 0]
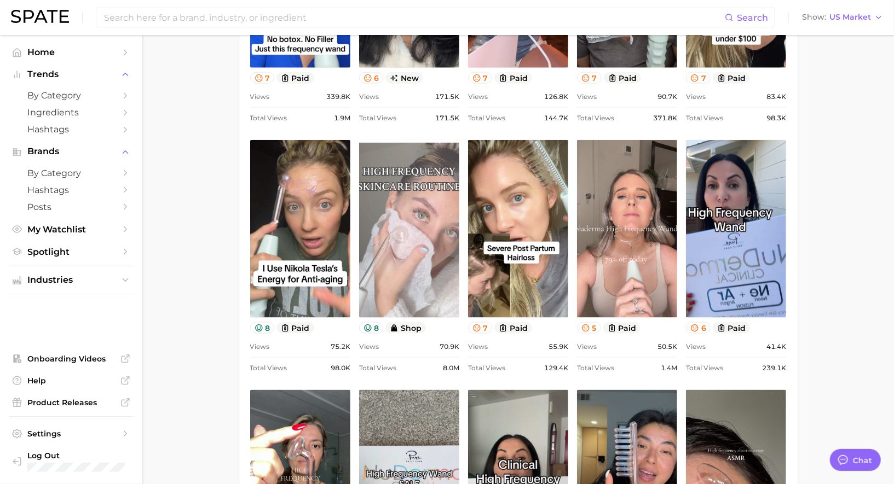
click at [422, 226] on link "view post on TikTok" at bounding box center [409, 229] width 100 height 178
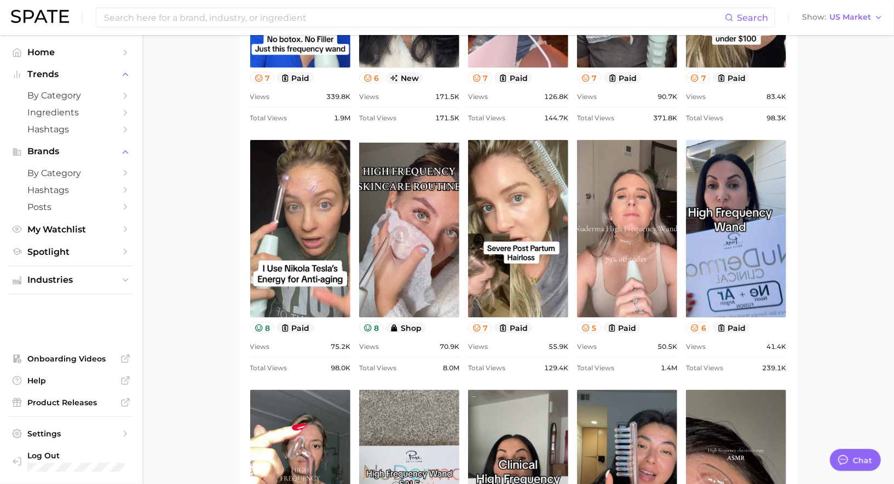
click at [840, 174] on main "1. skincare 2. skincare accessories 3. devices 4. high frequency facial wand Ov…" at bounding box center [517, 464] width 751 height 2299
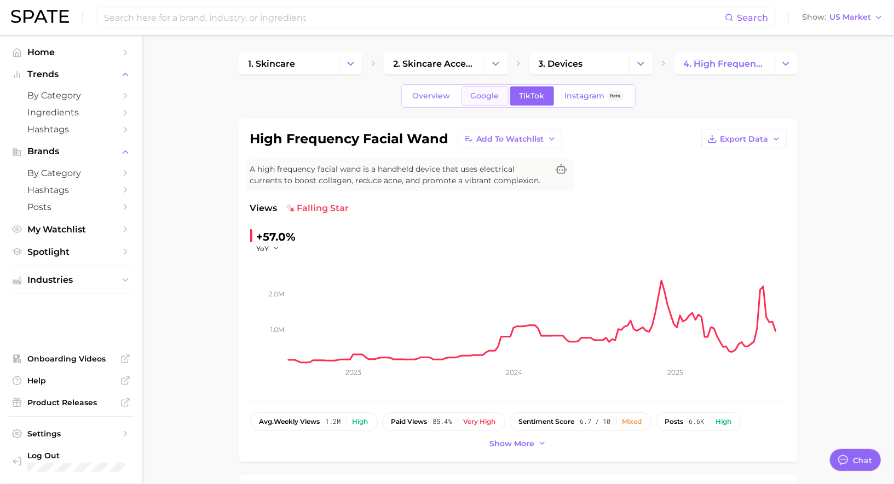
click at [466, 92] on link "Google" at bounding box center [484, 95] width 47 height 19
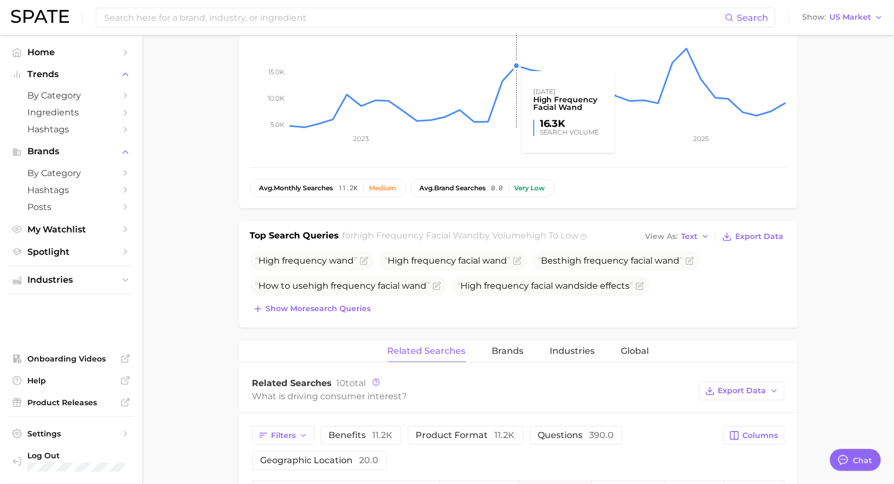
scroll to position [290, 0]
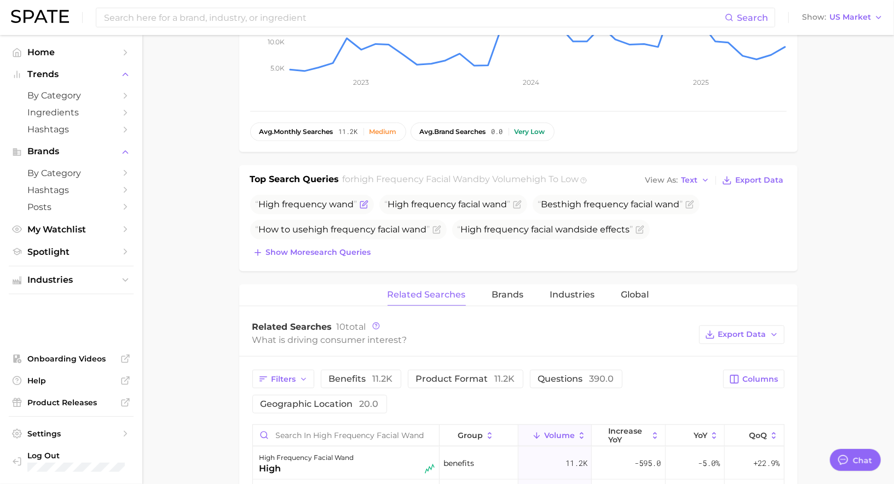
click at [325, 199] on span "frequency" at bounding box center [304, 204] width 45 height 10
copy span "High frequency wand"
click at [448, 205] on span "frequency" at bounding box center [434, 204] width 45 height 10
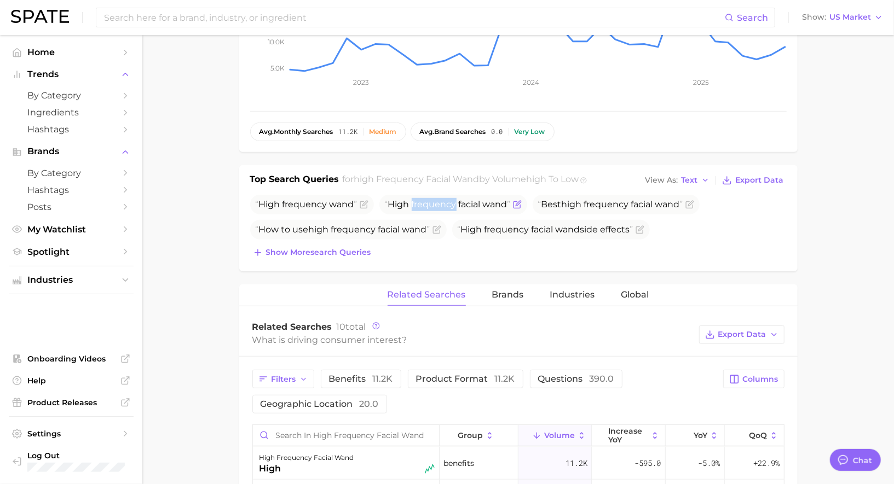
click at [448, 205] on span "frequency" at bounding box center [434, 204] width 45 height 10
copy span "High frequency facial wand"
